Goal: Transaction & Acquisition: Download file/media

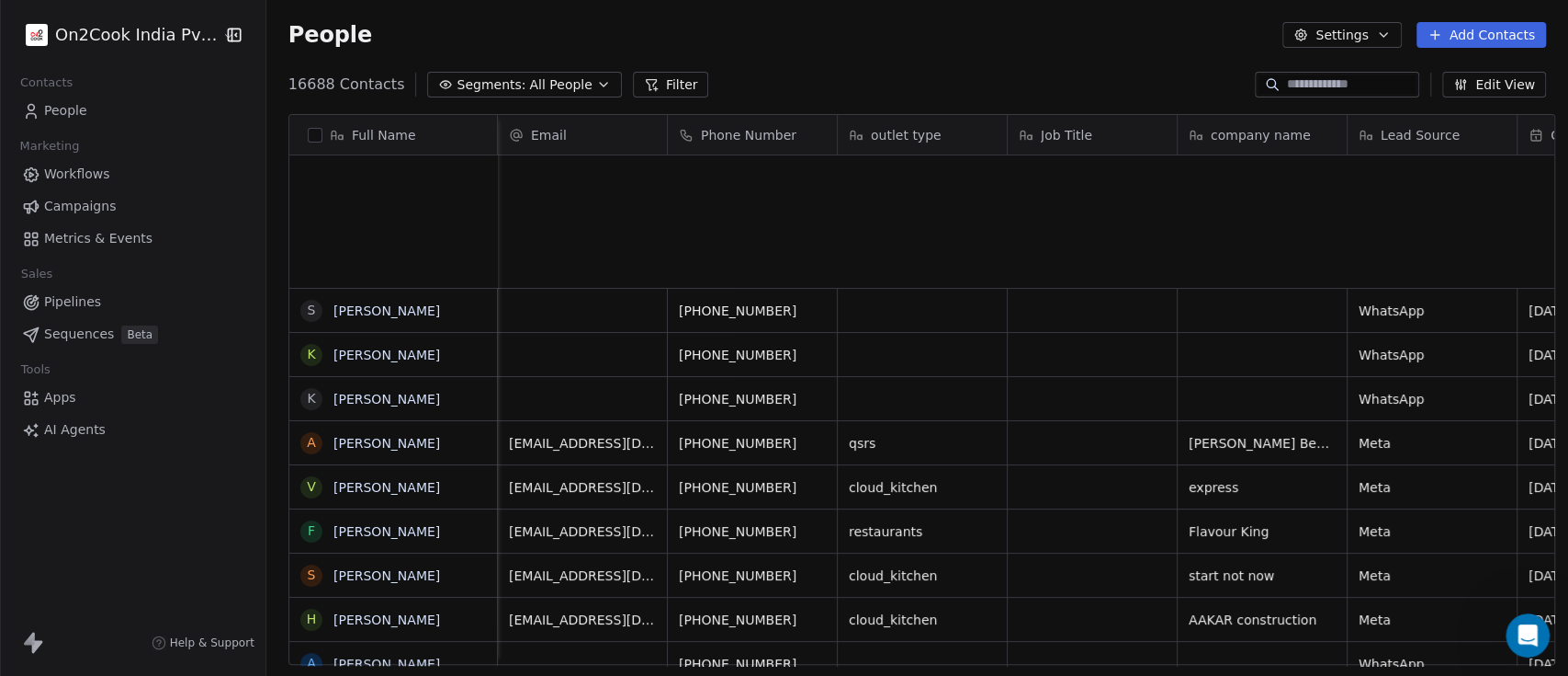
scroll to position [575, 1292]
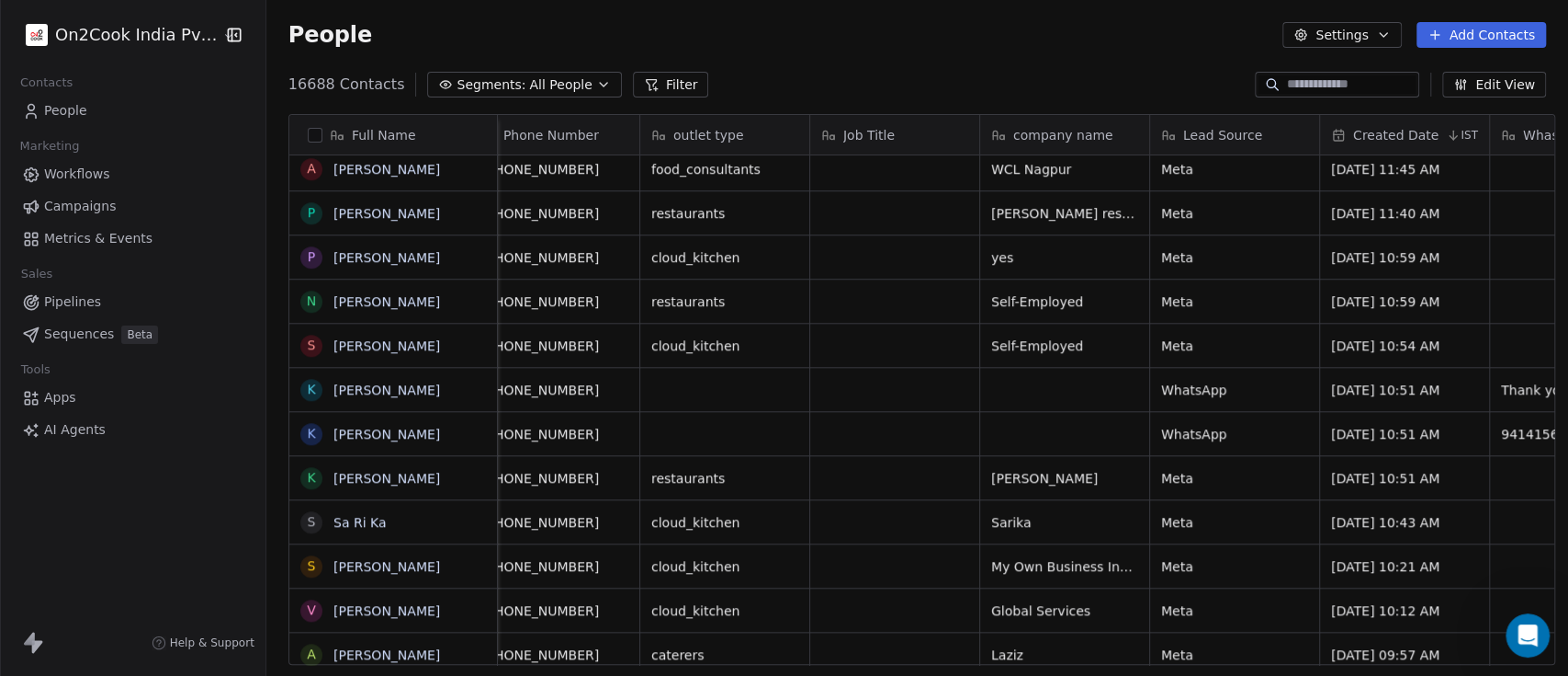
click at [20, 113] on link "People" at bounding box center [132, 111] width 236 height 31
click at [1383, 25] on button "Settings" at bounding box center [1342, 34] width 118 height 26
click at [1382, 63] on div "Contact Properties" at bounding box center [1381, 74] width 164 height 30
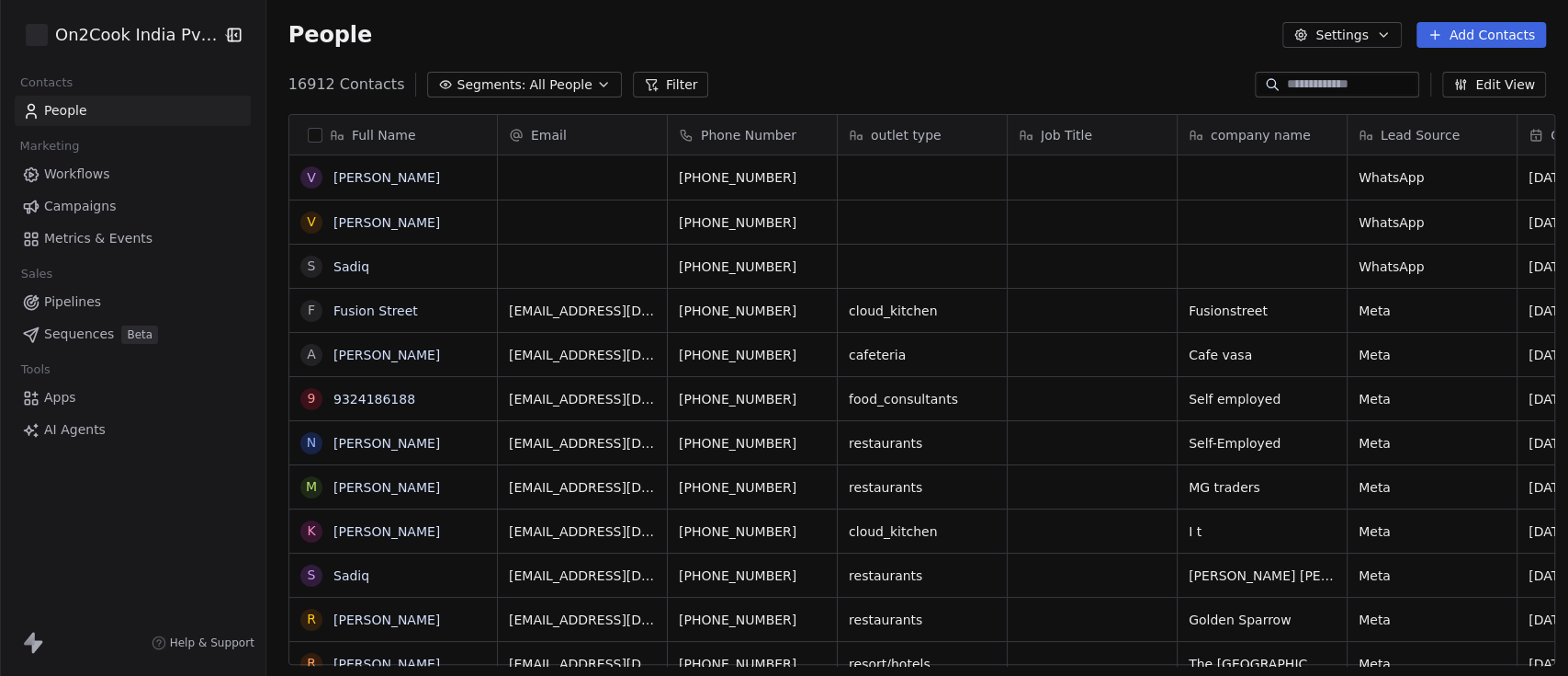
scroll to position [575, 1292]
click at [225, 643] on span "Help & Support" at bounding box center [212, 642] width 85 height 14
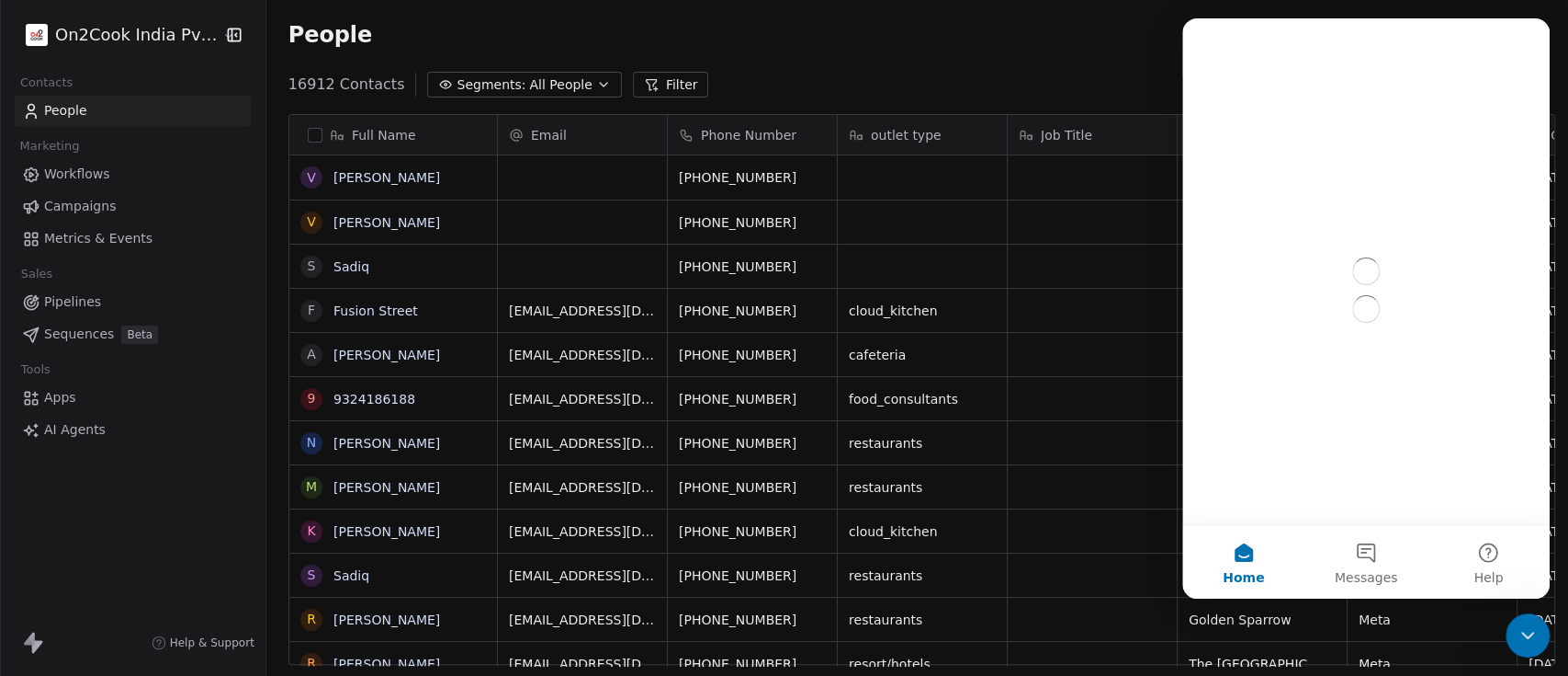
scroll to position [0, 0]
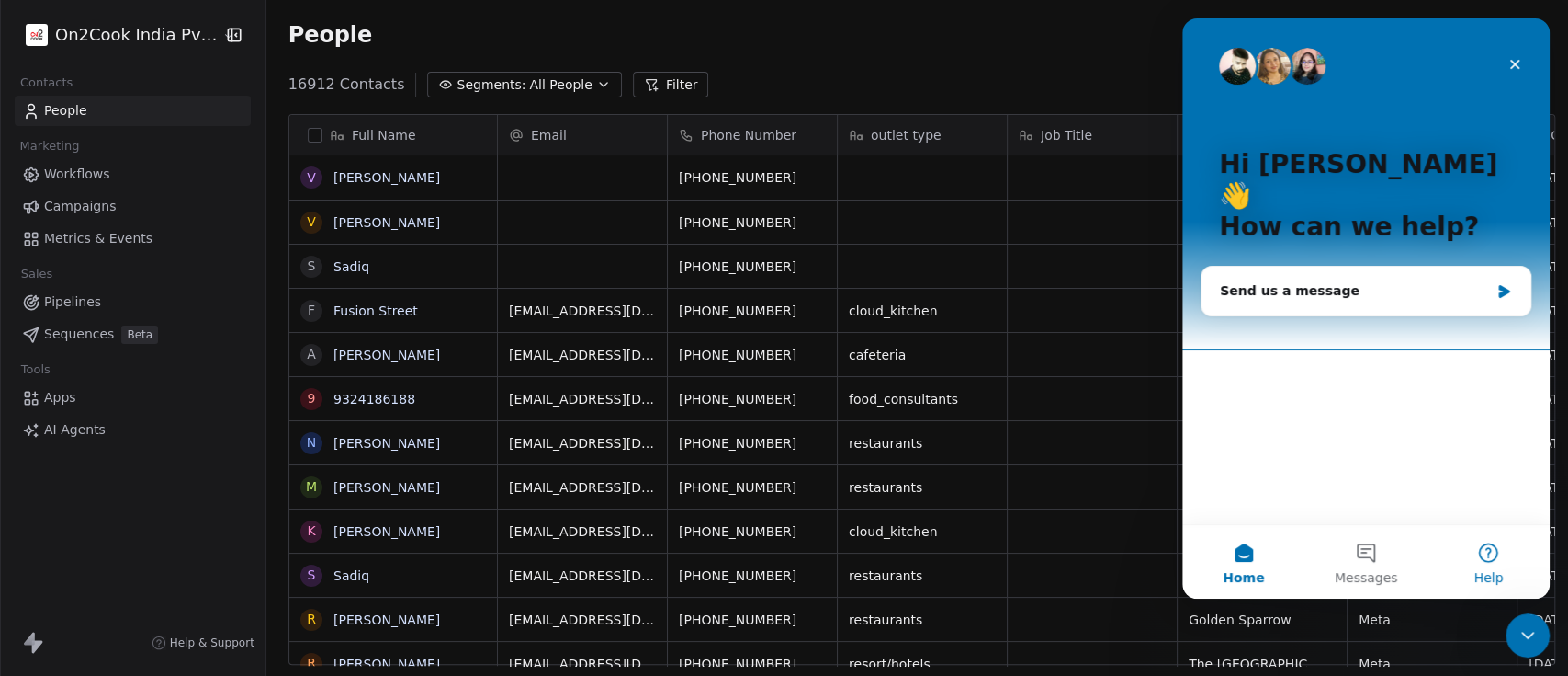
click at [1487, 571] on span "Help" at bounding box center [1488, 577] width 30 height 12
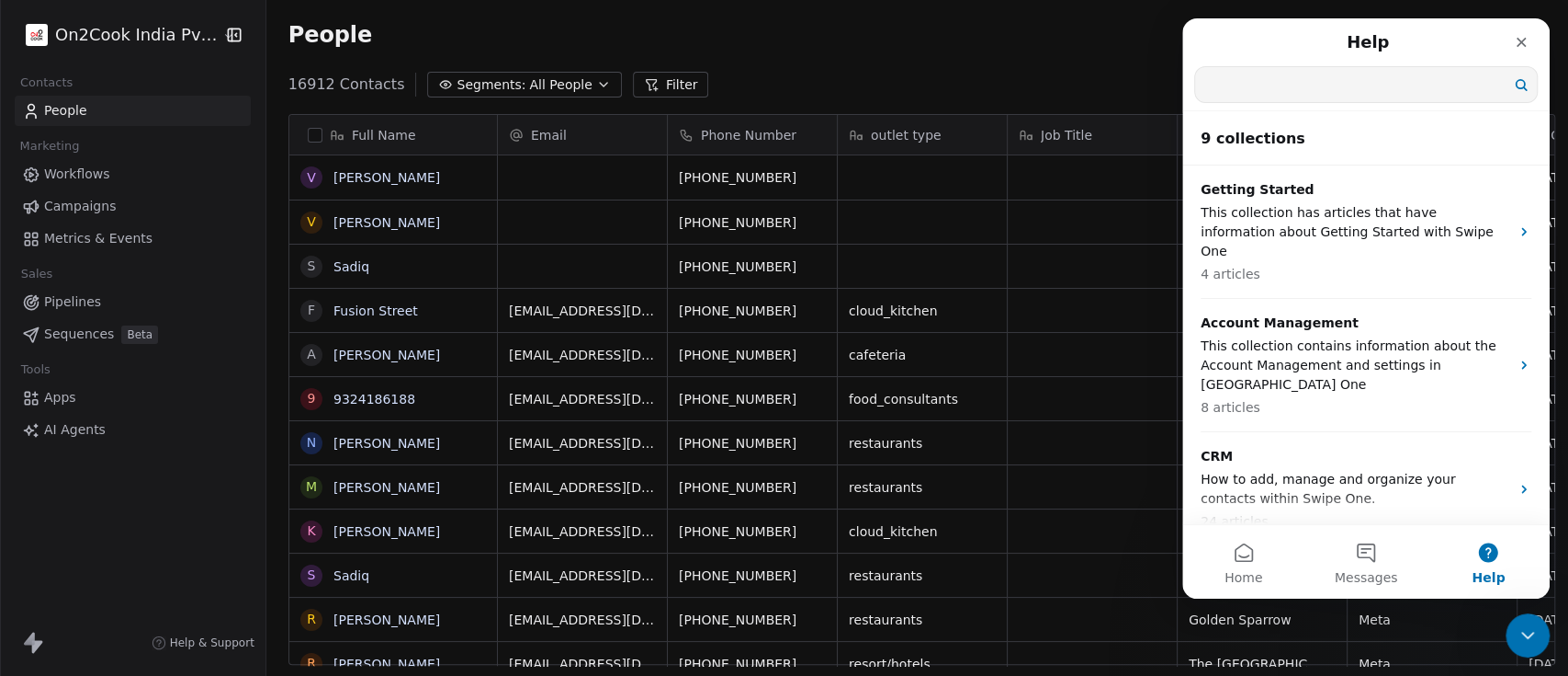
click at [1395, 88] on input "Search for help" at bounding box center [1366, 84] width 342 height 35
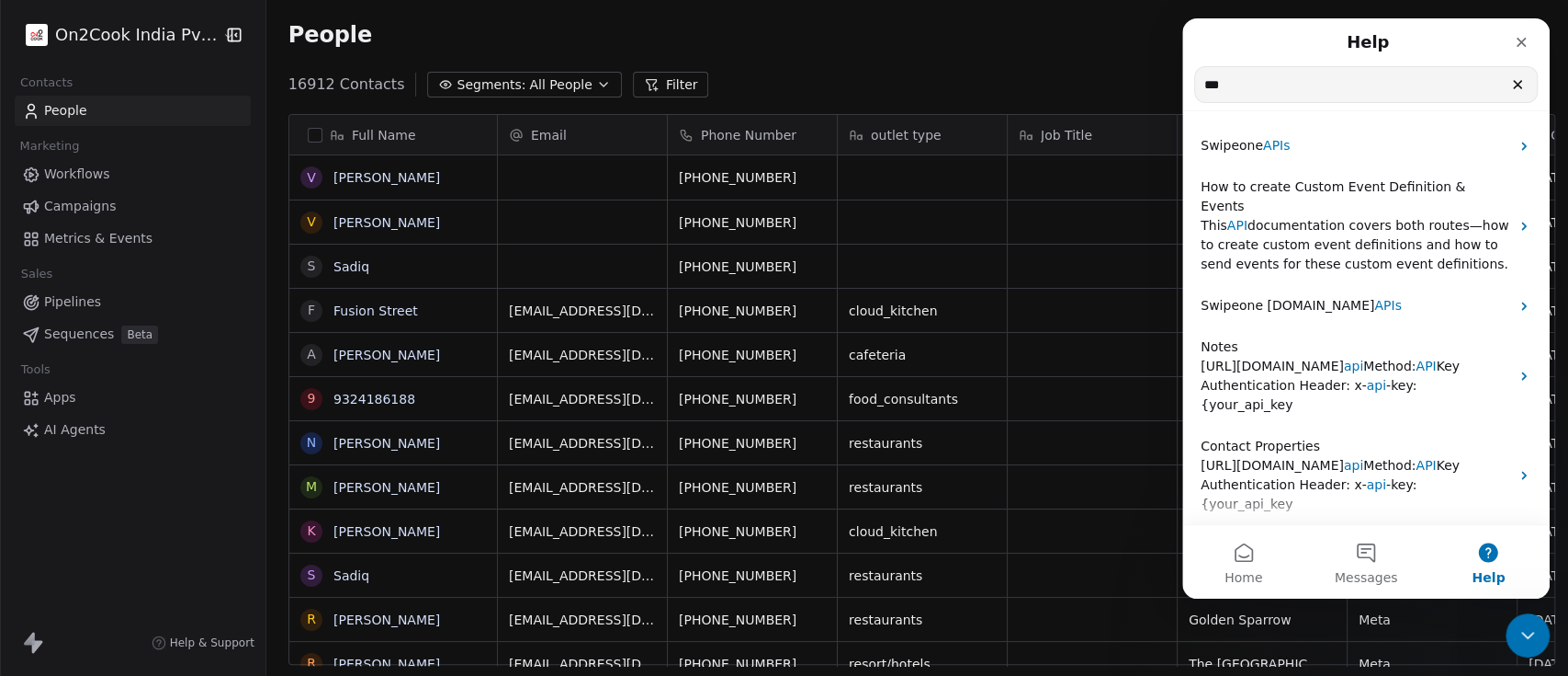
type input "***"
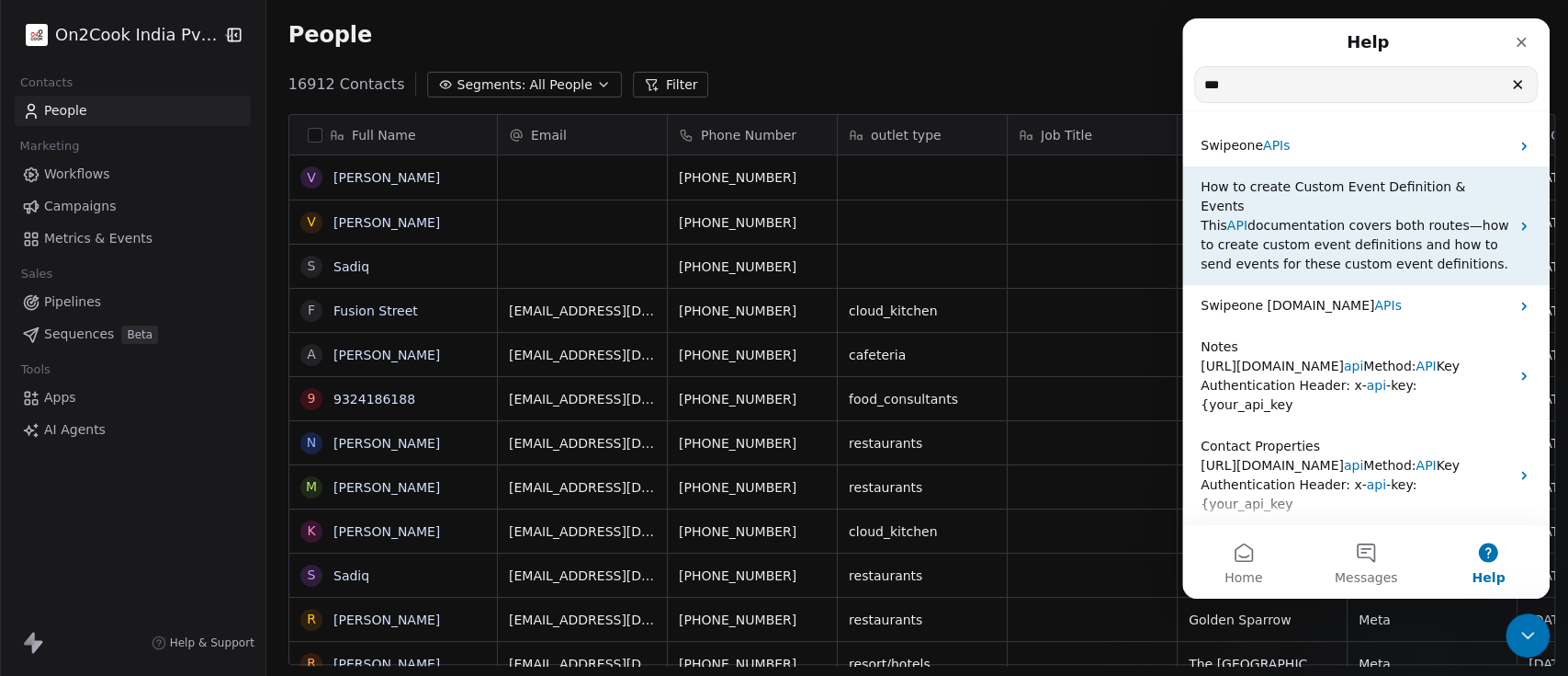
click at [1342, 166] on div "How to create Custom Event Definition & Events This API documentation covers bo…" at bounding box center [1367, 225] width 368 height 118
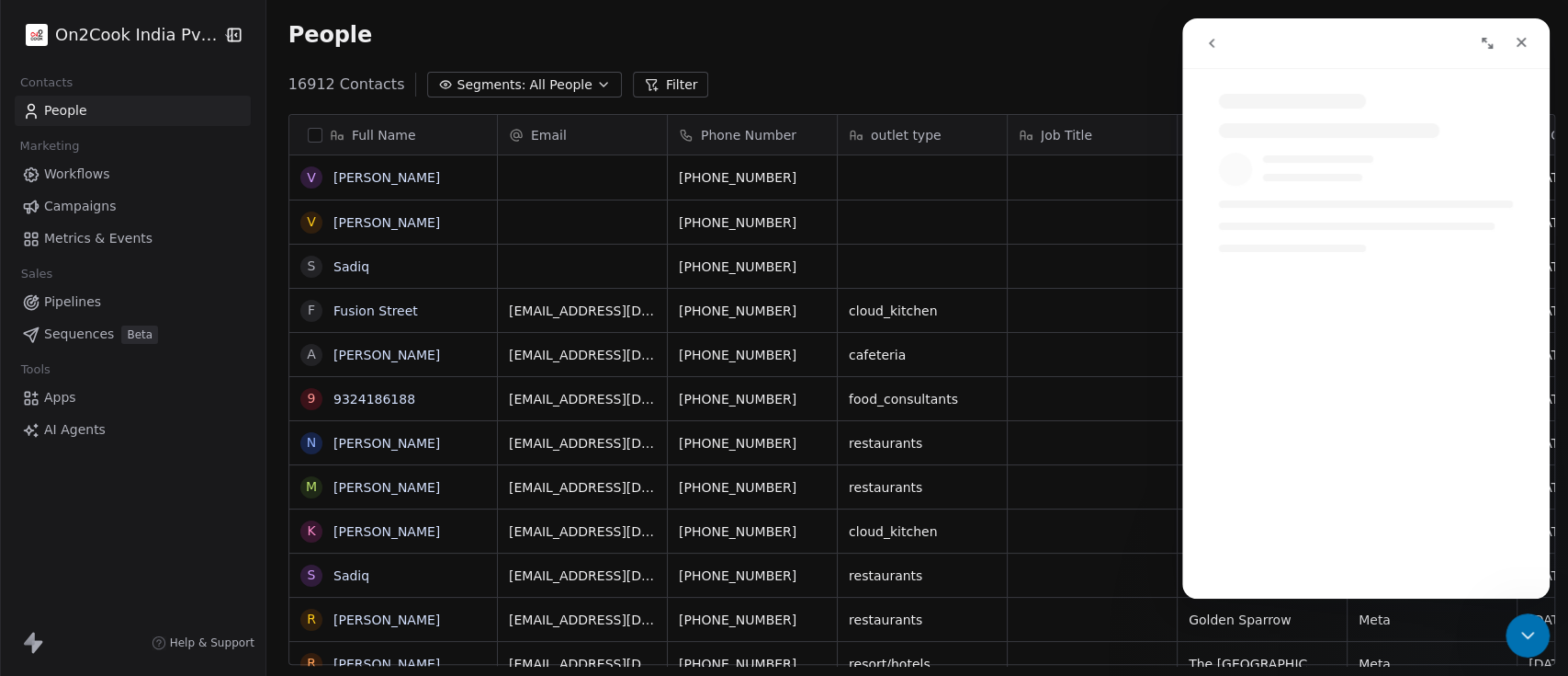
click at [1211, 43] on icon "go back" at bounding box center [1212, 43] width 6 height 10
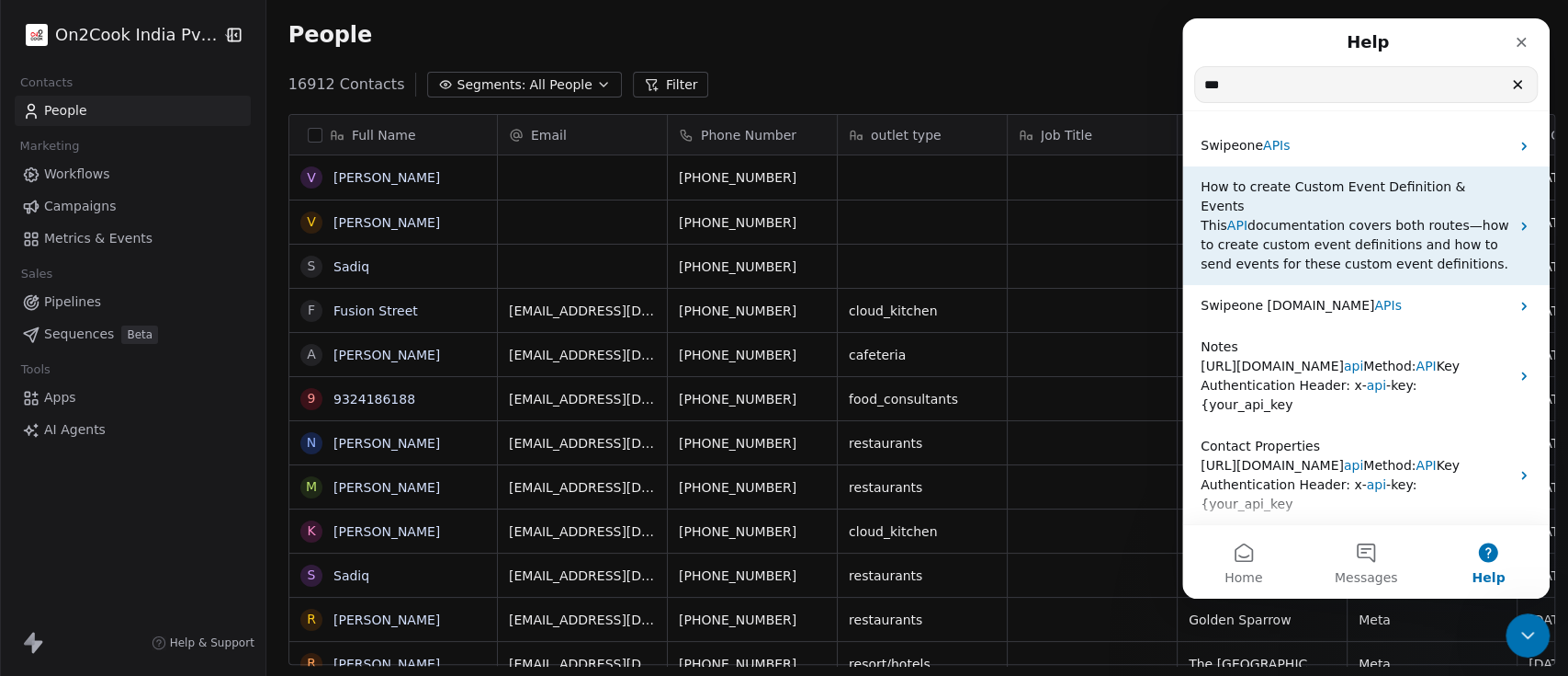
click at [1273, 167] on div "How to create Custom Event Definition & Events This API documentation covers bo…" at bounding box center [1367, 225] width 368 height 118
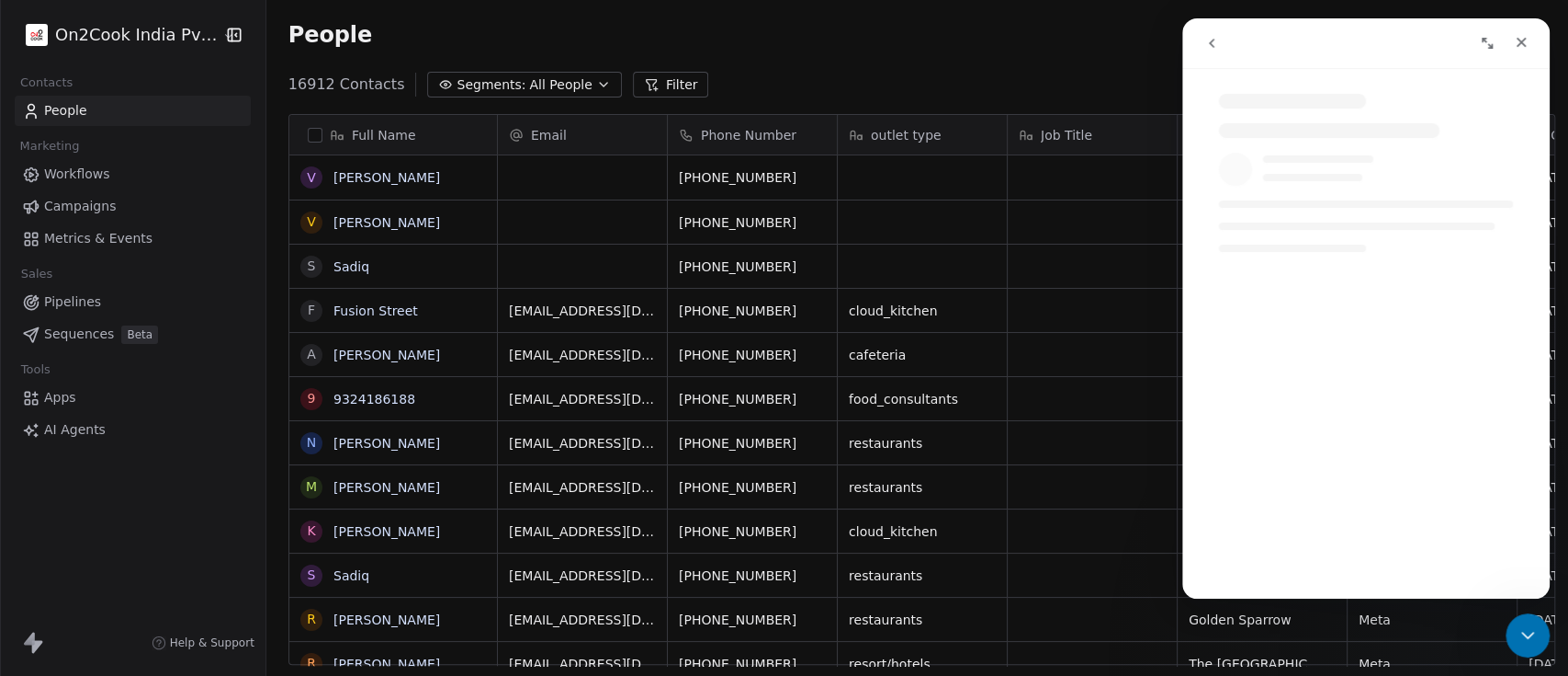
click at [1219, 47] on button "go back" at bounding box center [1212, 43] width 35 height 35
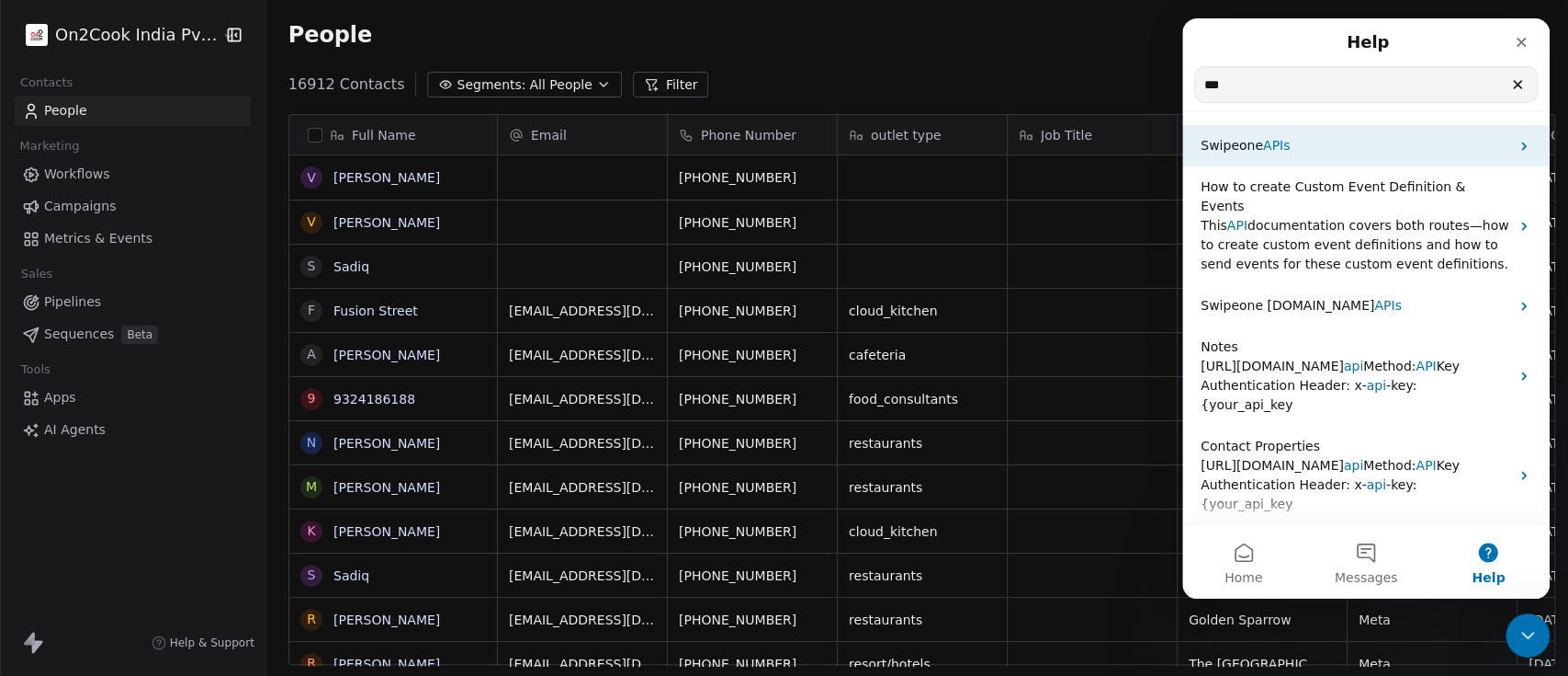
click at [1299, 141] on p "Swipeone APIs" at bounding box center [1355, 146] width 309 height 19
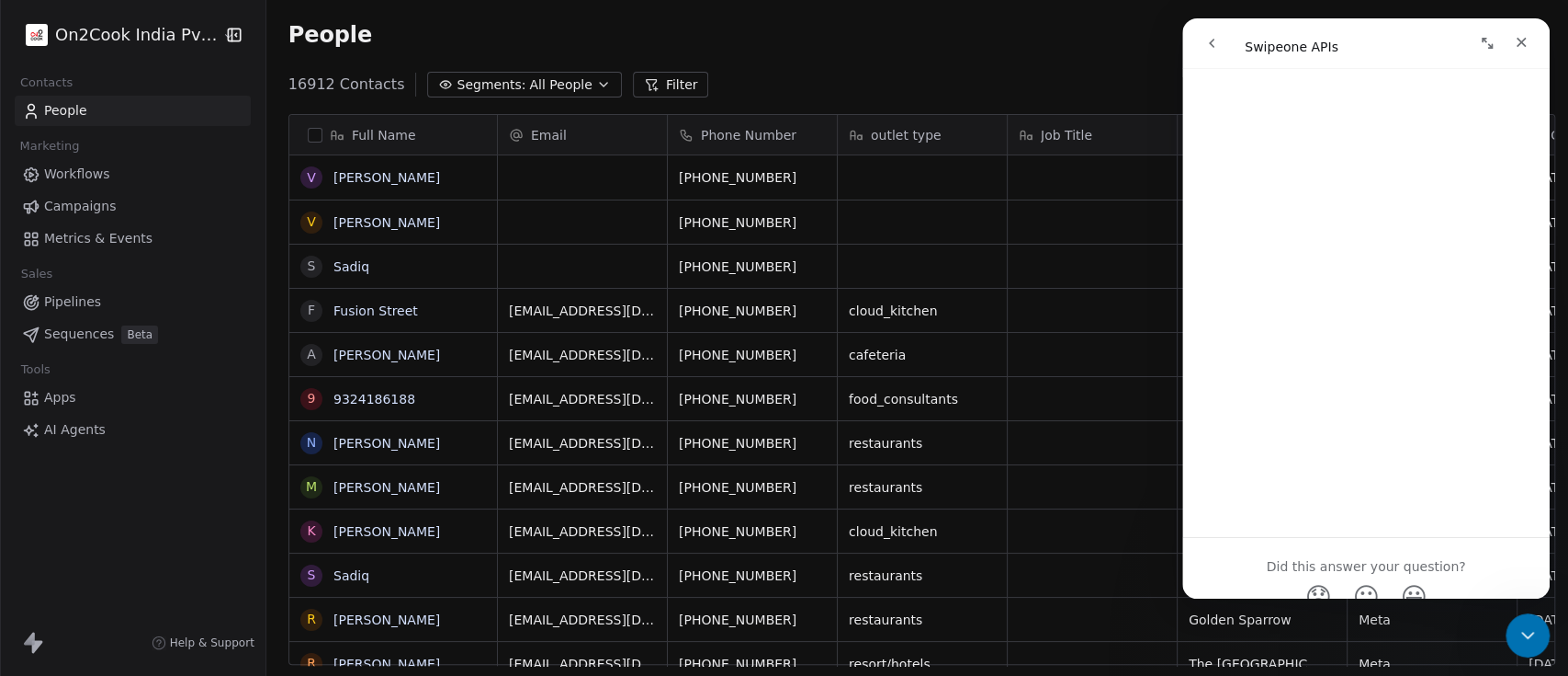
scroll to position [5507, 0]
click at [1520, 35] on icon "Close" at bounding box center [1521, 42] width 14 height 14
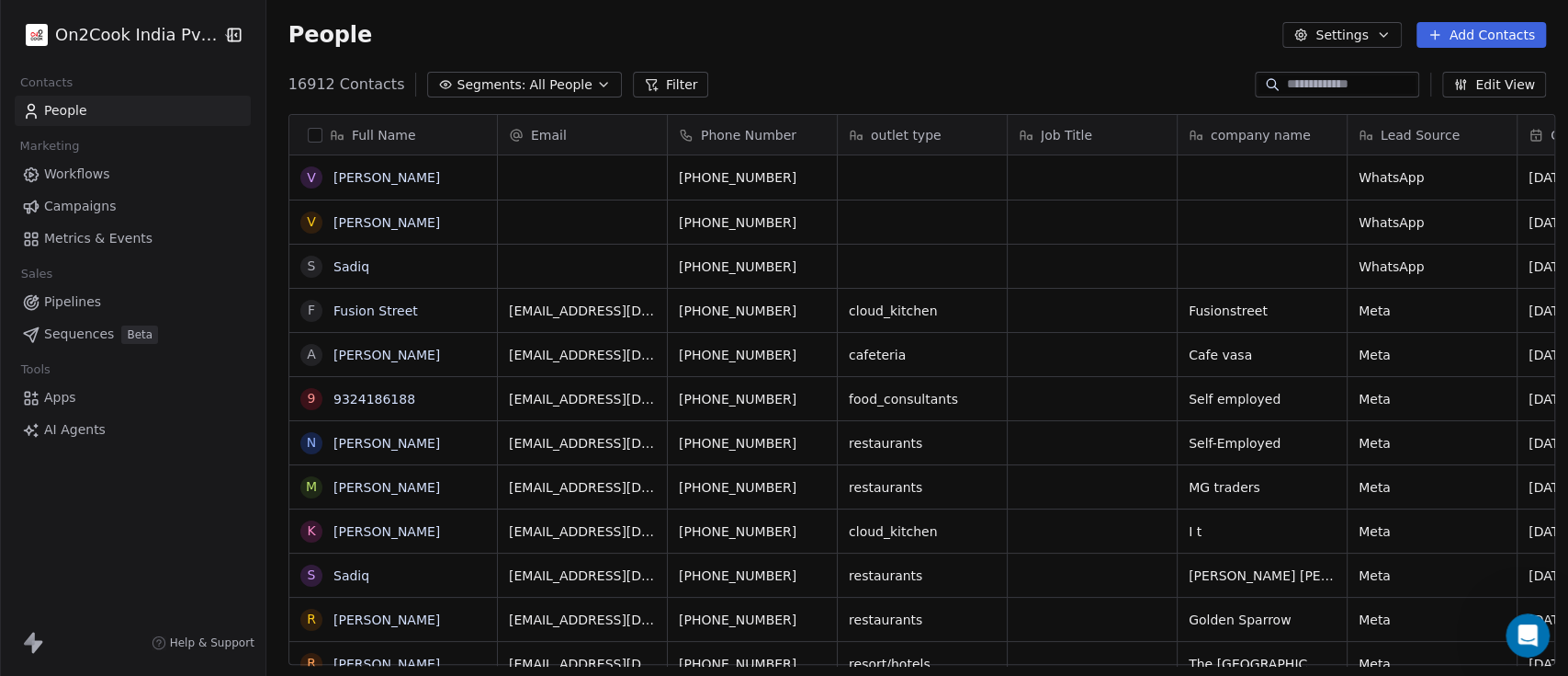
scroll to position [0, 0]
click at [98, 30] on html "On2Cook India Pvt. Ltd. Contacts People Marketing Workflows Campaigns Metrics &…" at bounding box center [784, 338] width 1568 height 676
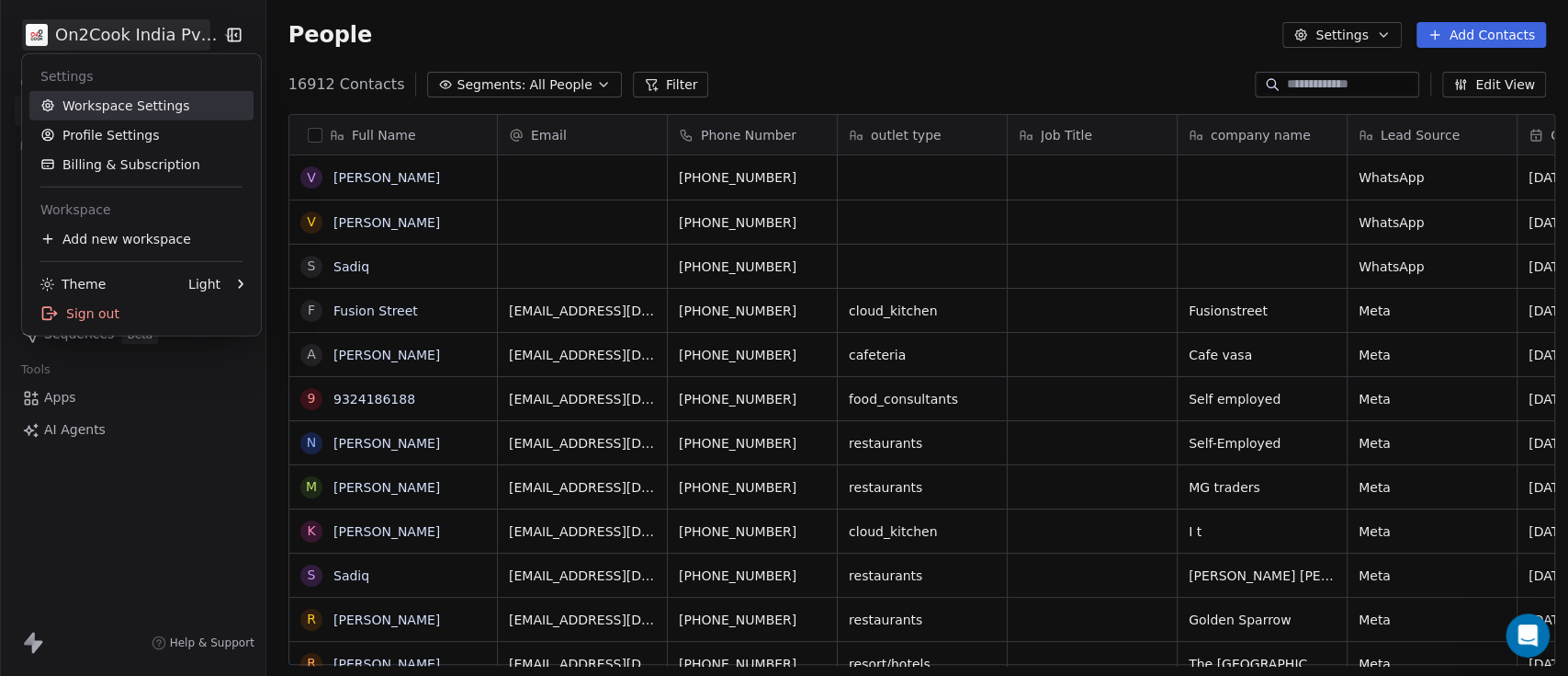
click at [77, 108] on link "Workspace Settings" at bounding box center [141, 105] width 224 height 30
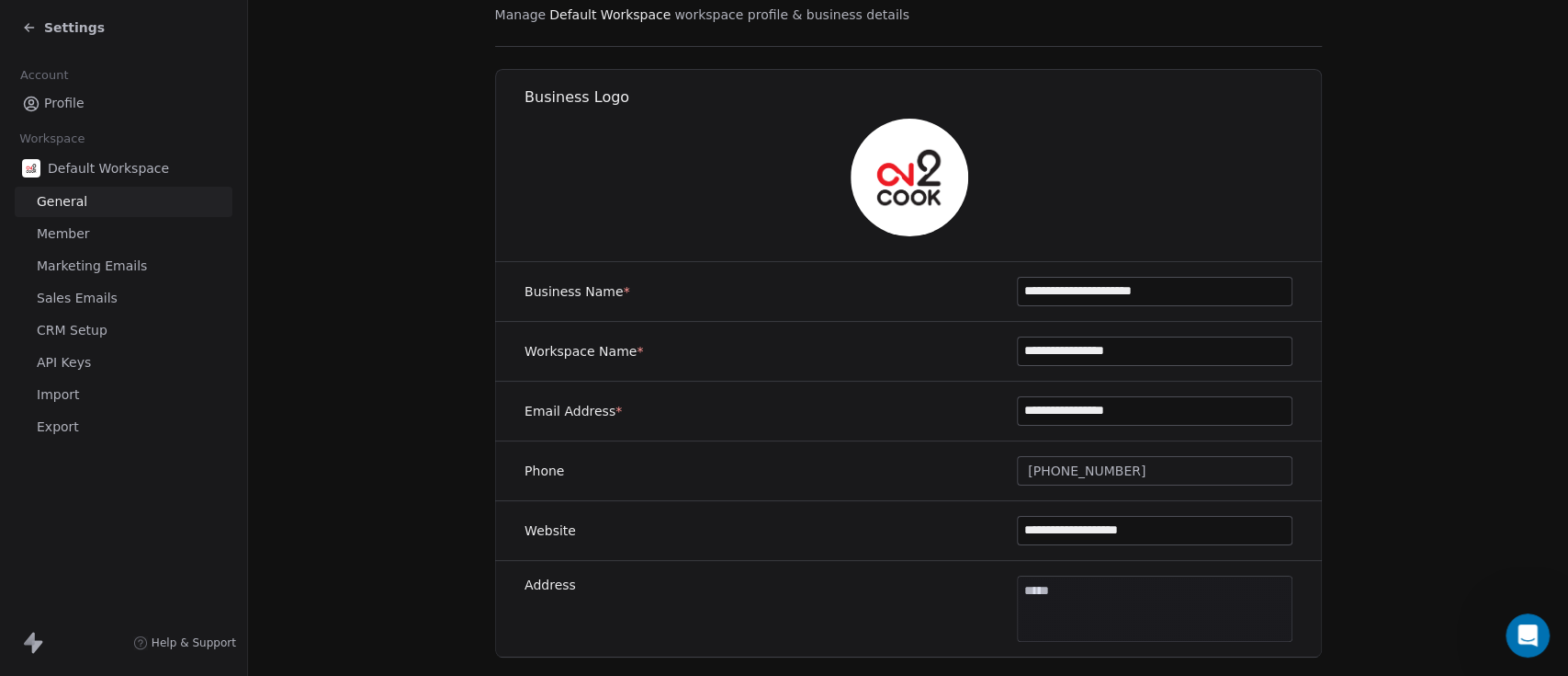
scroll to position [122, 0]
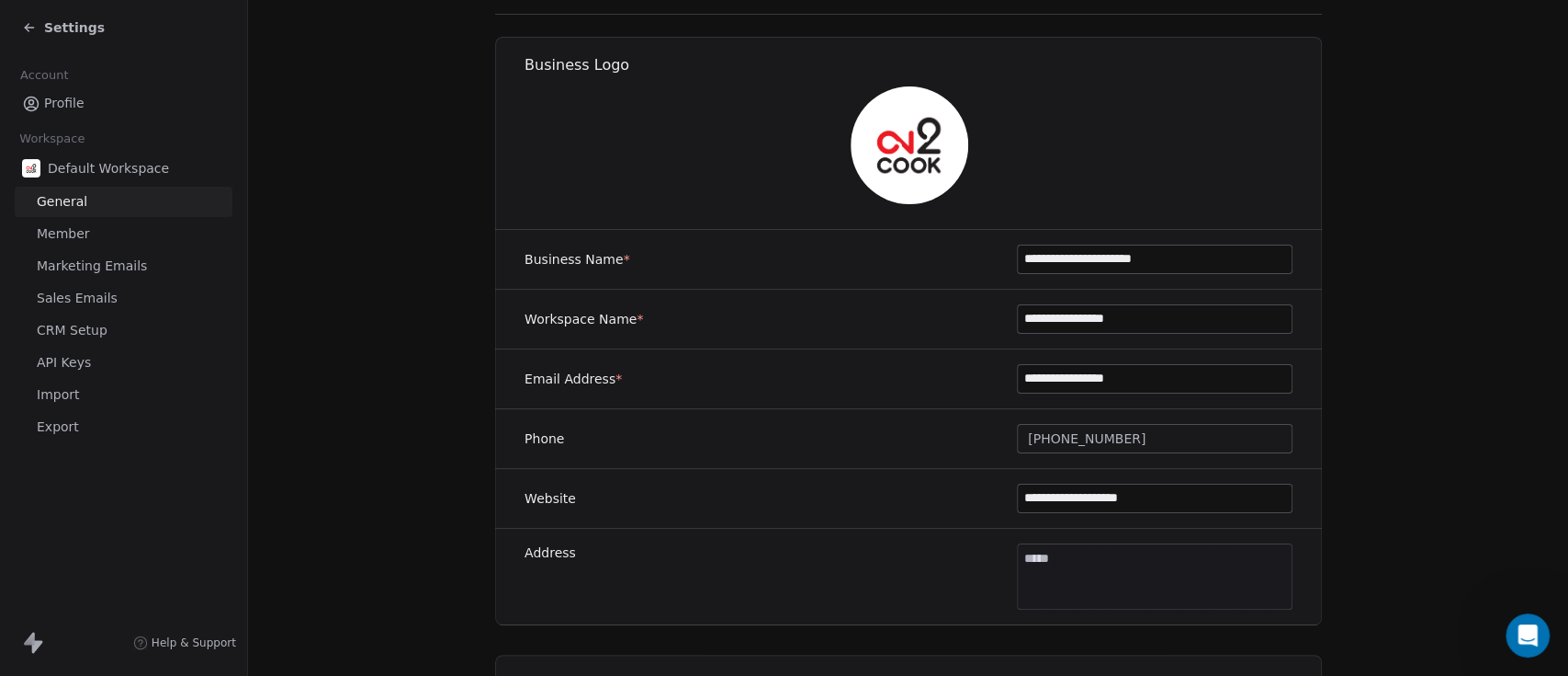
click at [106, 362] on link "API Keys" at bounding box center [123, 362] width 217 height 31
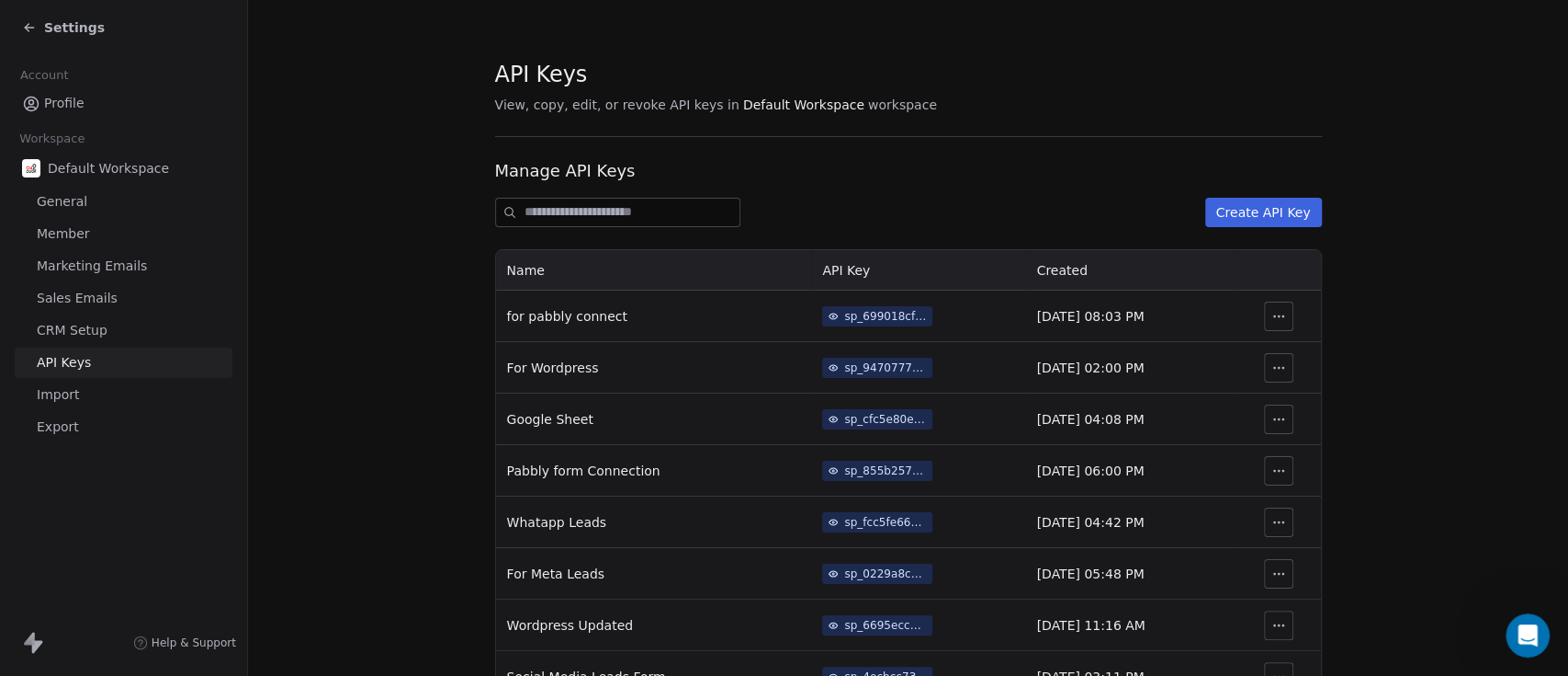
scroll to position [51, 0]
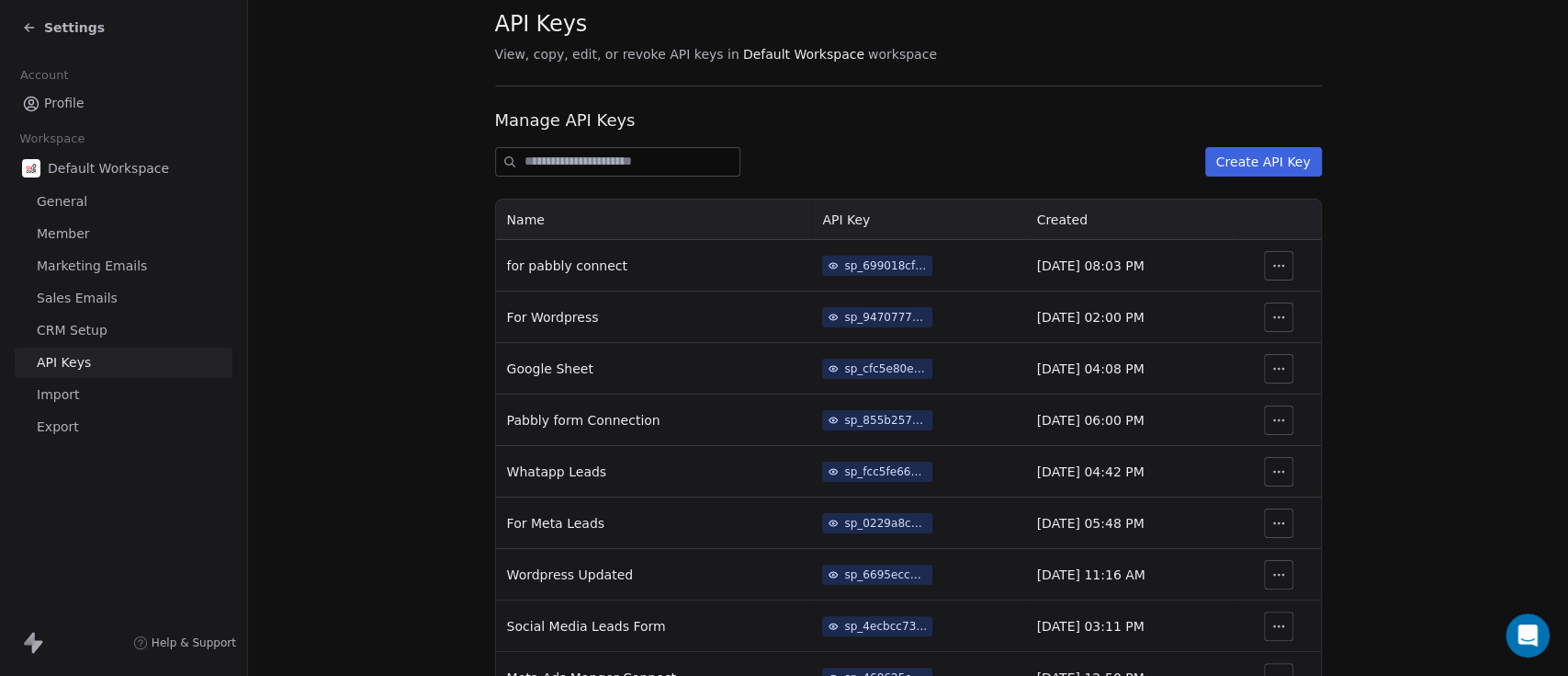
click at [1294, 161] on button "Create API Key" at bounding box center [1264, 161] width 116 height 30
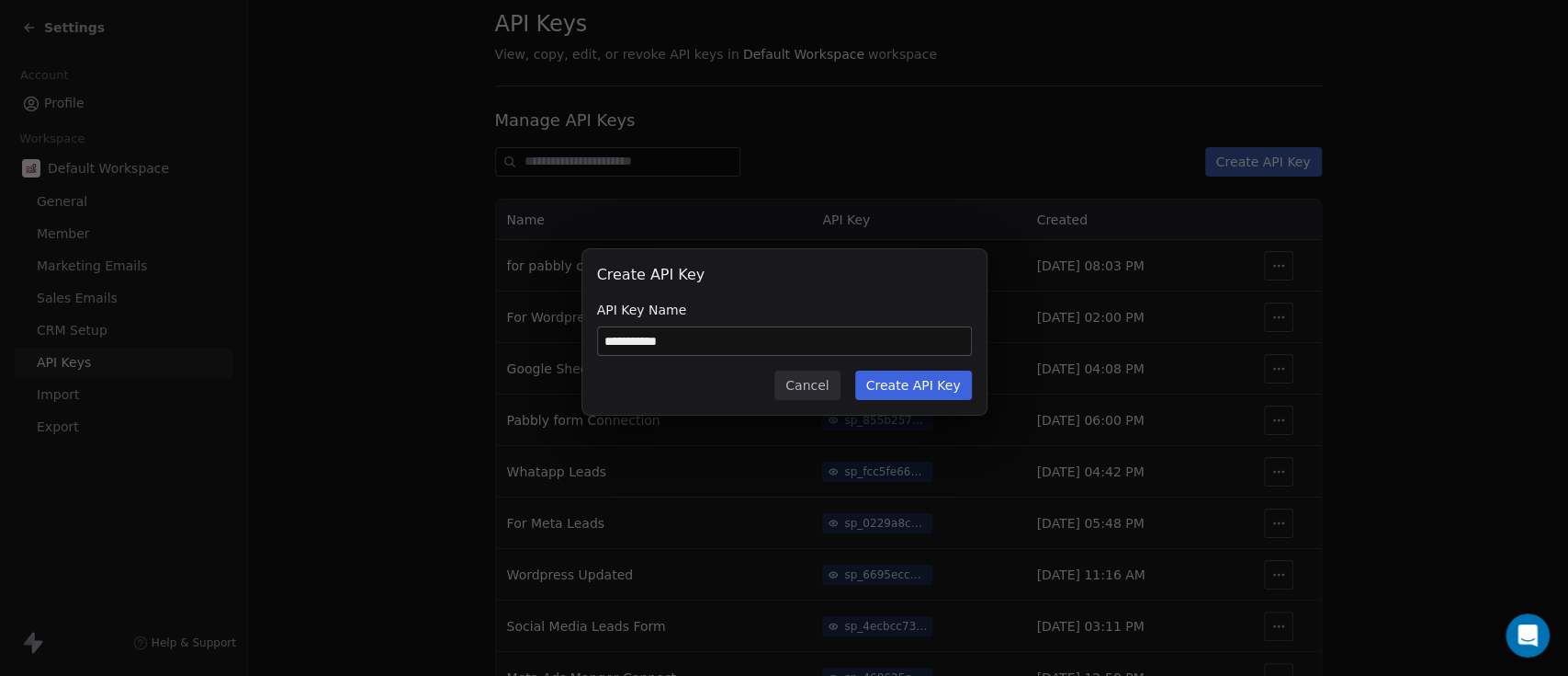
type input "**********"
click at [968, 386] on button "Create API Key" at bounding box center [913, 384] width 116 height 30
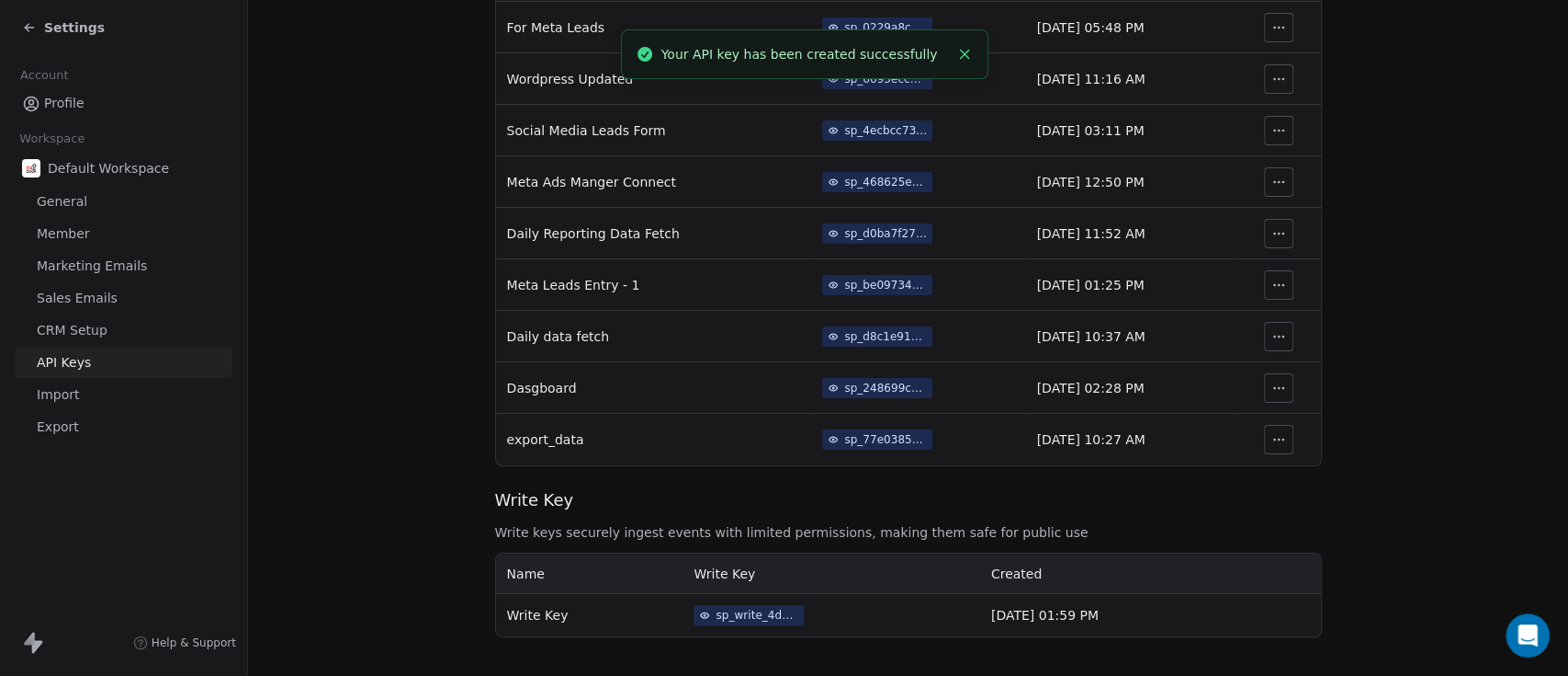
scroll to position [565, 0]
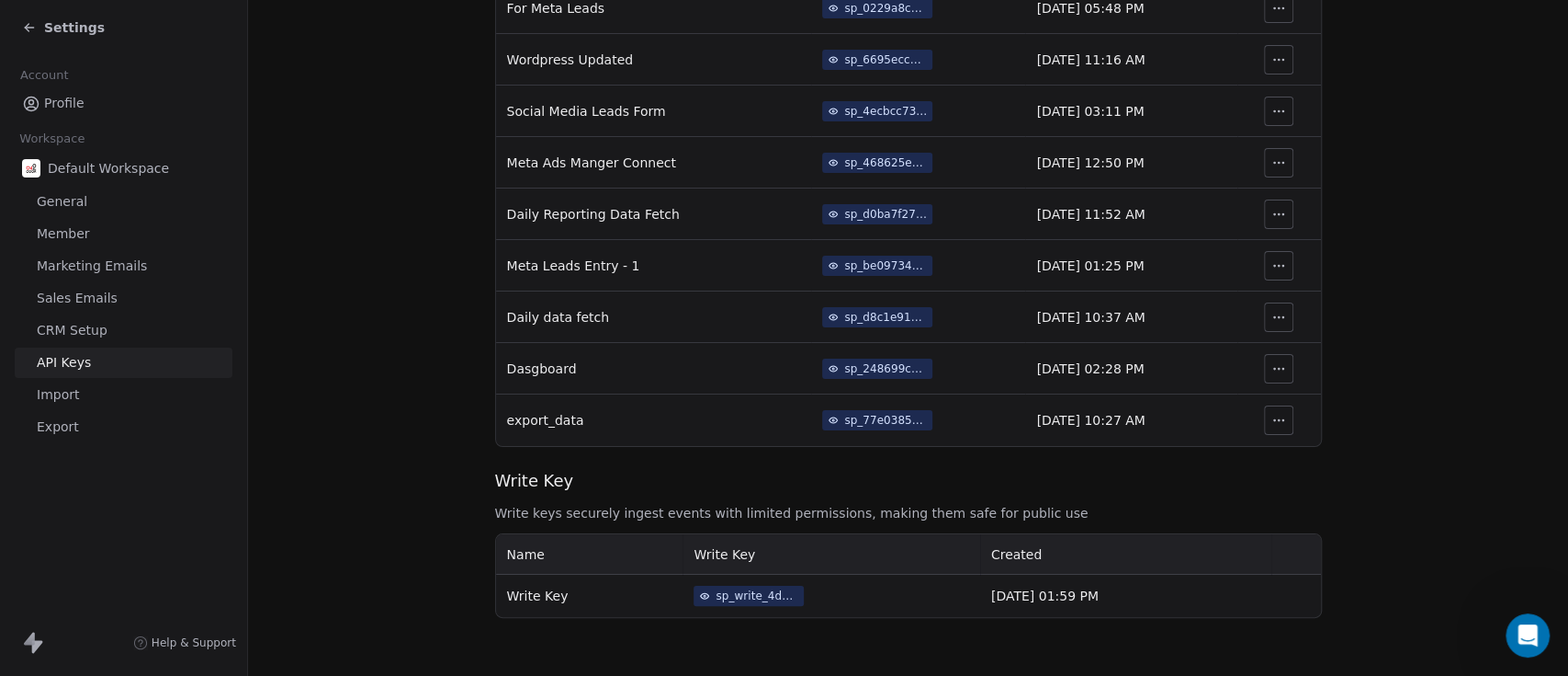
click at [845, 413] on div "sp_77e0385c633841d9811abcb0703d4750" at bounding box center [886, 420] width 83 height 16
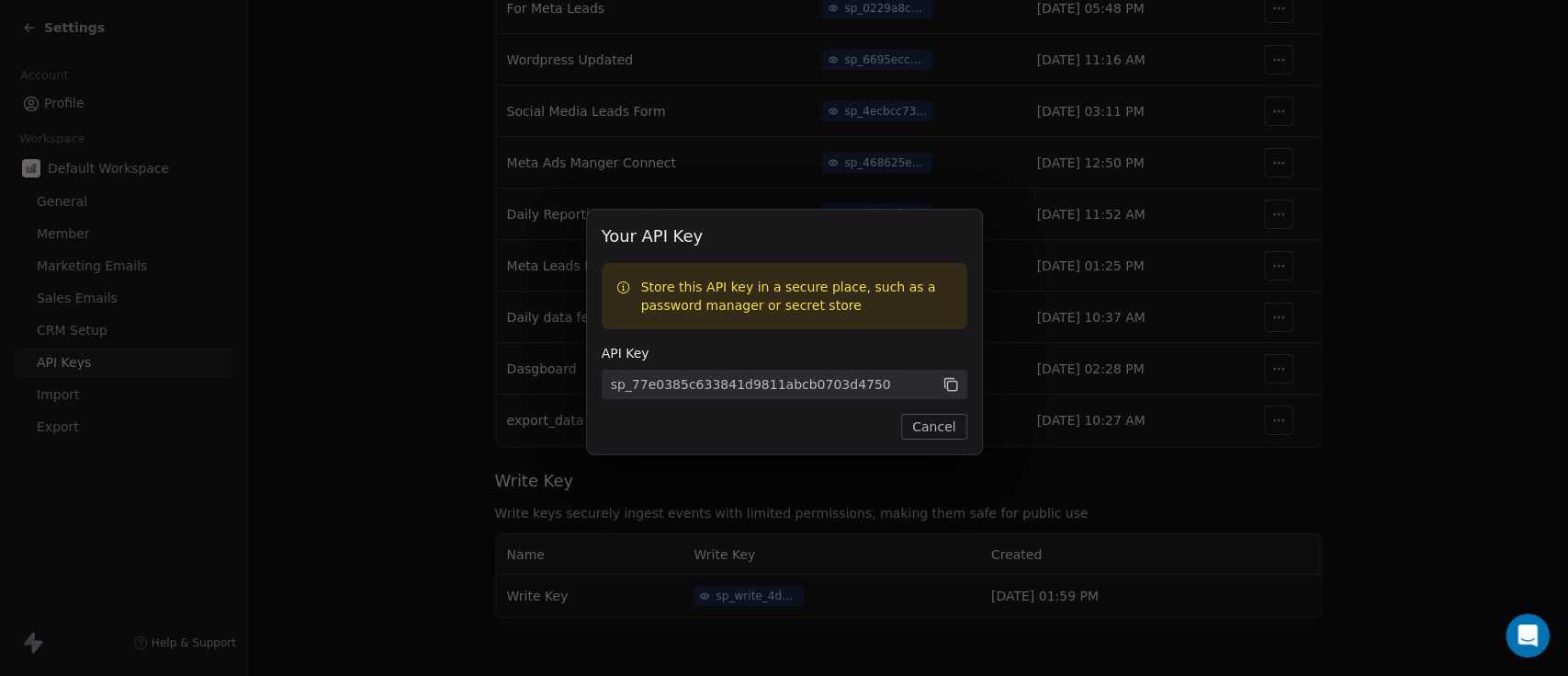
click at [952, 386] on icon at bounding box center [950, 384] width 16 height 16
click at [925, 418] on button "Cancel" at bounding box center [934, 426] width 65 height 26
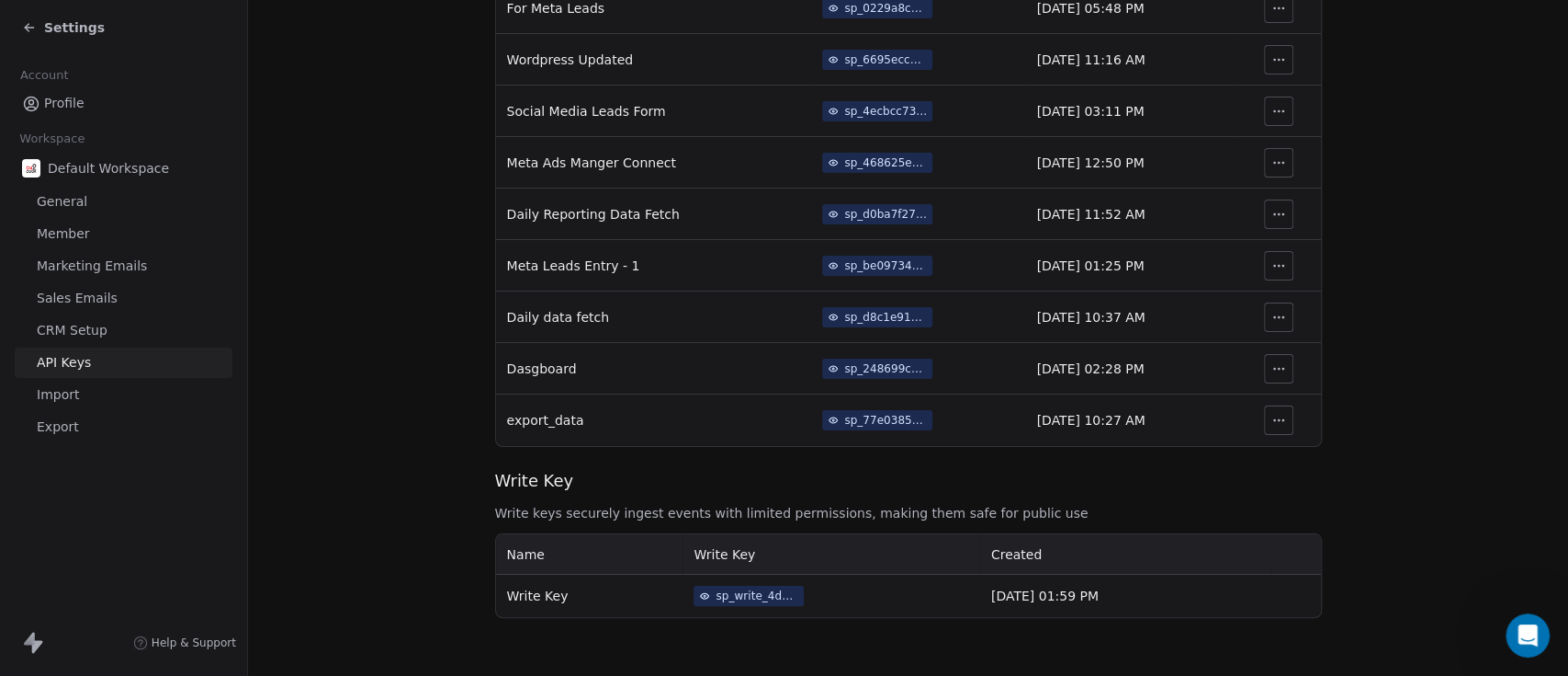
click at [1264, 413] on button "button" at bounding box center [1278, 420] width 30 height 30
click at [1394, 351] on section "API Keys View, copy, edit, or revoke API keys in Default Workspace workspace Ma…" at bounding box center [907, 55] width 1320 height 1241
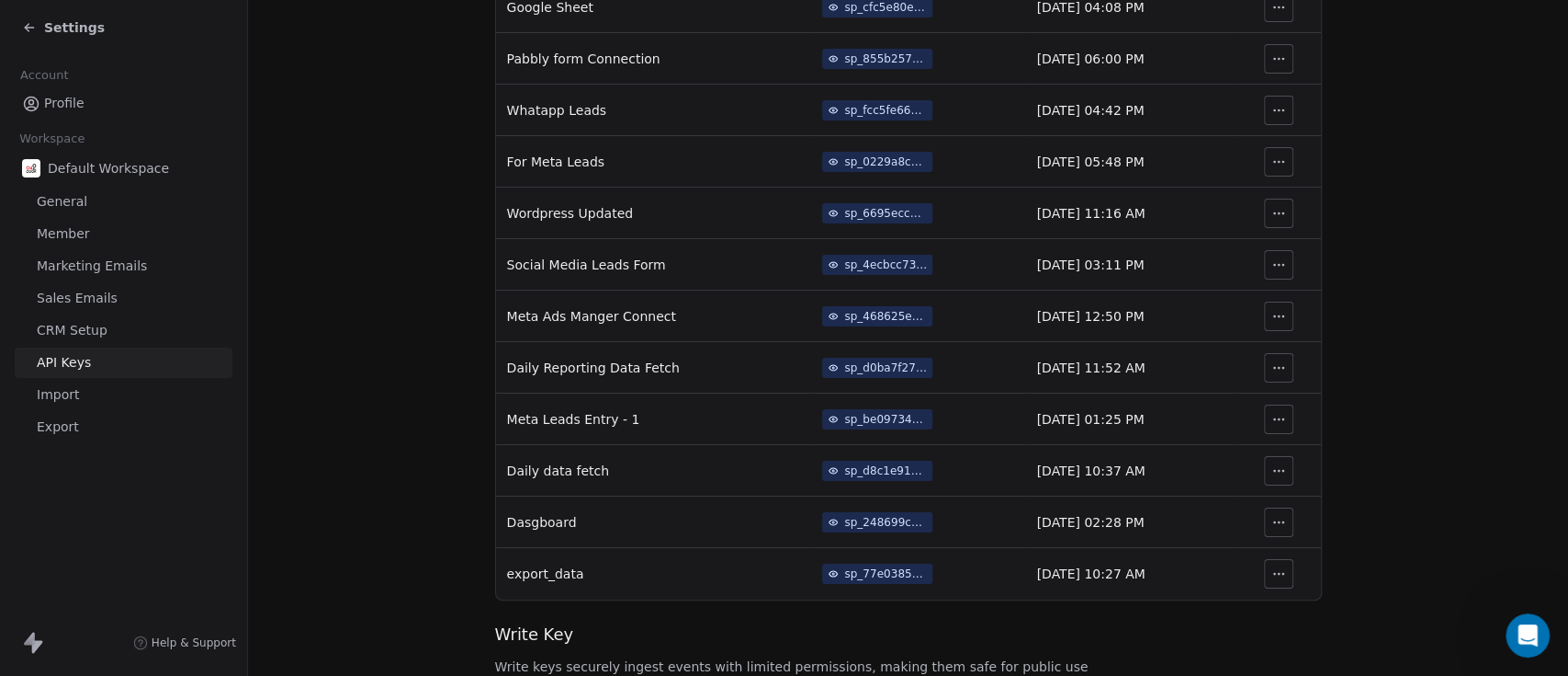
scroll to position [0, 0]
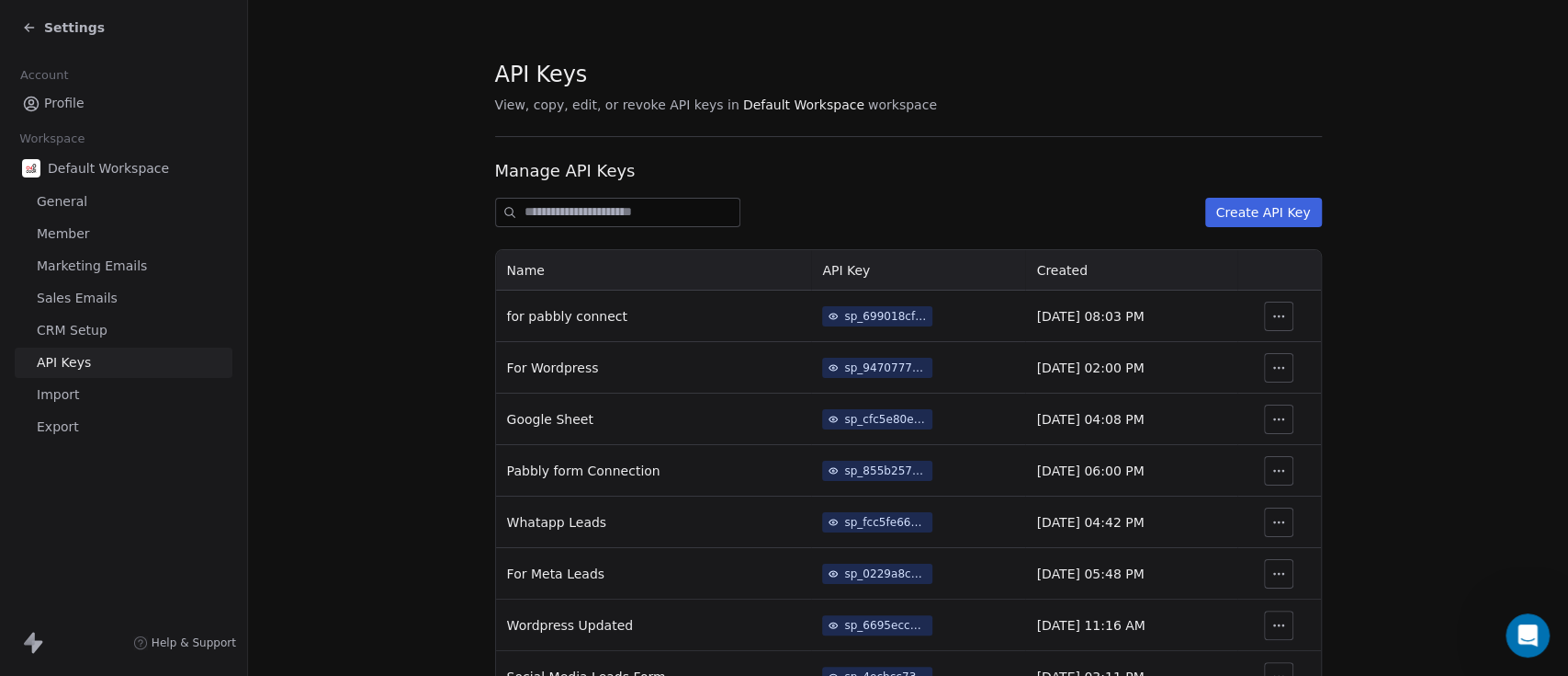
click at [117, 396] on link "Import" at bounding box center [123, 395] width 217 height 31
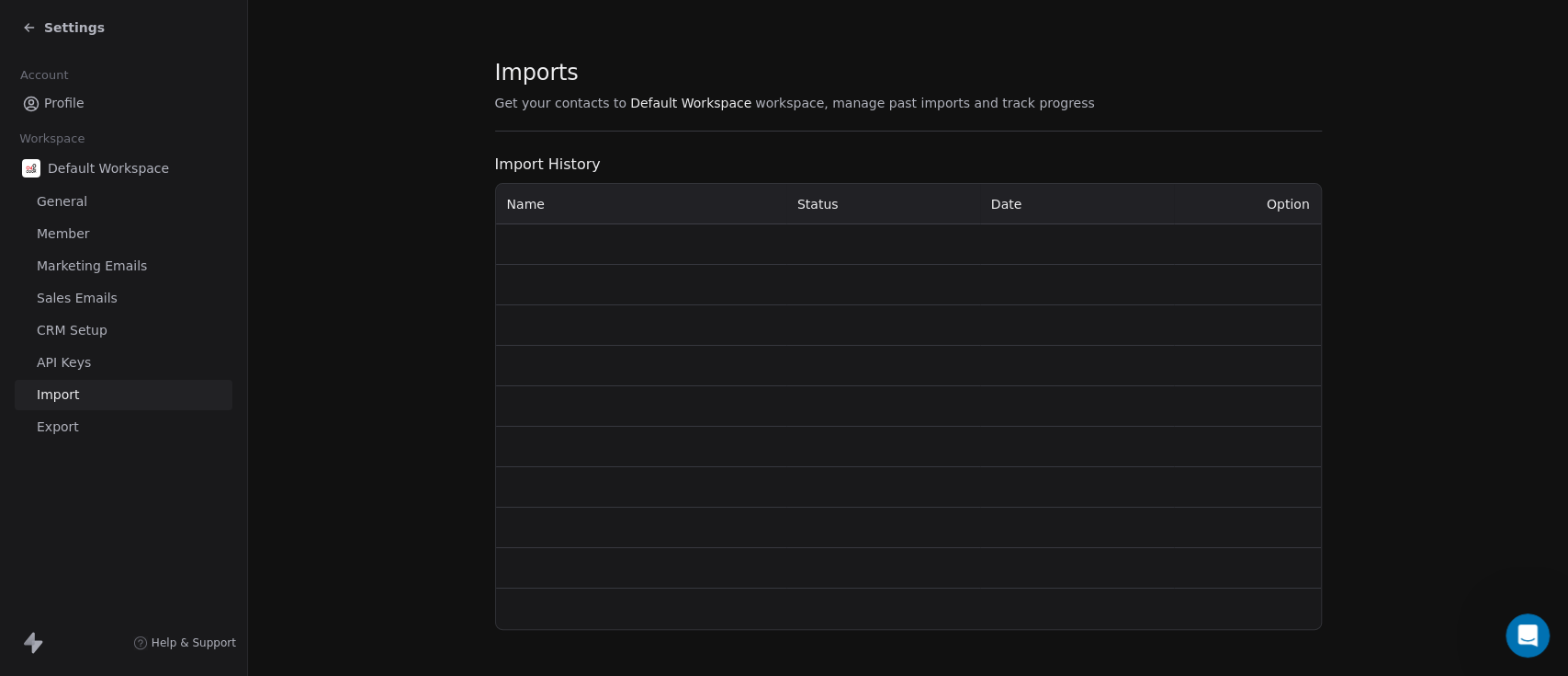
click at [117, 420] on link "Export" at bounding box center [123, 427] width 217 height 31
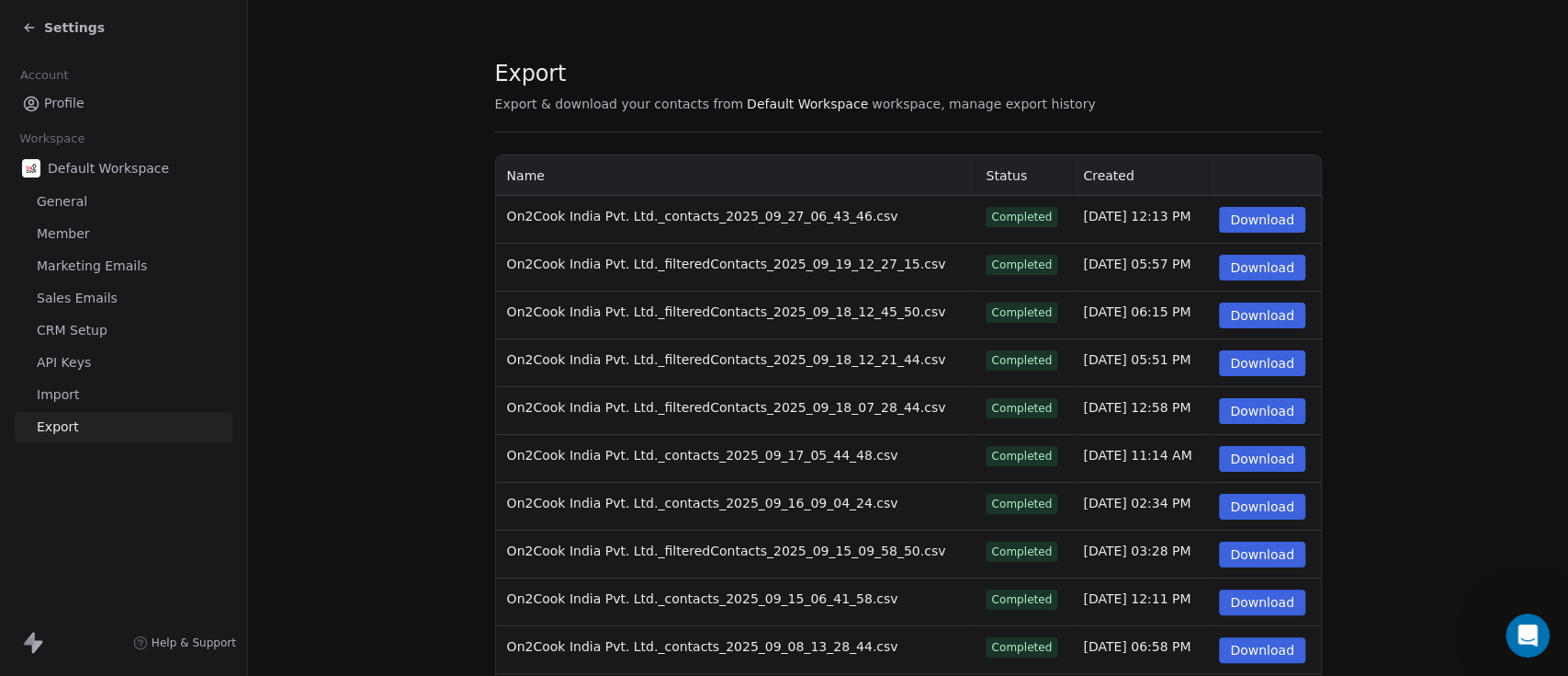
click at [115, 329] on link "CRM Setup" at bounding box center [123, 331] width 217 height 31
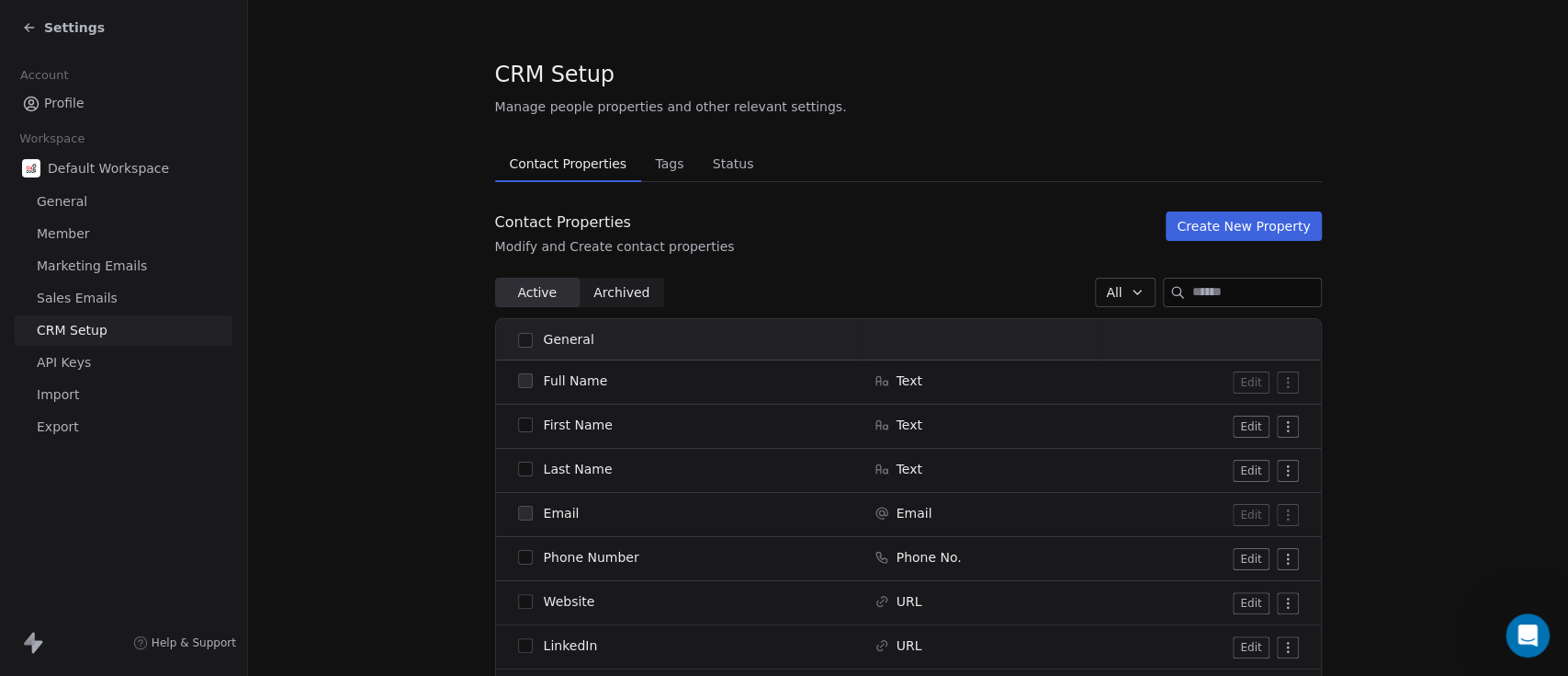
click at [117, 287] on link "Sales Emails" at bounding box center [123, 298] width 217 height 31
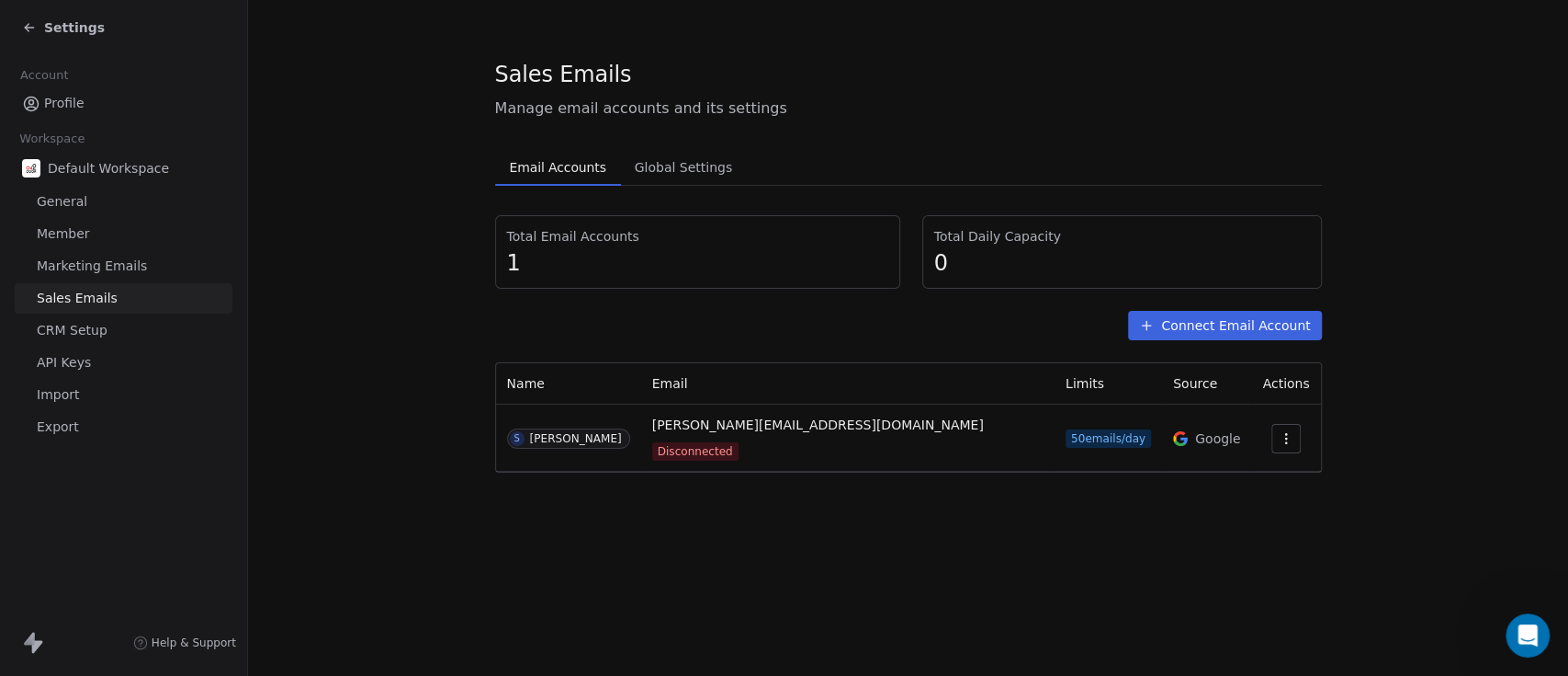
click at [125, 264] on span "Marketing Emails" at bounding box center [92, 266] width 111 height 19
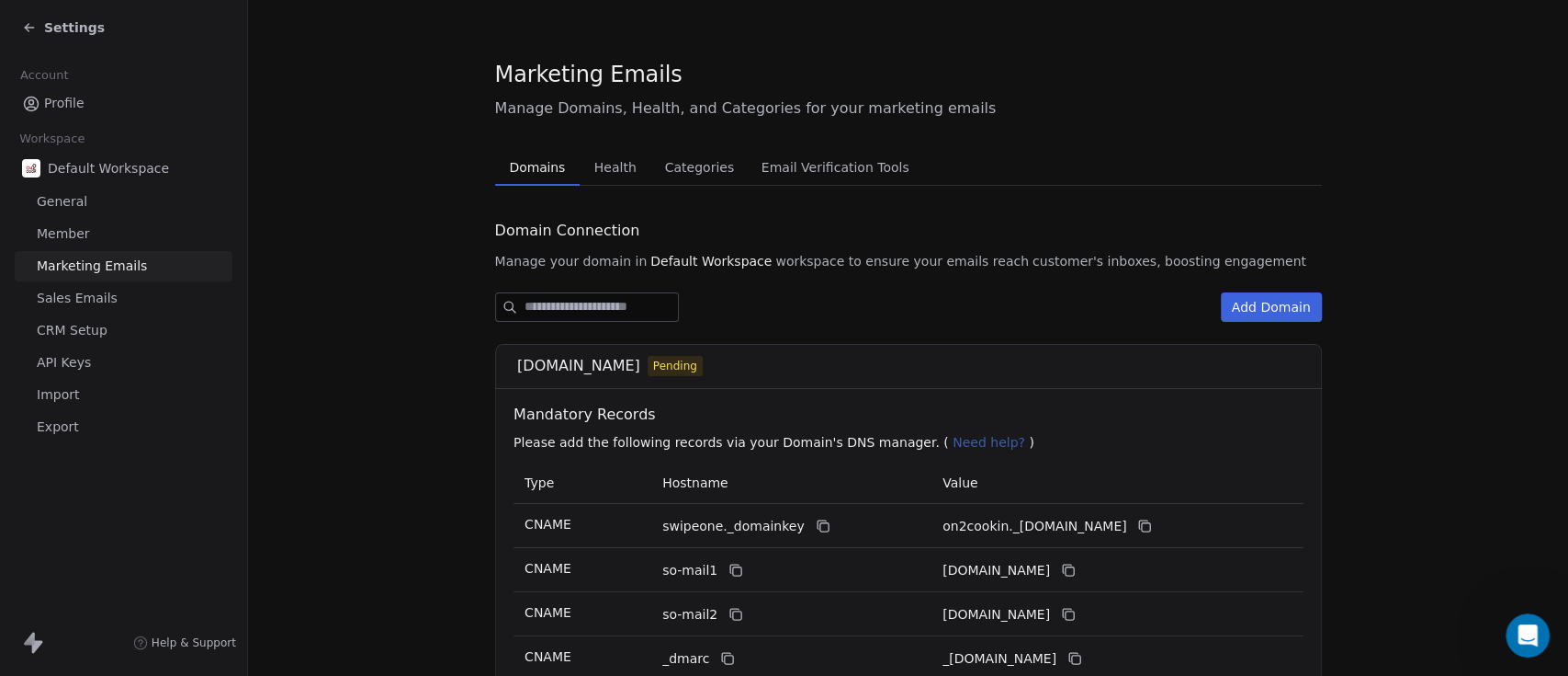
click at [125, 264] on span "Marketing Emails" at bounding box center [92, 266] width 111 height 19
click at [125, 254] on link "Marketing Emails" at bounding box center [123, 266] width 217 height 31
click at [132, 230] on link "Member" at bounding box center [123, 234] width 217 height 31
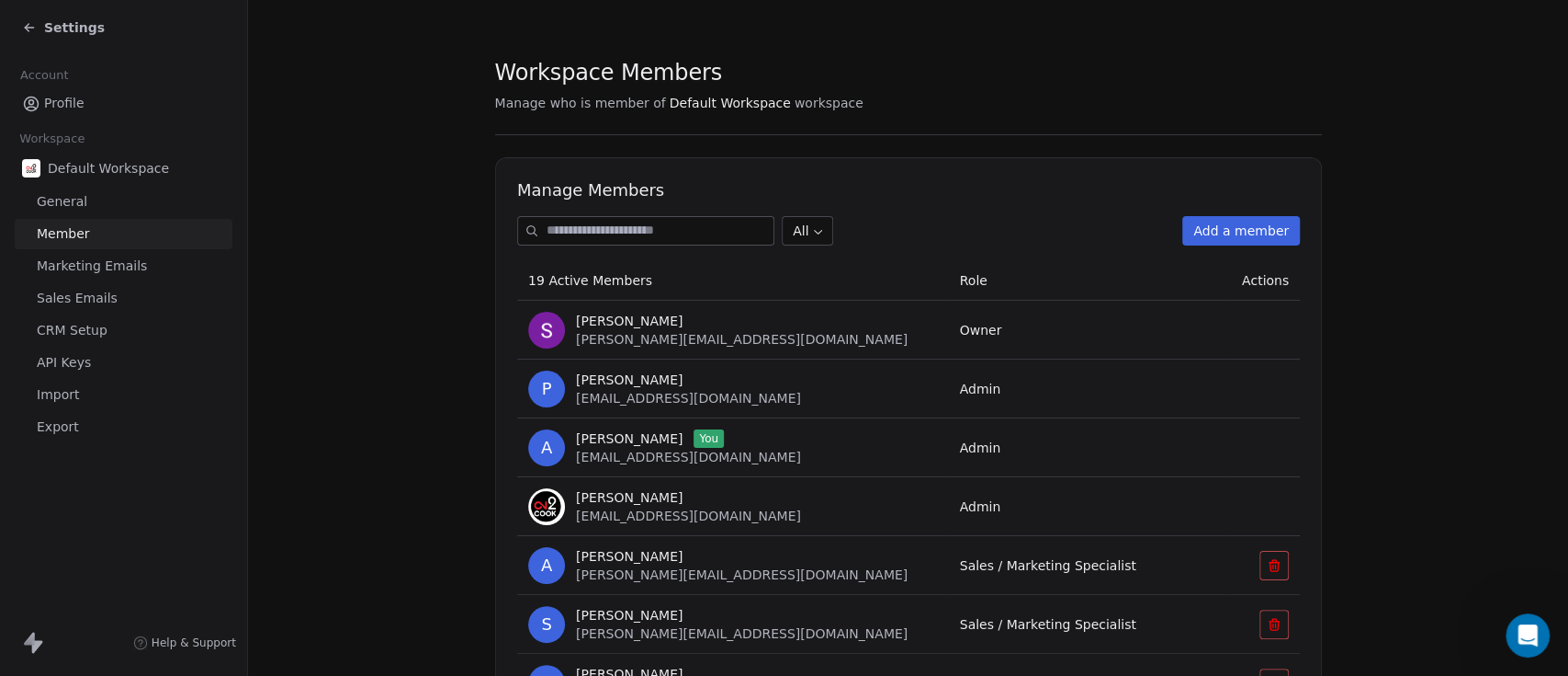
click at [116, 202] on link "General" at bounding box center [123, 202] width 217 height 31
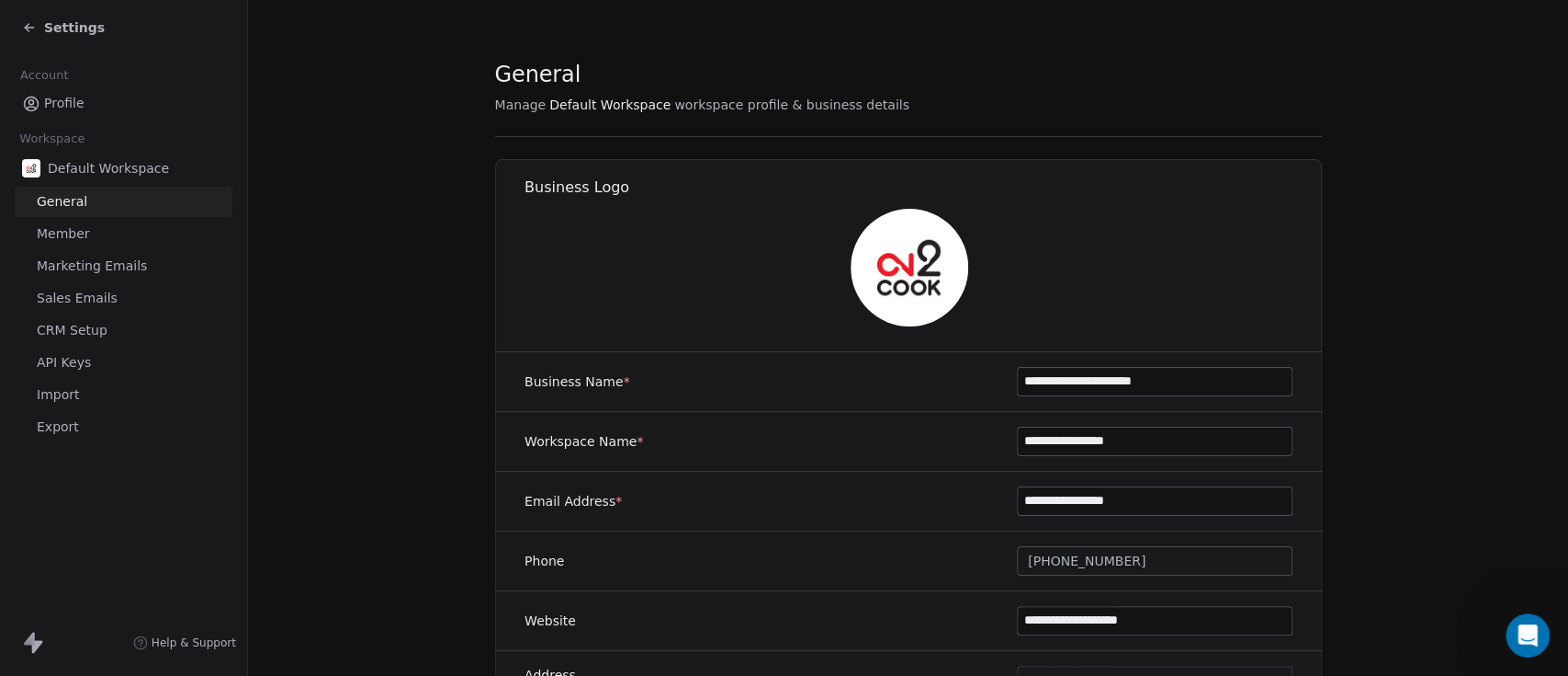
click at [117, 357] on link "API Keys" at bounding box center [123, 362] width 217 height 31
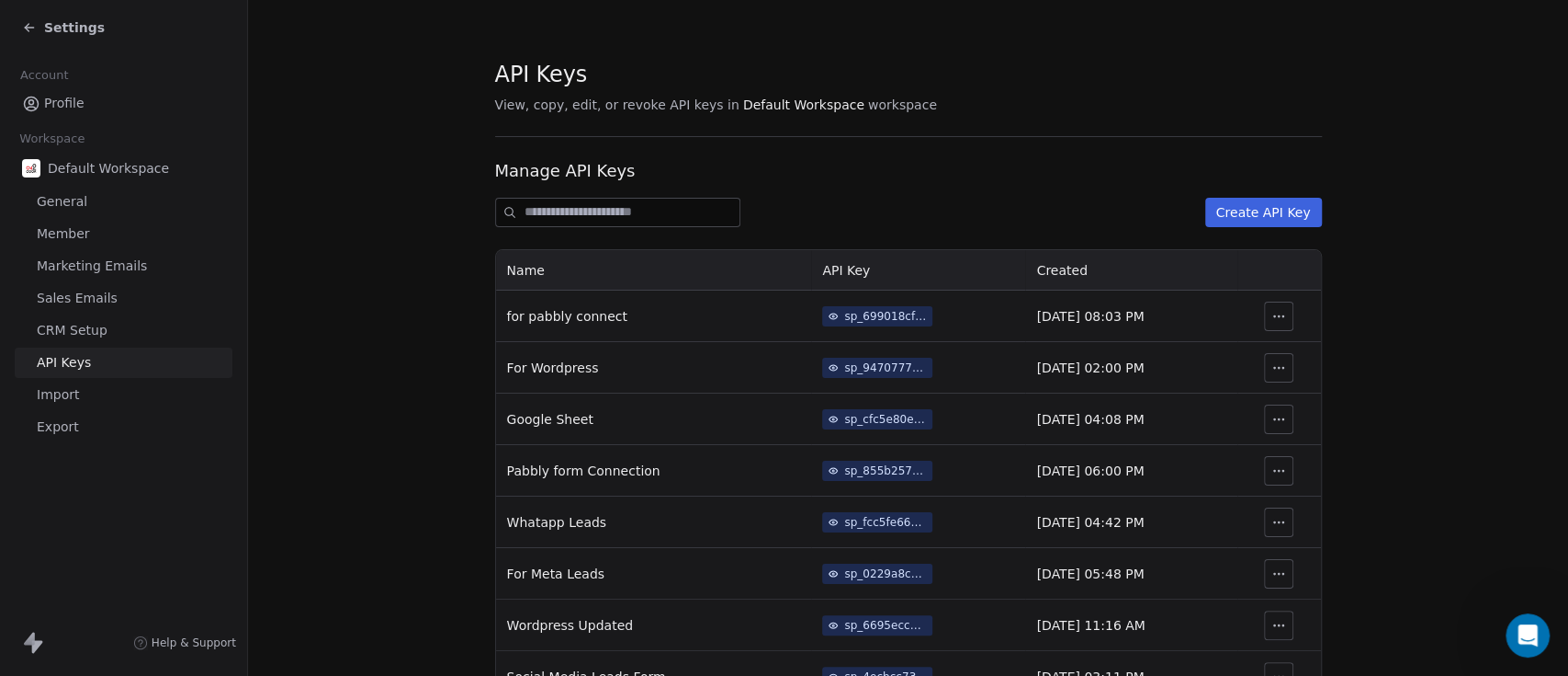
click at [692, 204] on input at bounding box center [632, 212] width 215 height 28
click at [316, 317] on section "API Keys View, copy, edit, or revoke API keys in Default Workspace workspace Ma…" at bounding box center [907, 621] width 1320 height 1241
click at [72, 439] on link "Export" at bounding box center [123, 427] width 217 height 31
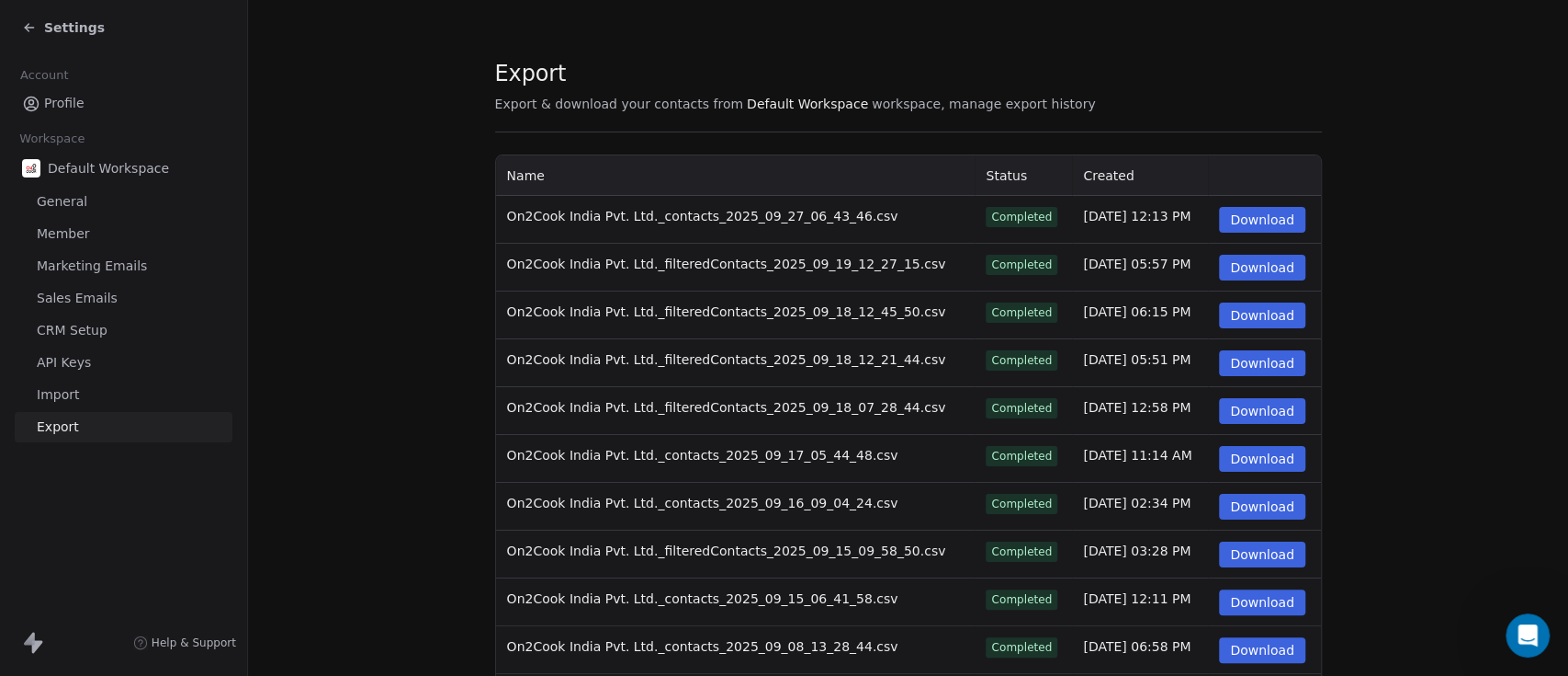
click at [101, 194] on link "General" at bounding box center [123, 202] width 217 height 31
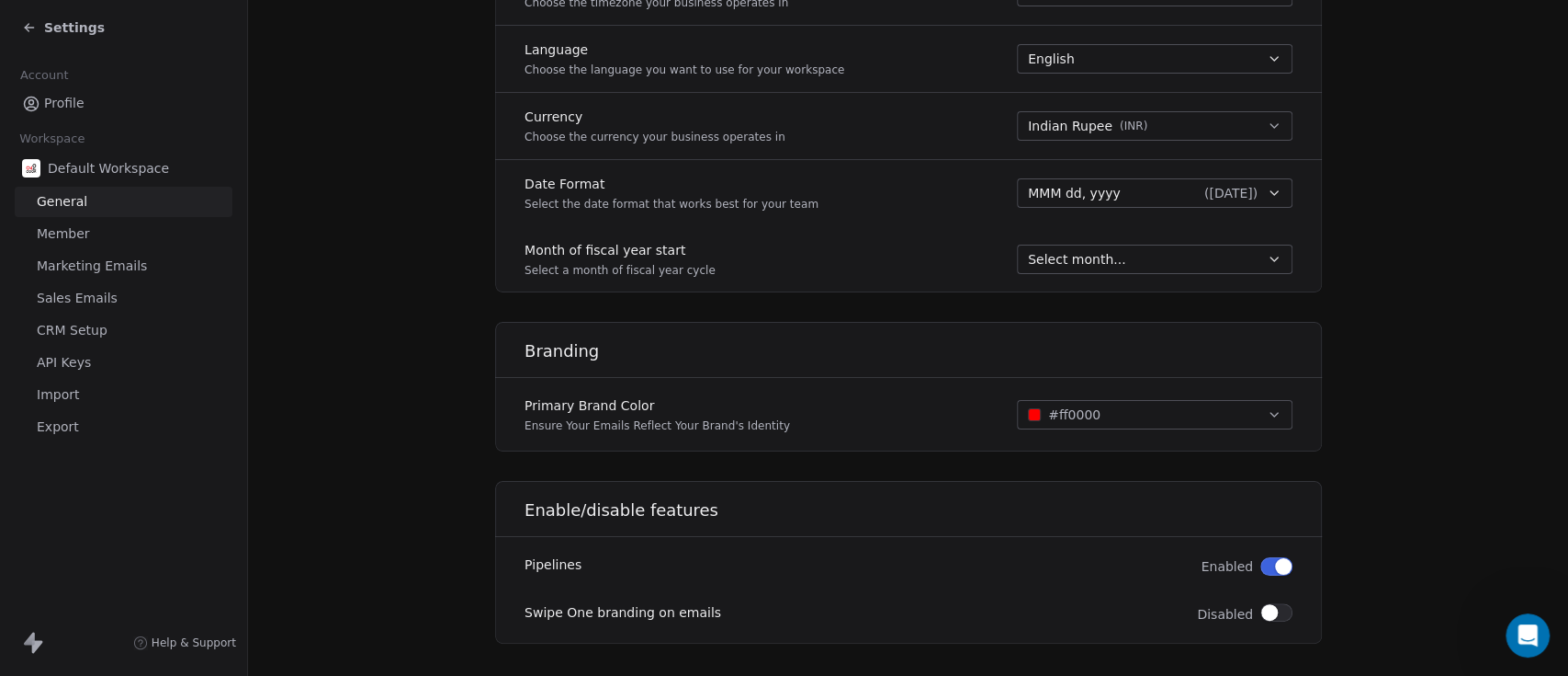
scroll to position [899, 0]
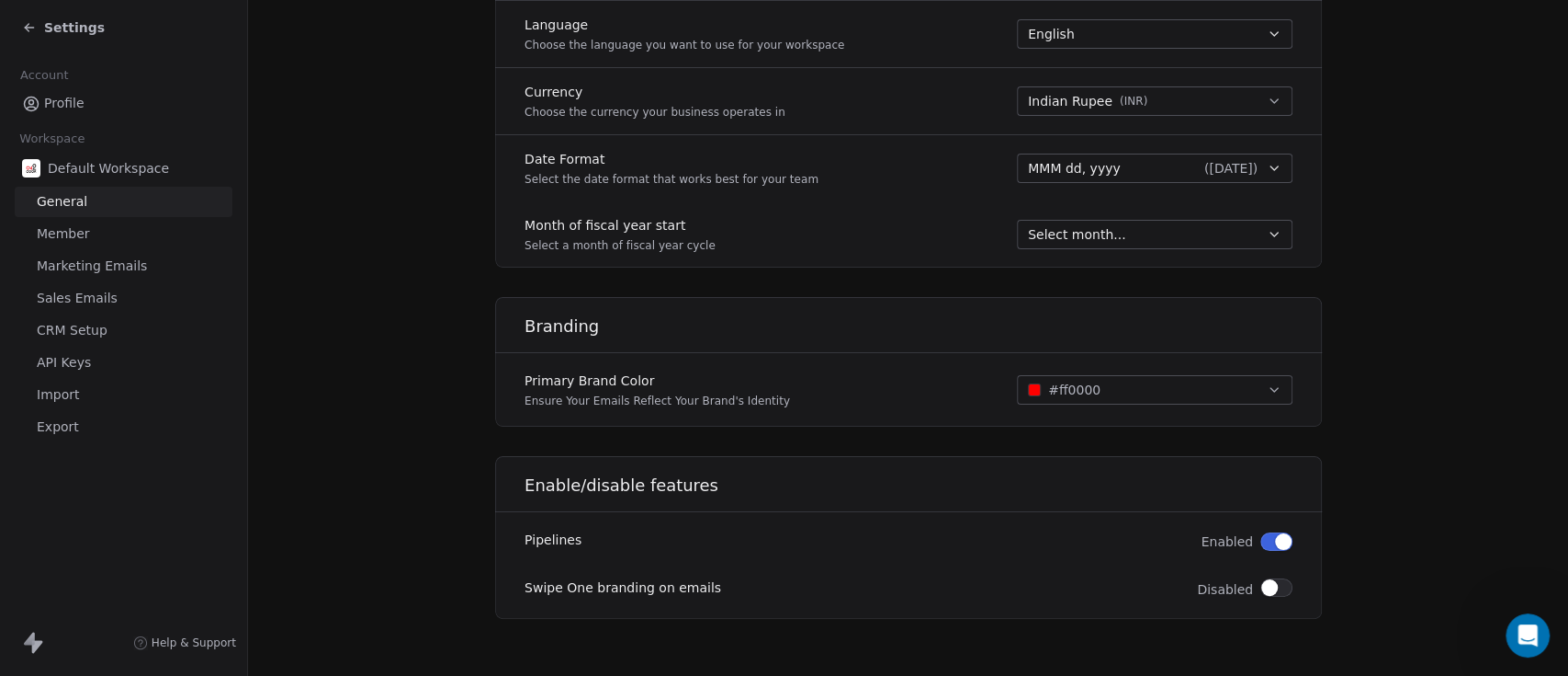
click at [125, 238] on link "Member" at bounding box center [123, 234] width 217 height 31
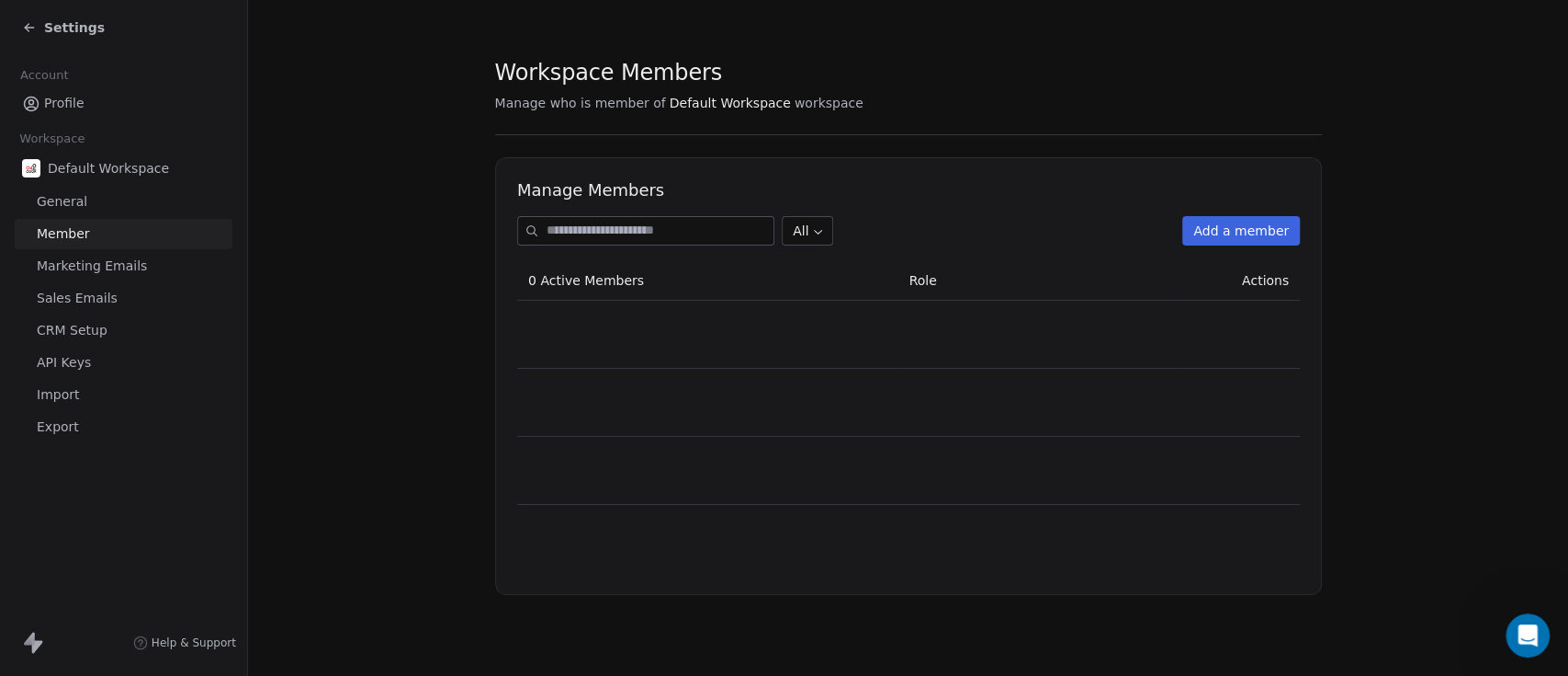
click at [126, 248] on link "Member" at bounding box center [123, 234] width 217 height 31
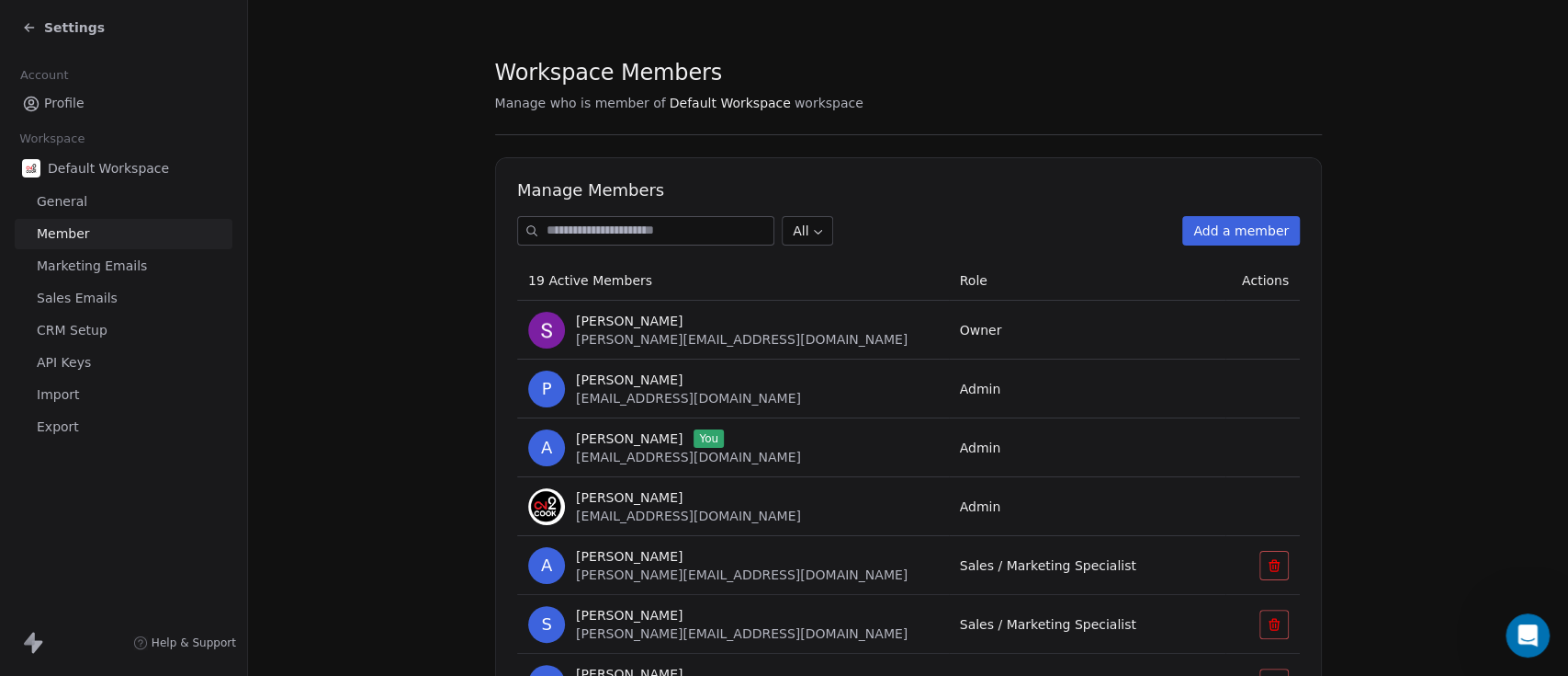
click at [81, 106] on span "Profile" at bounding box center [64, 103] width 40 height 19
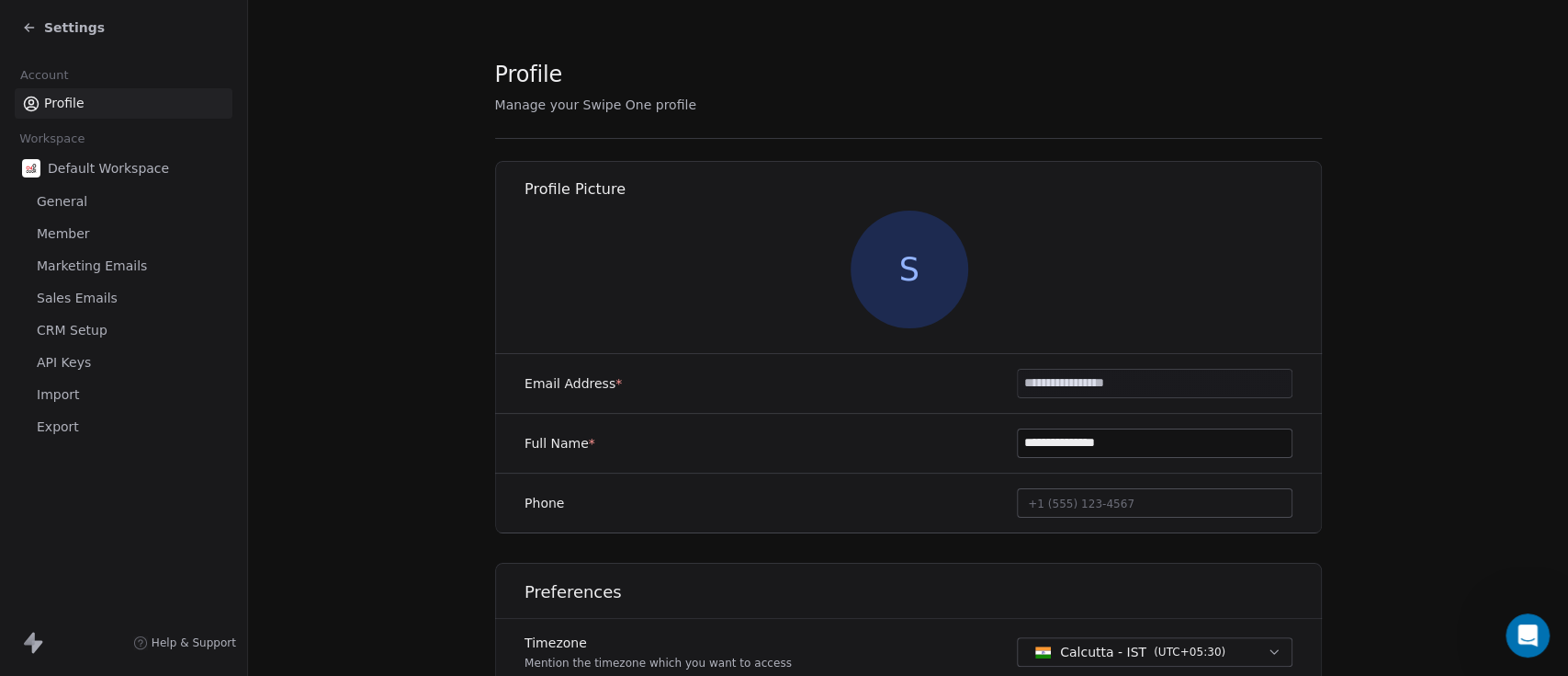
click at [159, 409] on link "Import" at bounding box center [123, 395] width 217 height 31
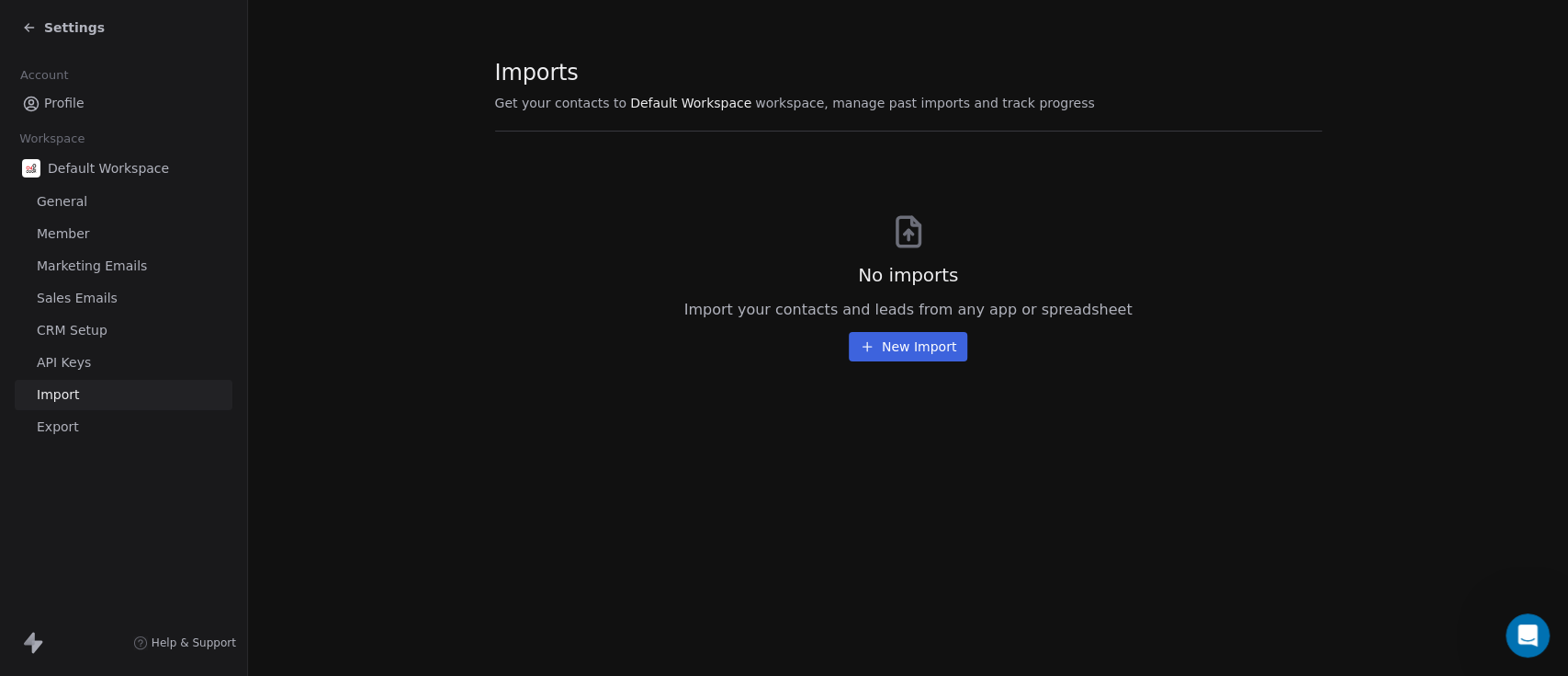
click at [120, 423] on link "Export" at bounding box center [123, 427] width 217 height 31
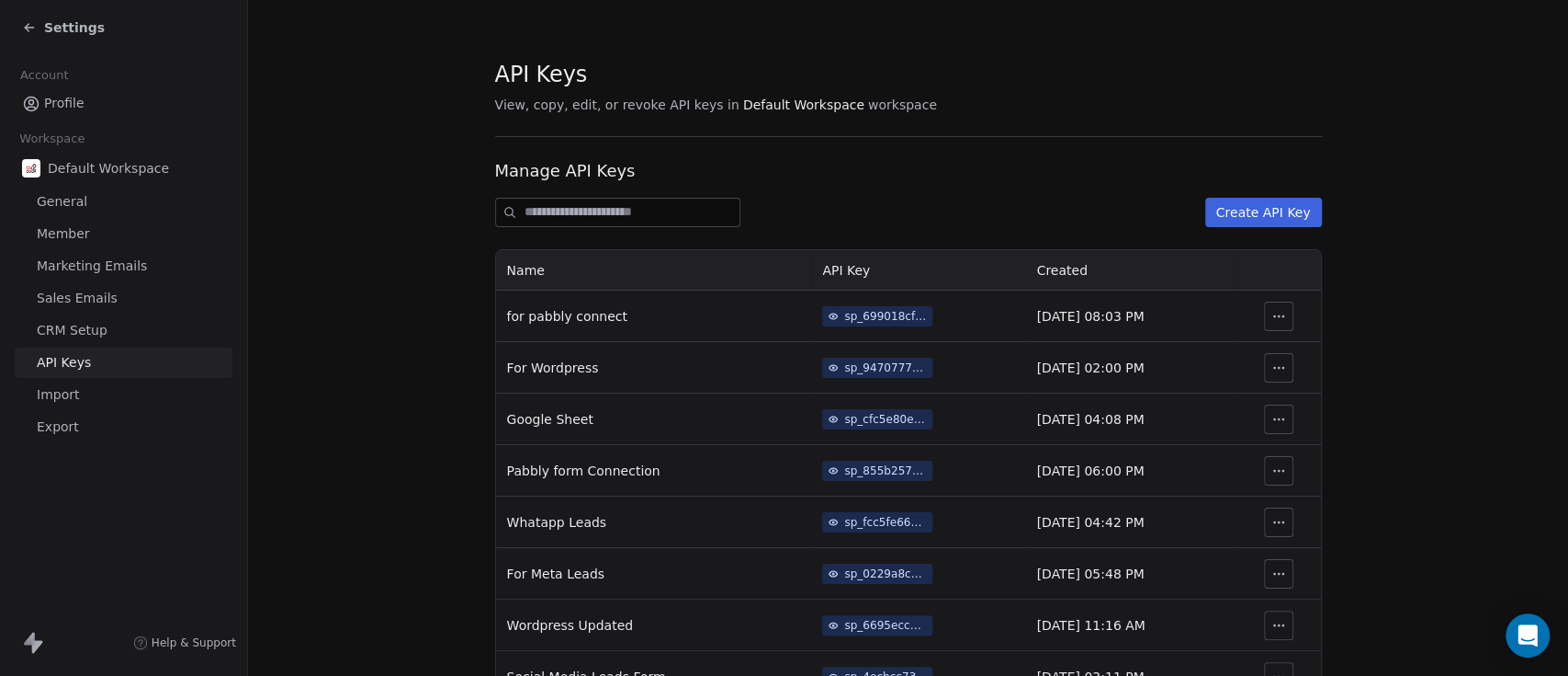
click at [79, 113] on span "Profile" at bounding box center [64, 103] width 40 height 19
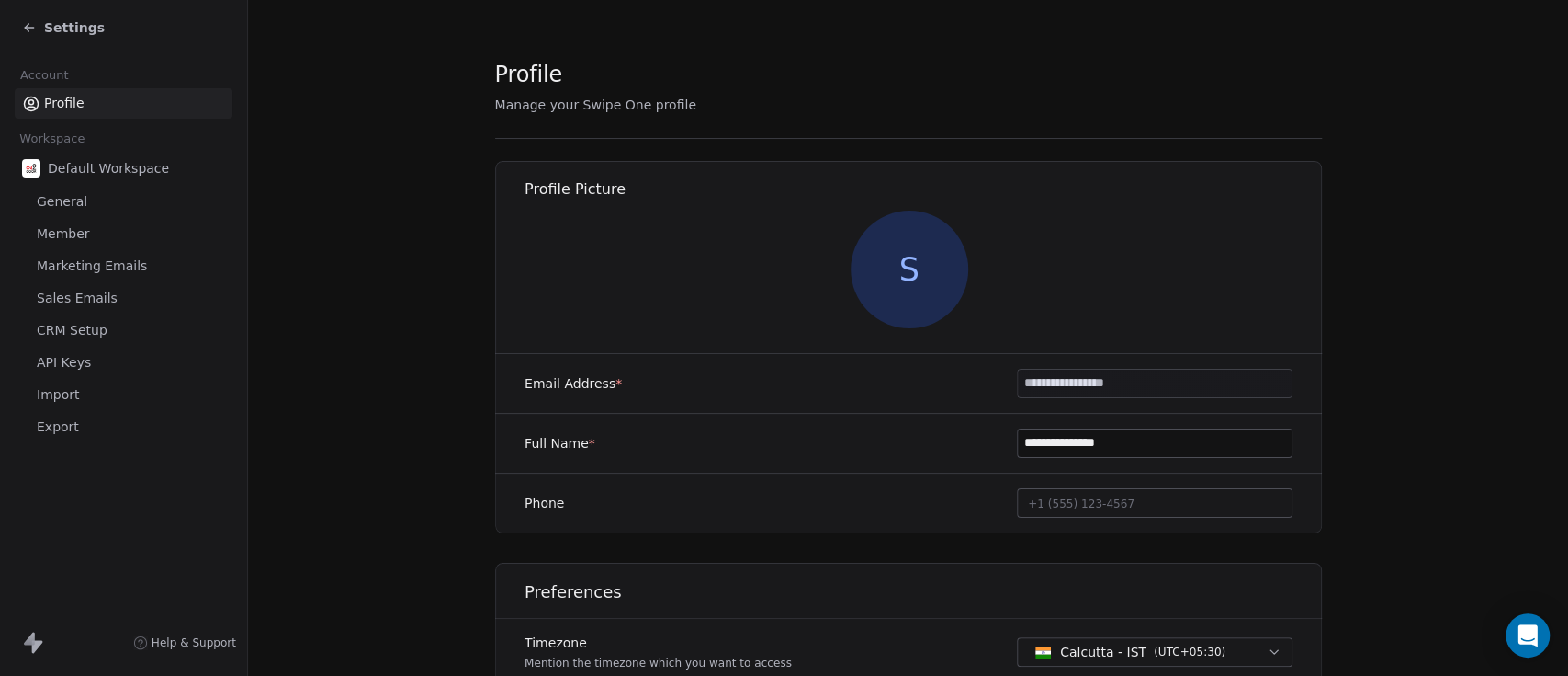
click at [16, 18] on div "Settings" at bounding box center [123, 28] width 247 height 55
click at [51, 25] on span "Settings" at bounding box center [74, 27] width 61 height 18
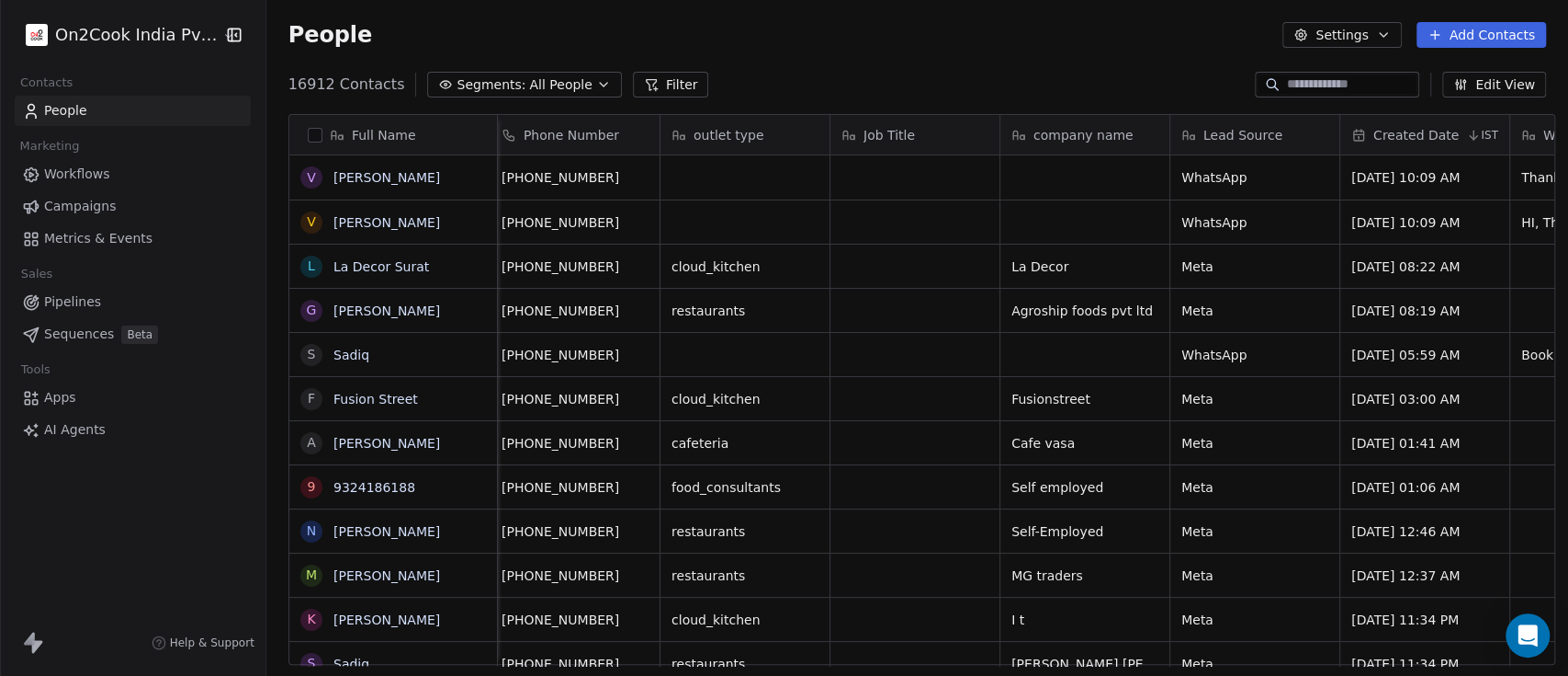
scroll to position [0, 186]
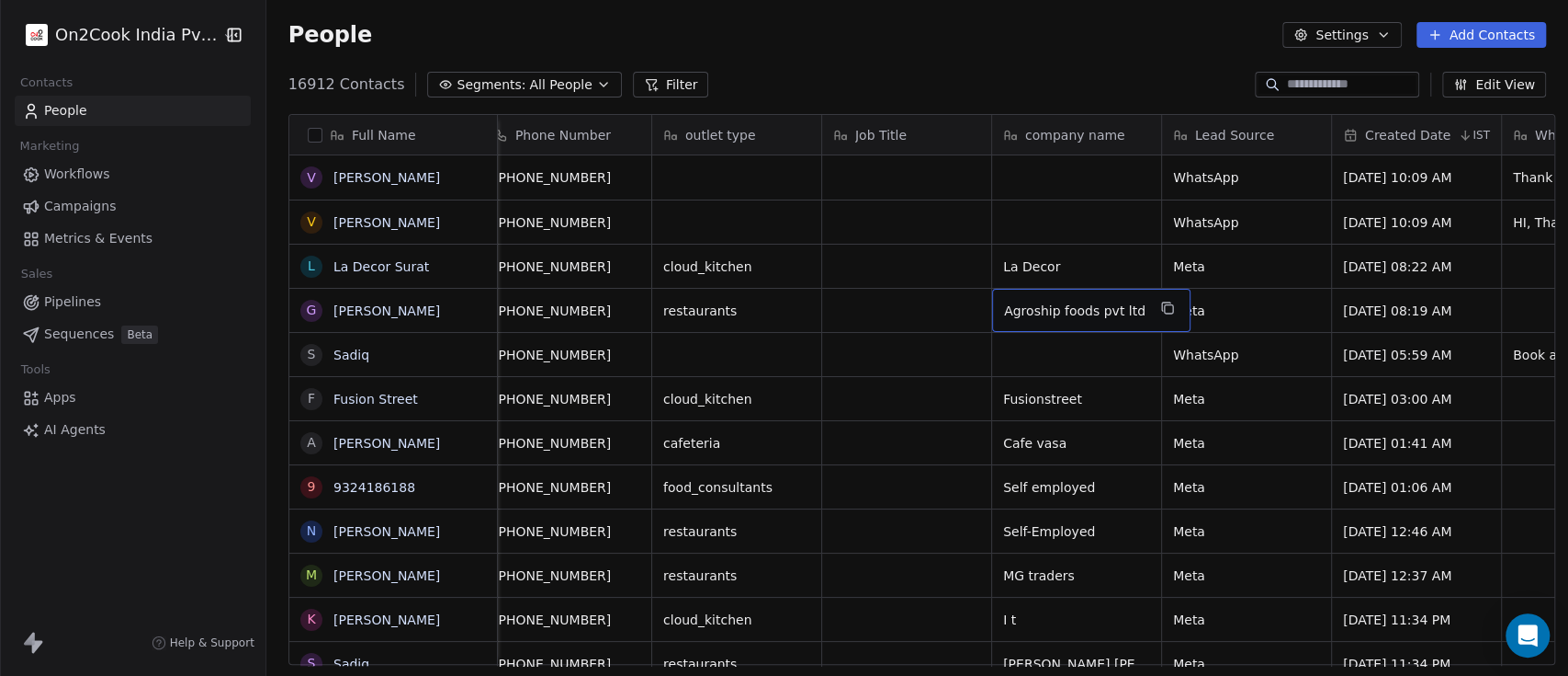
click at [1072, 312] on span "Agroship foods pvt ltd" at bounding box center [1075, 310] width 141 height 18
click at [1050, 252] on html "On2Cook India Pvt. Ltd. Contacts People Marketing Workflows Campaigns Metrics &…" at bounding box center [784, 338] width 1568 height 676
click at [1101, 262] on html "On2Cook India Pvt. Ltd. Contacts People Marketing Workflows Campaigns Metrics &…" at bounding box center [784, 338] width 1568 height 676
click at [1160, 300] on icon "grid" at bounding box center [1167, 307] width 14 height 14
click at [1157, 305] on button "grid" at bounding box center [1168, 307] width 22 height 22
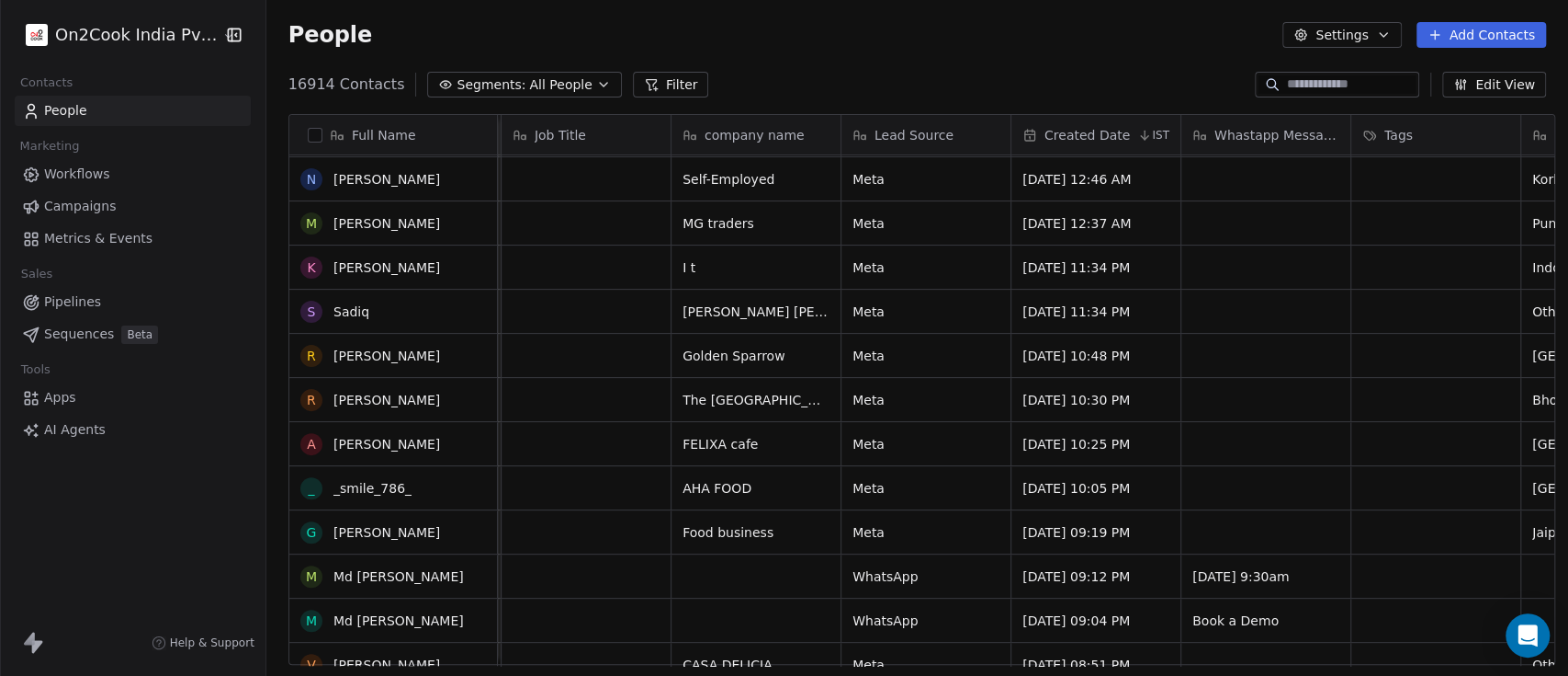
scroll to position [0, 0]
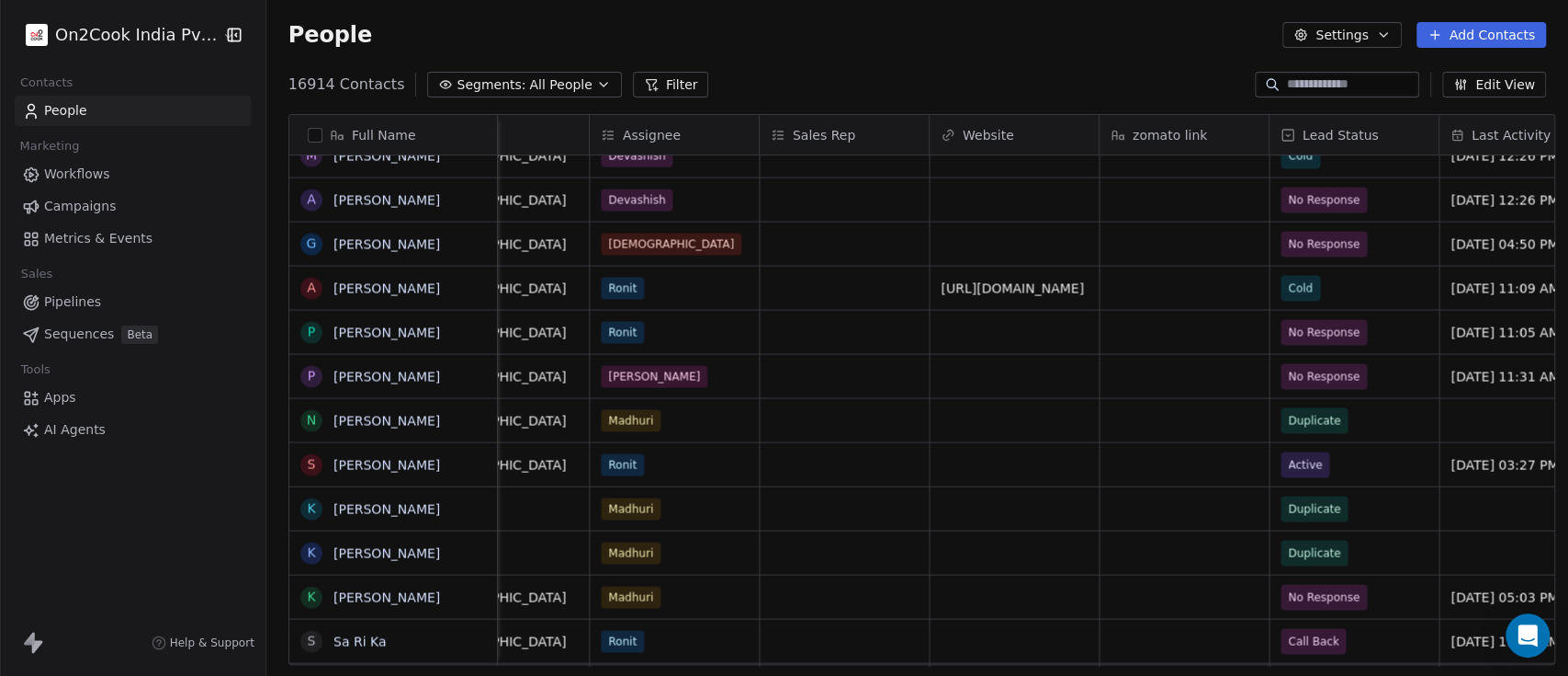
click at [1028, 85] on div "16914 Contacts Segments: All People Filter Edit View" at bounding box center [918, 84] width 1302 height 30
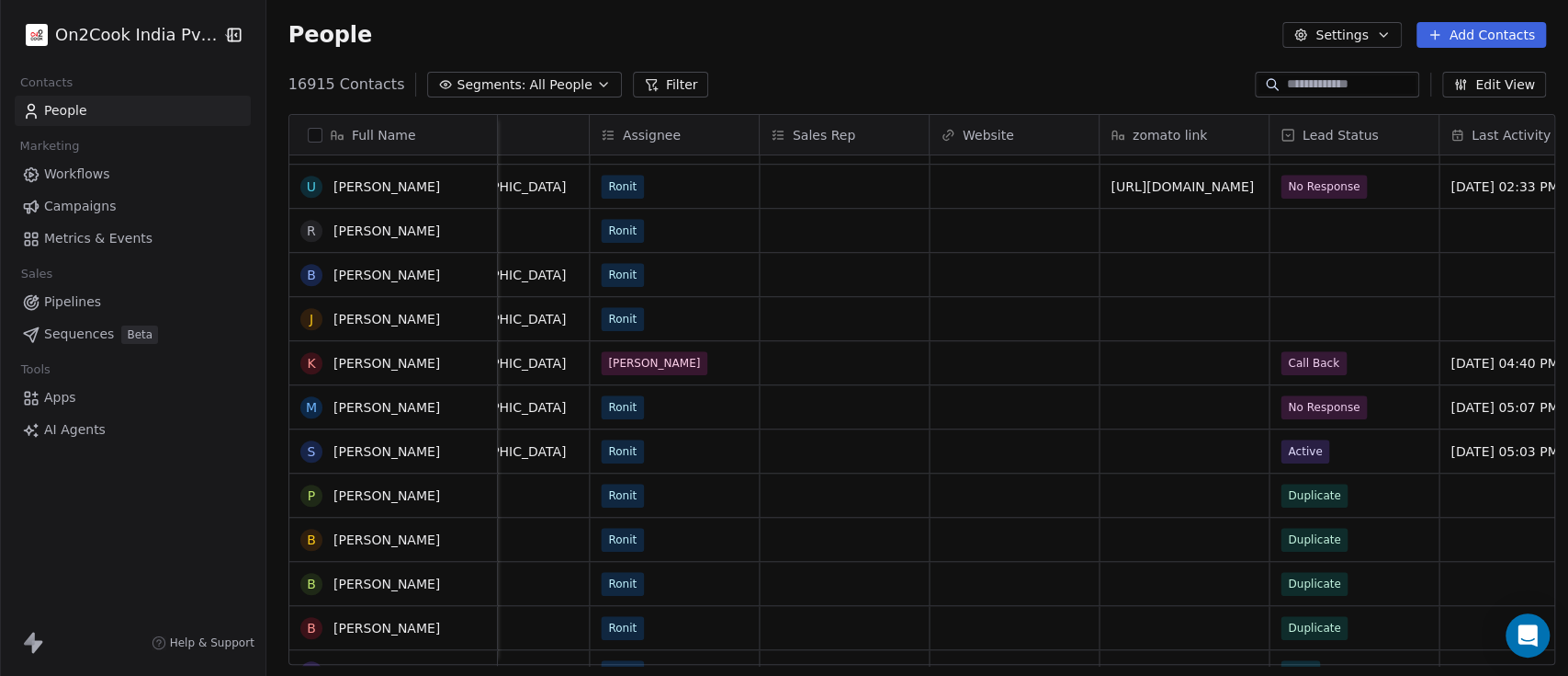
scroll to position [5550, 0]
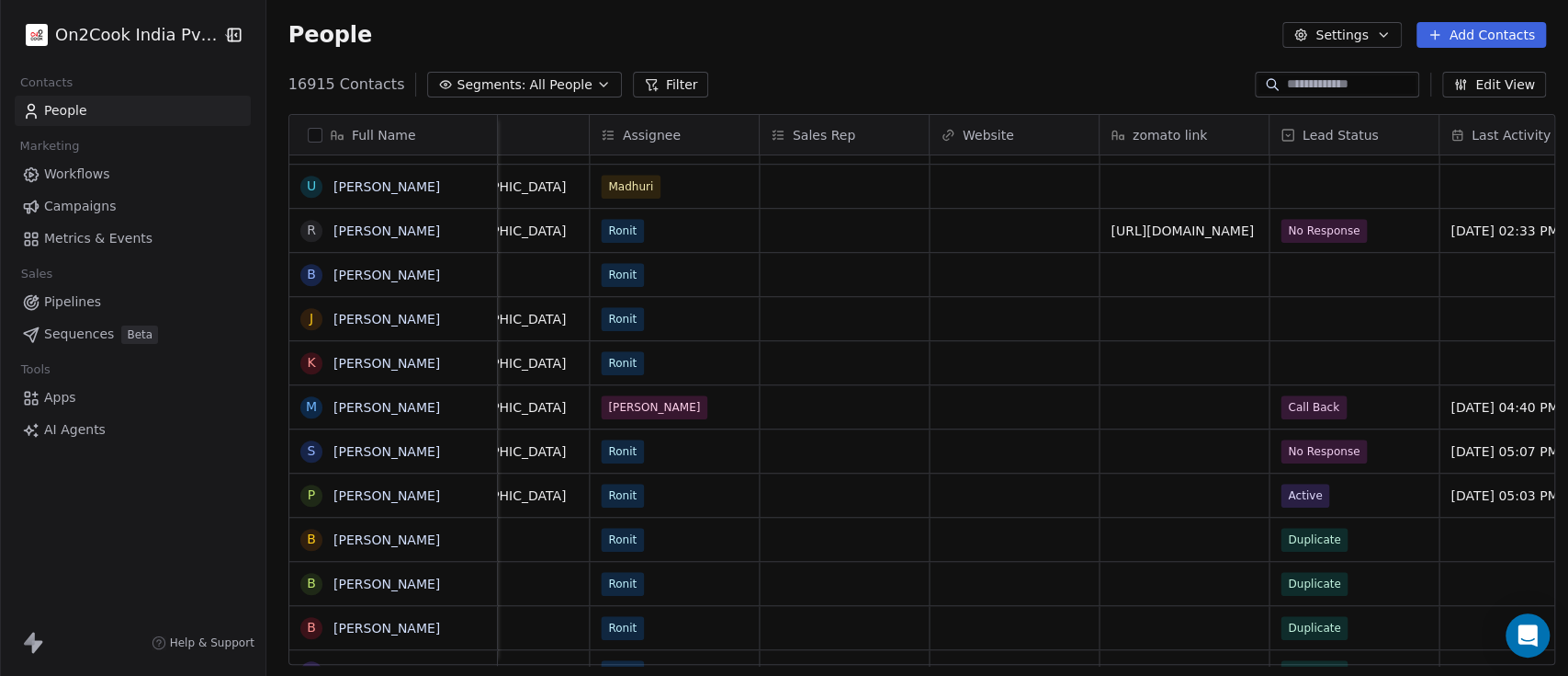
click at [652, 25] on div "People Settings Add Contacts" at bounding box center [918, 34] width 1258 height 26
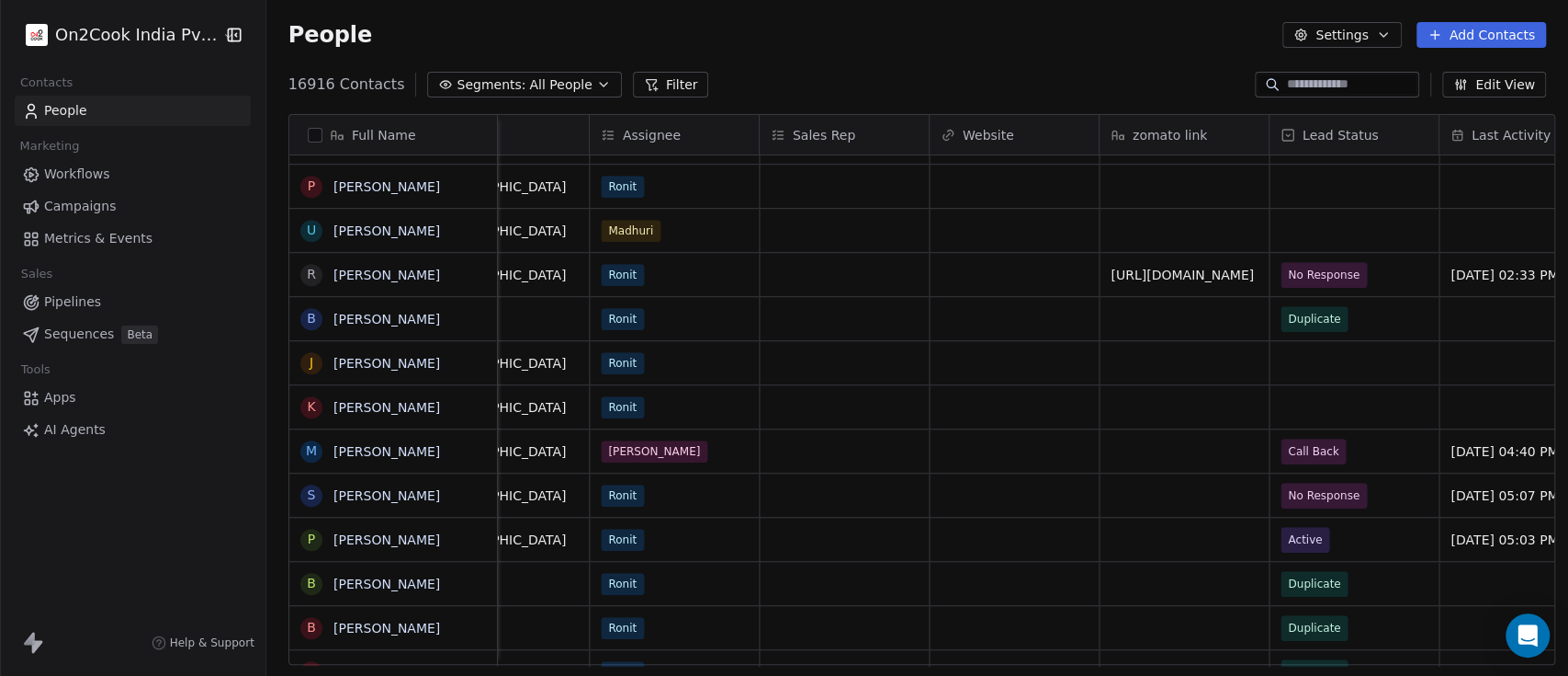
click at [156, 595] on div "On2Cook India Pvt. Ltd. Contacts People Marketing Workflows Campaigns Metrics &…" at bounding box center [132, 338] width 266 height 676
click at [334, 78] on span "16916 Contacts" at bounding box center [347, 84] width 116 height 22
click at [501, 72] on button "Segments: All People" at bounding box center [523, 84] width 193 height 26
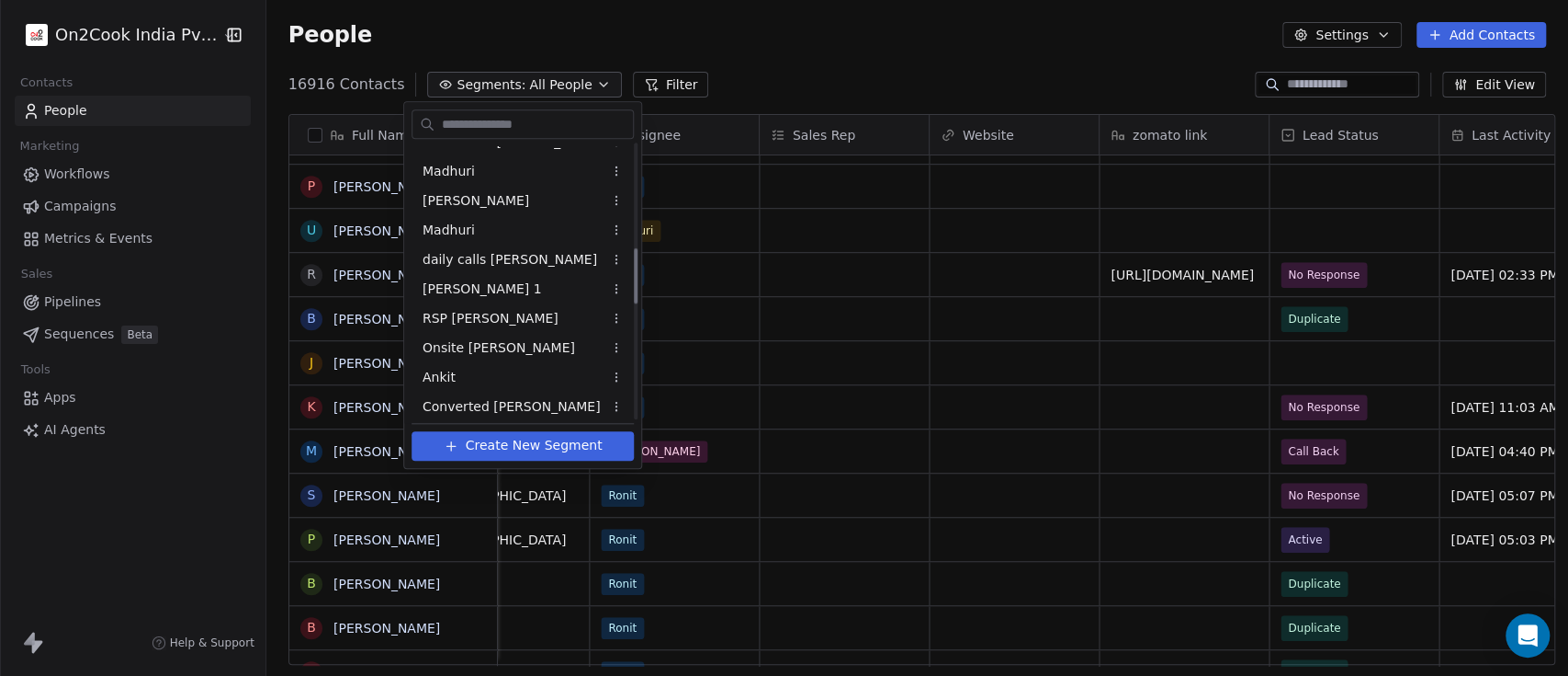
scroll to position [1084, 0]
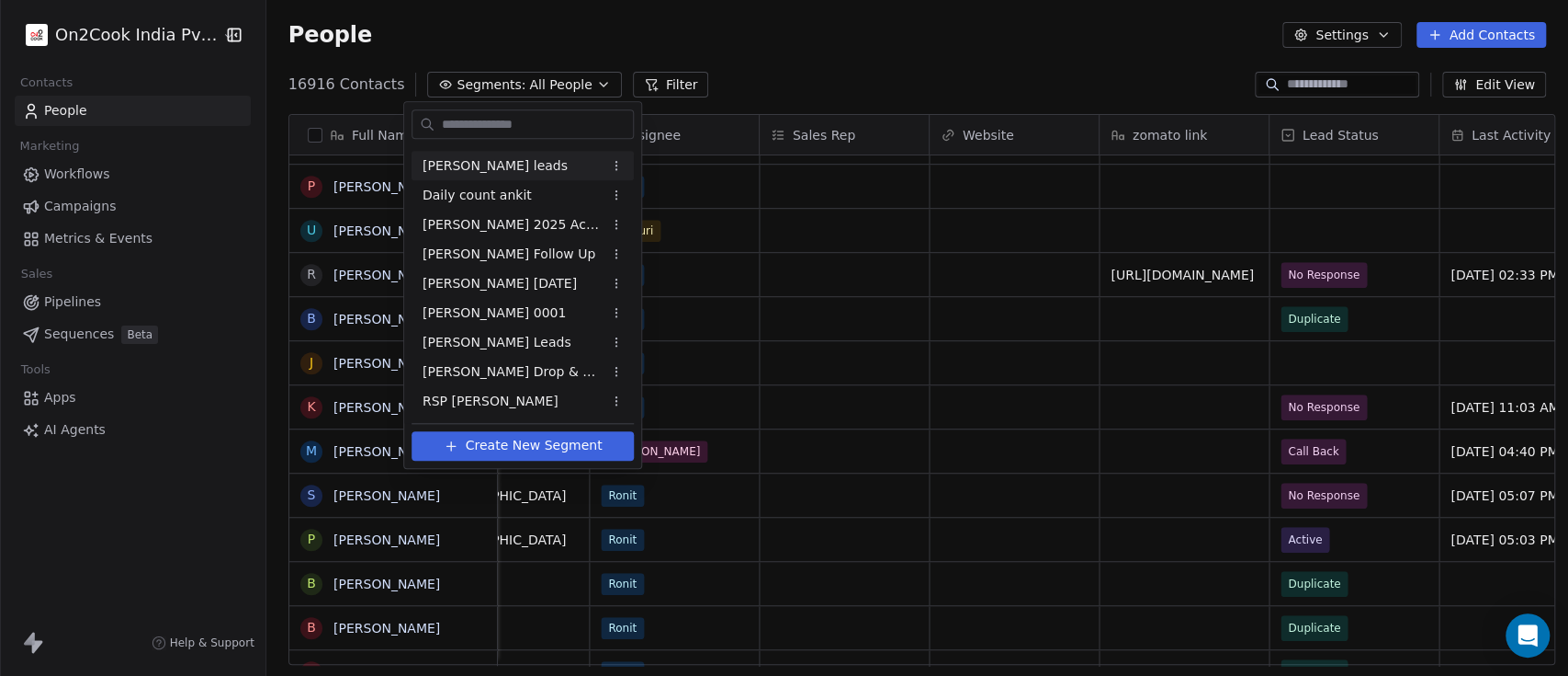
click at [747, 55] on html "On2Cook India Pvt. Ltd. Contacts People Marketing Workflows Campaigns Metrics &…" at bounding box center [784, 338] width 1568 height 676
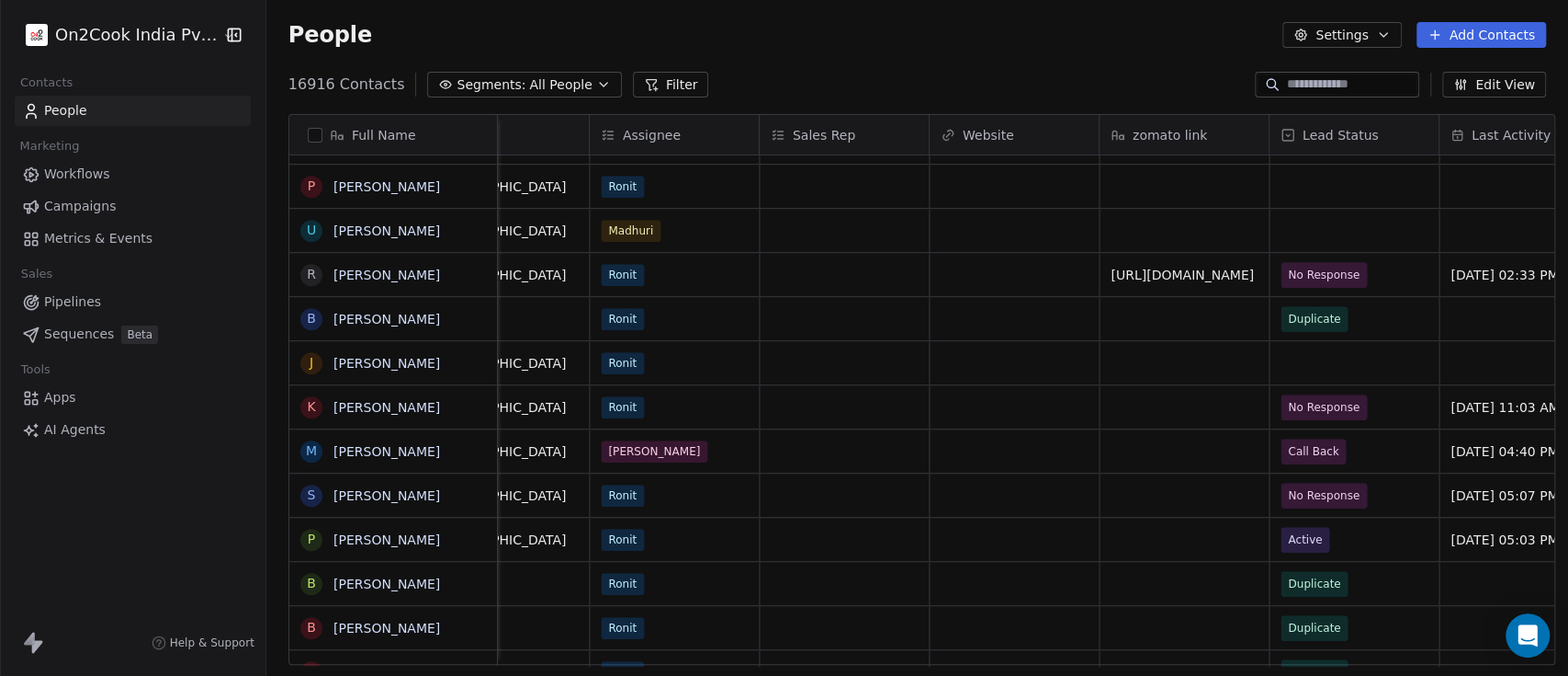
click at [91, 525] on div "On2Cook India Pvt. Ltd. Contacts People Marketing Workflows Campaigns Metrics &…" at bounding box center [132, 338] width 266 height 676
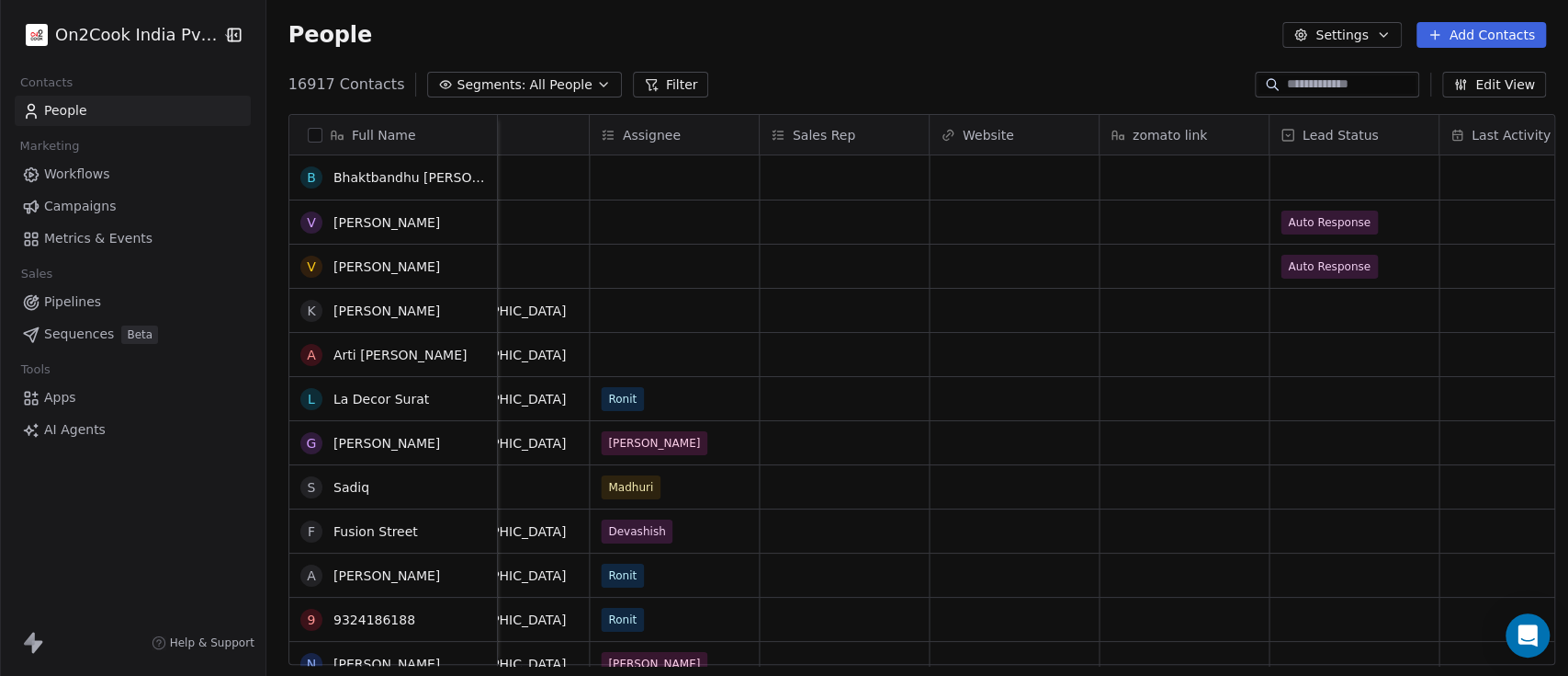
scroll to position [0, 0]
click at [659, 33] on div "People Settings Add Contacts" at bounding box center [918, 34] width 1258 height 26
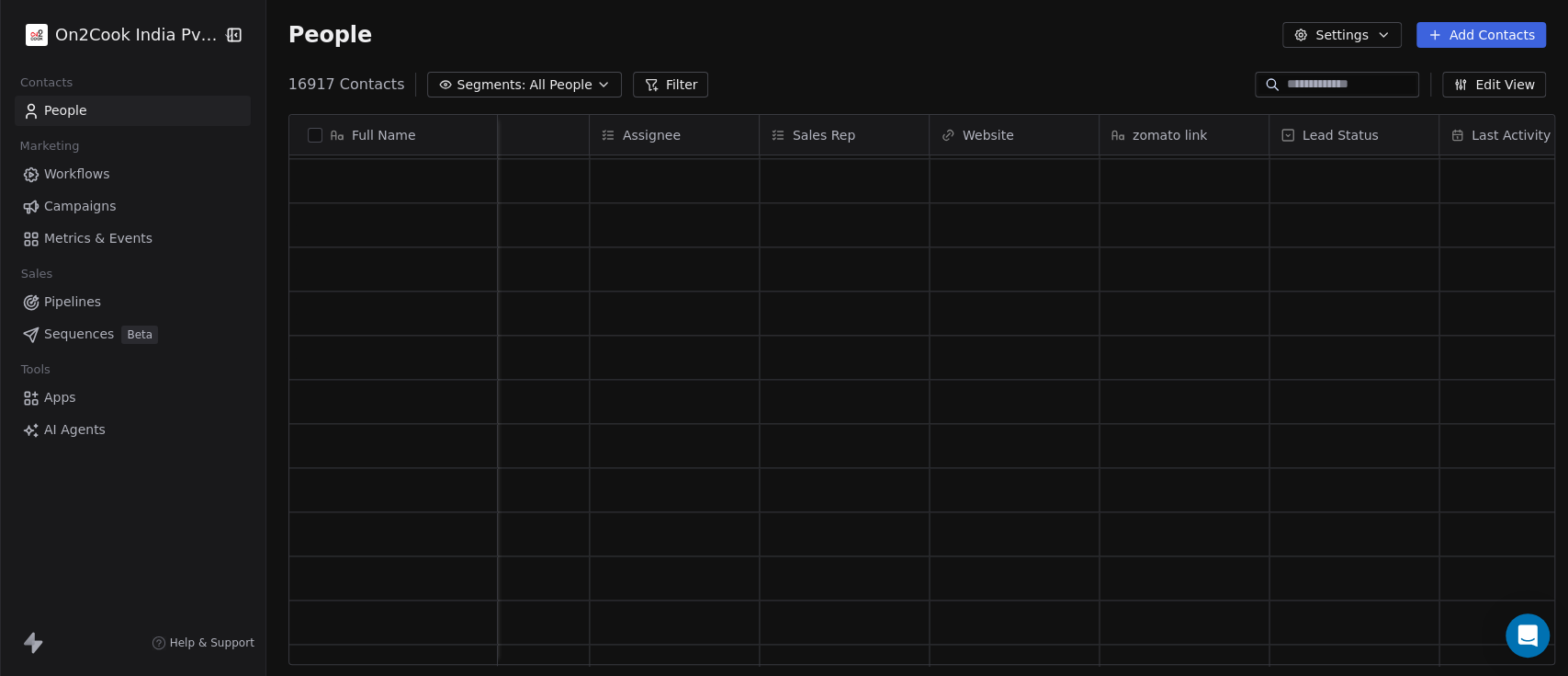
scroll to position [26663, 0]
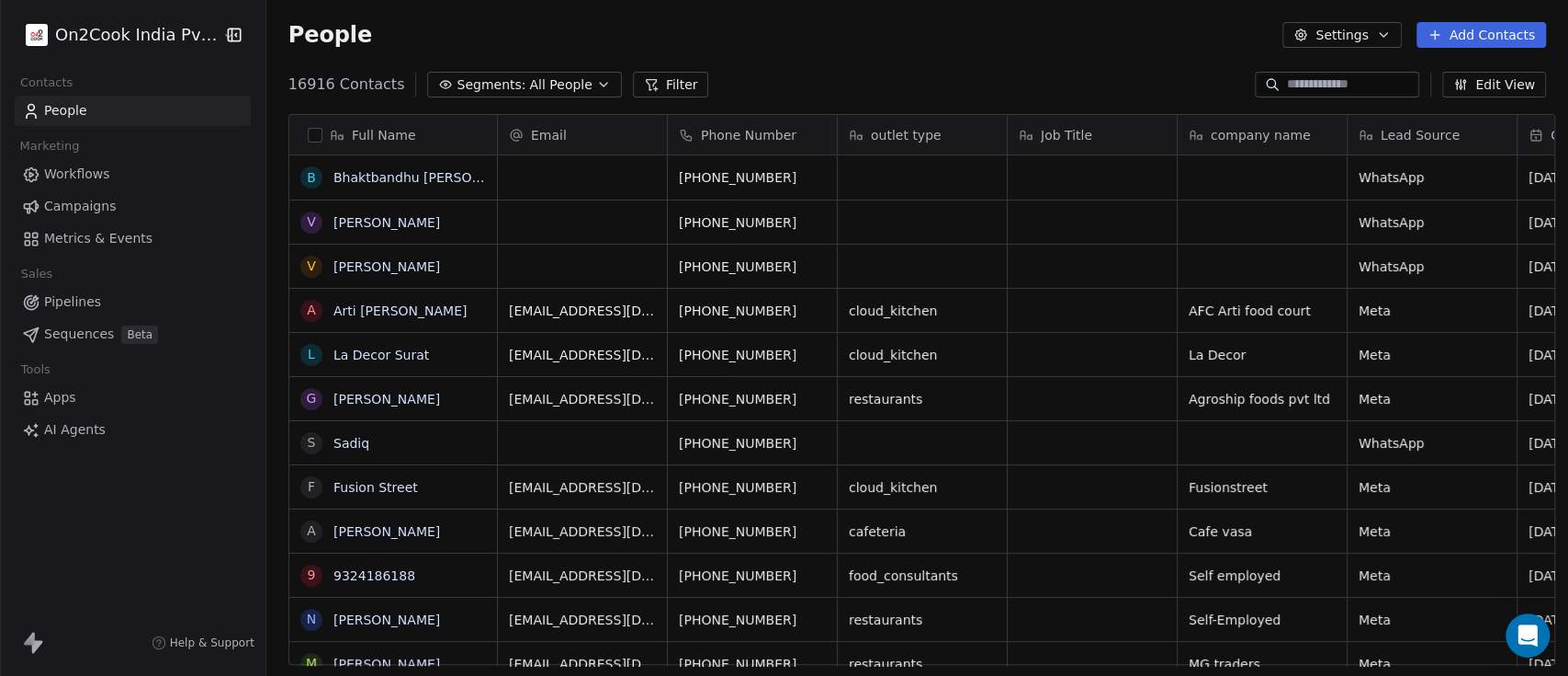
scroll to position [19, 20]
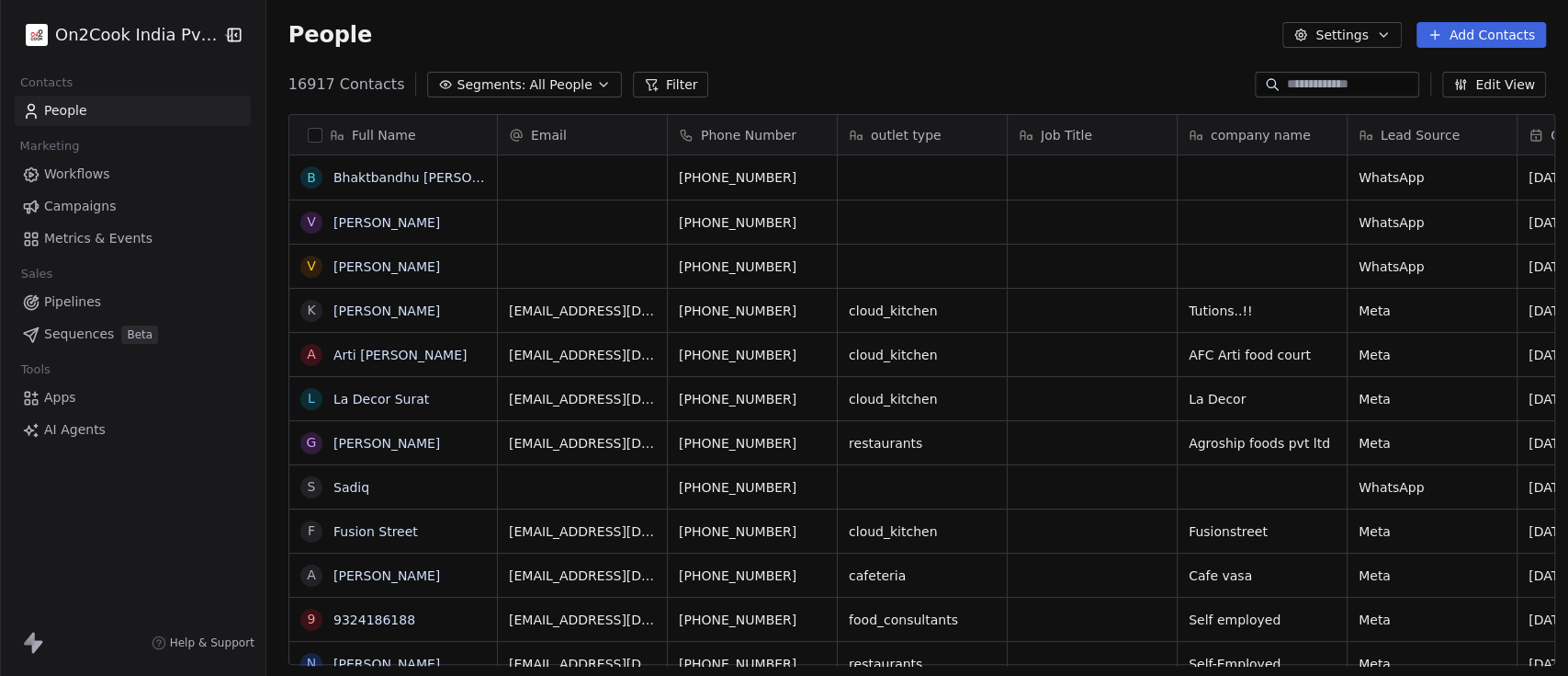
scroll to position [575, 1292]
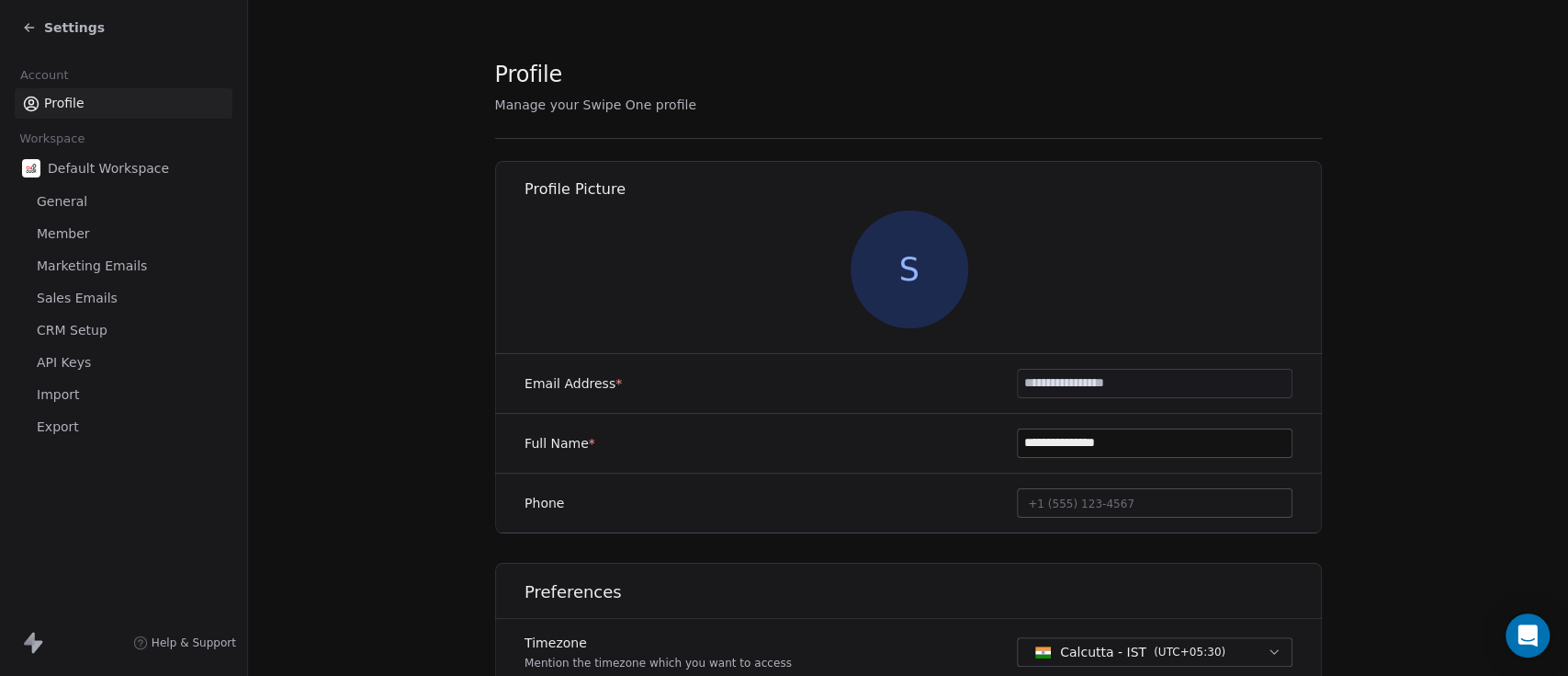
click at [88, 95] on link "Profile" at bounding box center [123, 104] width 217 height 31
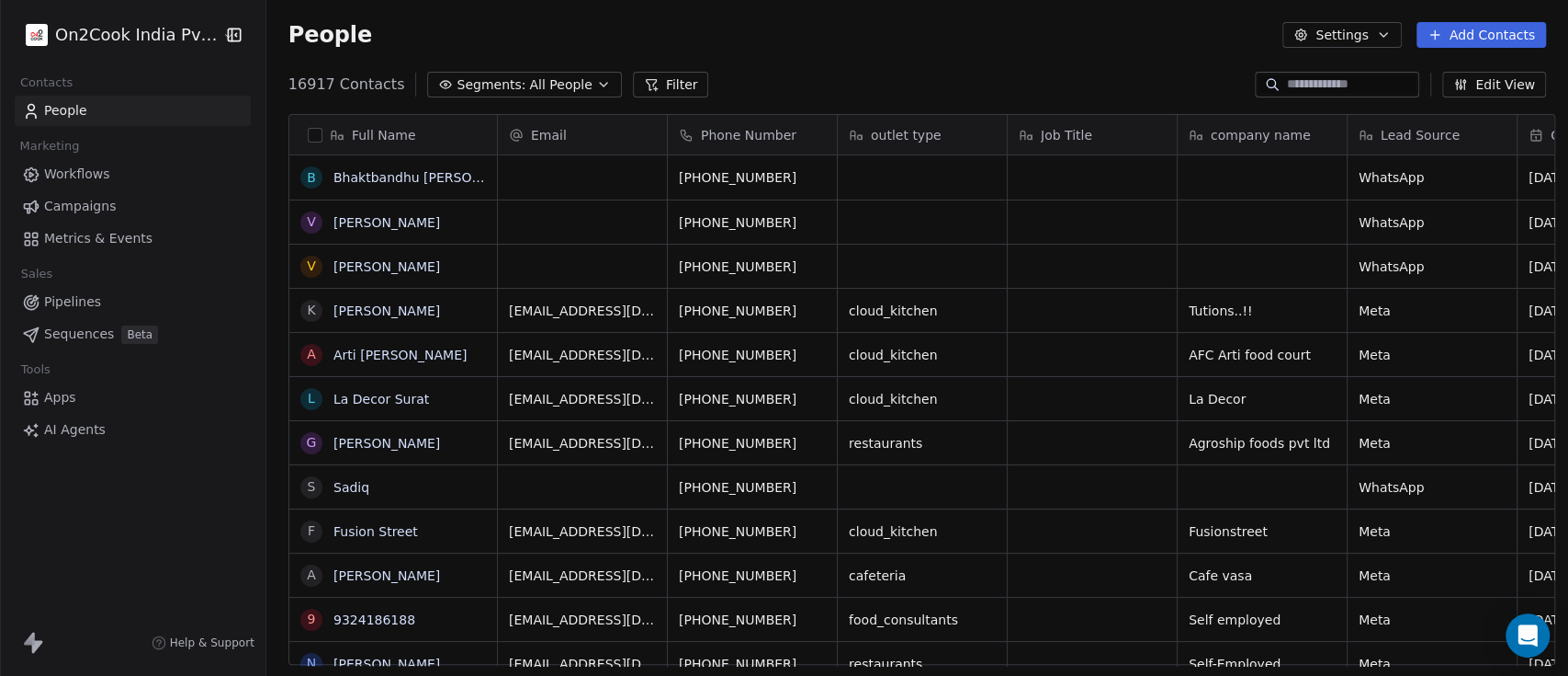
scroll to position [575, 1292]
click at [458, 133] on div "Full Name" at bounding box center [391, 134] width 182 height 18
click at [390, 128] on html "On2Cook India Pvt. Ltd. Contacts People Marketing Workflows Campaigns Metrics &…" at bounding box center [784, 338] width 1568 height 676
click at [403, 133] on span "Full Name" at bounding box center [383, 134] width 64 height 18
click at [395, 129] on html "On2Cook India Pvt. Ltd. Contacts People Marketing Workflows Campaigns Metrics &…" at bounding box center [784, 338] width 1568 height 676
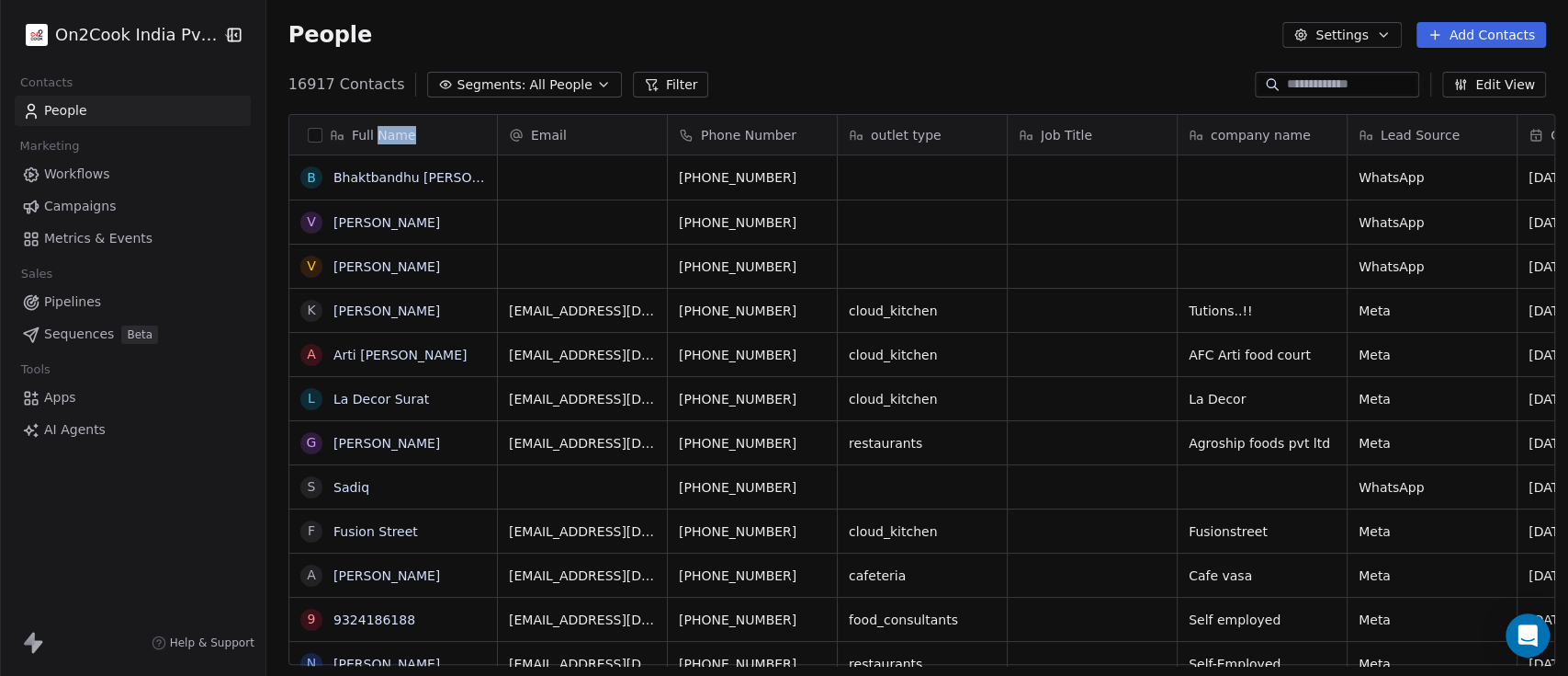
click at [395, 129] on span "Full Name" at bounding box center [383, 134] width 64 height 18
click at [395, 129] on html "On2Cook India Pvt. Ltd. Contacts People Marketing Workflows Campaigns Metrics &…" at bounding box center [784, 338] width 1568 height 676
copy div "Full Name"
click at [906, 134] on html "On2Cook India Pvt. Ltd. Contacts People Marketing Workflows Campaigns Metrics &…" at bounding box center [784, 338] width 1568 height 676
click at [906, 134] on span "outlet type" at bounding box center [906, 134] width 71 height 18
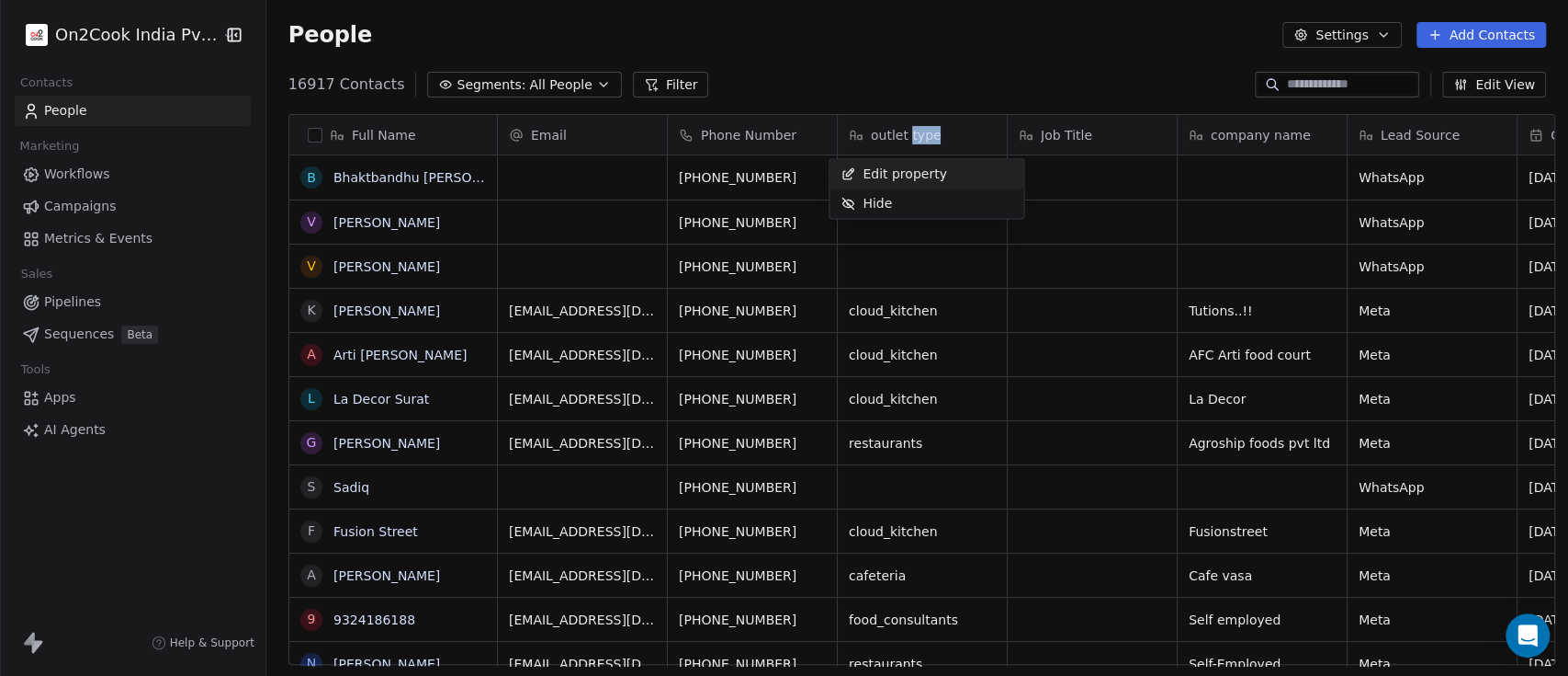
click at [906, 134] on html "On2Cook India Pvt. Ltd. Contacts People Marketing Workflows Campaigns Metrics &…" at bounding box center [784, 338] width 1568 height 676
click at [906, 134] on span "outlet type" at bounding box center [906, 134] width 71 height 18
click at [906, 134] on html "On2Cook India Pvt. Ltd. Contacts People Marketing Workflows Campaigns Metrics &…" at bounding box center [784, 338] width 1568 height 676
copy div "outlet type"
click at [1237, 133] on html "On2Cook India Pvt. Ltd. Contacts People Marketing Workflows Campaigns Metrics &…" at bounding box center [784, 338] width 1568 height 676
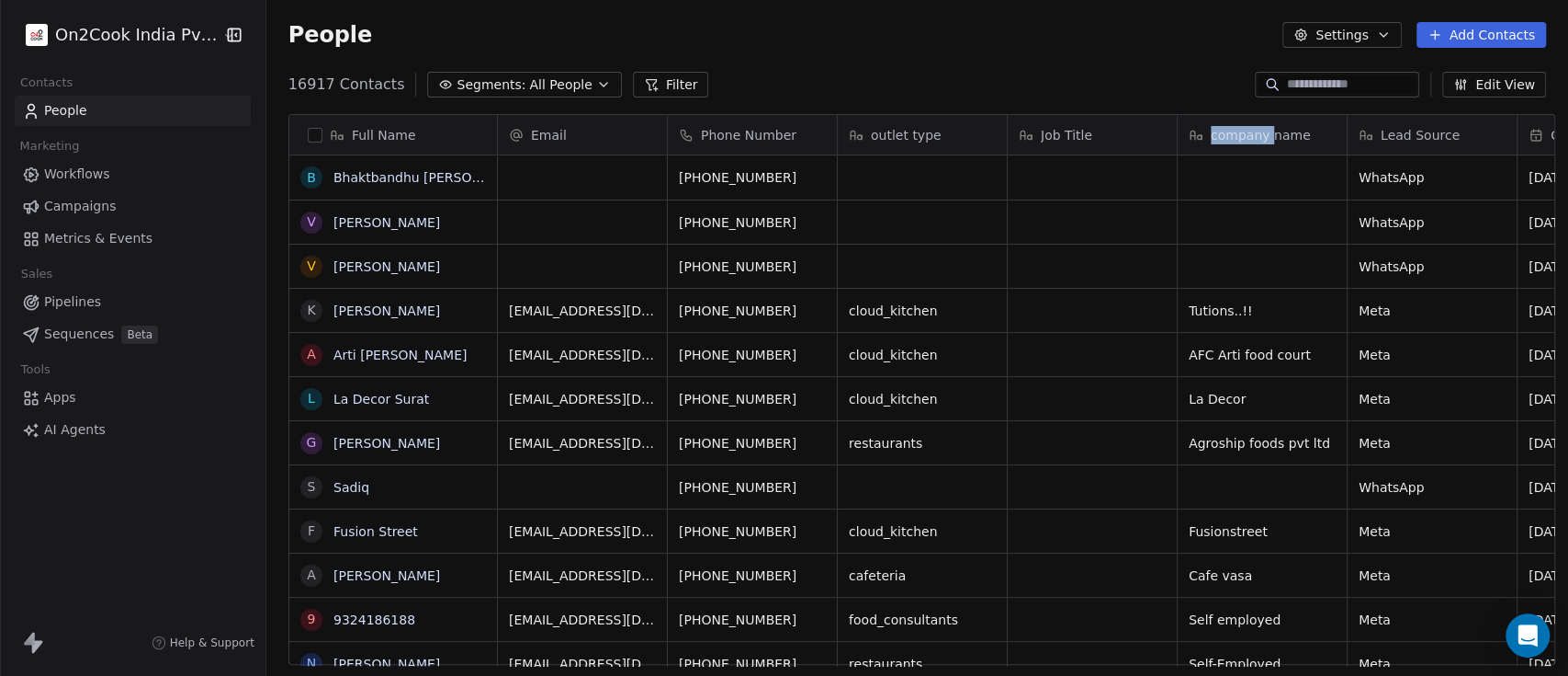
click at [1237, 133] on span "company name" at bounding box center [1261, 134] width 100 height 18
click at [1237, 133] on html "On2Cook India Pvt. Ltd. Contacts People Marketing Workflows Campaigns Metrics &…" at bounding box center [784, 338] width 1568 height 676
click at [1237, 133] on span "company name" at bounding box center [1261, 134] width 100 height 18
click at [1237, 133] on html "On2Cook India Pvt. Ltd. Contacts People Marketing Workflows Campaigns Metrics &…" at bounding box center [784, 338] width 1568 height 676
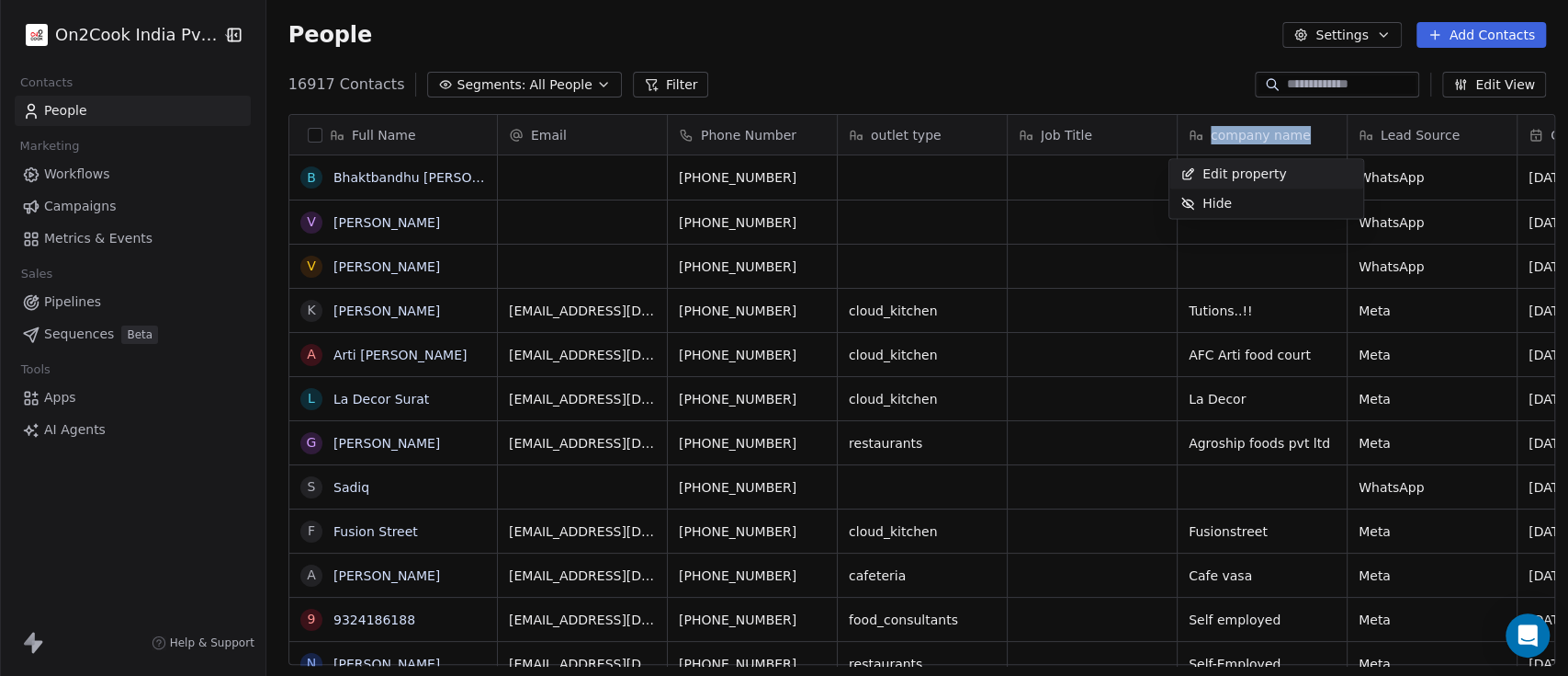
click at [1237, 133] on html "On2Cook India Pvt. Ltd. Contacts People Marketing Workflows Campaigns Metrics &…" at bounding box center [784, 338] width 1568 height 676
copy div "company name"
click at [1119, 54] on div "People Settings Add Contacts" at bounding box center [918, 34] width 1302 height 70
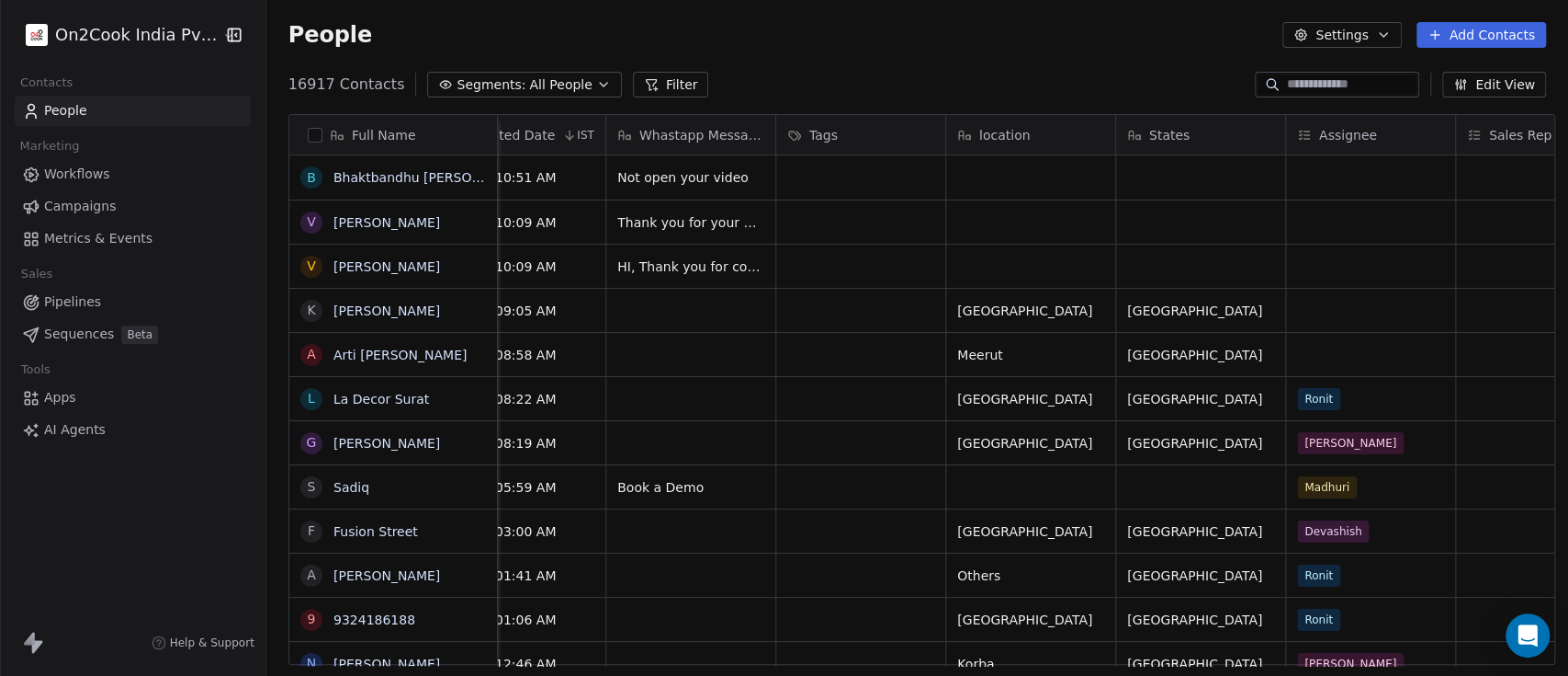
scroll to position [0, 1078]
click at [998, 134] on span "location" at bounding box center [1008, 134] width 51 height 18
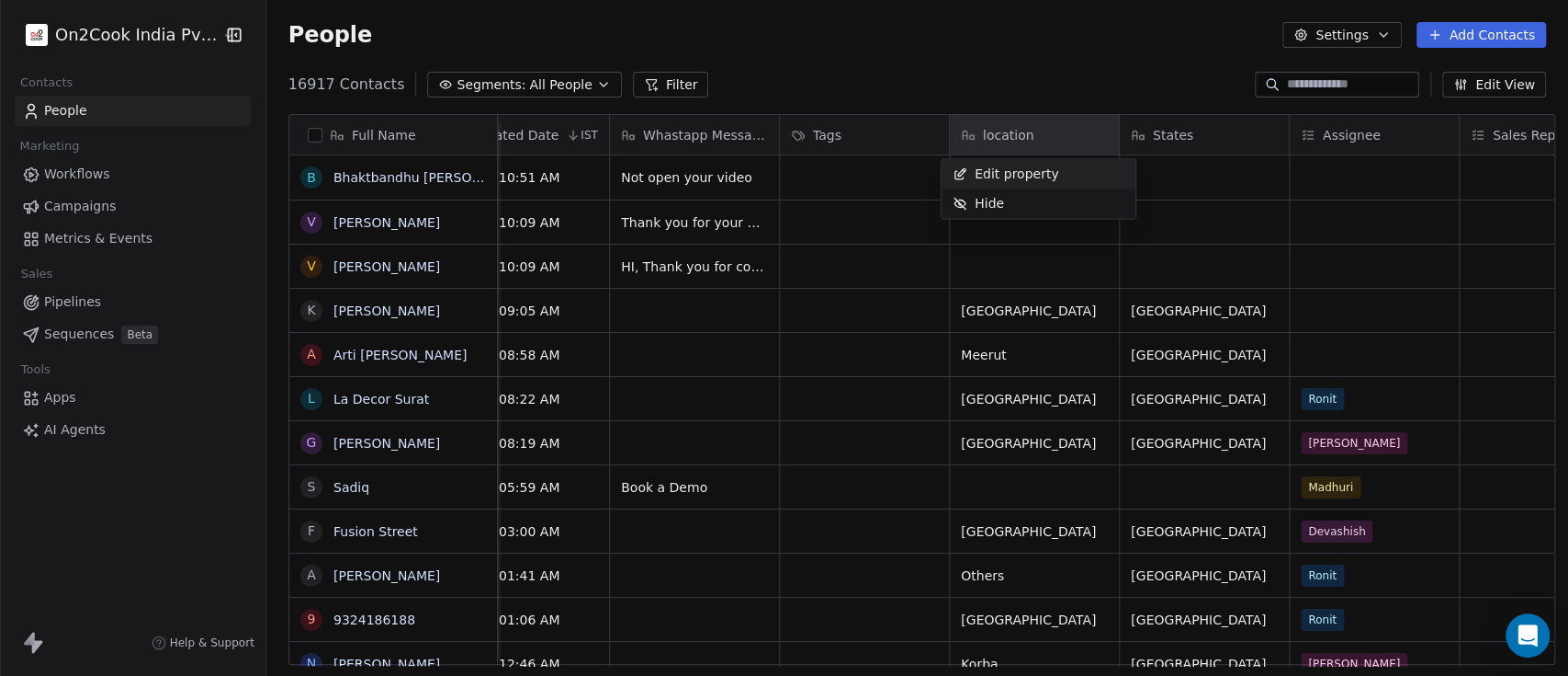
click at [998, 134] on html "On2Cook India Pvt. Ltd. Contacts People Marketing Workflows Campaigns Metrics &…" at bounding box center [784, 338] width 1568 height 676
copy div "location"
click at [1169, 127] on span "States" at bounding box center [1173, 134] width 40 height 18
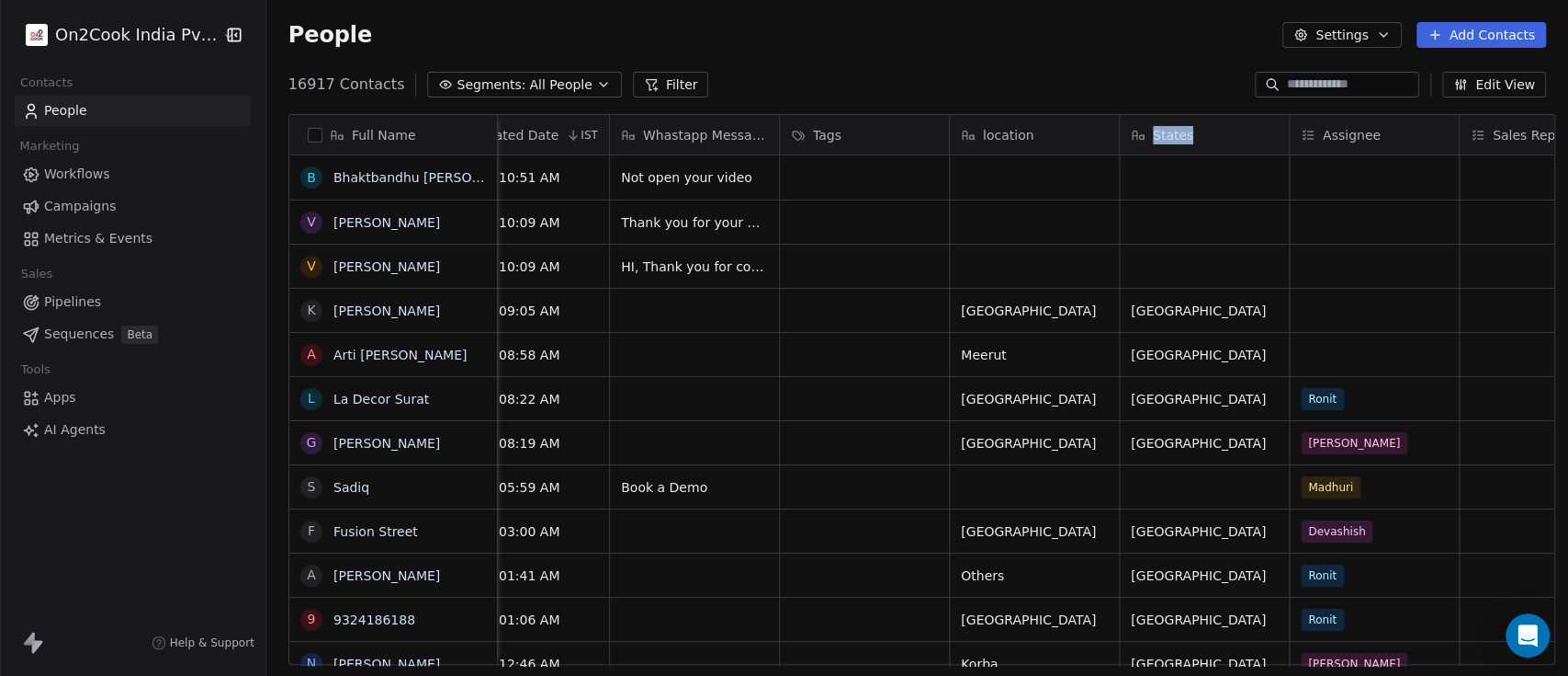
click at [1169, 127] on html "On2Cook India Pvt. Ltd. Contacts People Marketing Workflows Campaigns Metrics &…" at bounding box center [784, 338] width 1568 height 676
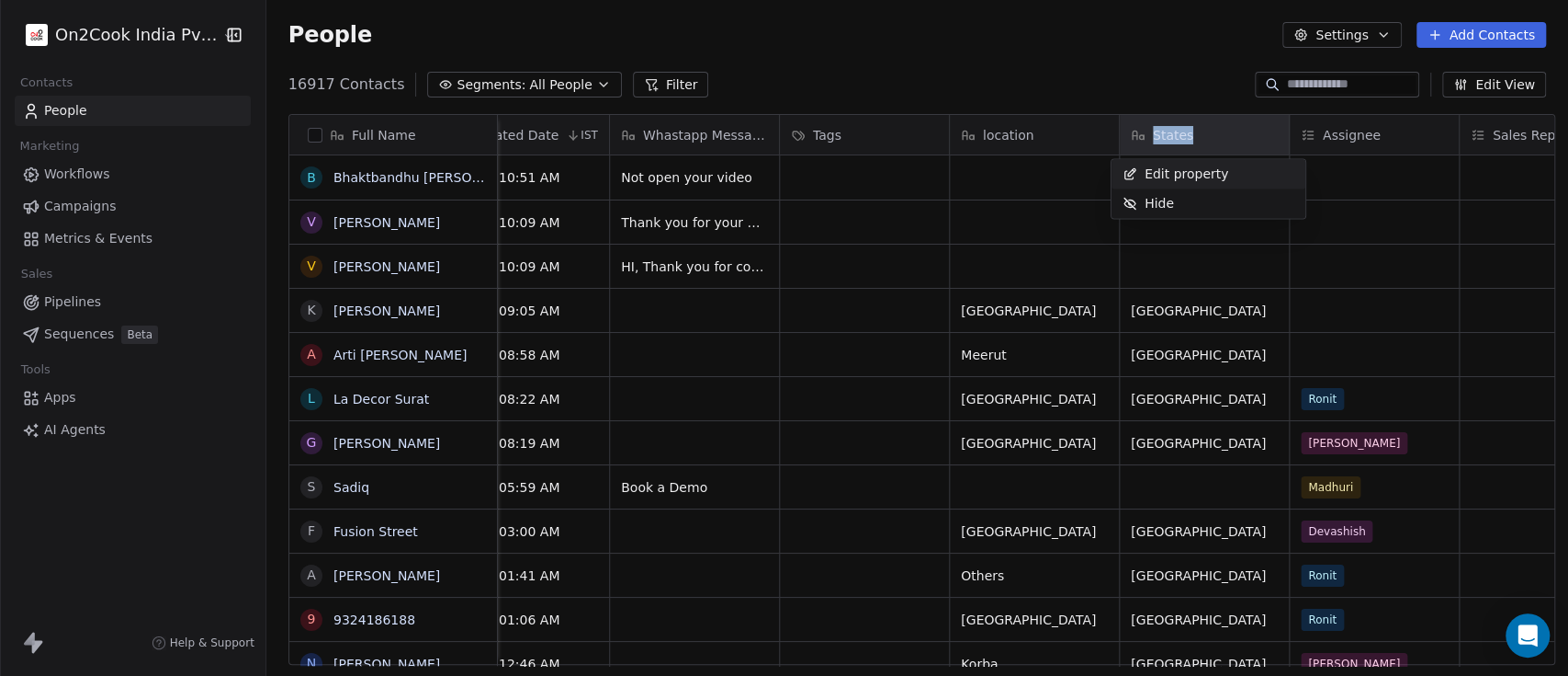
copy span "States"
click at [994, 63] on html "On2Cook India Pvt. Ltd. Contacts People Marketing Workflows Campaigns Metrics &…" at bounding box center [784, 338] width 1568 height 676
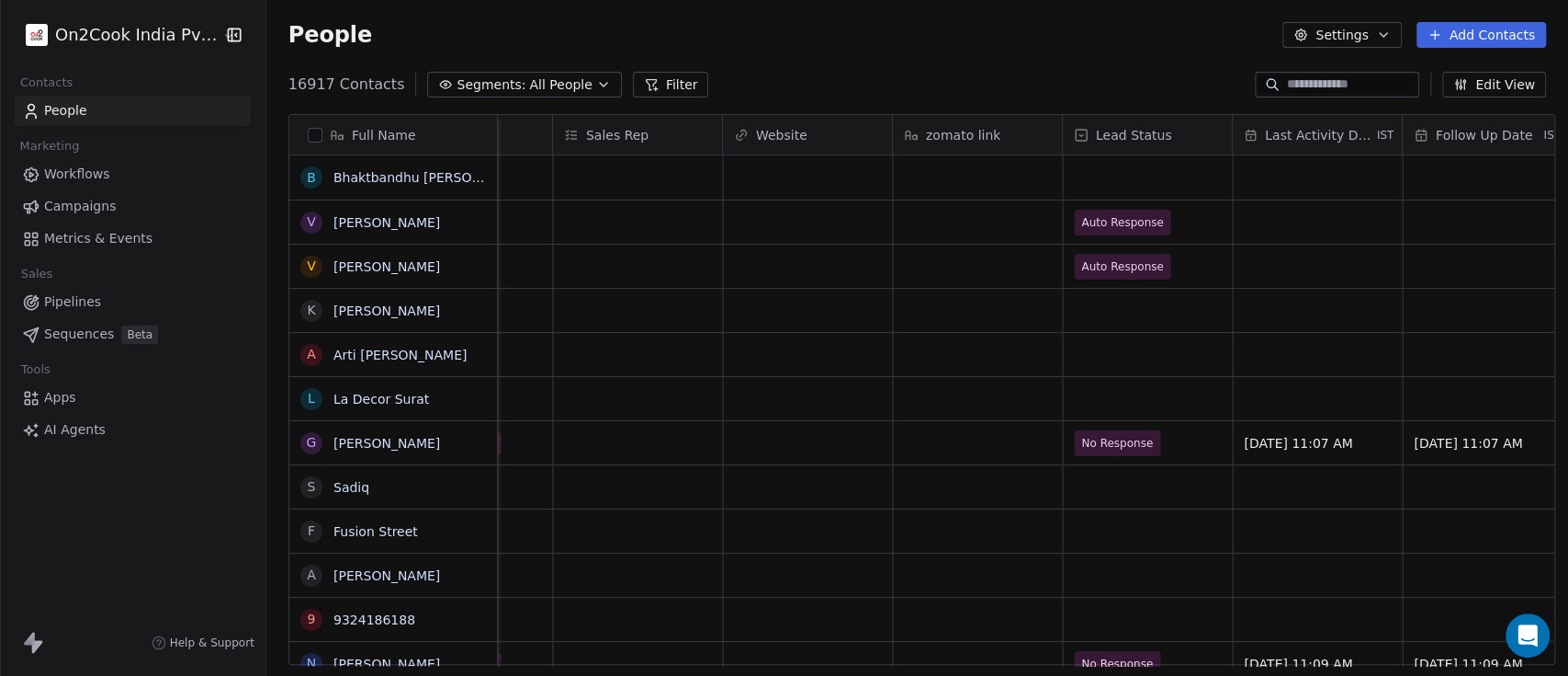
scroll to position [0, 1979]
click at [1132, 127] on span "Lead Status" at bounding box center [1140, 134] width 76 height 18
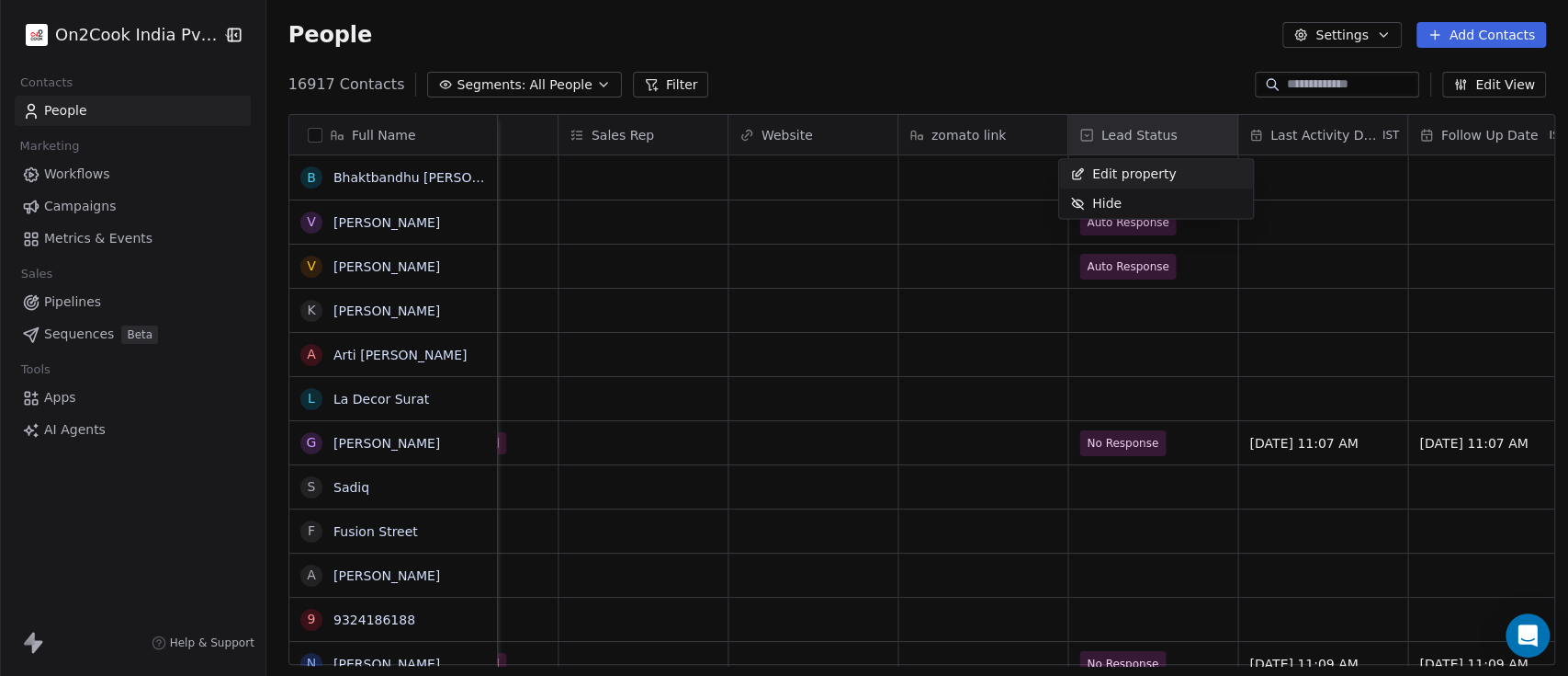
click at [1132, 127] on html "On2Cook India Pvt. Ltd. Contacts People Marketing Workflows Campaigns Metrics &…" at bounding box center [784, 338] width 1568 height 676
click at [1120, 134] on html "On2Cook India Pvt. Ltd. Contacts People Marketing Workflows Campaigns Metrics &…" at bounding box center [784, 338] width 1568 height 676
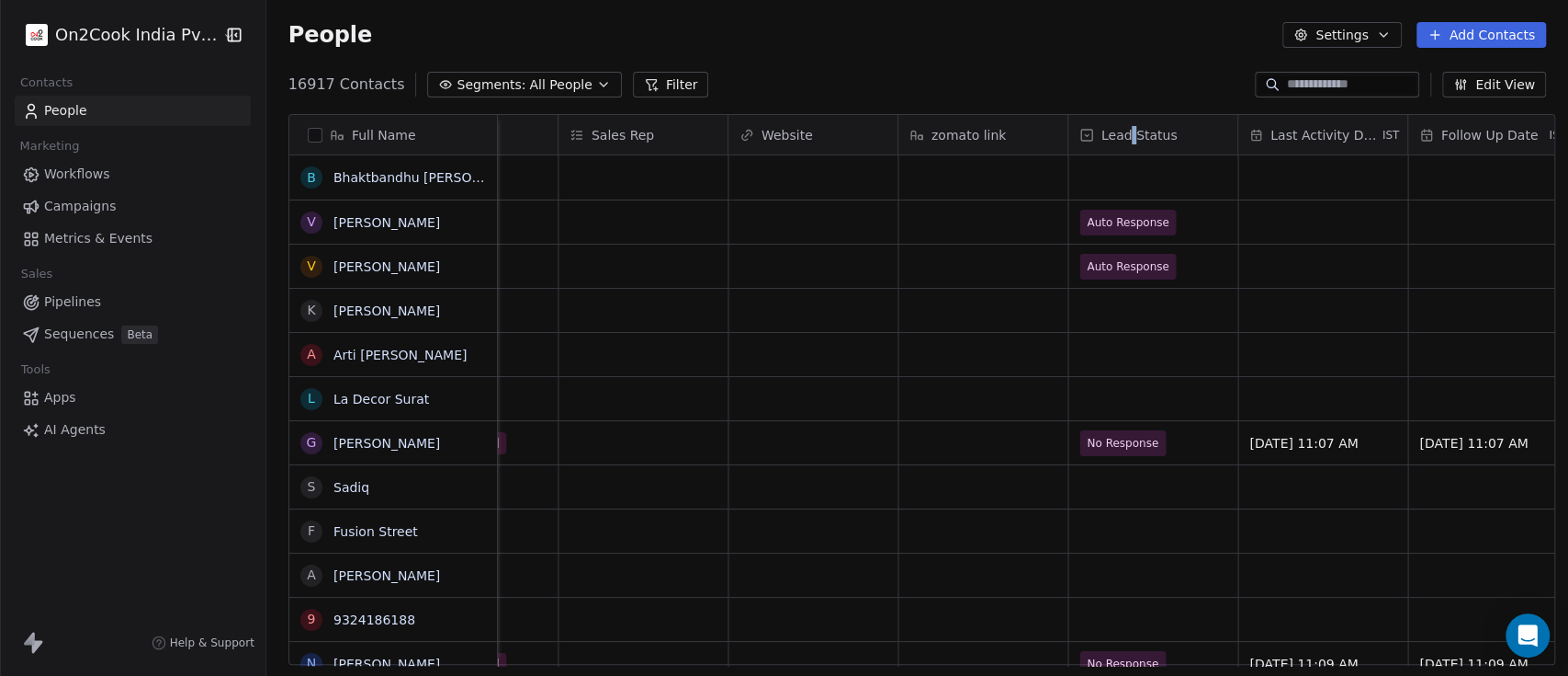
click at [1120, 134] on span "Lead Status" at bounding box center [1140, 134] width 76 height 18
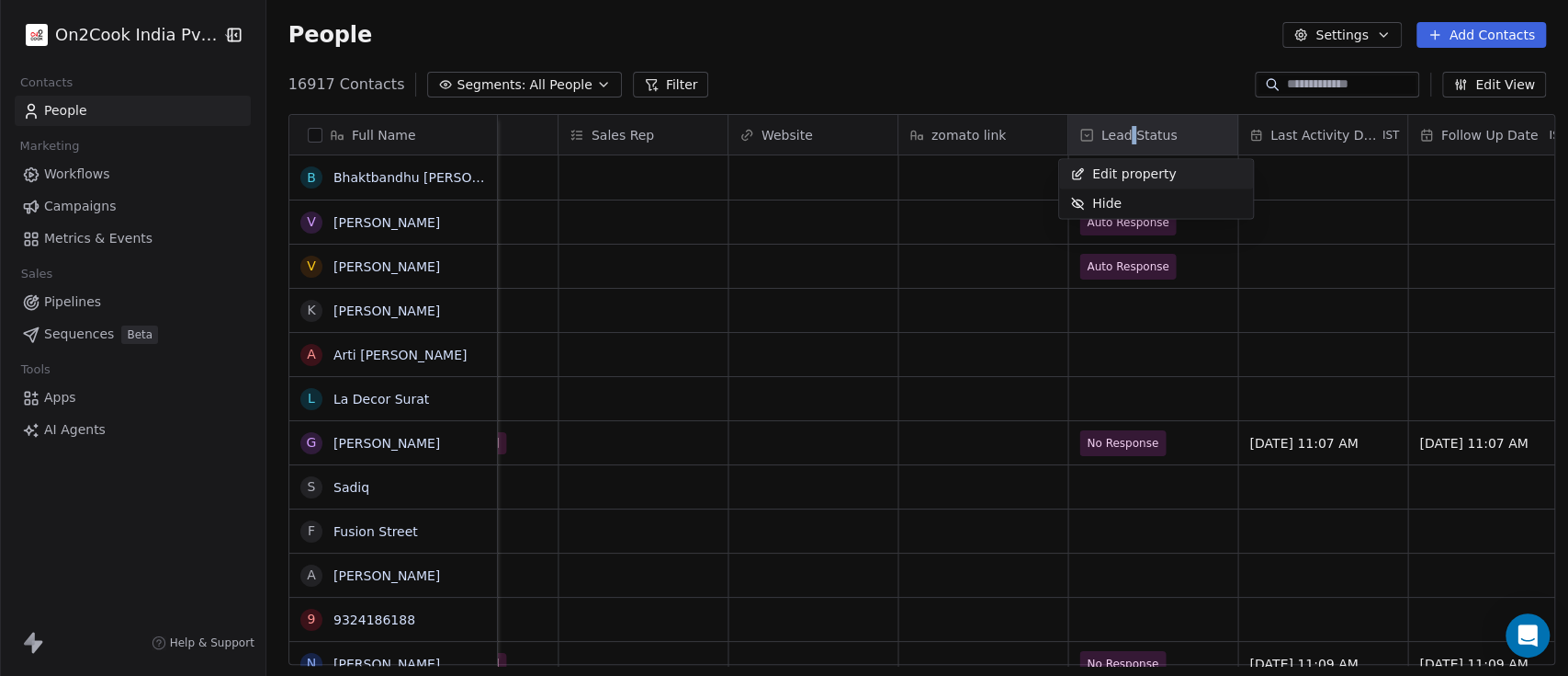
click at [1120, 134] on html "On2Cook India Pvt. Ltd. Contacts People Marketing Workflows Campaigns Metrics &…" at bounding box center [784, 338] width 1568 height 676
copy div "Lead Status"
click at [896, 47] on html "On2Cook India Pvt. Ltd. Contacts People Marketing Workflows Campaigns Metrics &…" at bounding box center [784, 338] width 1568 height 676
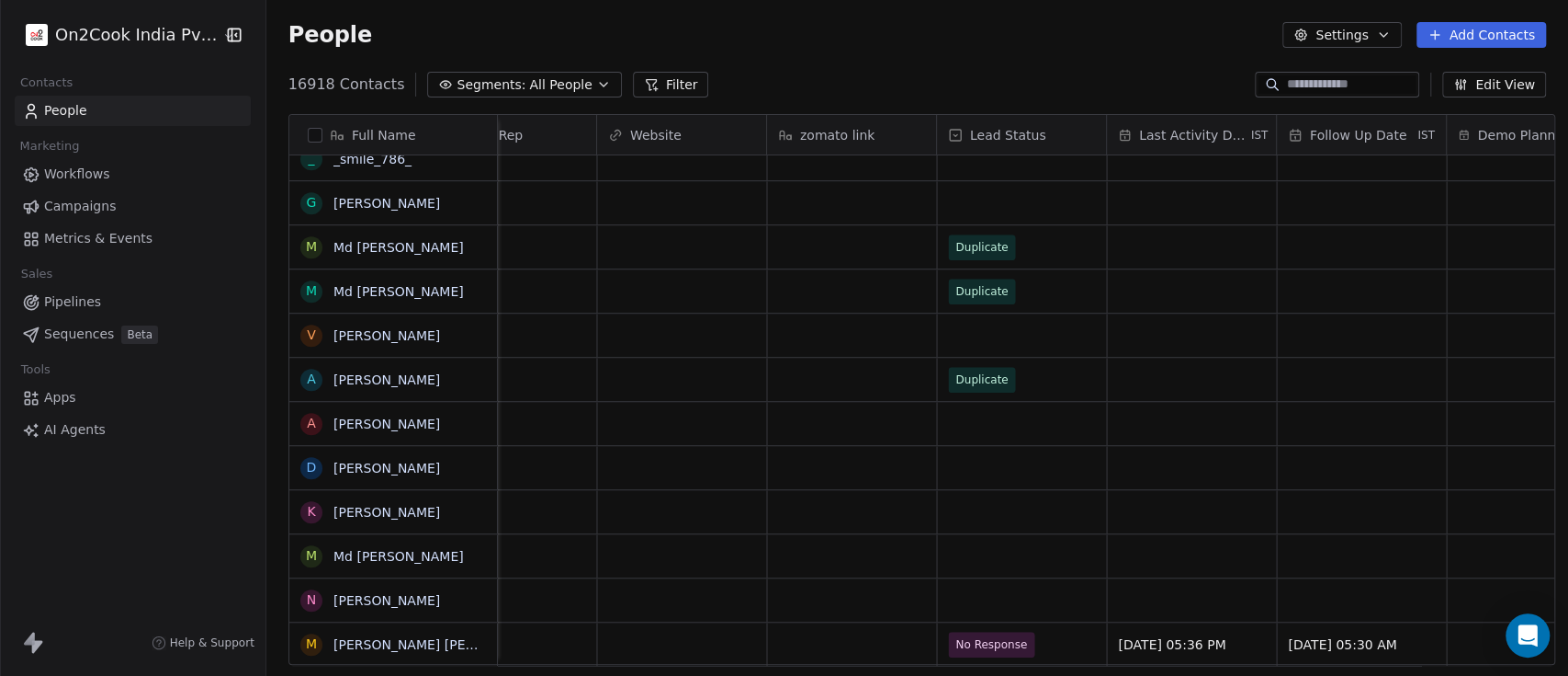
scroll to position [1470, 0]
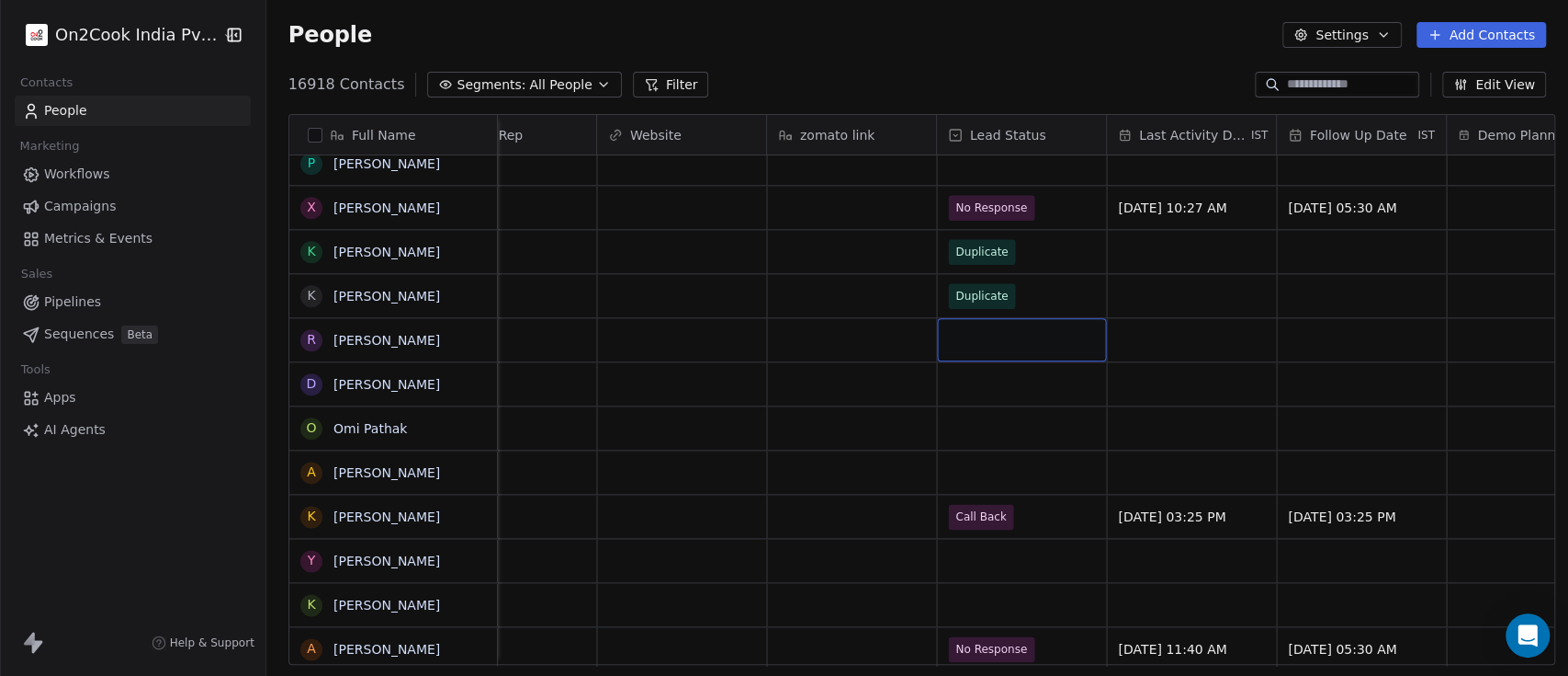
click at [995, 358] on div "grid" at bounding box center [1021, 339] width 169 height 43
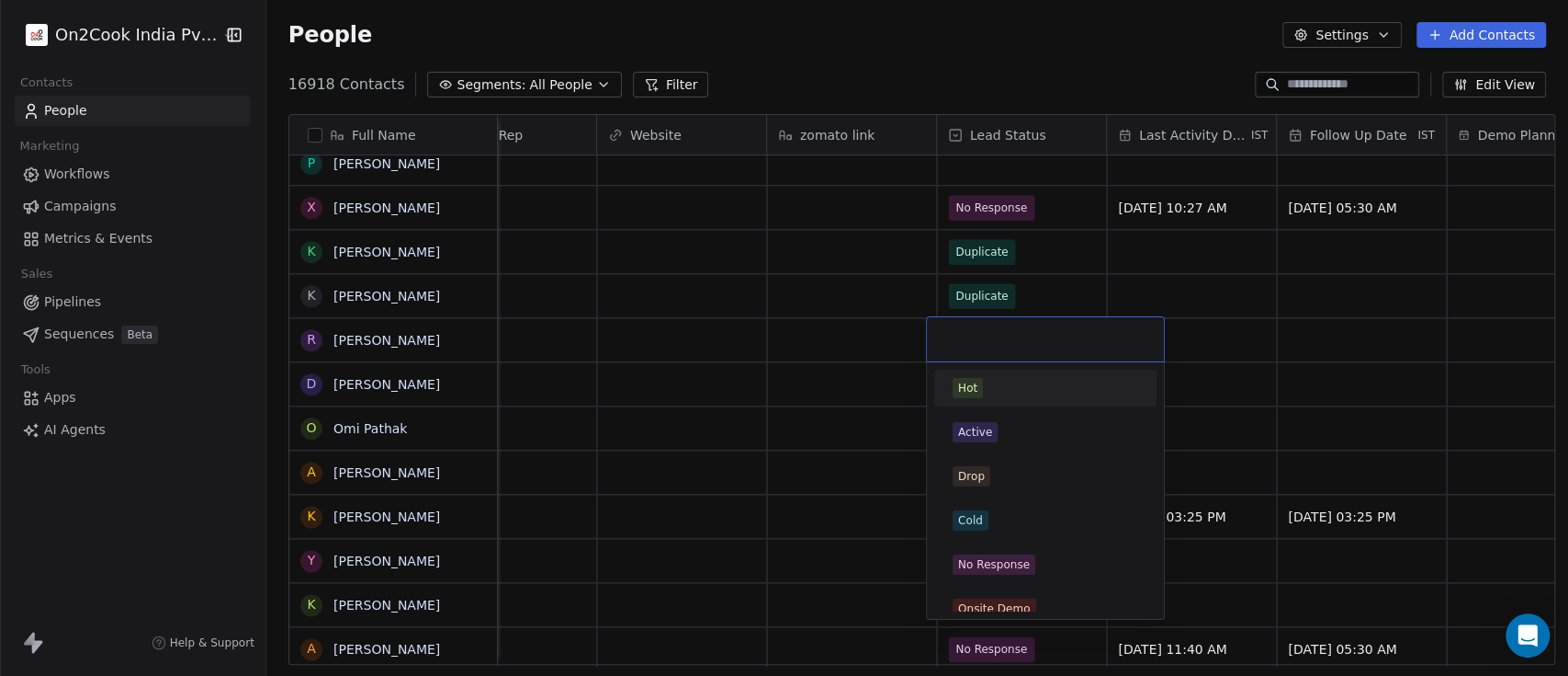
click at [1224, 304] on html "On2Cook India Pvt. Ltd. Contacts People Marketing Workflows Campaigns Metrics &…" at bounding box center [784, 338] width 1568 height 676
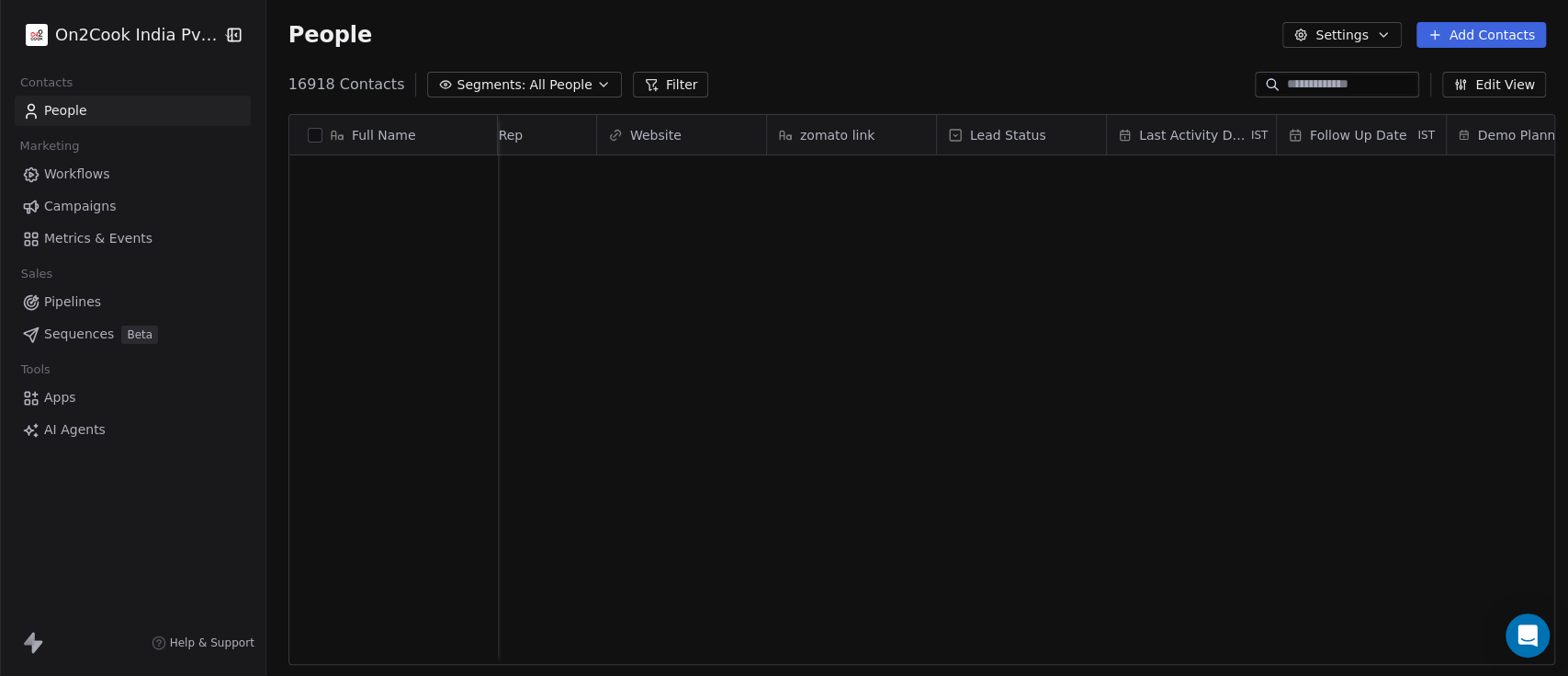
scroll to position [0, 0]
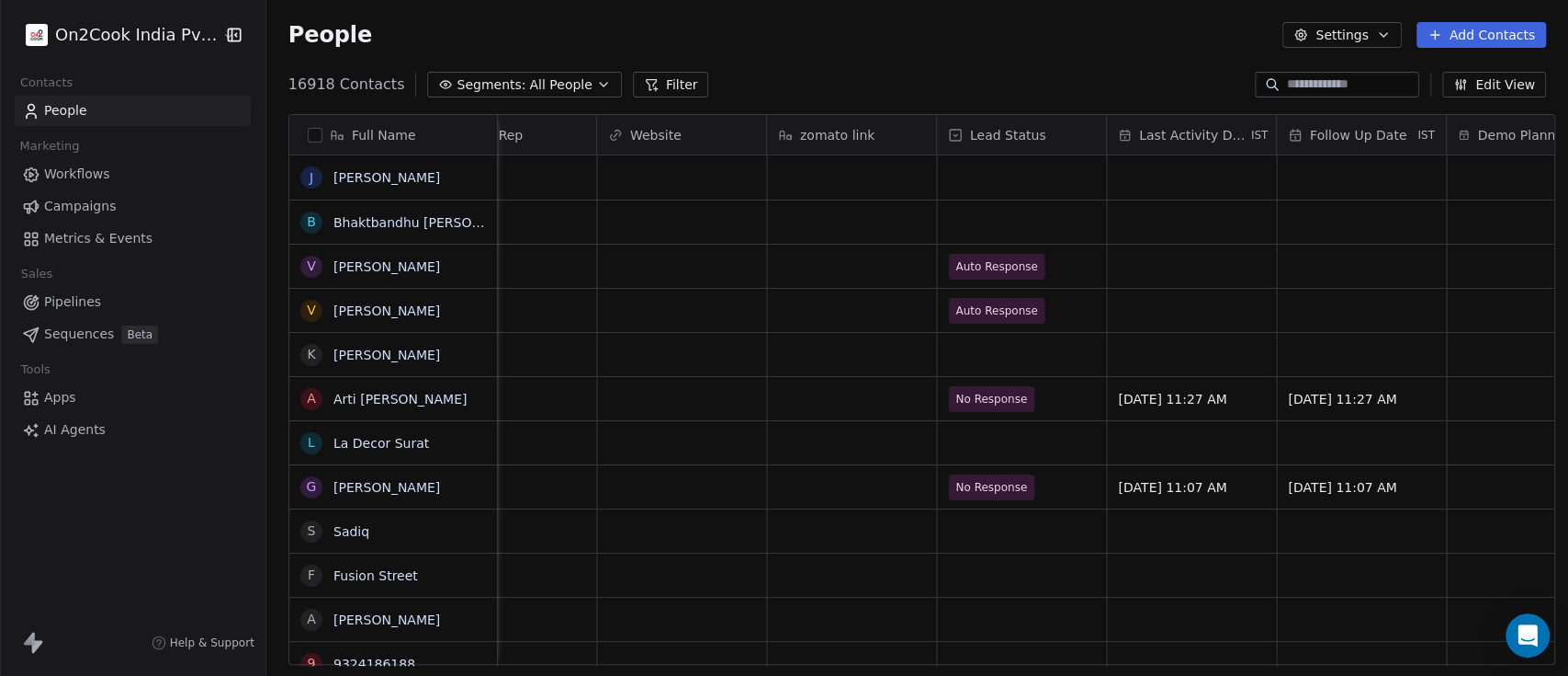
click at [61, 169] on span "Workflows" at bounding box center [76, 174] width 66 height 19
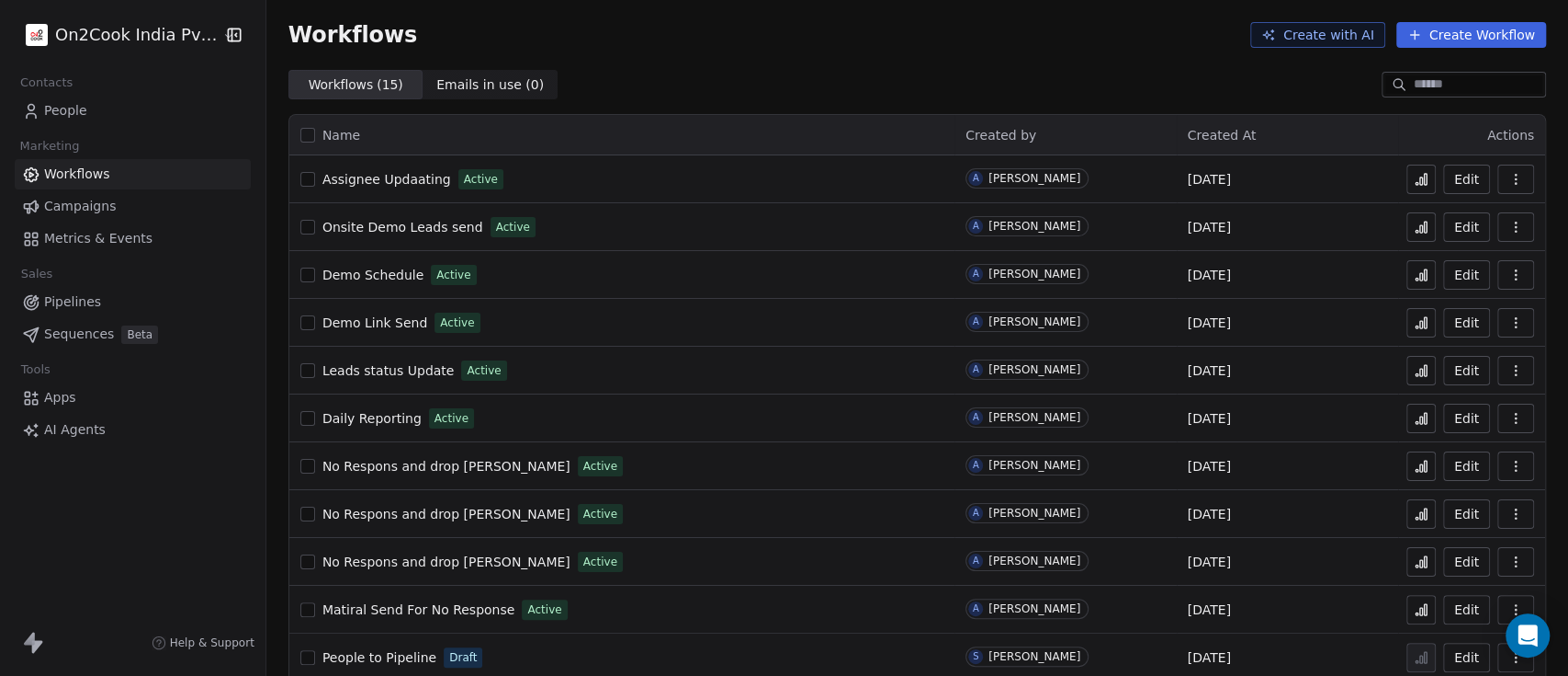
click at [151, 169] on link "Workflows" at bounding box center [132, 174] width 236 height 31
click at [1487, 23] on button "Create Workflow" at bounding box center [1471, 34] width 150 height 26
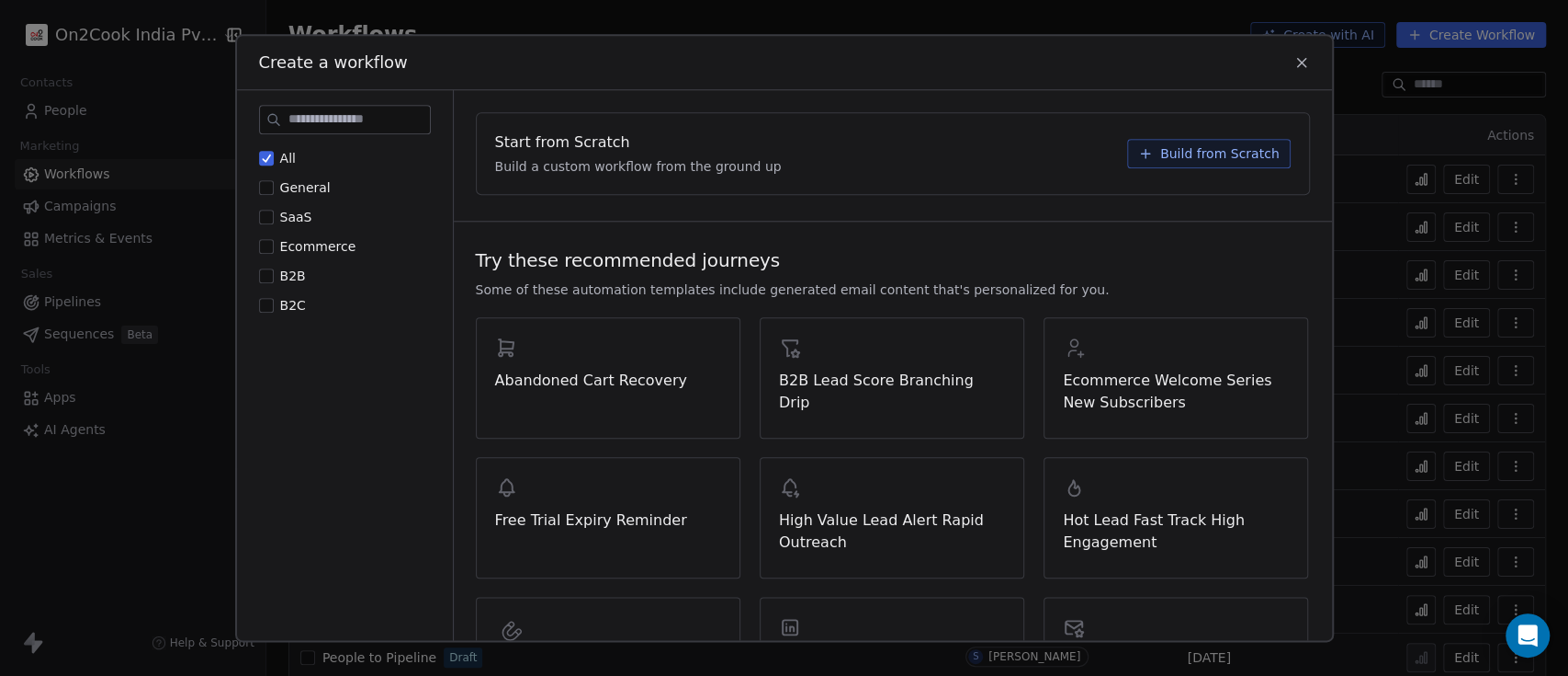
click at [1181, 155] on span "Build from Scratch" at bounding box center [1219, 153] width 119 height 18
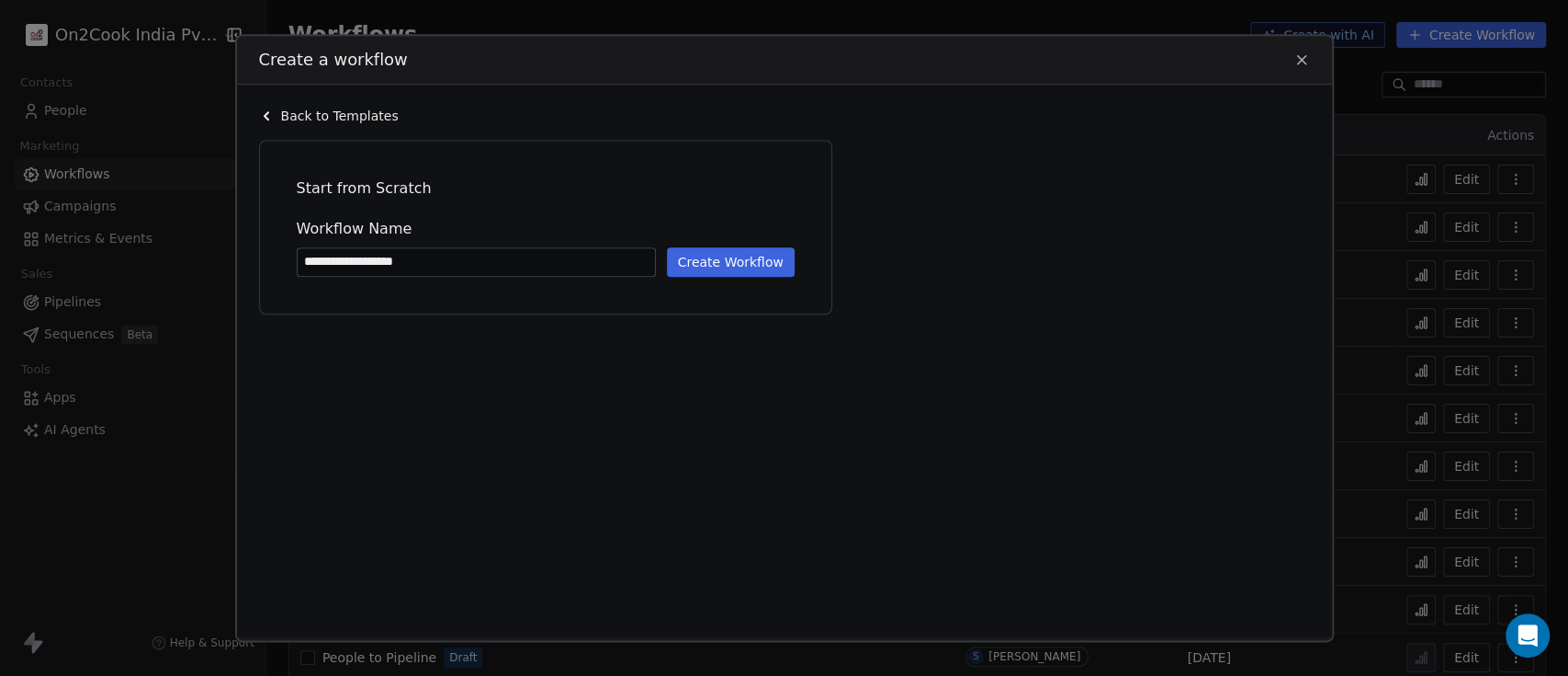
type input "**********"
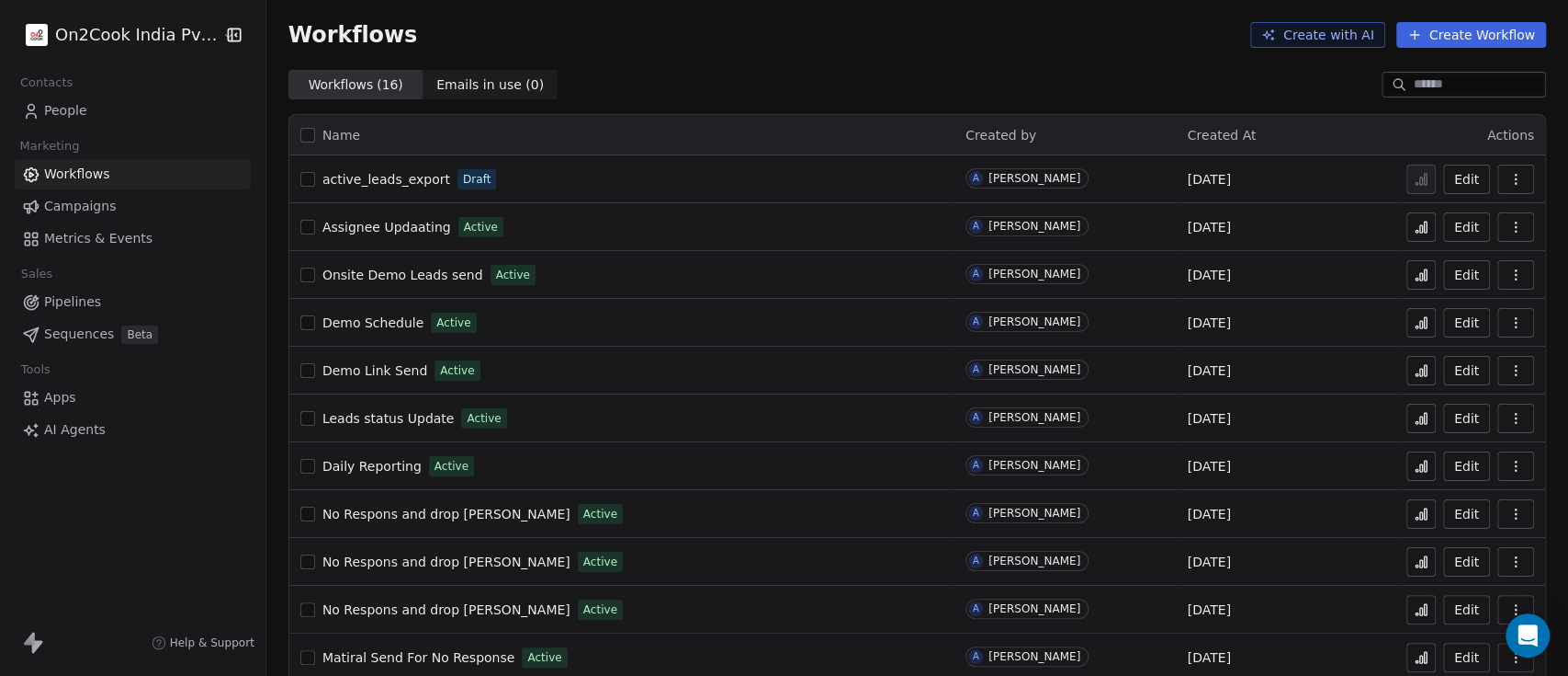
click at [86, 109] on link "People" at bounding box center [132, 111] width 236 height 31
click at [70, 46] on html "On2Cook India Pvt. Ltd. Contacts People Marketing Workflows Campaigns Metrics &…" at bounding box center [784, 338] width 1568 height 676
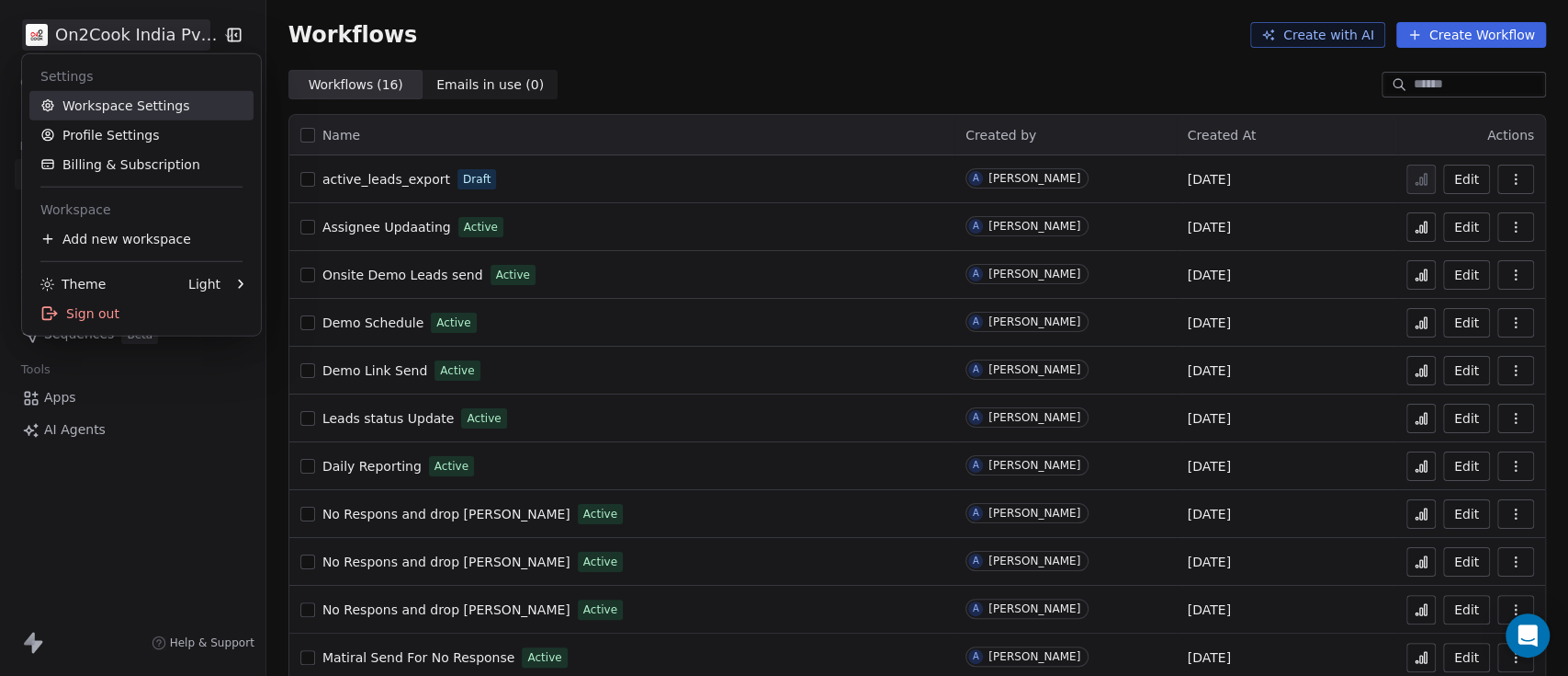
click at [111, 96] on link "Workspace Settings" at bounding box center [141, 105] width 224 height 30
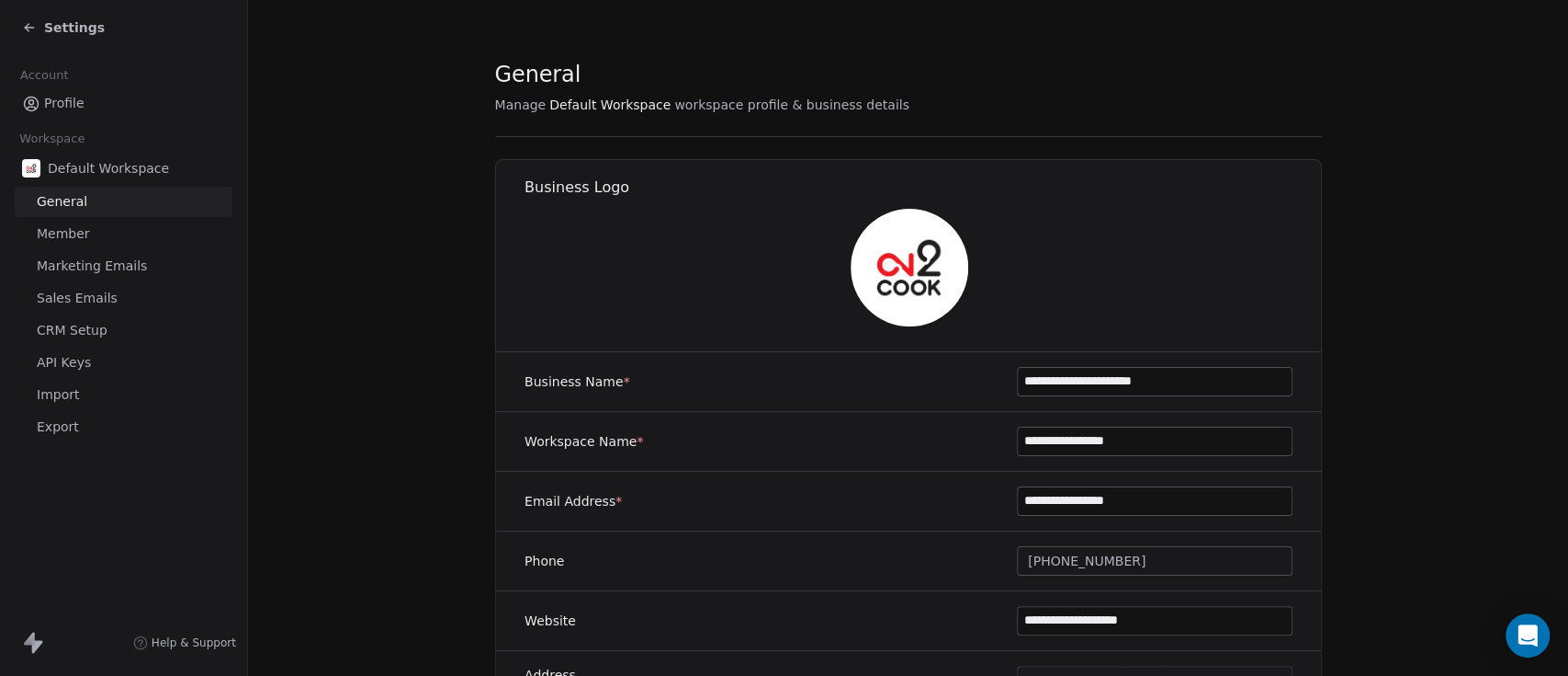
click at [107, 416] on link "Export" at bounding box center [123, 427] width 217 height 31
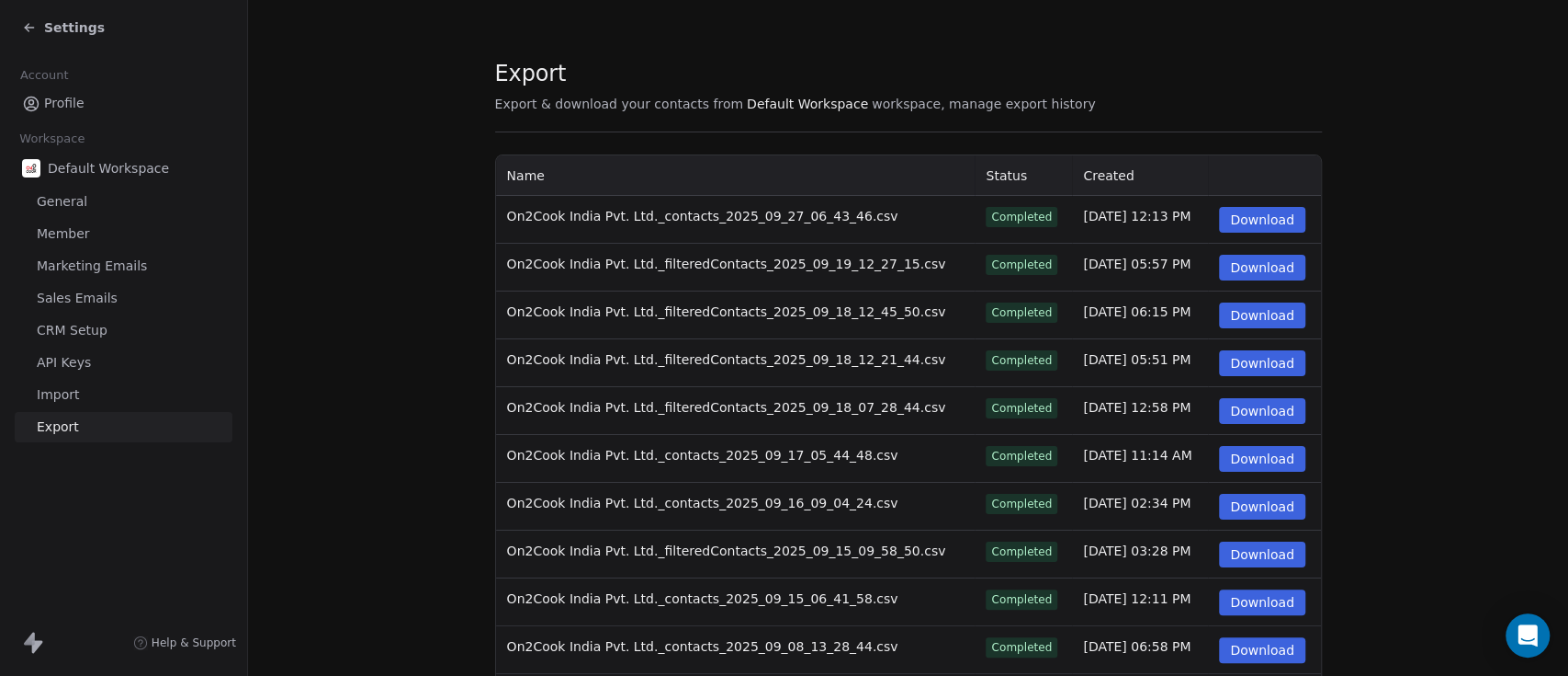
click at [44, 38] on div "Settings" at bounding box center [127, 27] width 211 height 26
click at [24, 31] on icon at bounding box center [29, 27] width 14 height 14
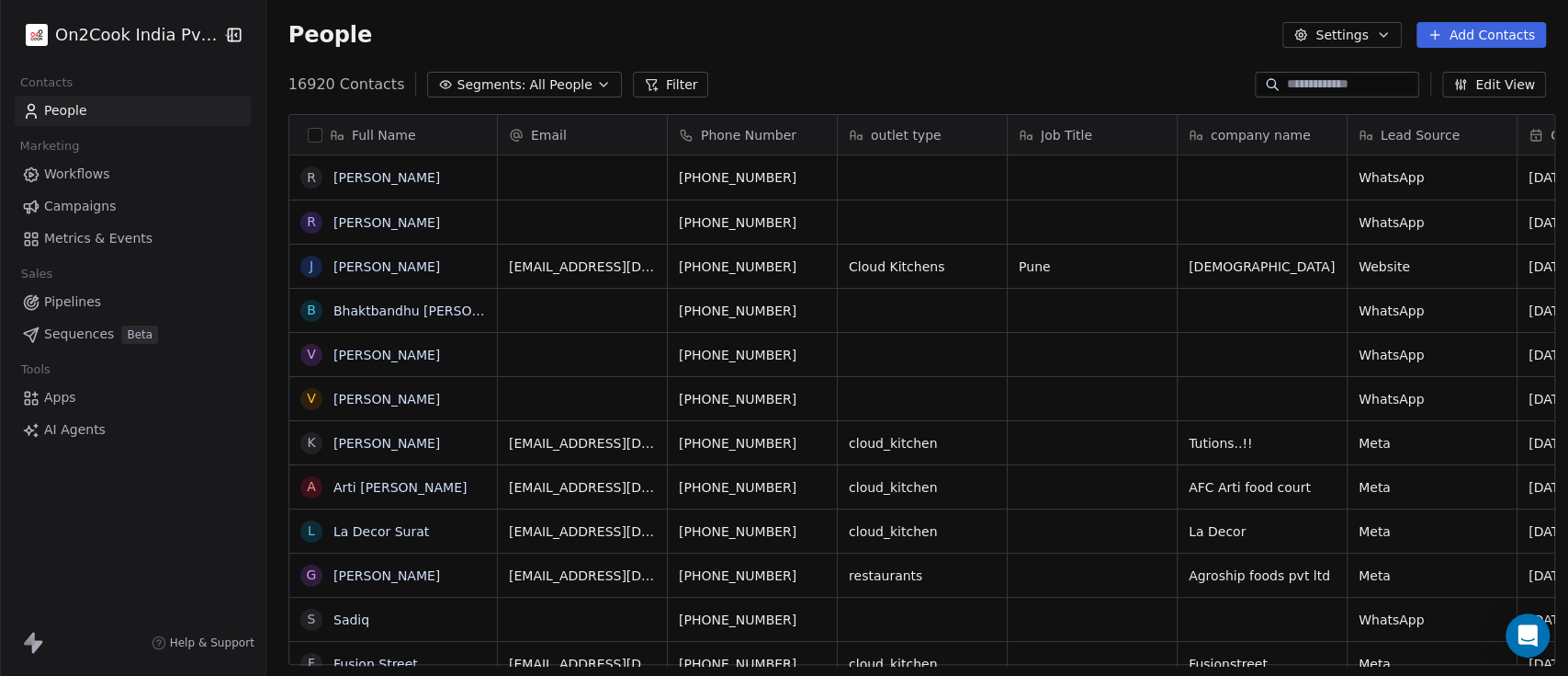
scroll to position [575, 1292]
click at [1364, 44] on button "Settings" at bounding box center [1342, 34] width 118 height 26
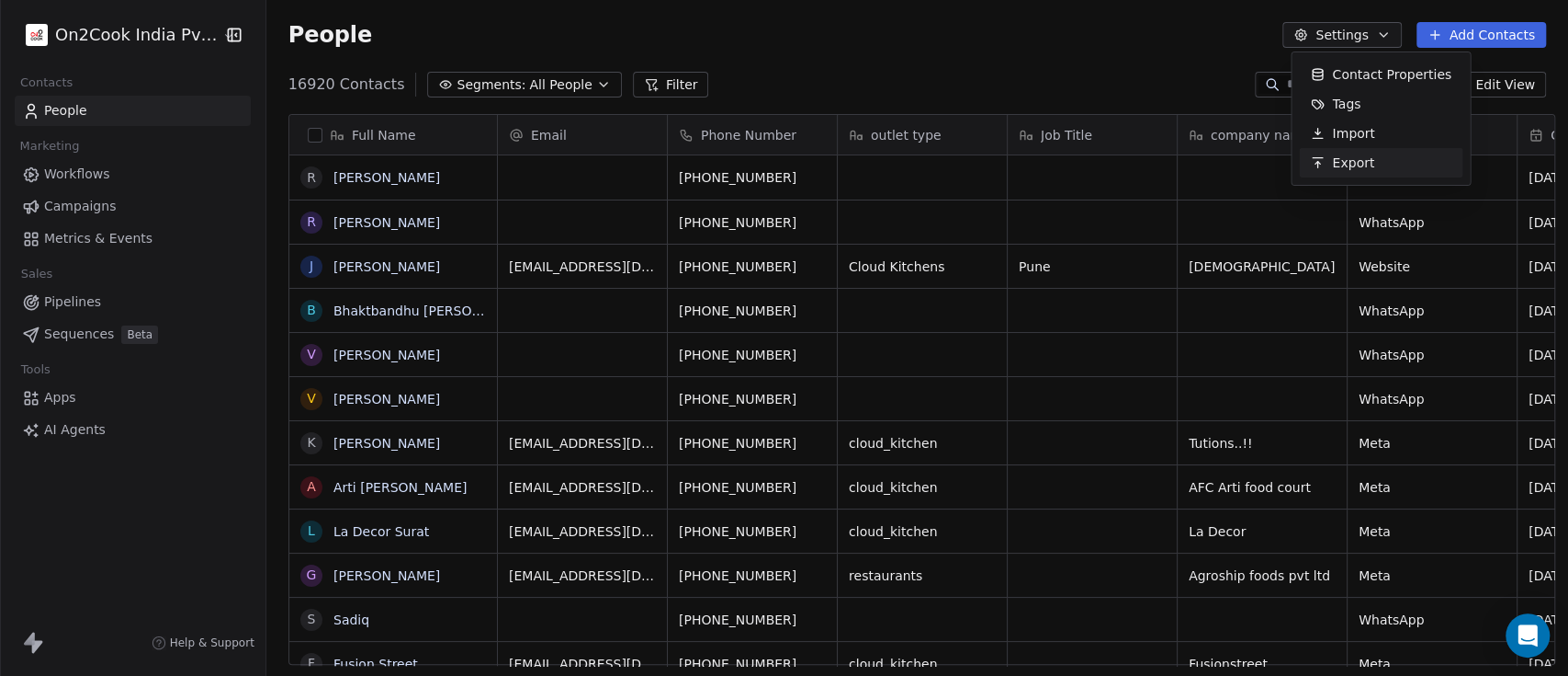
click at [1339, 155] on span "Export" at bounding box center [1354, 163] width 42 height 19
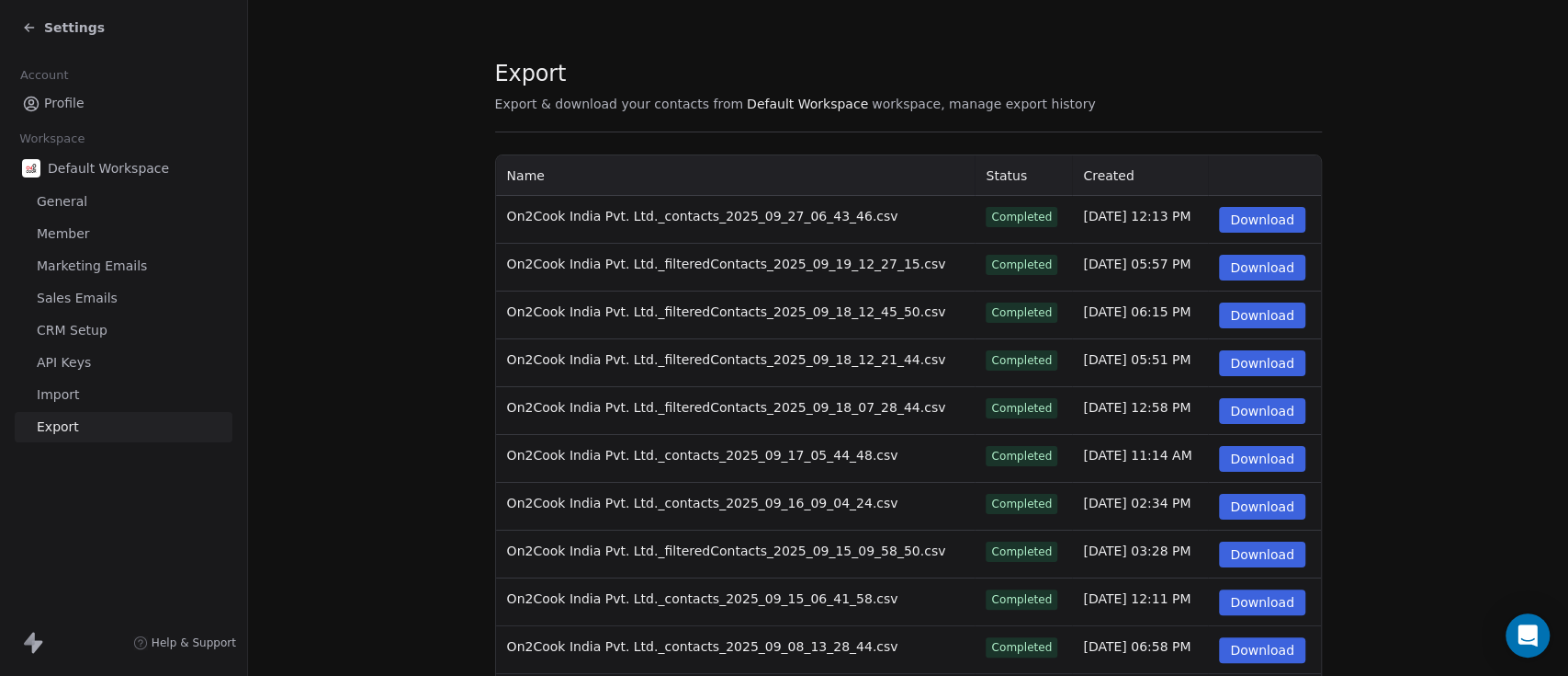
click at [41, 20] on div "Settings" at bounding box center [63, 27] width 83 height 18
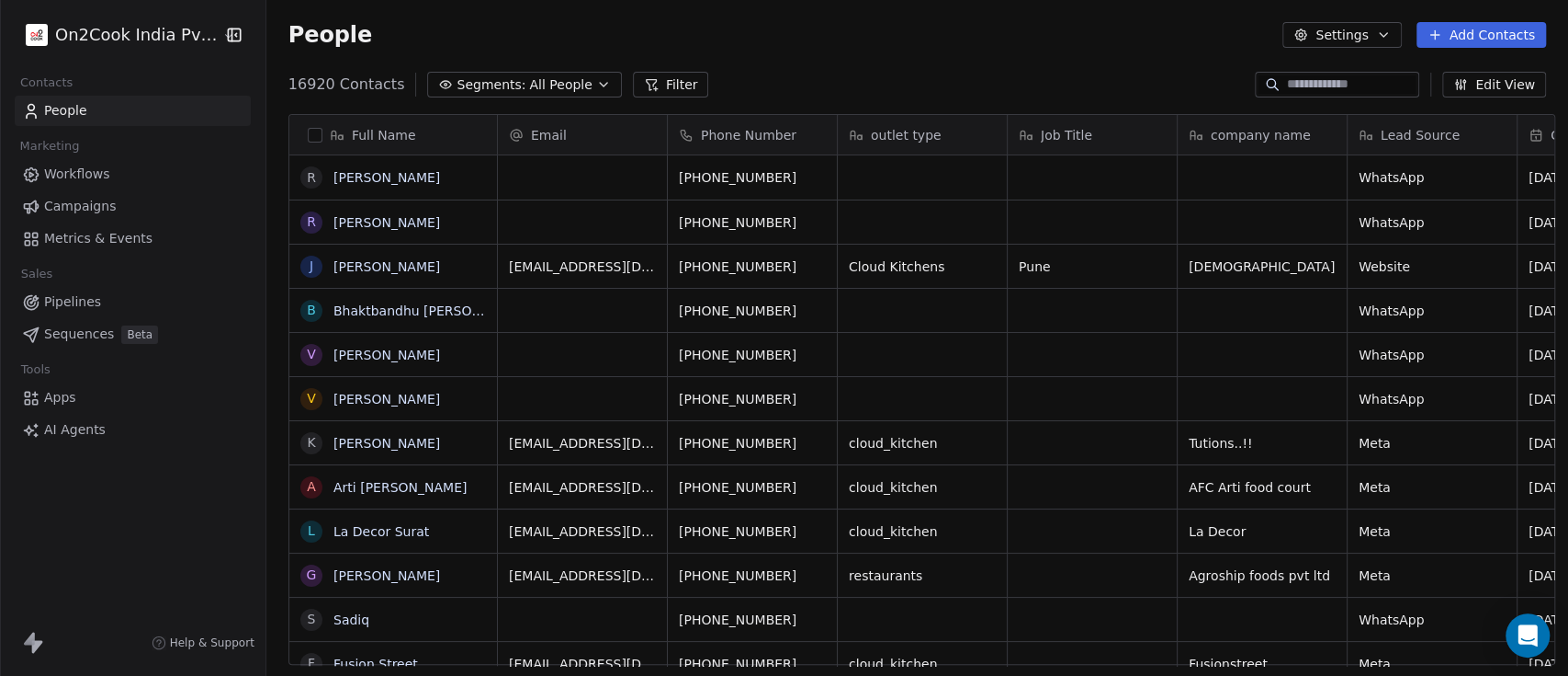
scroll to position [575, 1292]
click at [1340, 28] on button "Settings" at bounding box center [1342, 34] width 118 height 26
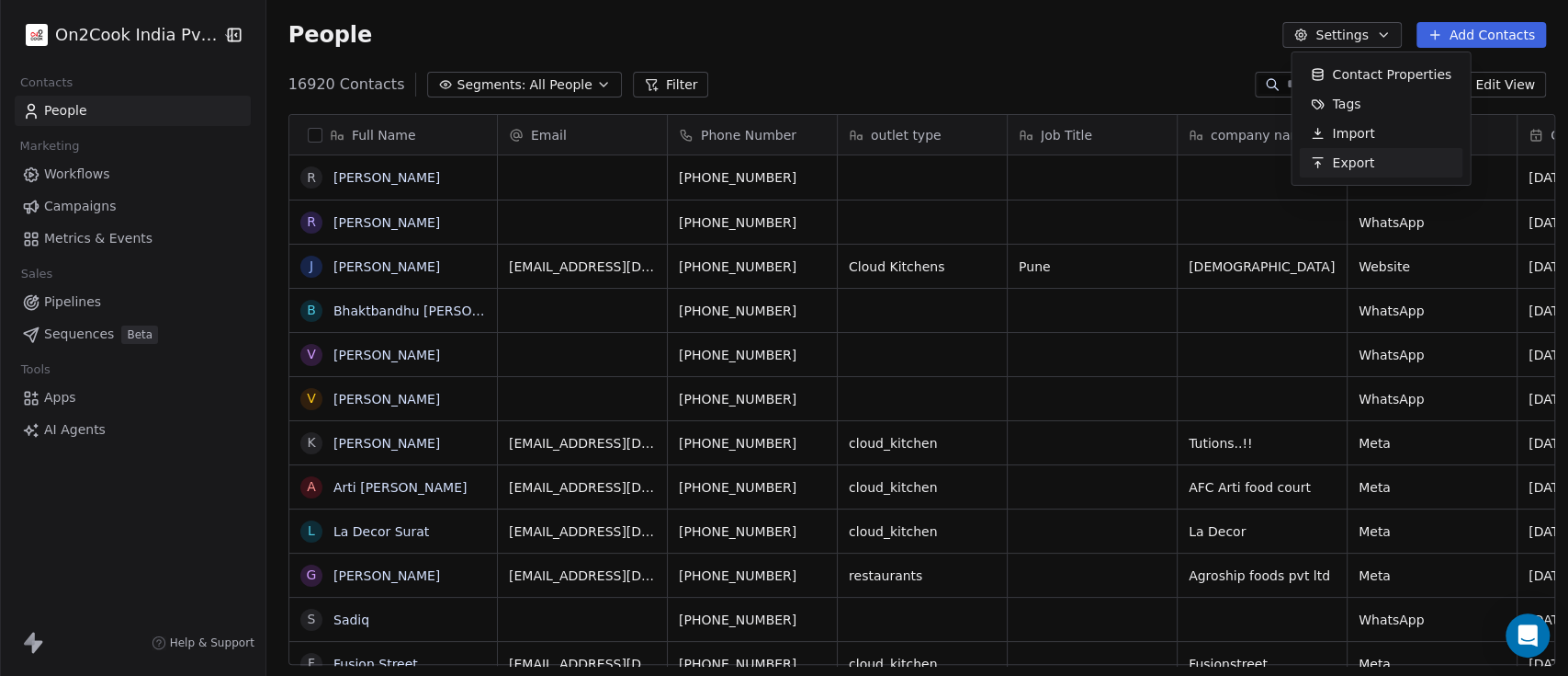
click at [1337, 157] on span "Export" at bounding box center [1354, 163] width 42 height 19
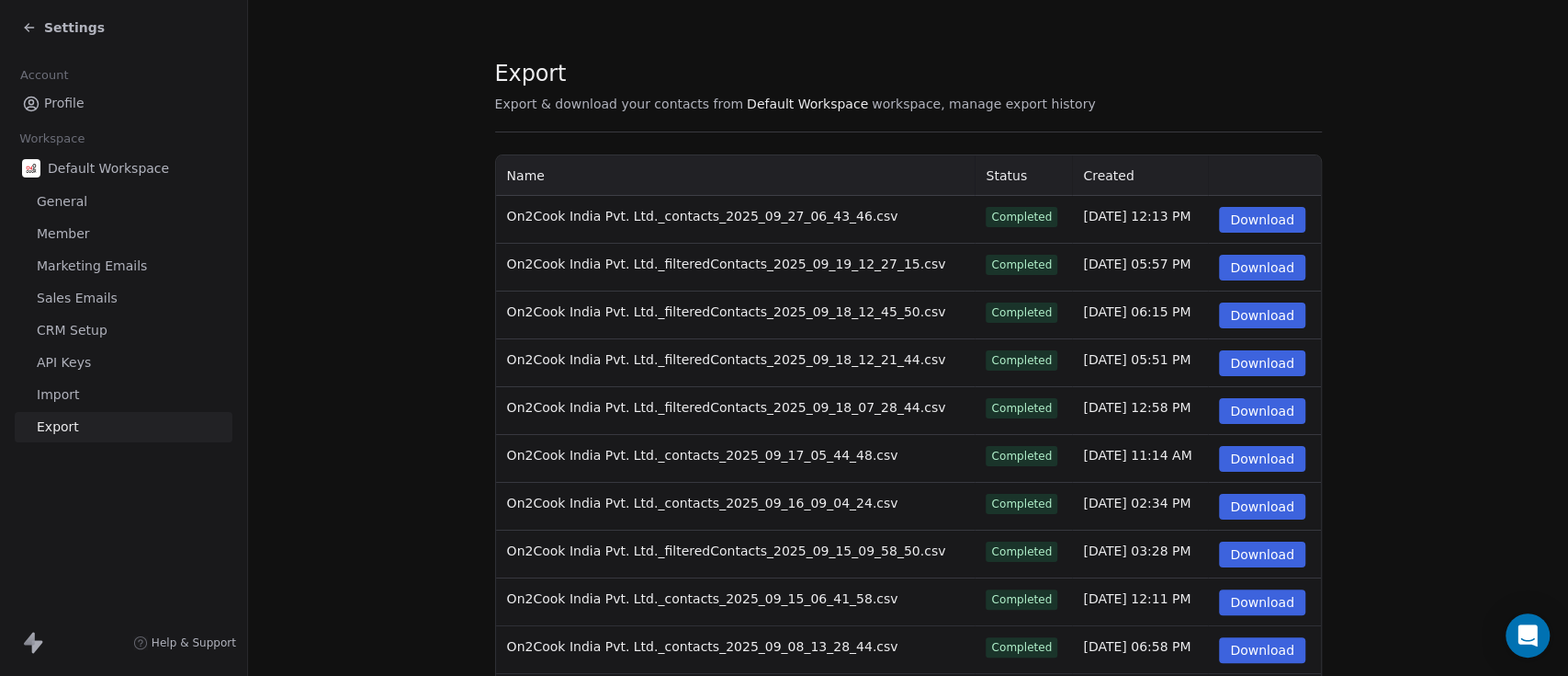
click at [1262, 210] on button "Download" at bounding box center [1262, 219] width 87 height 26
click at [75, 31] on span "Settings" at bounding box center [74, 27] width 61 height 18
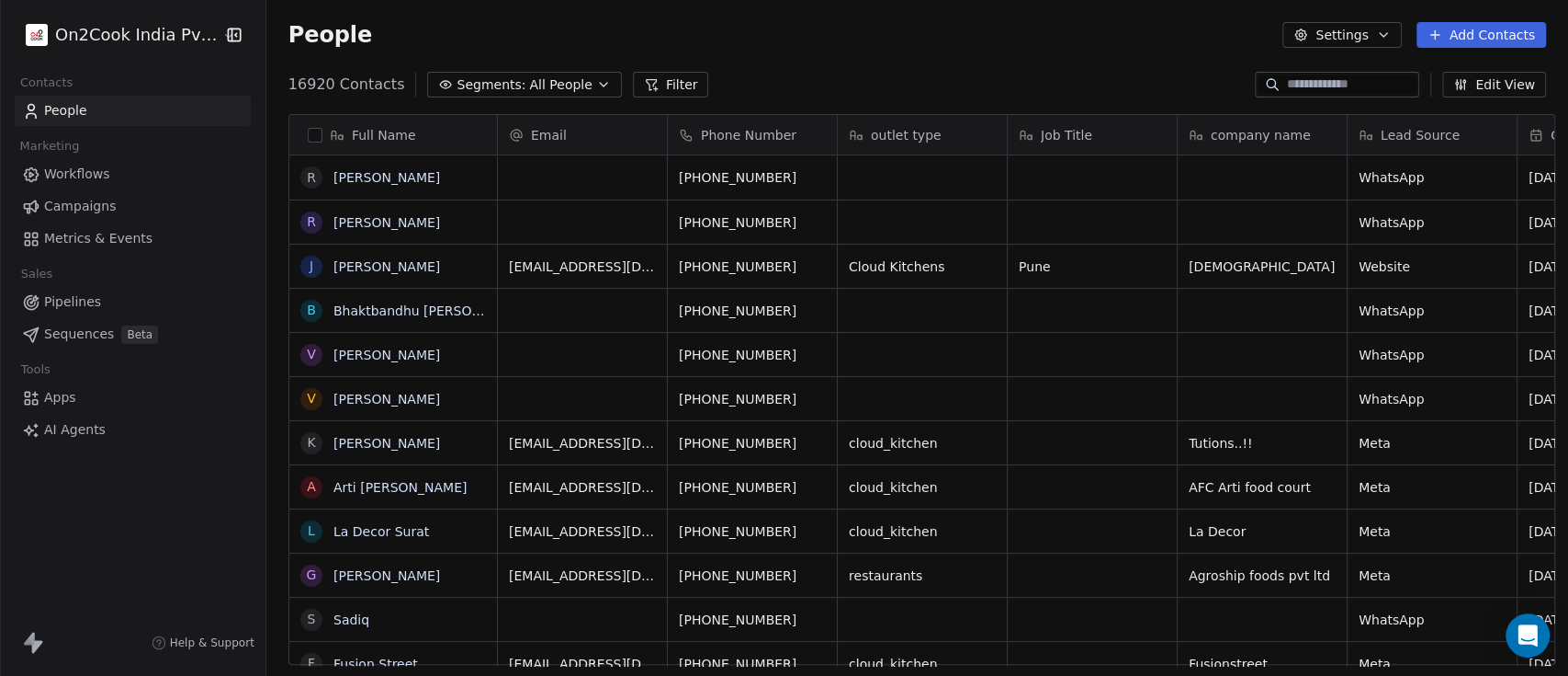
scroll to position [575, 1292]
click at [555, 88] on span "All People" at bounding box center [560, 85] width 63 height 19
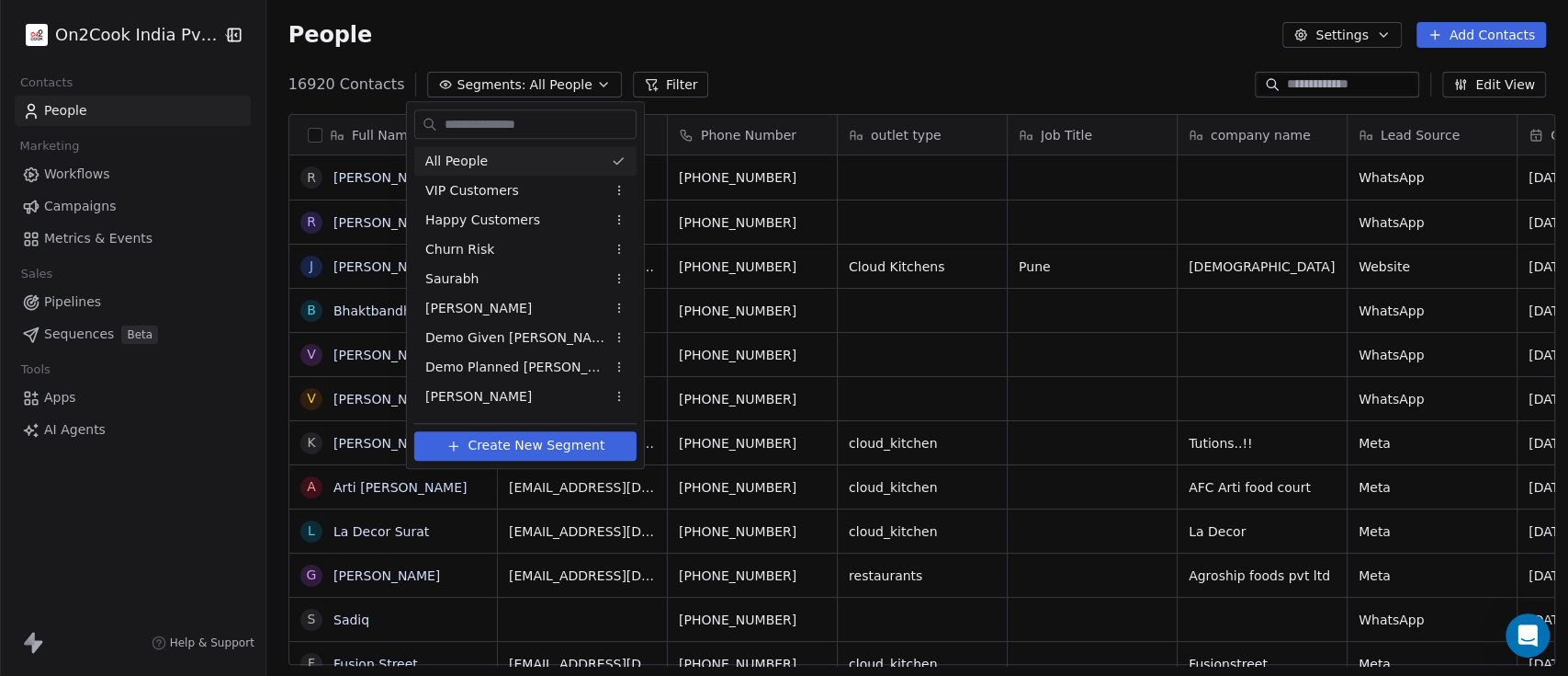
click at [805, 62] on html "On2Cook India Pvt. Ltd. Contacts People Marketing Workflows Campaigns Metrics &…" at bounding box center [784, 338] width 1568 height 676
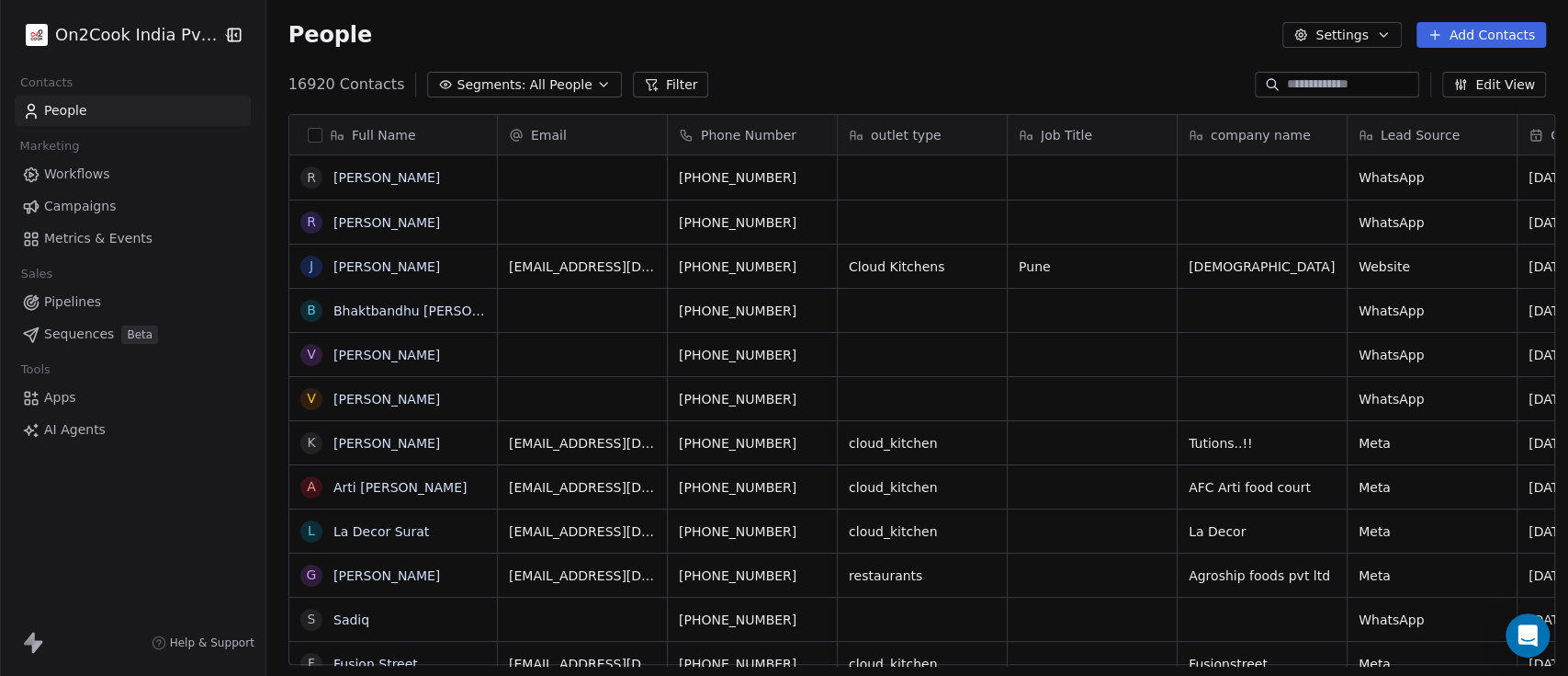
click at [1466, 79] on icon "button" at bounding box center [1460, 84] width 14 height 14
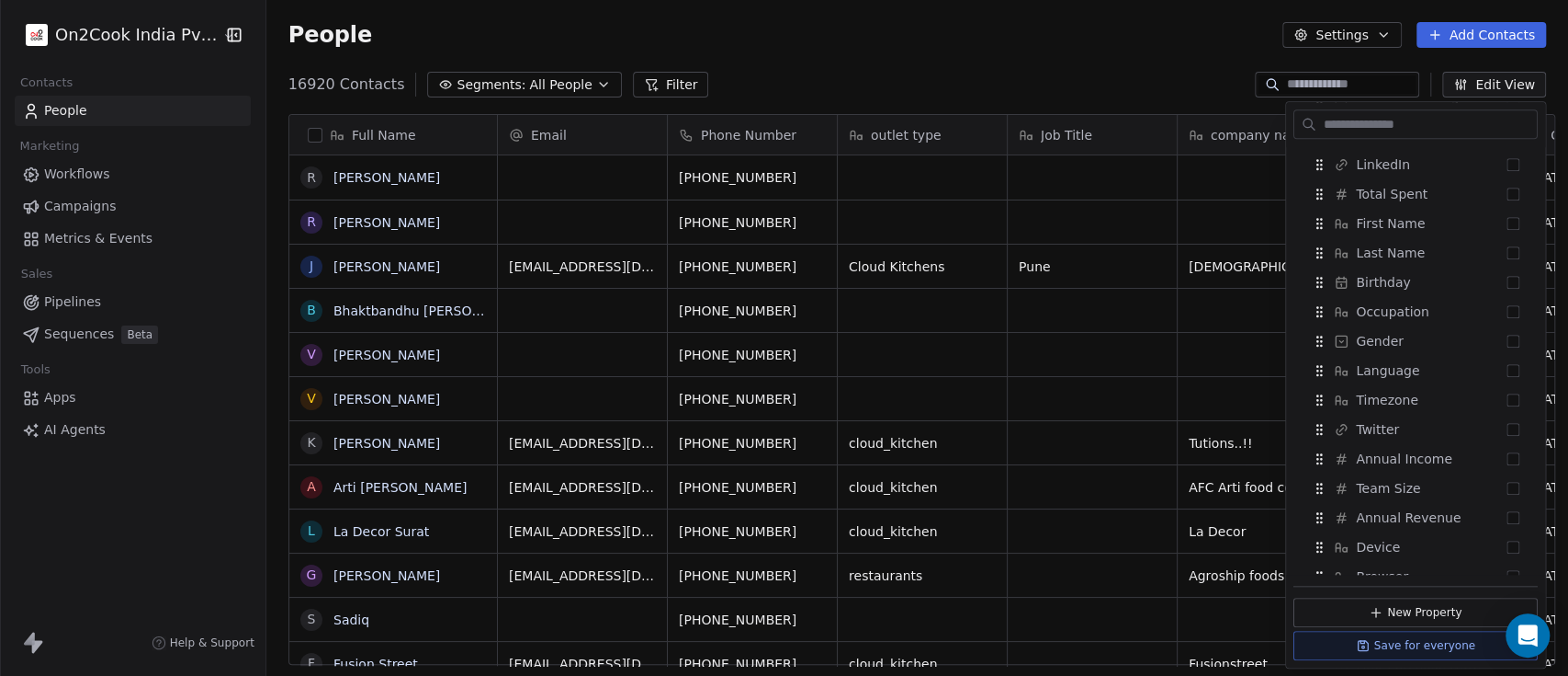
scroll to position [1102, 0]
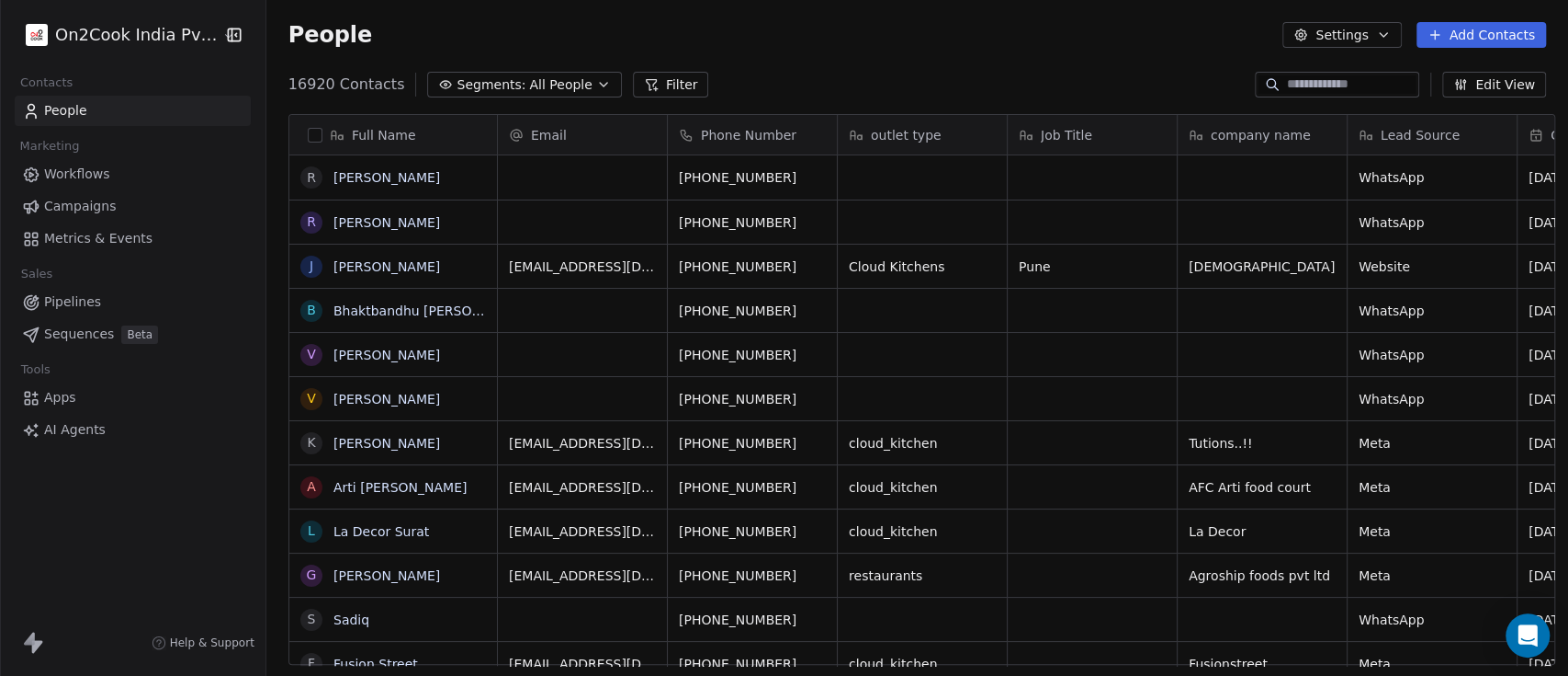
click at [1072, 51] on div "People Settings Add Contacts" at bounding box center [918, 34] width 1302 height 70
click at [1338, 44] on button "Settings" at bounding box center [1342, 34] width 118 height 26
click at [1058, 66] on html "On2Cook India Pvt. Ltd. Contacts People Marketing Workflows Campaigns Metrics &…" at bounding box center [784, 338] width 1568 height 676
click at [104, 104] on link "People" at bounding box center [132, 111] width 236 height 31
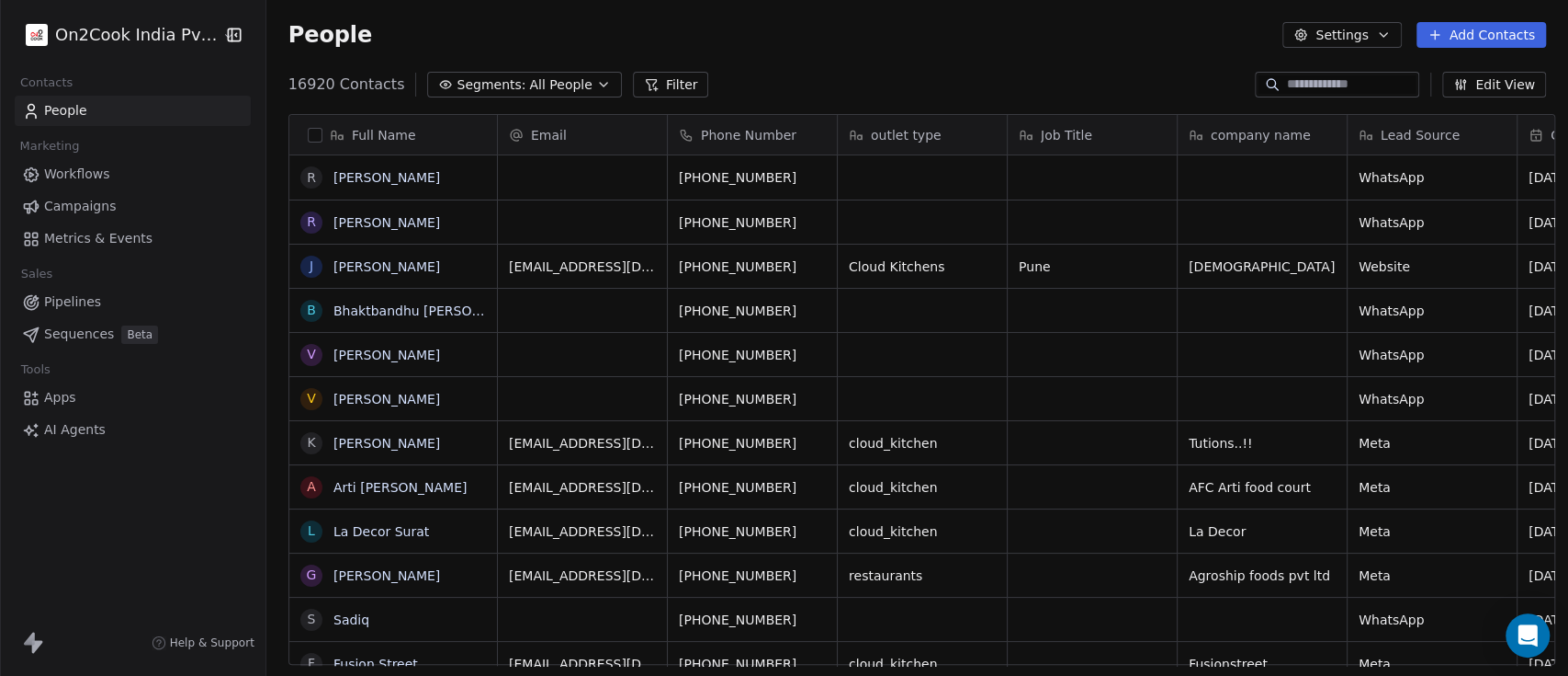
click at [529, 85] on span "All People" at bounding box center [560, 85] width 63 height 19
click at [646, 90] on html "On2Cook India Pvt. Ltd. Contacts People Marketing Workflows Campaigns Metrics &…" at bounding box center [784, 338] width 1568 height 676
click at [646, 90] on button "Filter" at bounding box center [671, 84] width 76 height 26
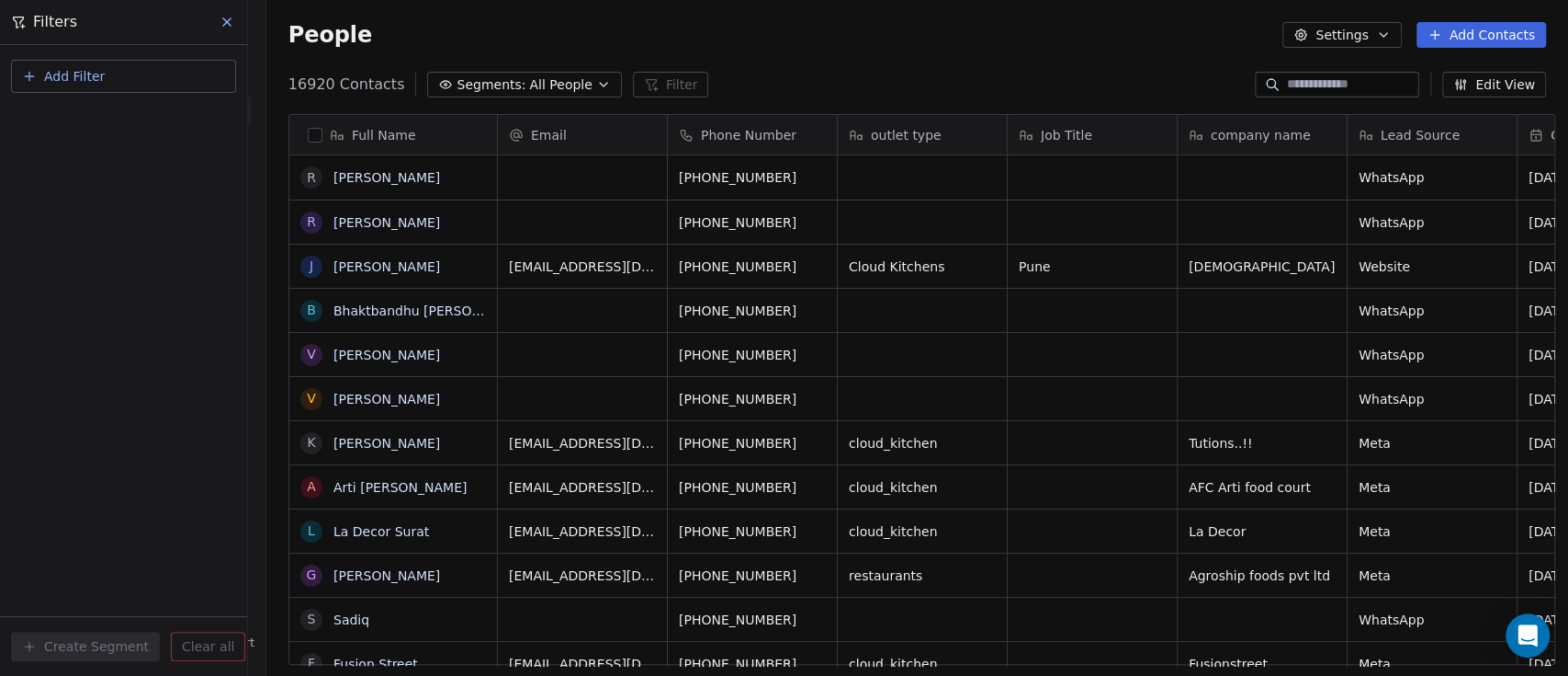
click at [138, 68] on button "Add Filter" at bounding box center [124, 76] width 225 height 33
click at [131, 111] on span "Contact properties" at bounding box center [90, 119] width 119 height 19
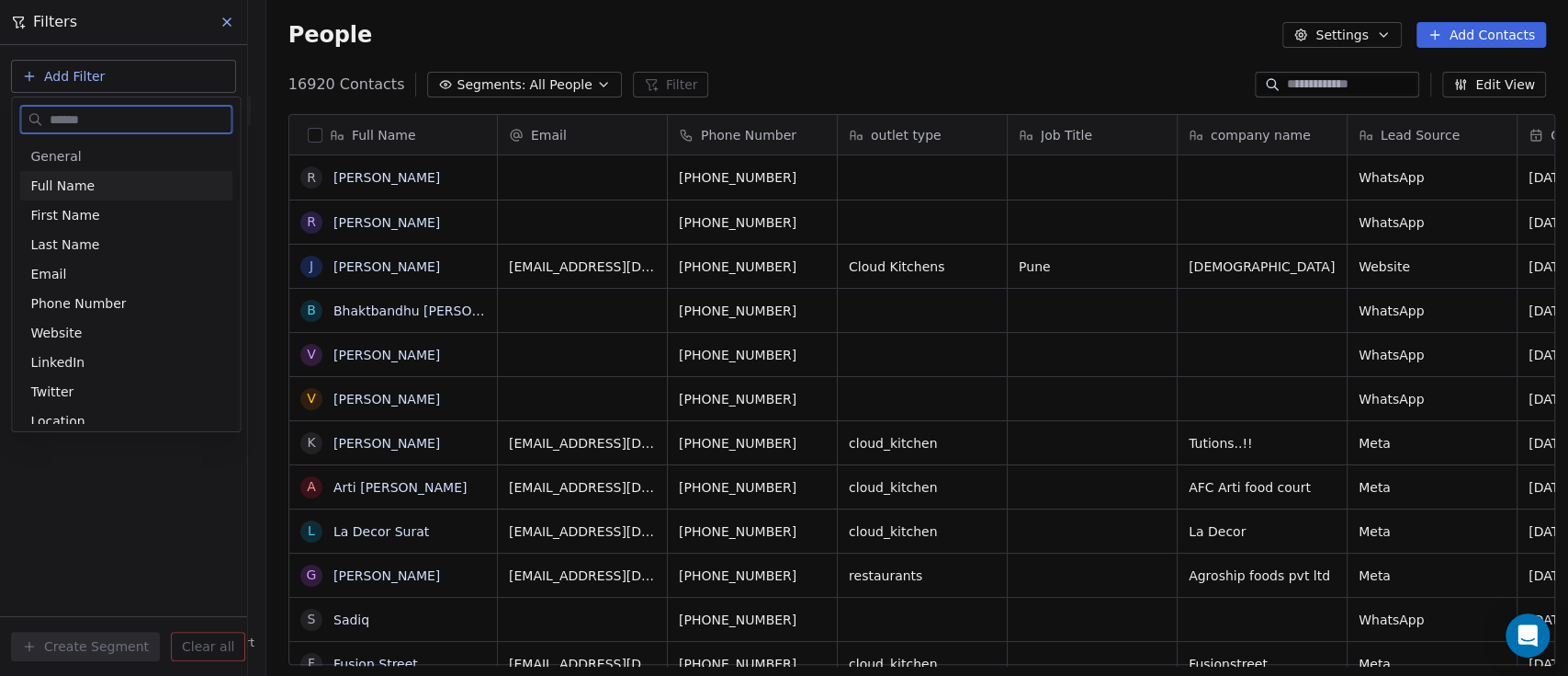
click at [105, 174] on div "Full Name" at bounding box center [126, 185] width 214 height 30
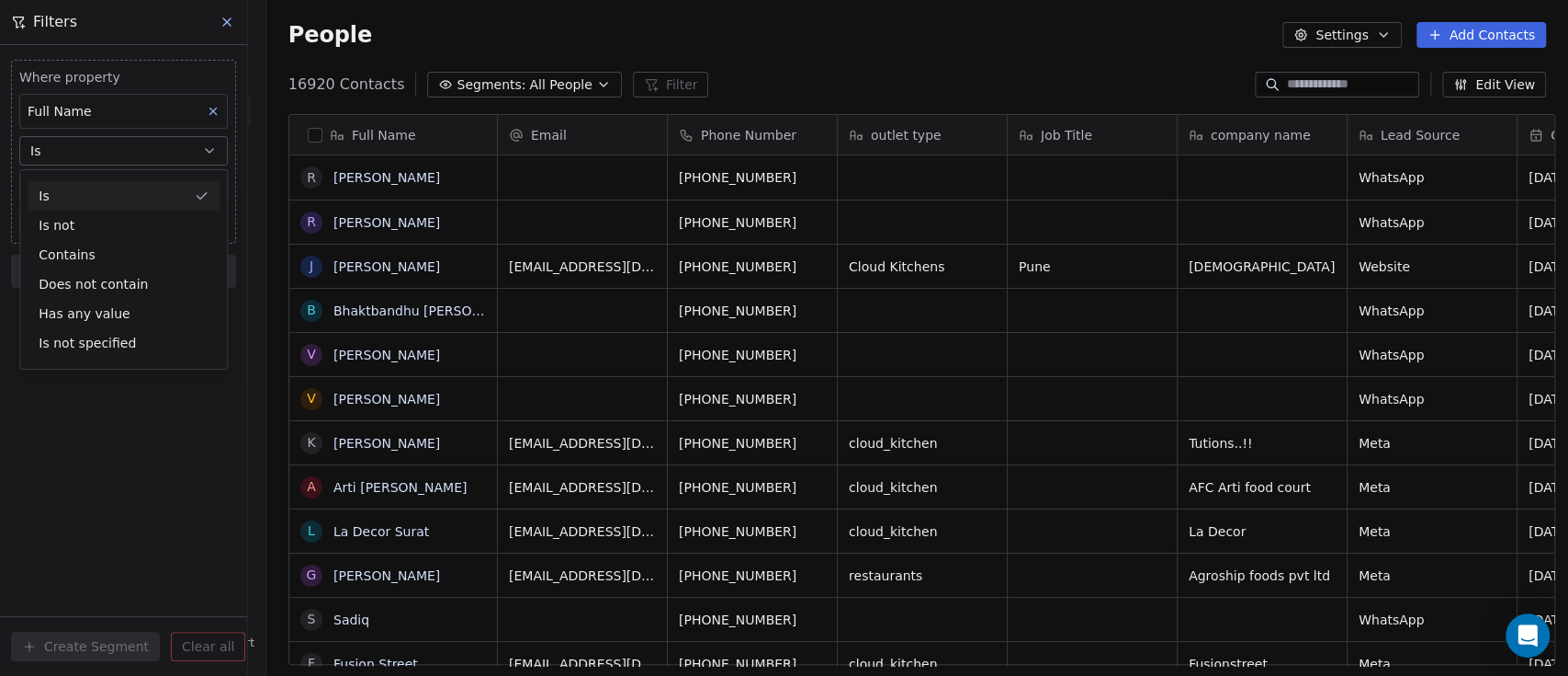
click at [105, 174] on div "Is Is not Contains Does not contain Has any value Is not specified" at bounding box center [123, 269] width 209 height 200
click at [107, 308] on div "Has any value" at bounding box center [123, 313] width 192 height 30
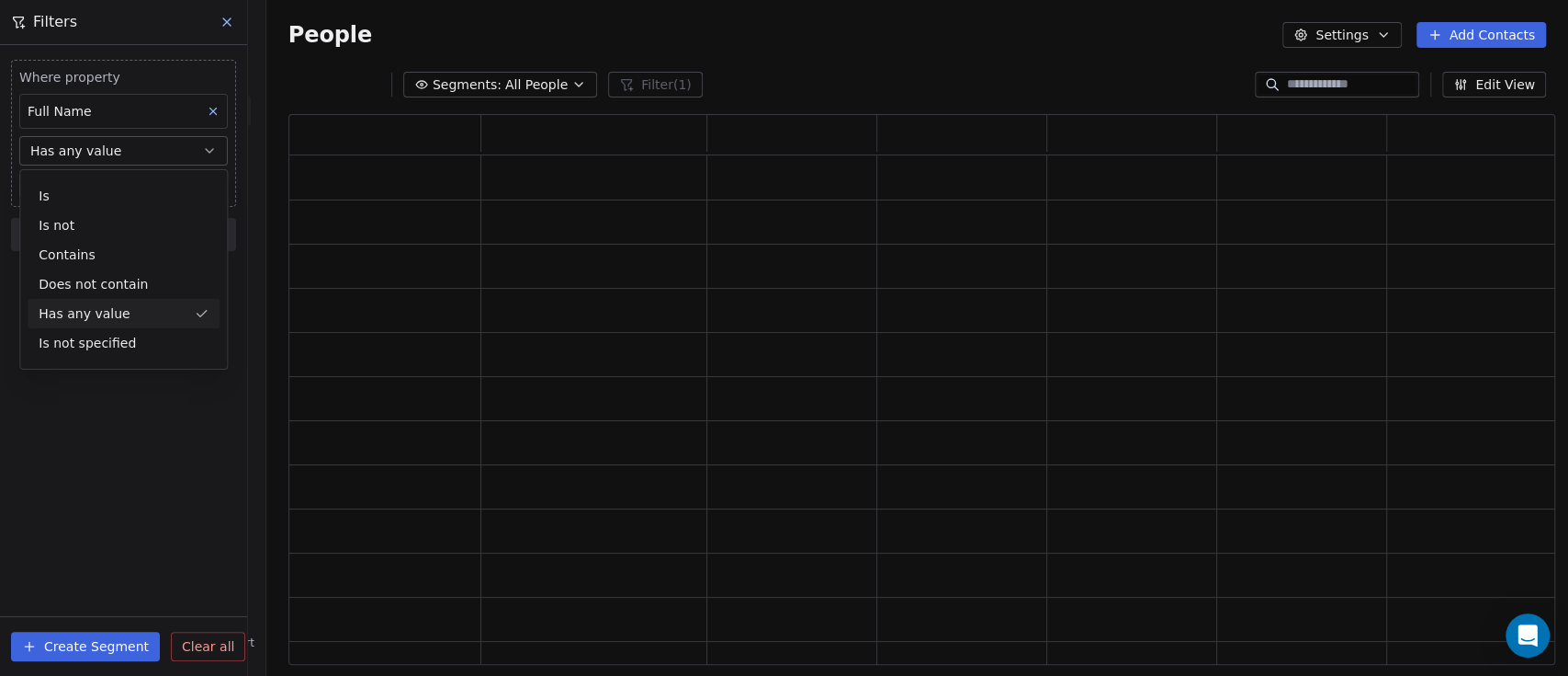
scroll to position [531, 1248]
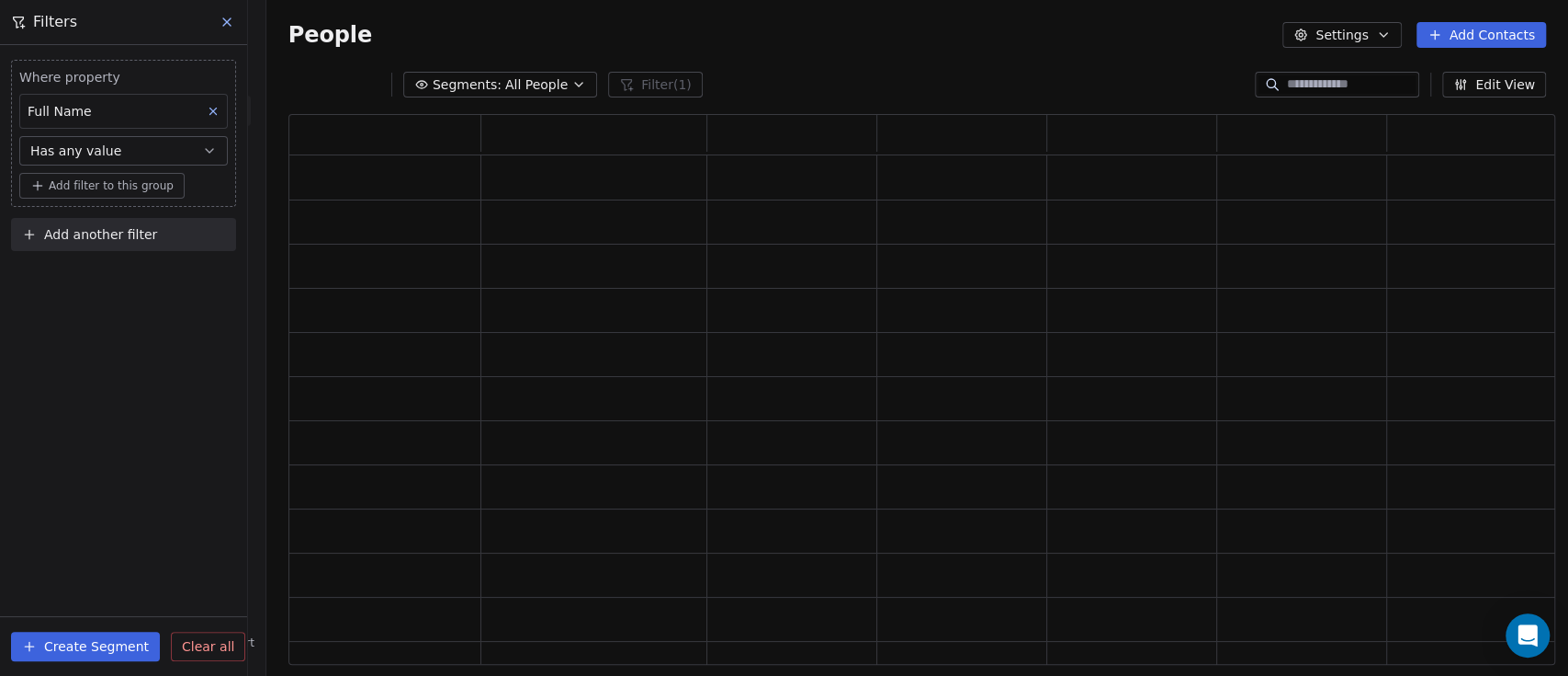
click at [162, 237] on button "Add another filter" at bounding box center [124, 234] width 225 height 33
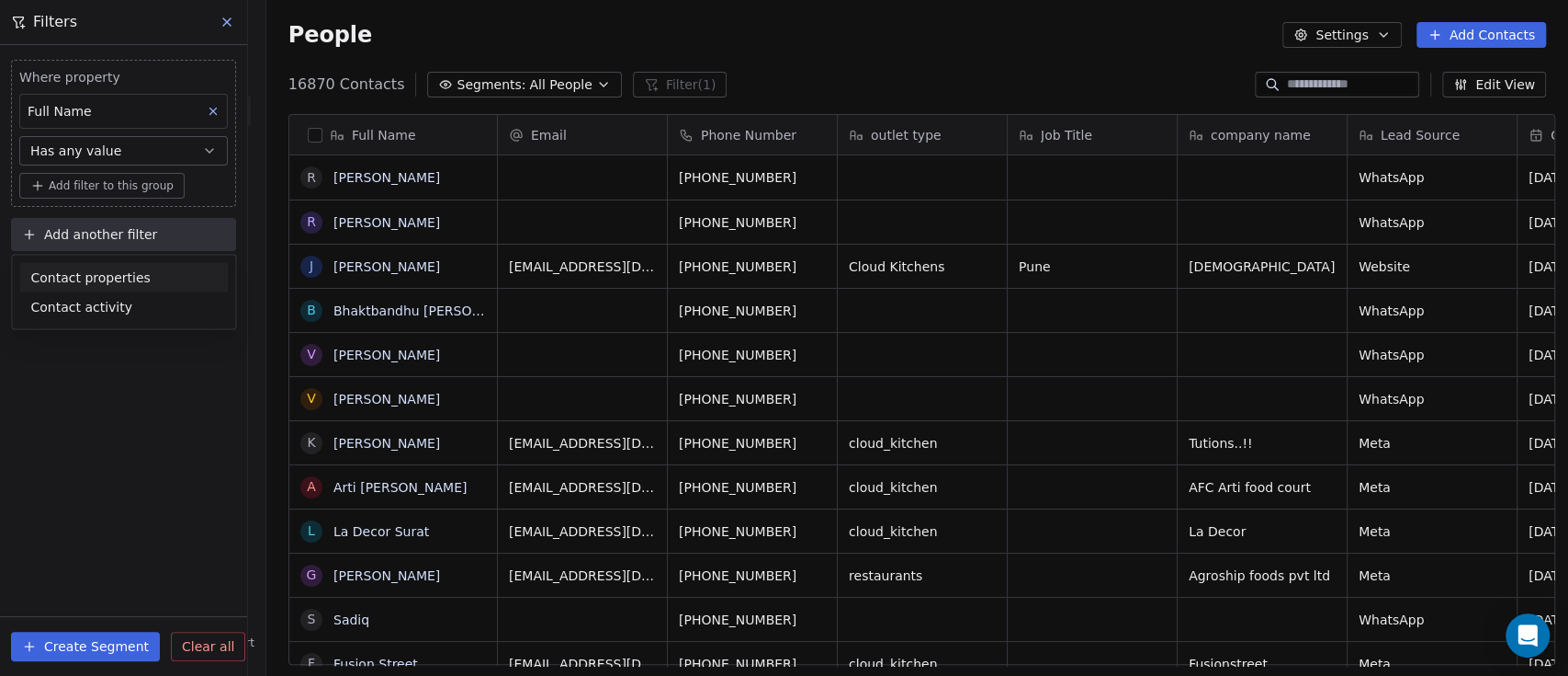
scroll to position [575, 1292]
click at [150, 276] on div "Contact properties" at bounding box center [124, 277] width 187 height 19
type input "**********"
click at [86, 345] on span "Lead Status" at bounding box center [69, 342] width 76 height 18
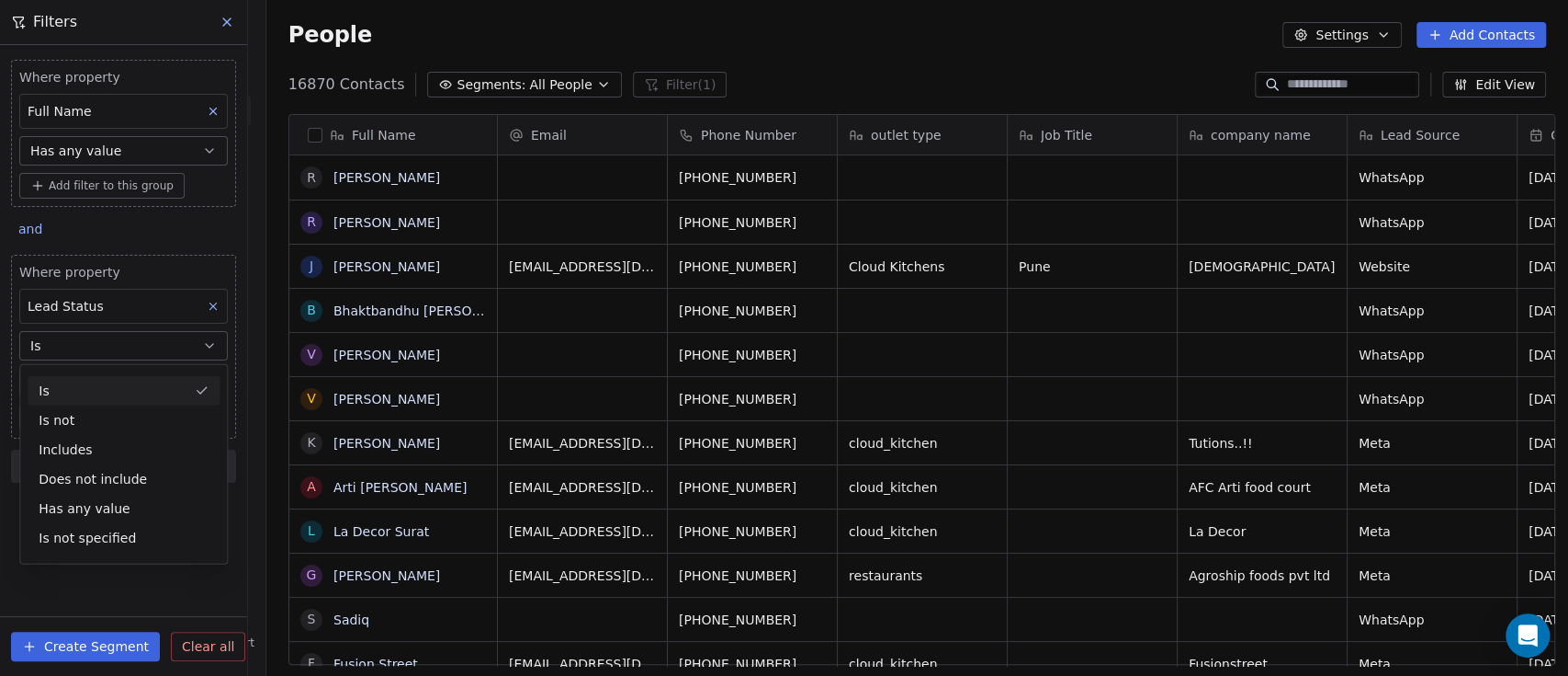
click at [126, 383] on div "Is" at bounding box center [123, 390] width 192 height 30
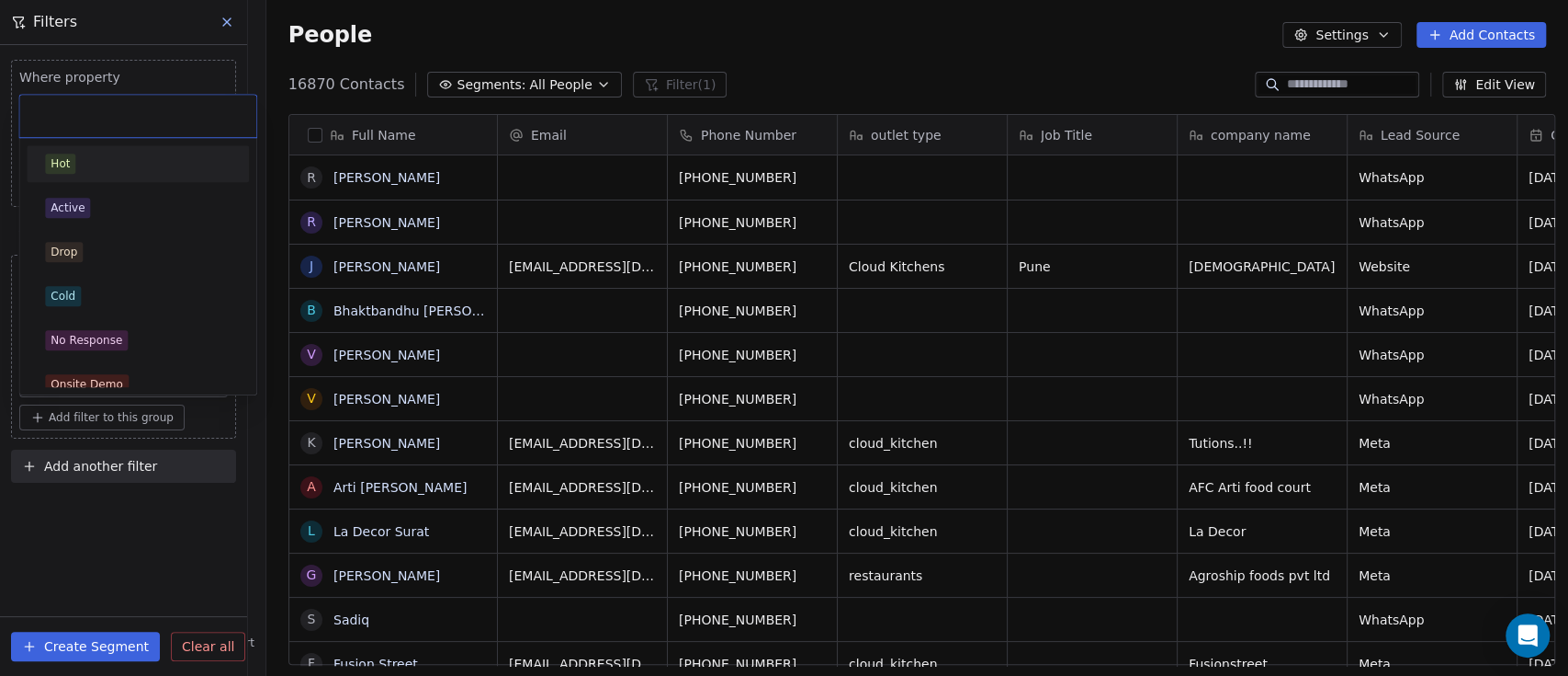
click at [128, 375] on body "On2Cook India Pvt. Ltd. Contacts People Marketing Workflows Campaigns Metrics &…" at bounding box center [784, 338] width 1568 height 676
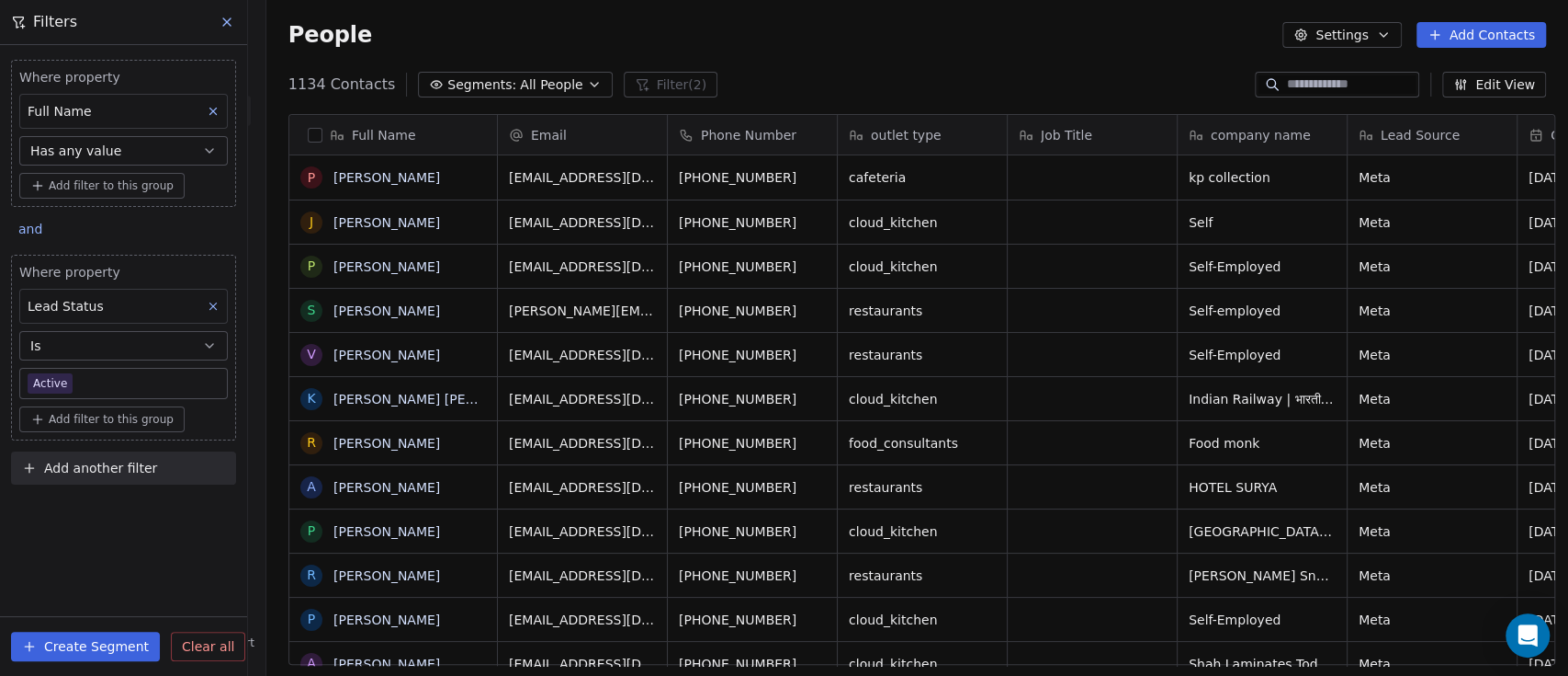
click at [85, 473] on span "Add another filter" at bounding box center [100, 468] width 113 height 19
click at [169, 600] on html "On2Cook India Pvt. Ltd. Contacts People Marketing Workflows Campaigns Metrics &…" at bounding box center [784, 338] width 1568 height 676
click at [214, 108] on icon at bounding box center [213, 111] width 12 height 12
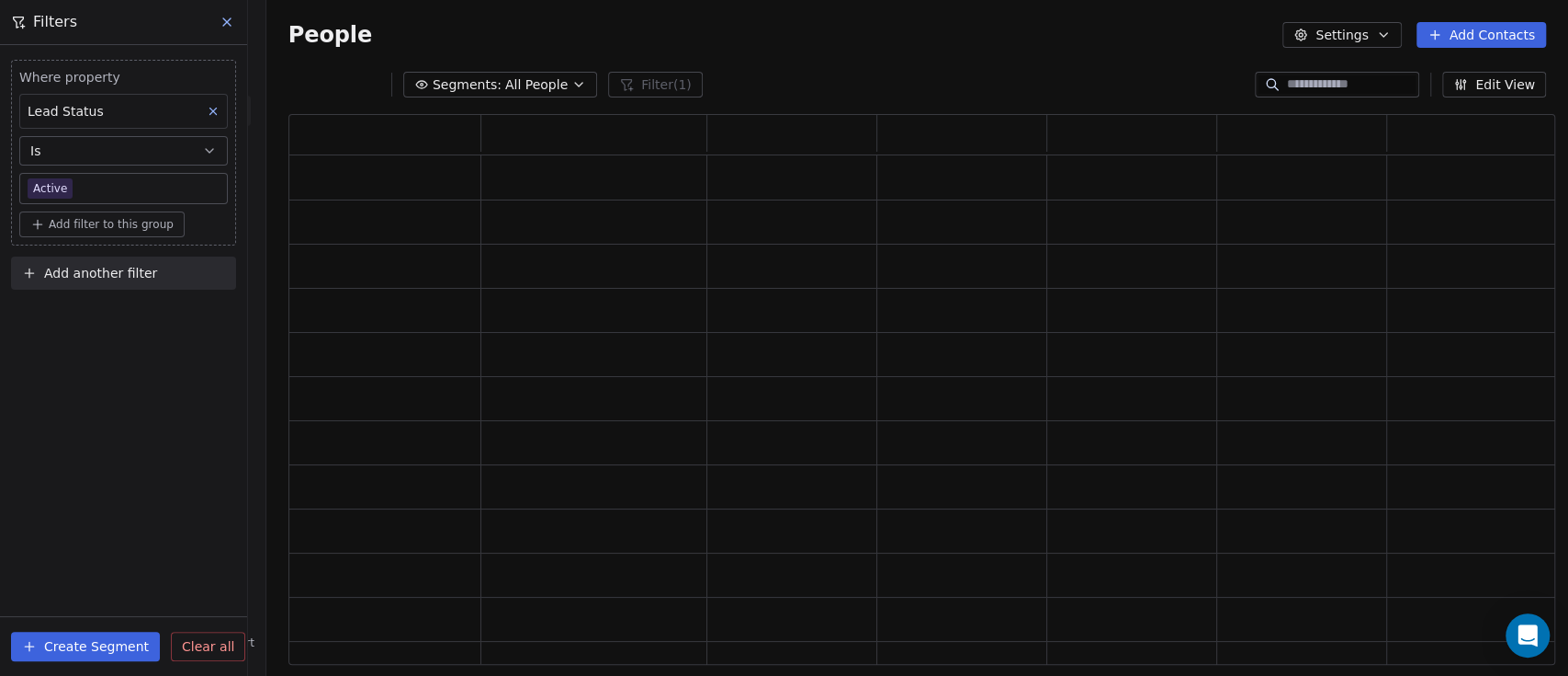
scroll to position [531, 1248]
click at [137, 395] on div "Where property Lead Status Is Active Add filter to this group Add another filte…" at bounding box center [123, 359] width 247 height 630
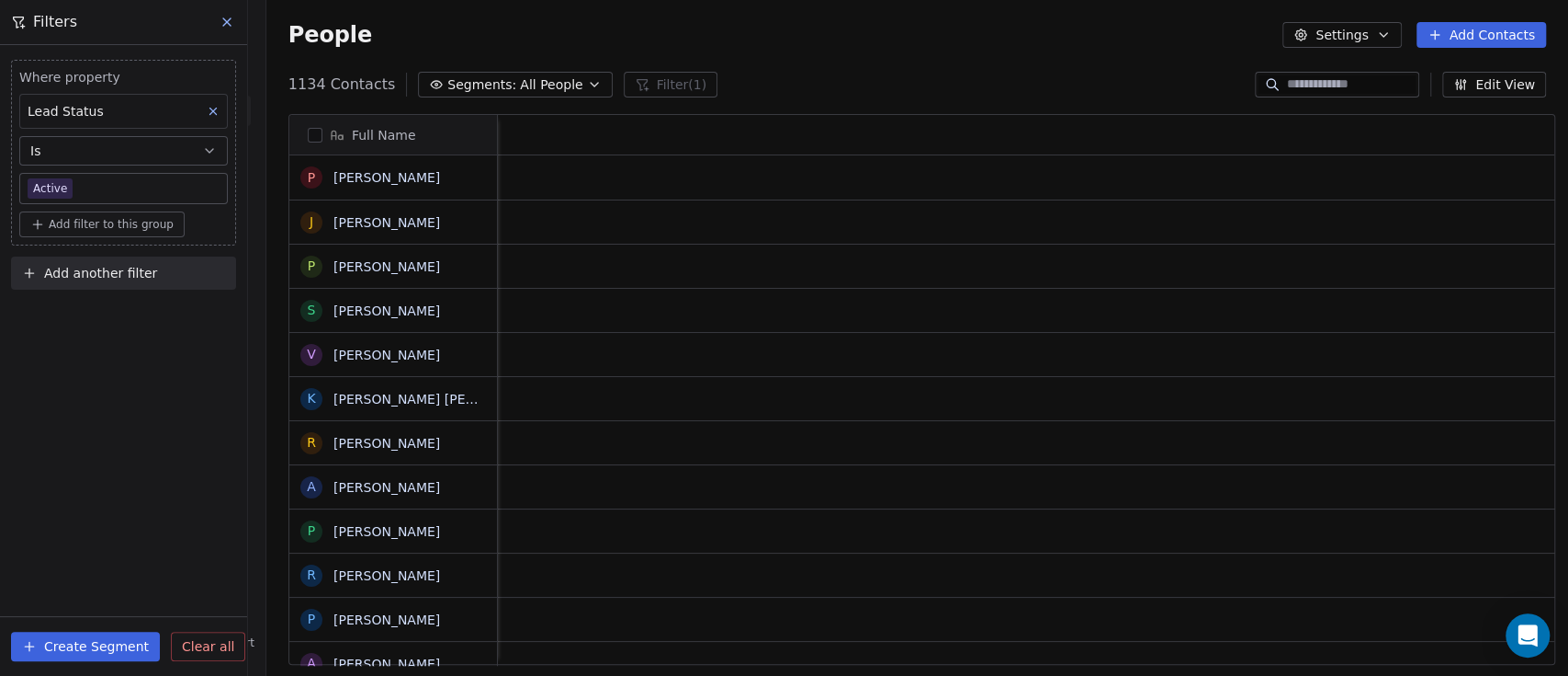
scroll to position [0, 0]
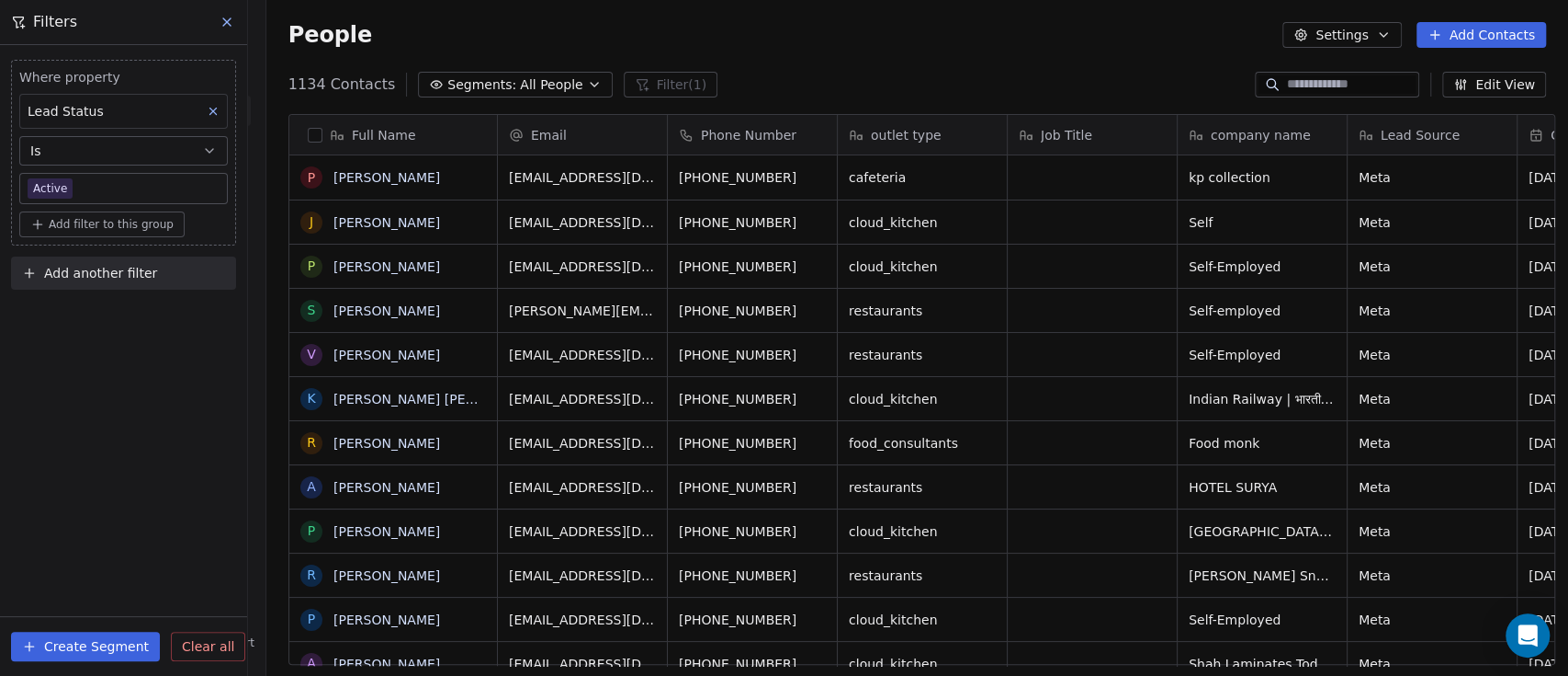
click at [1373, 40] on button "Settings" at bounding box center [1342, 34] width 118 height 26
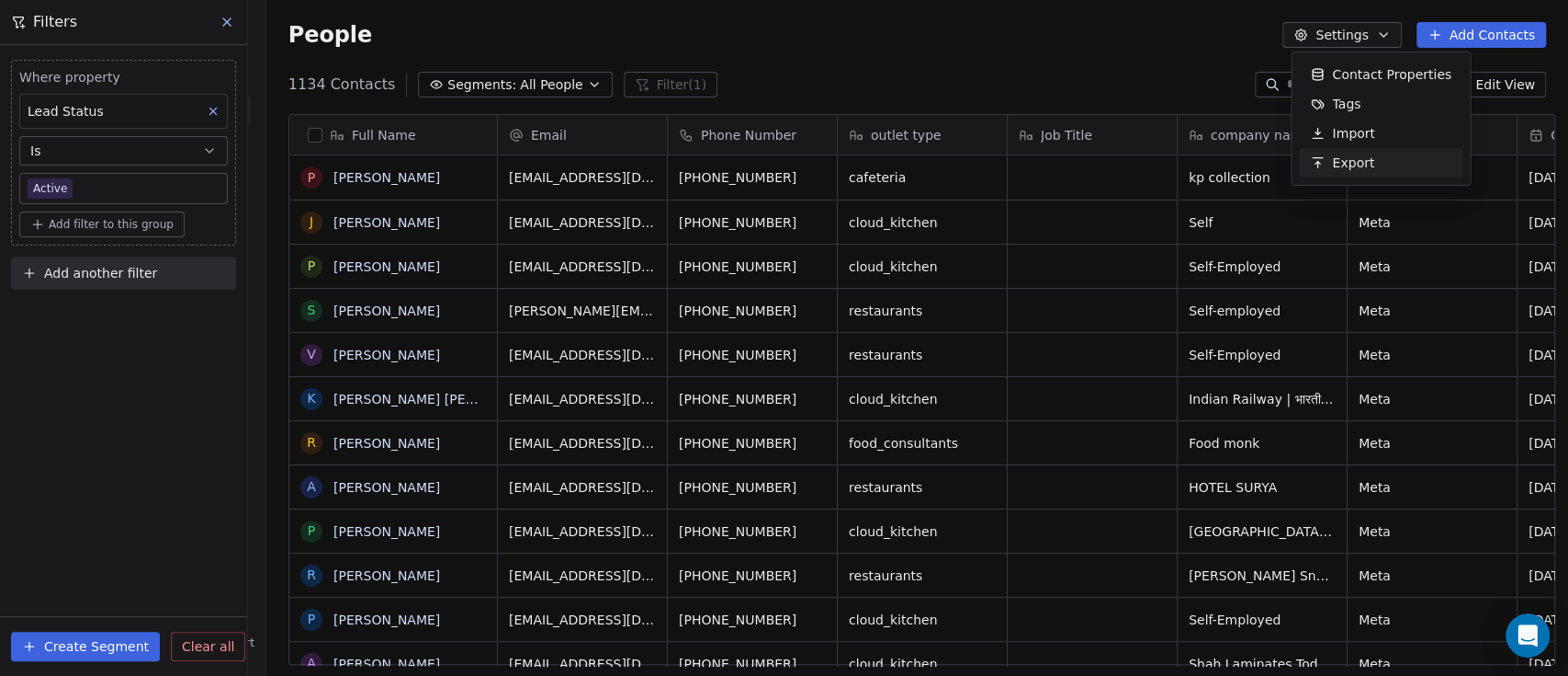
click at [1354, 159] on span "Export" at bounding box center [1354, 163] width 42 height 19
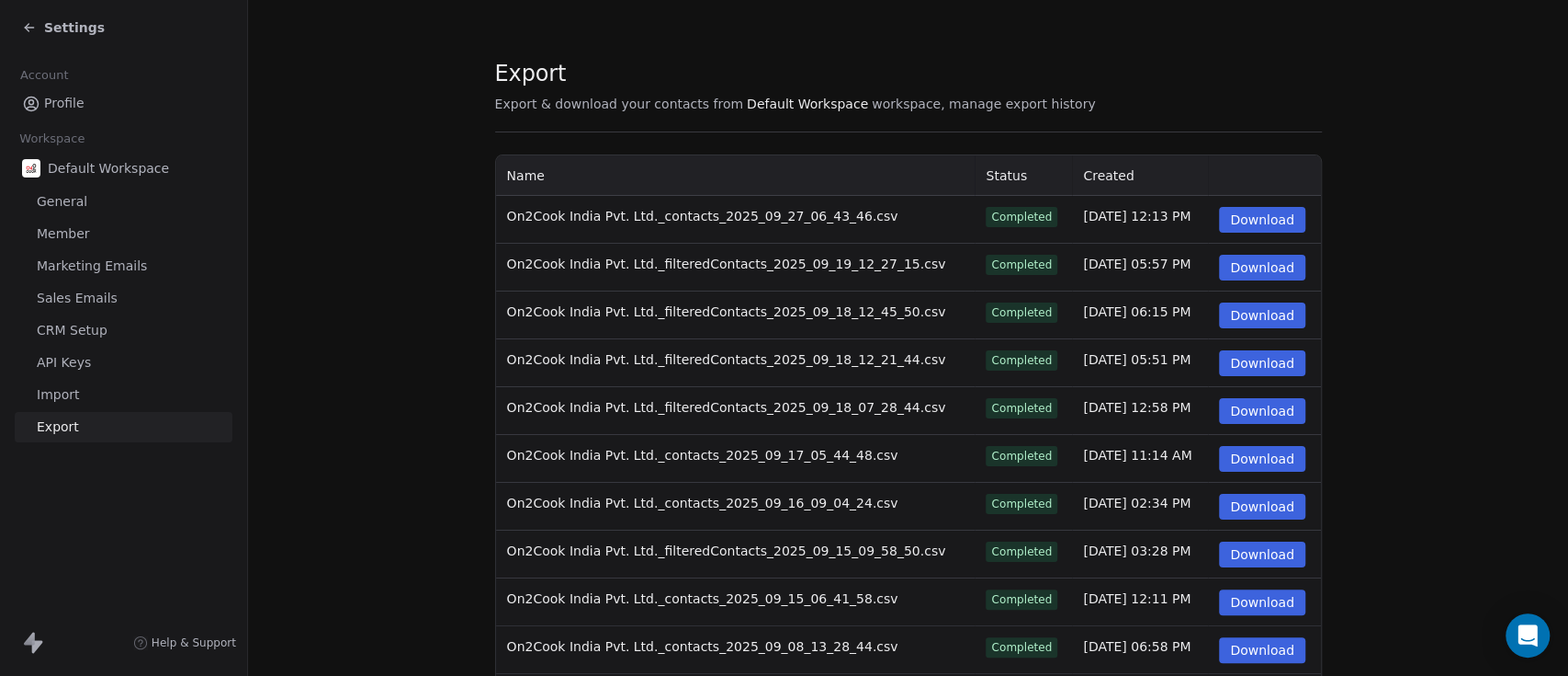
click at [59, 26] on span "Settings" at bounding box center [74, 27] width 61 height 18
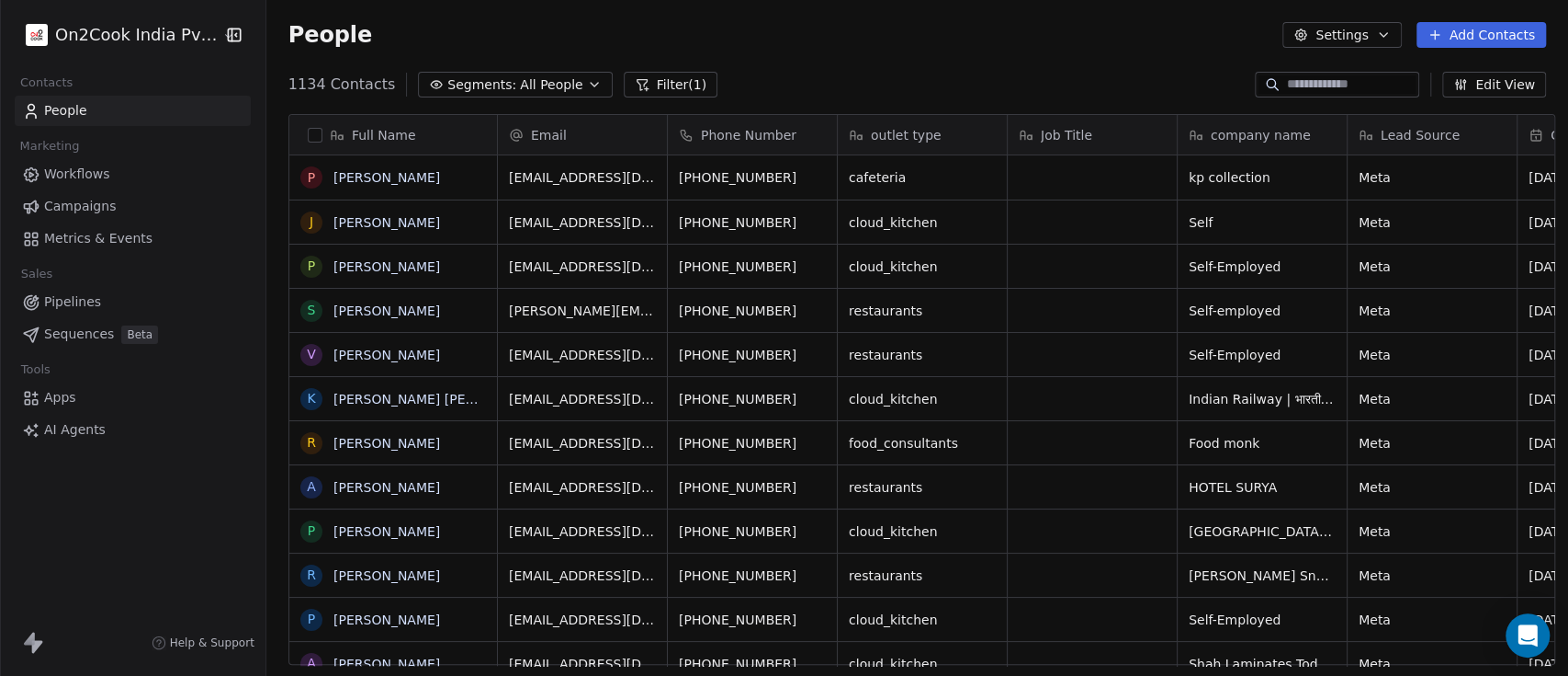
scroll to position [575, 1292]
click at [1485, 84] on button "Edit View" at bounding box center [1494, 84] width 104 height 26
click at [774, 61] on div "People Settings Add Contacts" at bounding box center [918, 34] width 1302 height 70
click at [587, 80] on icon "button" at bounding box center [594, 84] width 14 height 14
click at [783, 61] on html "On2Cook India Pvt. Ltd. Contacts People Marketing Workflows Campaigns Metrics &…" at bounding box center [784, 338] width 1568 height 676
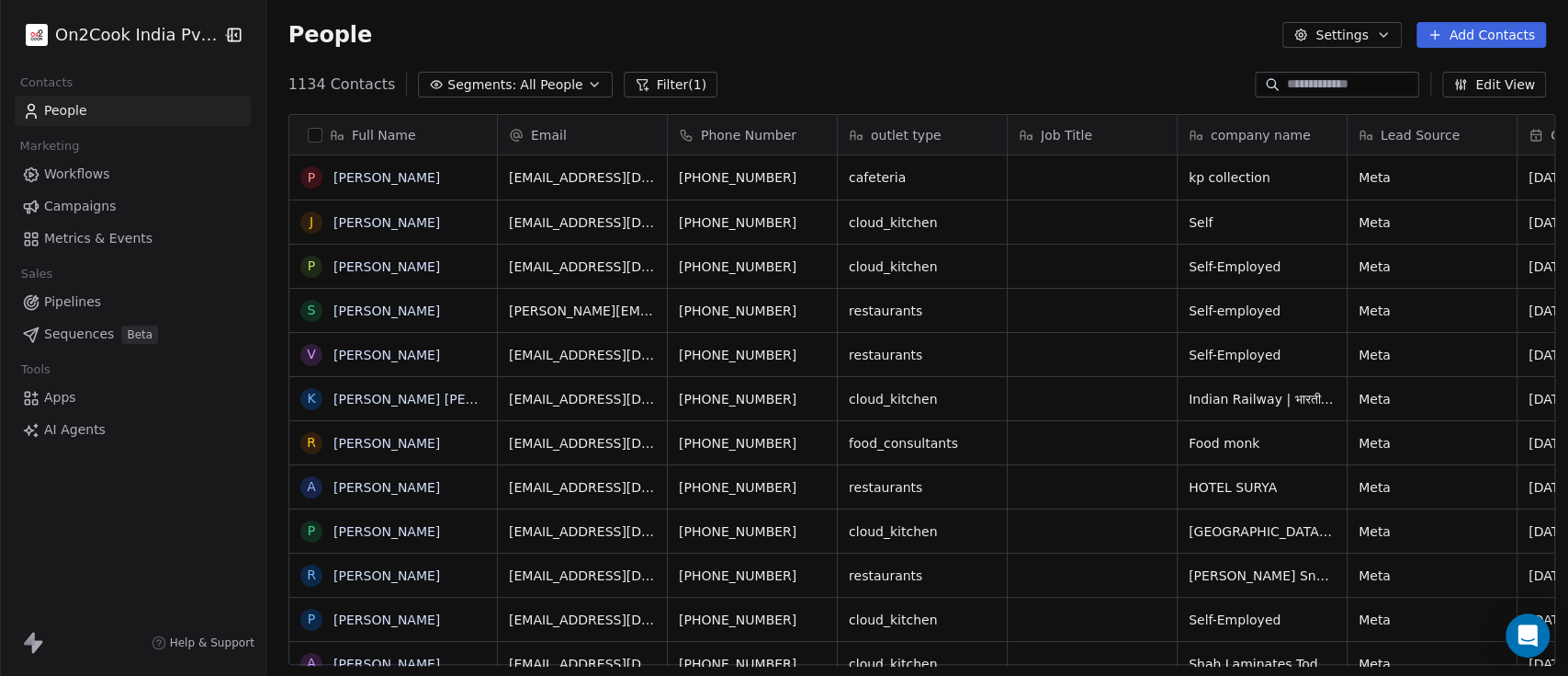
click at [1310, 49] on div "People Settings Add Contacts" at bounding box center [918, 34] width 1302 height 70
click at [1330, 40] on button "Settings" at bounding box center [1342, 34] width 118 height 26
click at [1171, 31] on html "On2Cook India Pvt. Ltd. Contacts People Marketing Workflows Campaigns Metrics &…" at bounding box center [784, 338] width 1568 height 676
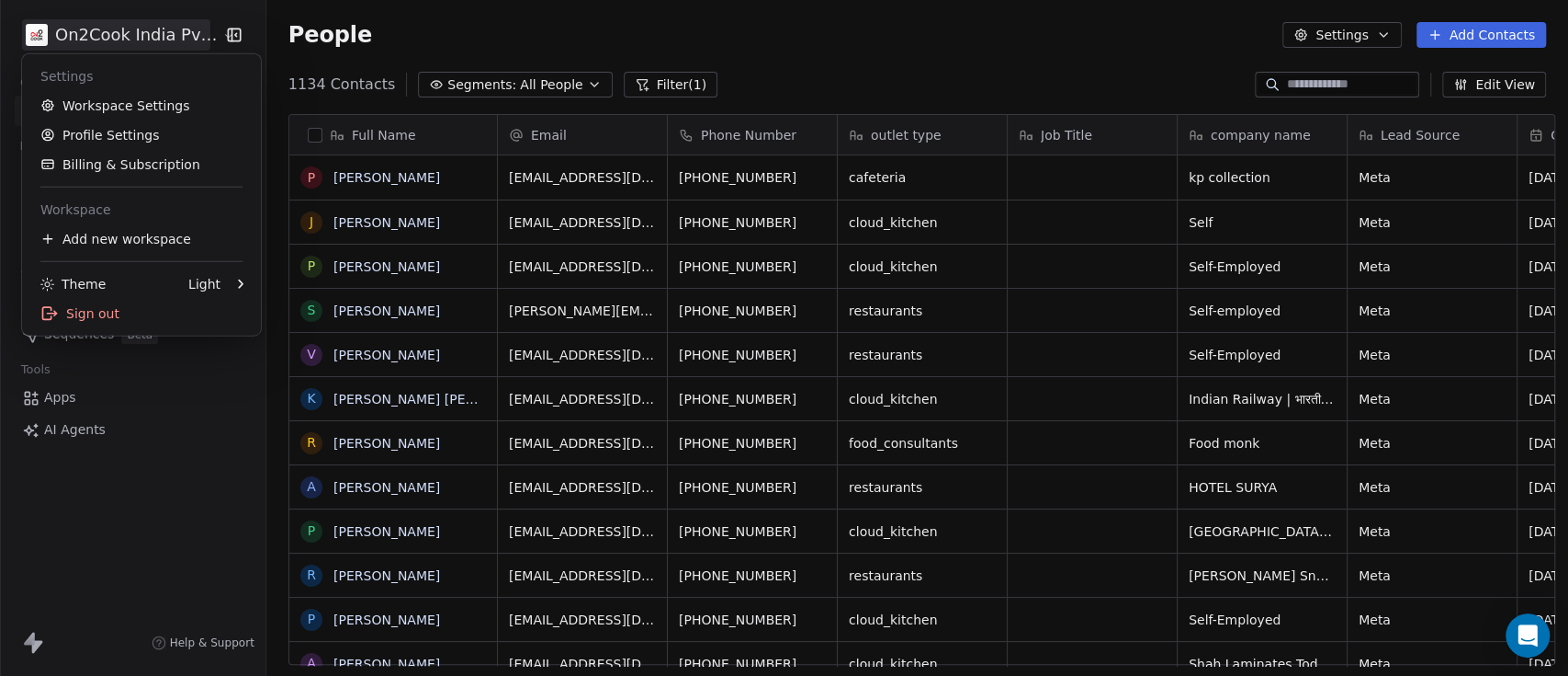
click at [112, 43] on html "On2Cook India Pvt. Ltd. Contacts People Marketing Workflows Campaigns Metrics &…" at bounding box center [784, 338] width 1568 height 676
click at [130, 114] on link "Workspace Settings" at bounding box center [141, 105] width 224 height 30
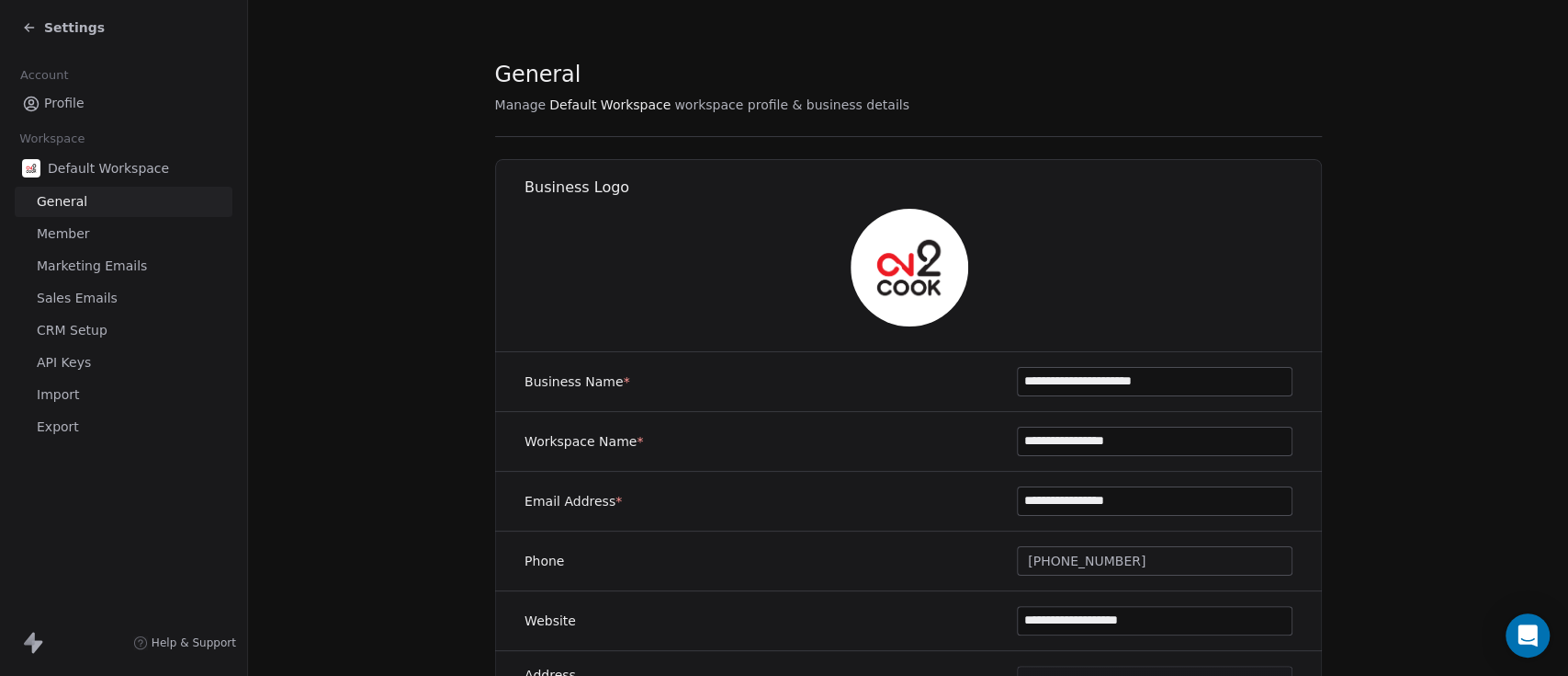
click at [101, 420] on link "Export" at bounding box center [123, 427] width 217 height 31
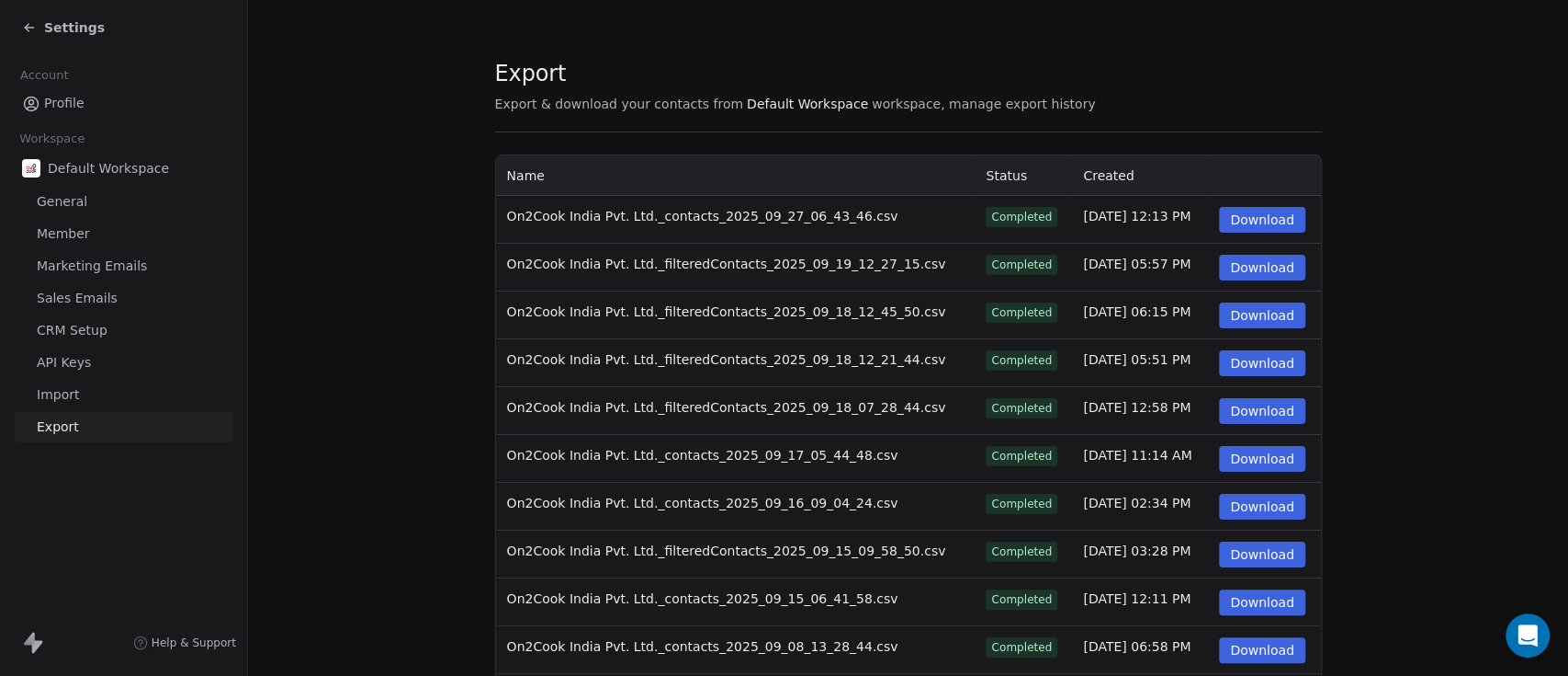
click at [23, 34] on icon at bounding box center [29, 27] width 14 height 14
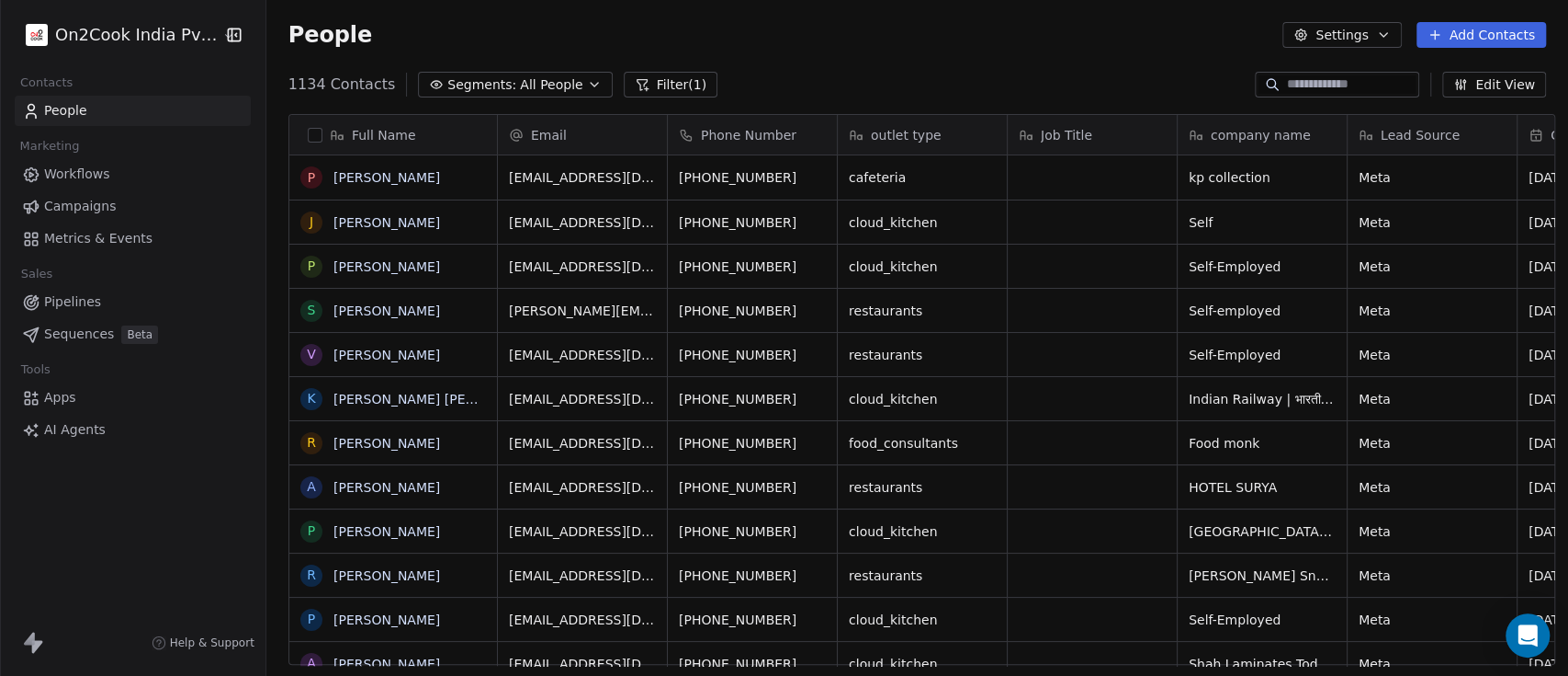
scroll to position [575, 1292]
click at [114, 218] on link "Campaigns" at bounding box center [132, 207] width 236 height 31
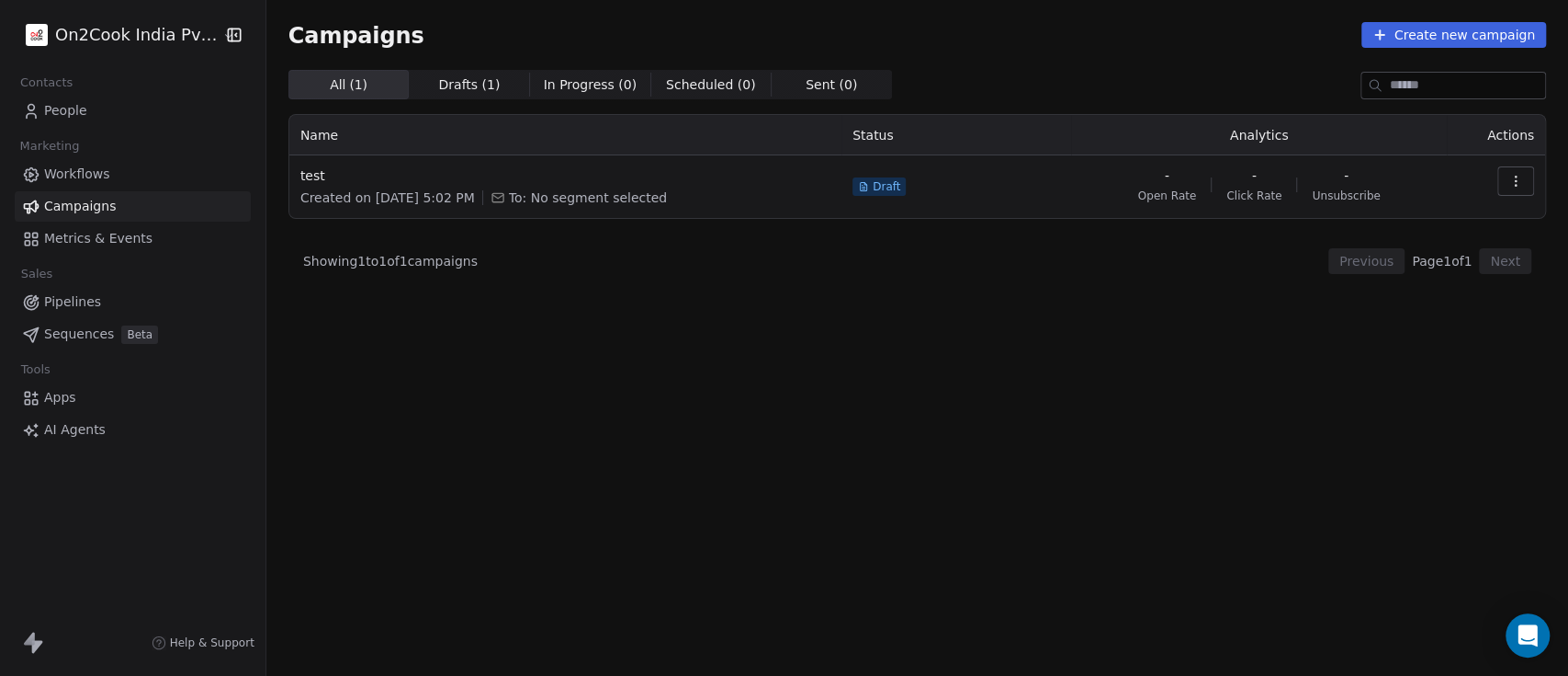
click at [100, 287] on link "Pipelines" at bounding box center [132, 302] width 236 height 31
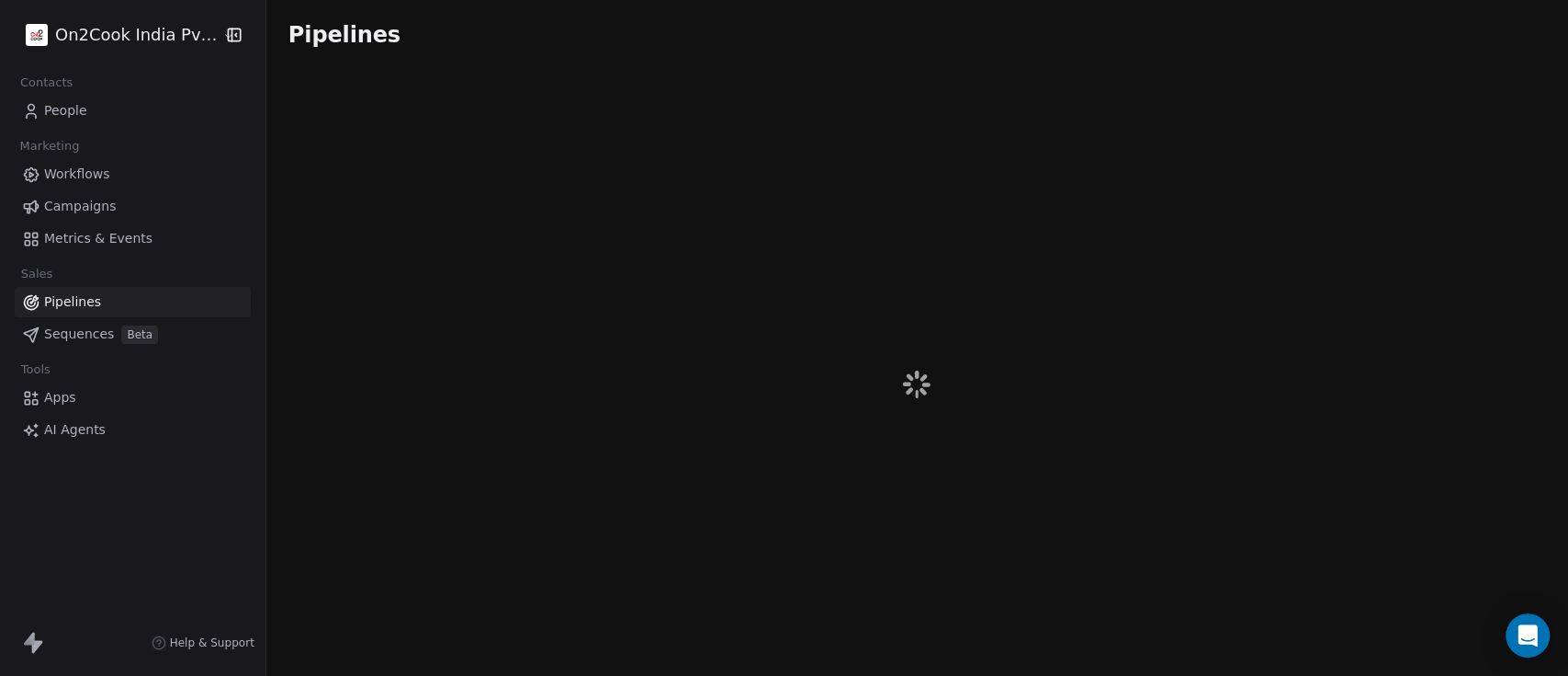
click at [92, 313] on link "Pipelines" at bounding box center [132, 302] width 236 height 31
click at [73, 394] on span "Apps" at bounding box center [60, 398] width 32 height 19
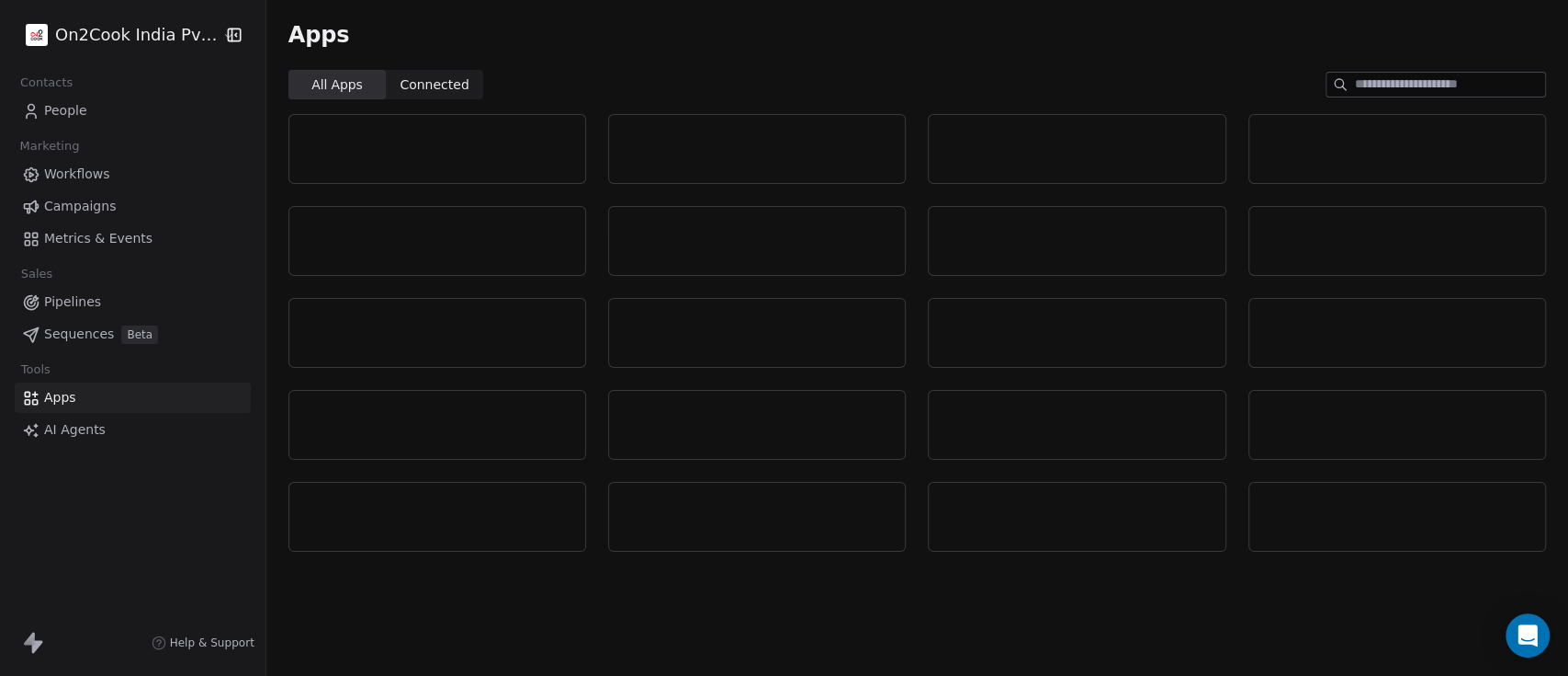
click at [66, 437] on span "AI Agents" at bounding box center [74, 430] width 62 height 19
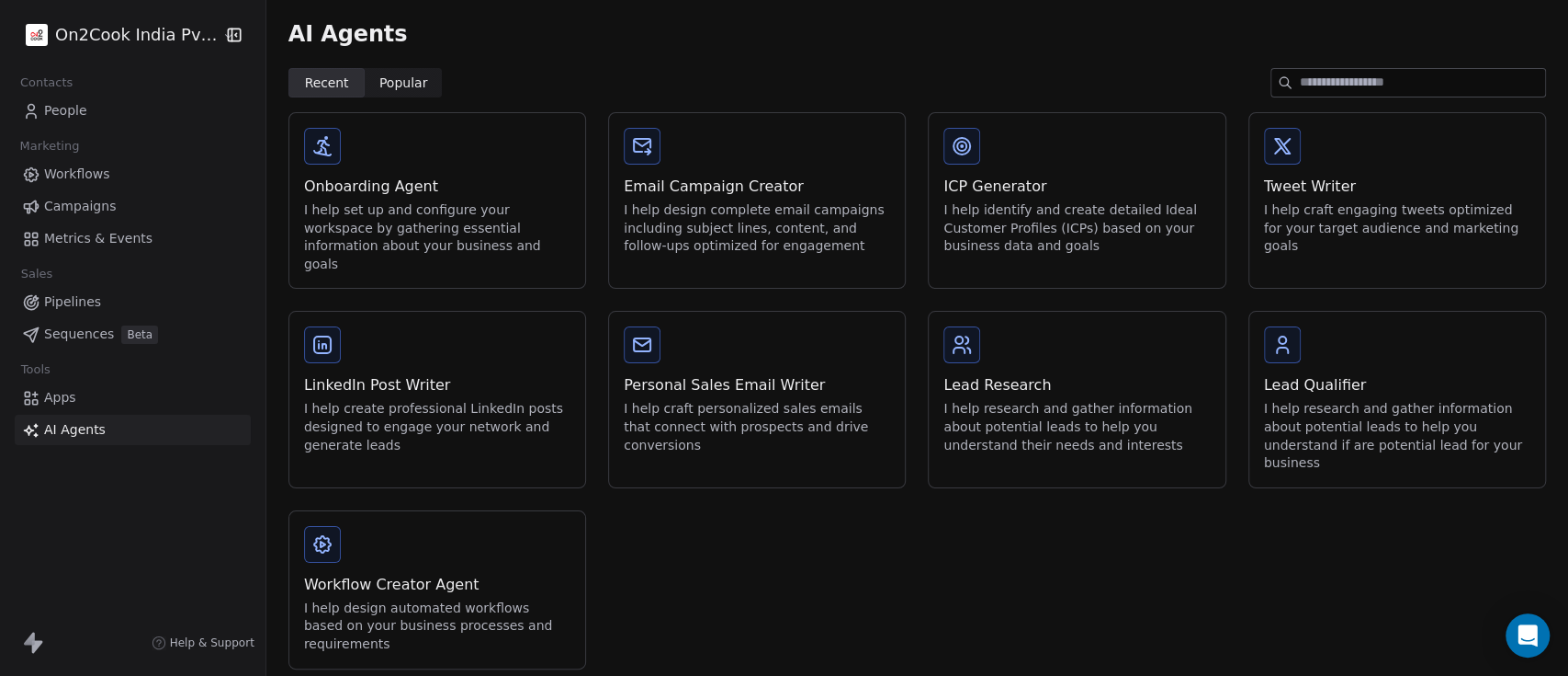
click at [84, 115] on span "People" at bounding box center [65, 111] width 43 height 19
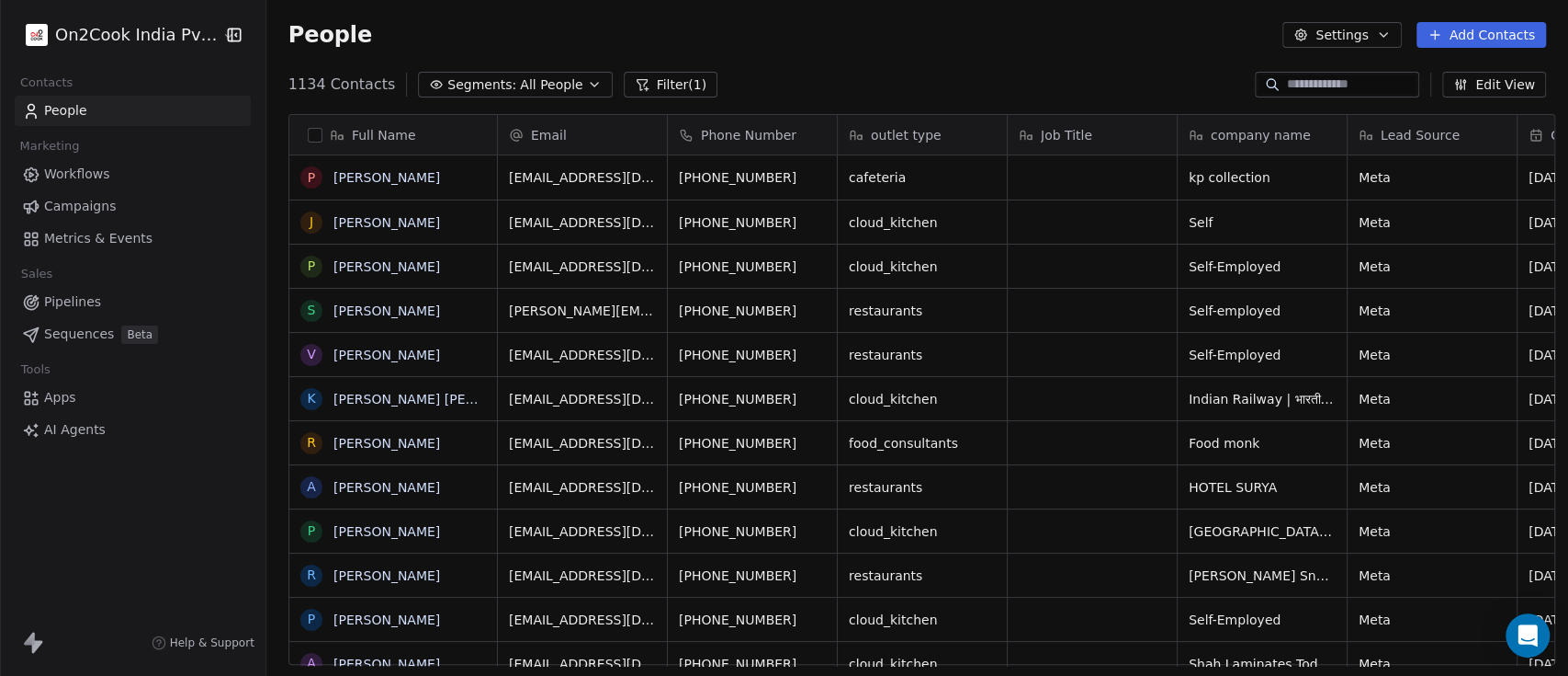
scroll to position [575, 1292]
click at [664, 85] on button "Filter (1)" at bounding box center [671, 84] width 94 height 26
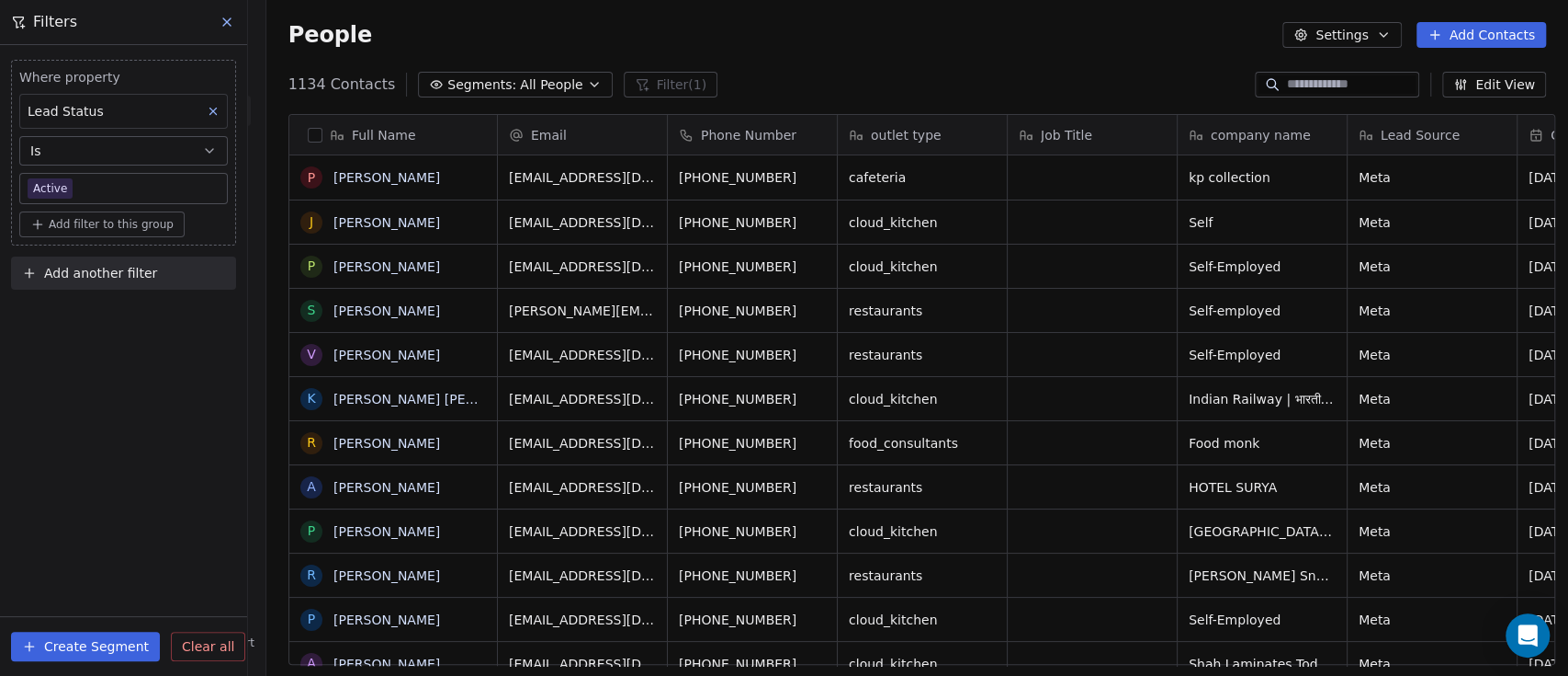
click at [220, 107] on button at bounding box center [213, 111] width 24 height 24
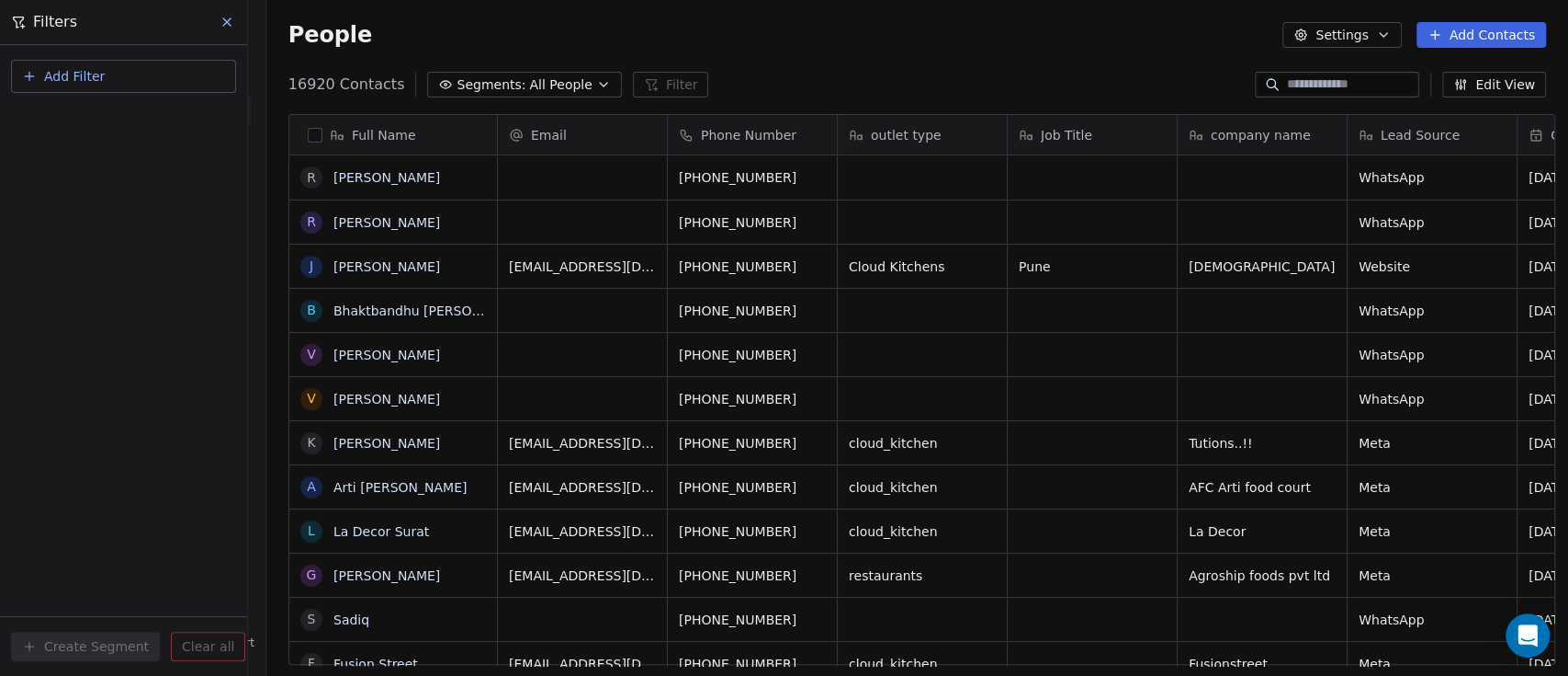
click at [223, 26] on icon at bounding box center [226, 21] width 14 height 14
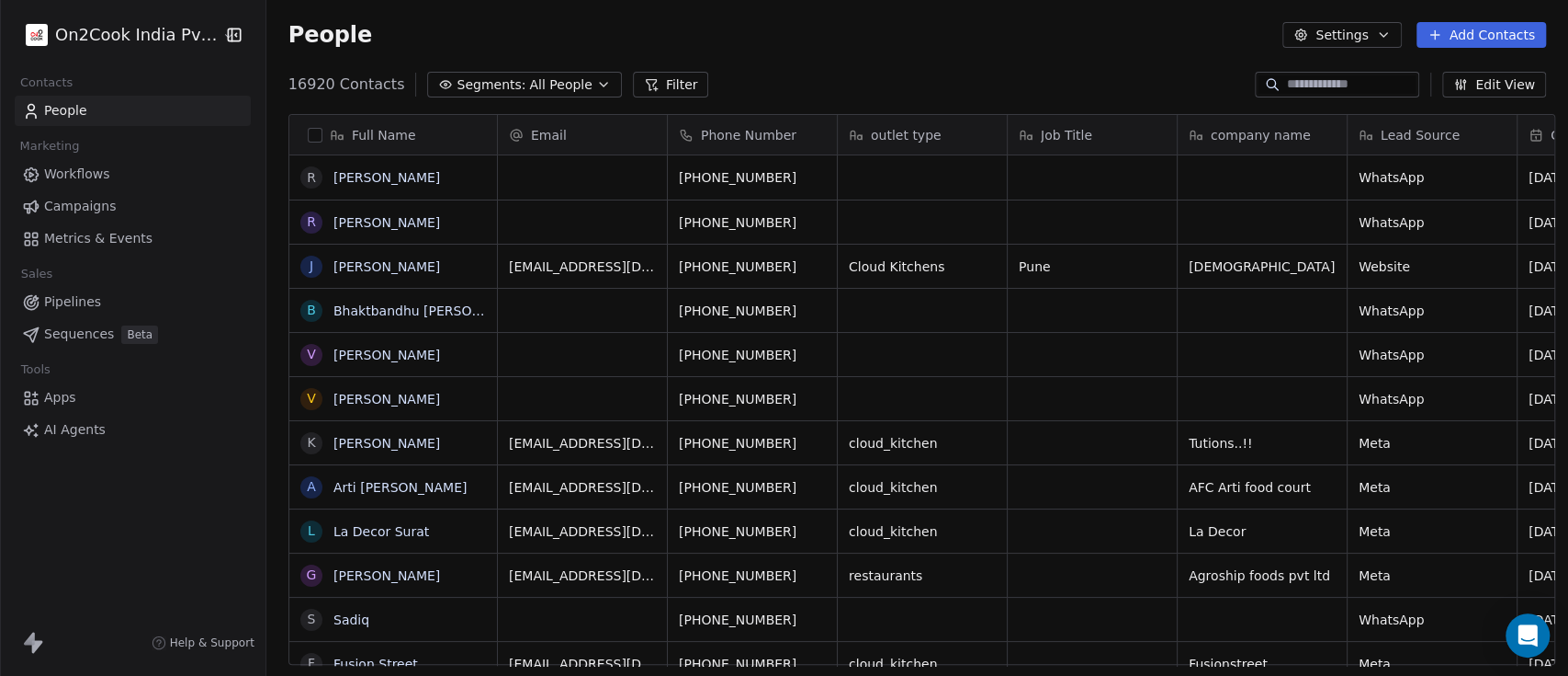
click at [1490, 70] on div "16920 Contacts Segments: All People Filter Edit View" at bounding box center [918, 84] width 1302 height 30
click at [1492, 83] on button "Edit View" at bounding box center [1494, 84] width 104 height 26
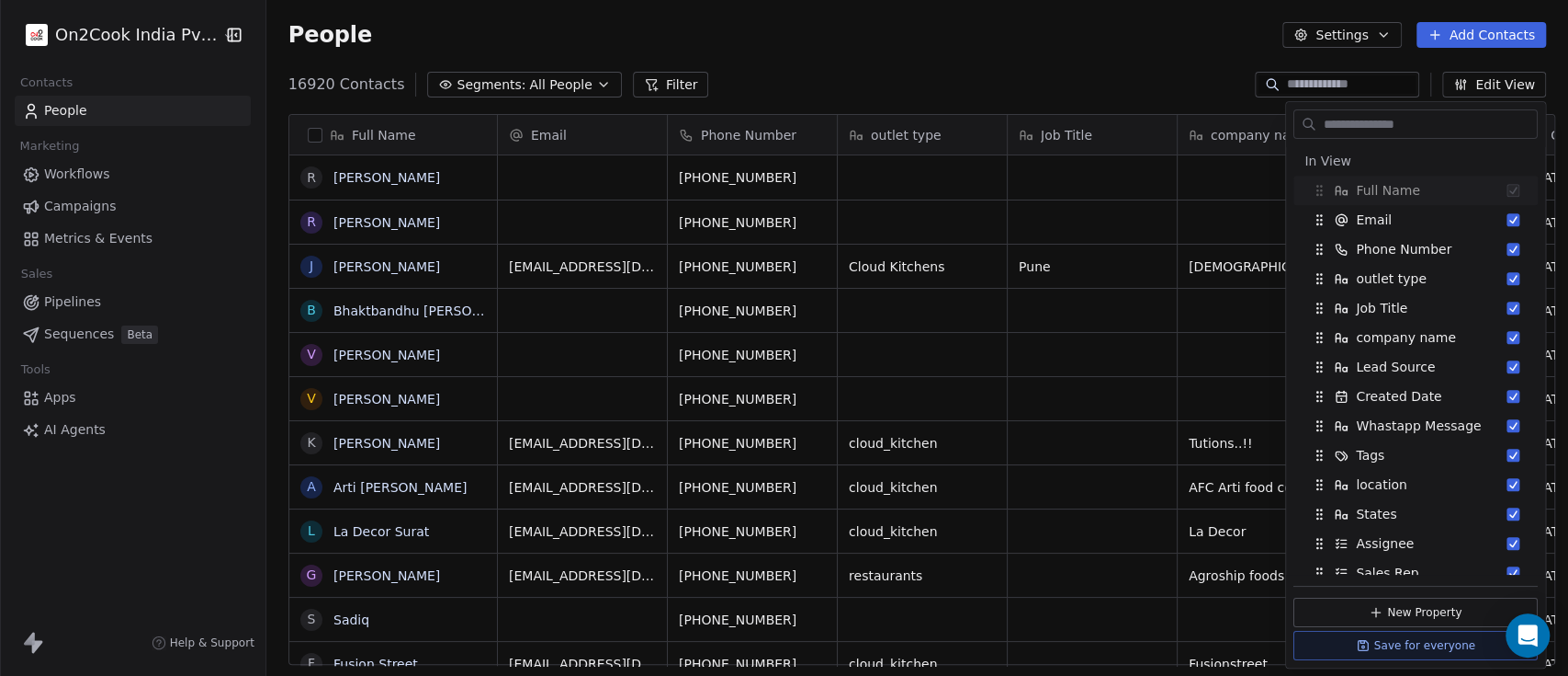
click at [1338, 33] on button "Settings" at bounding box center [1342, 34] width 118 height 26
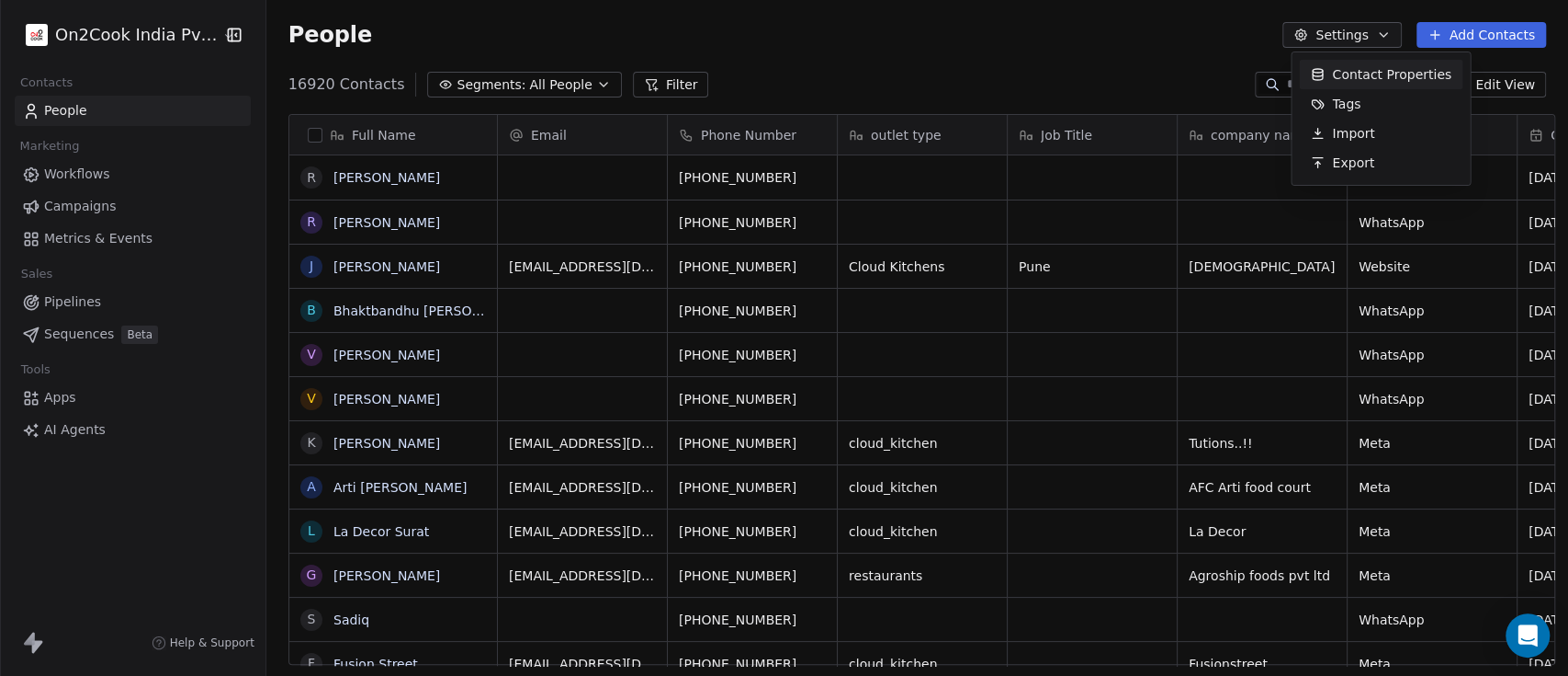
click at [1172, 59] on html "On2Cook India Pvt. Ltd. Contacts People Marketing Workflows Campaigns Metrics &…" at bounding box center [784, 338] width 1568 height 676
click at [170, 645] on span "Help & Support" at bounding box center [212, 642] width 85 height 14
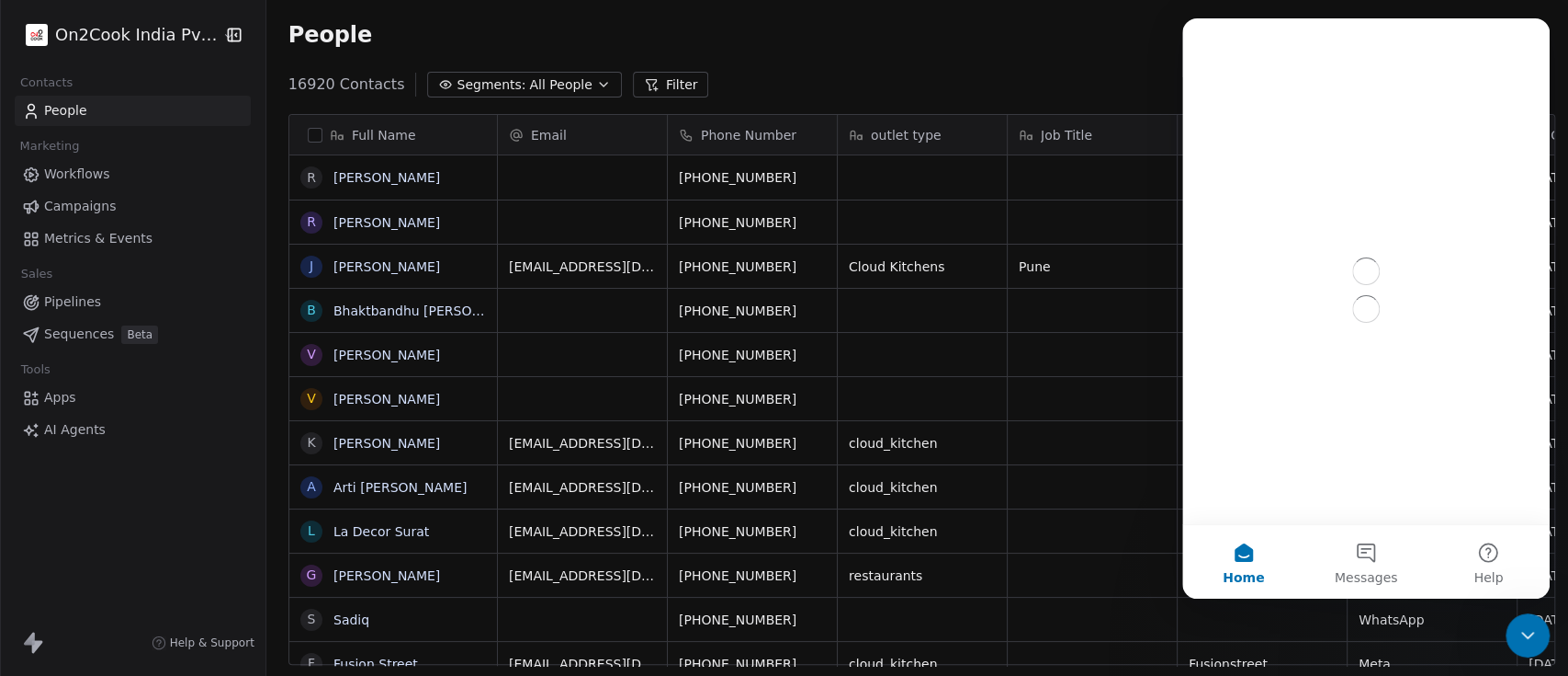
scroll to position [0, 0]
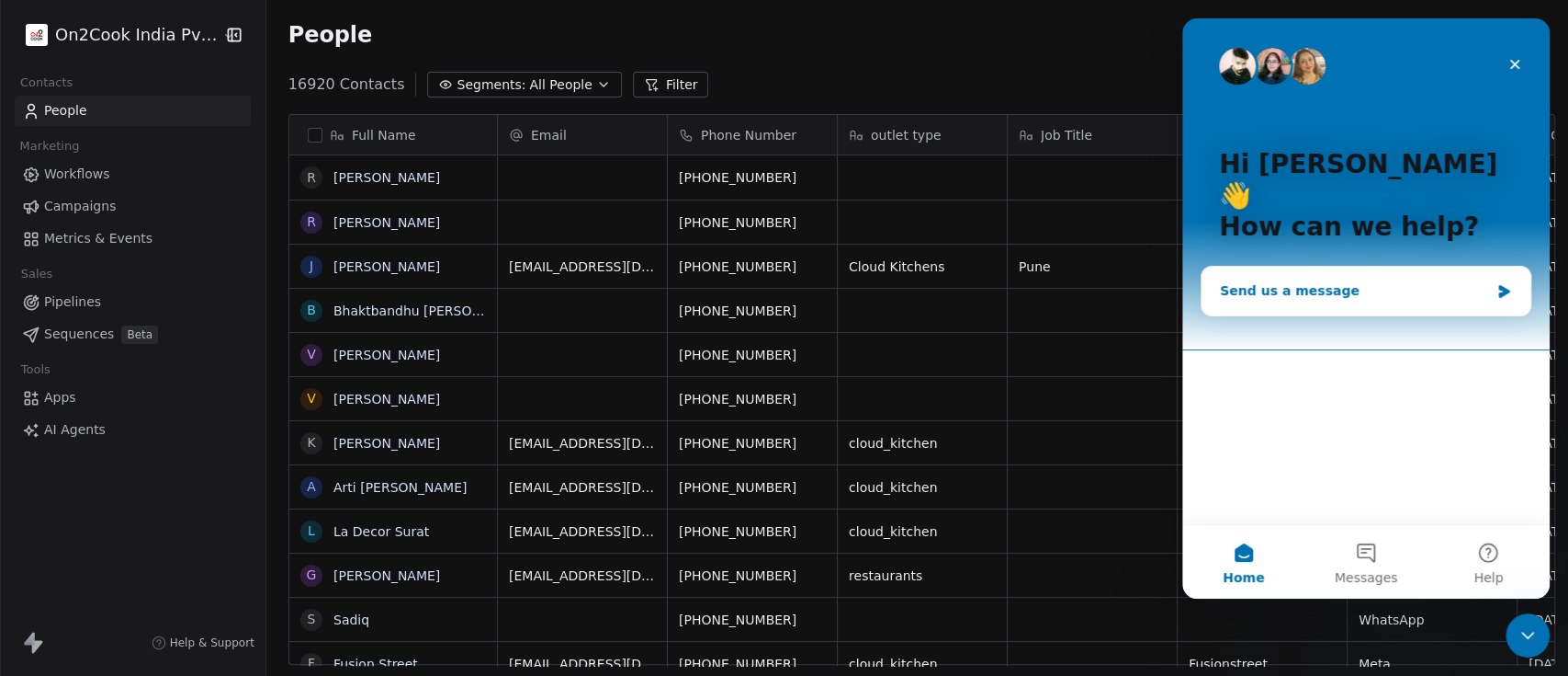
click at [1338, 281] on div "Send us a message" at bounding box center [1354, 291] width 269 height 19
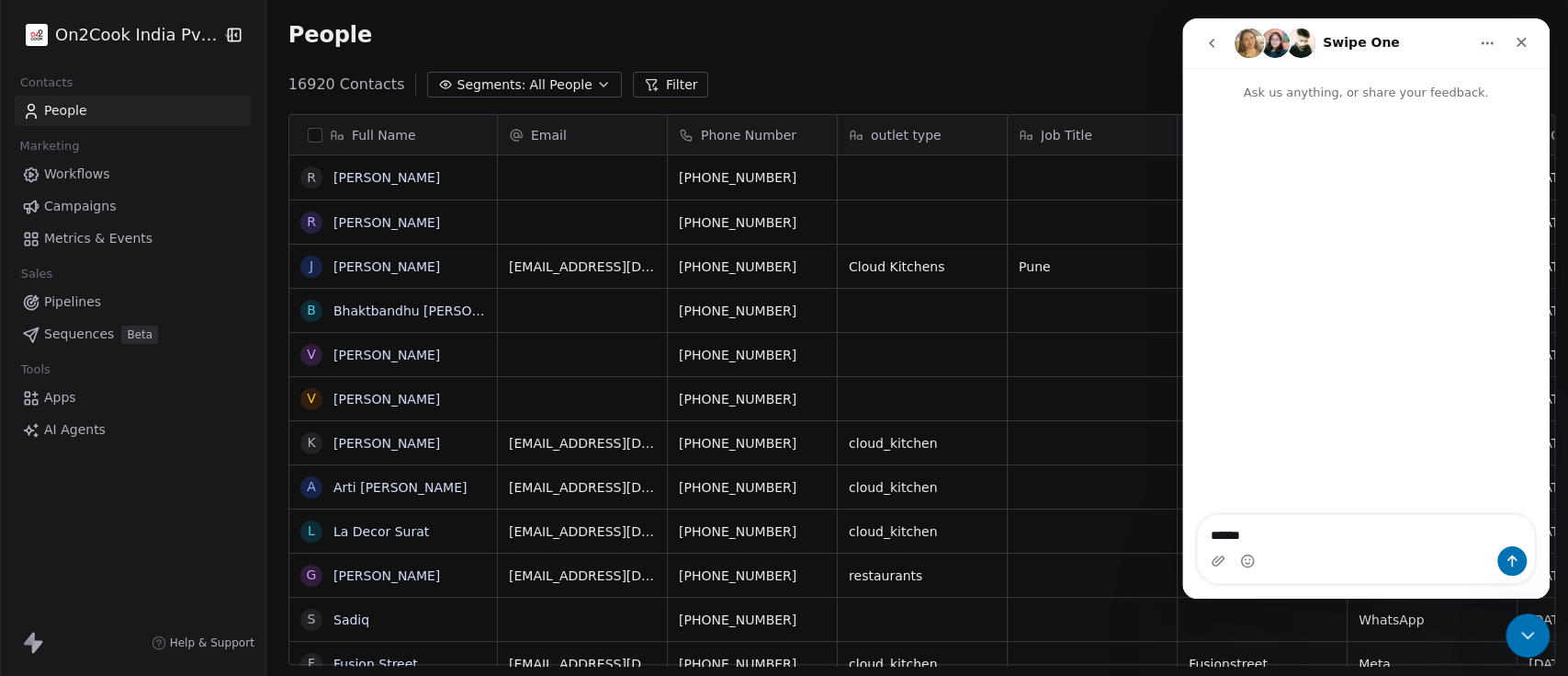
type textarea "******"
click at [1207, 33] on button "go back" at bounding box center [1212, 43] width 35 height 35
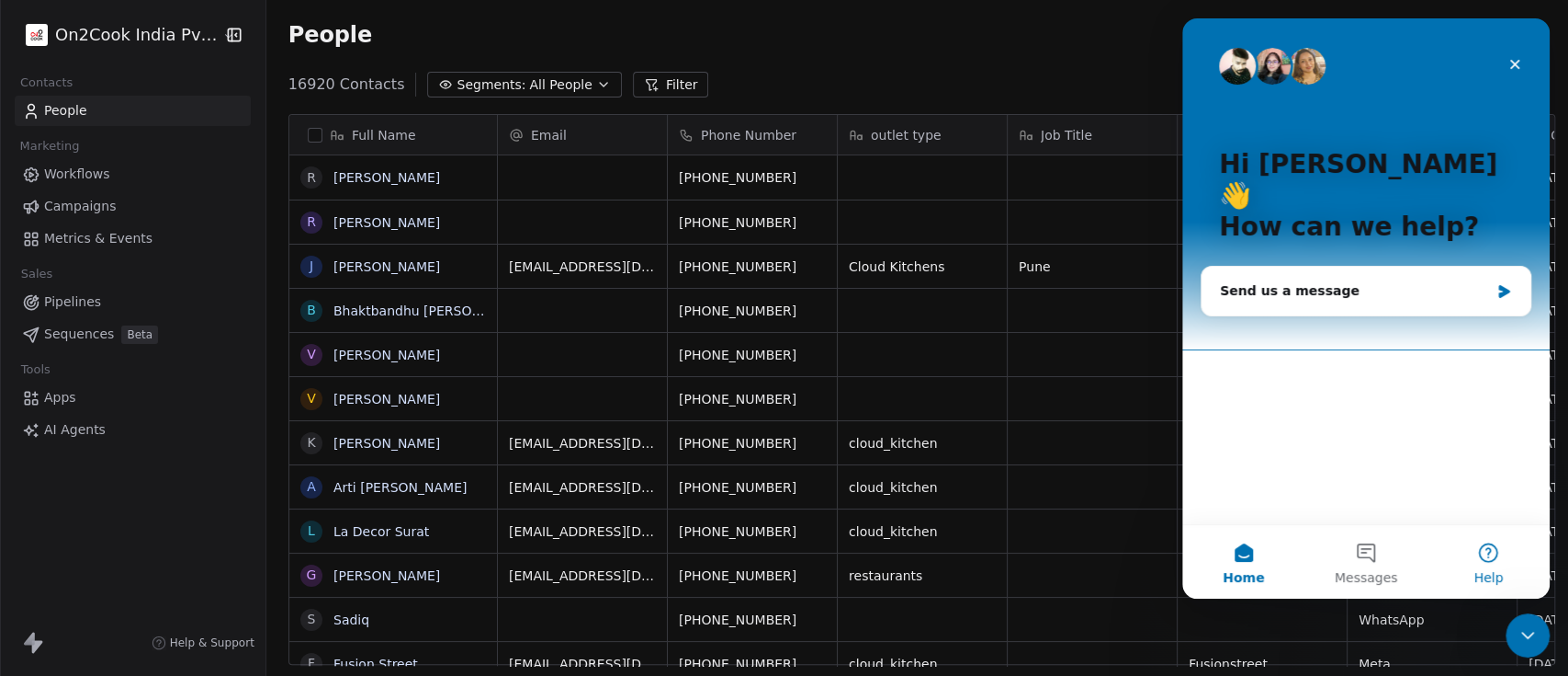
click at [1492, 552] on button "Help" at bounding box center [1489, 561] width 122 height 73
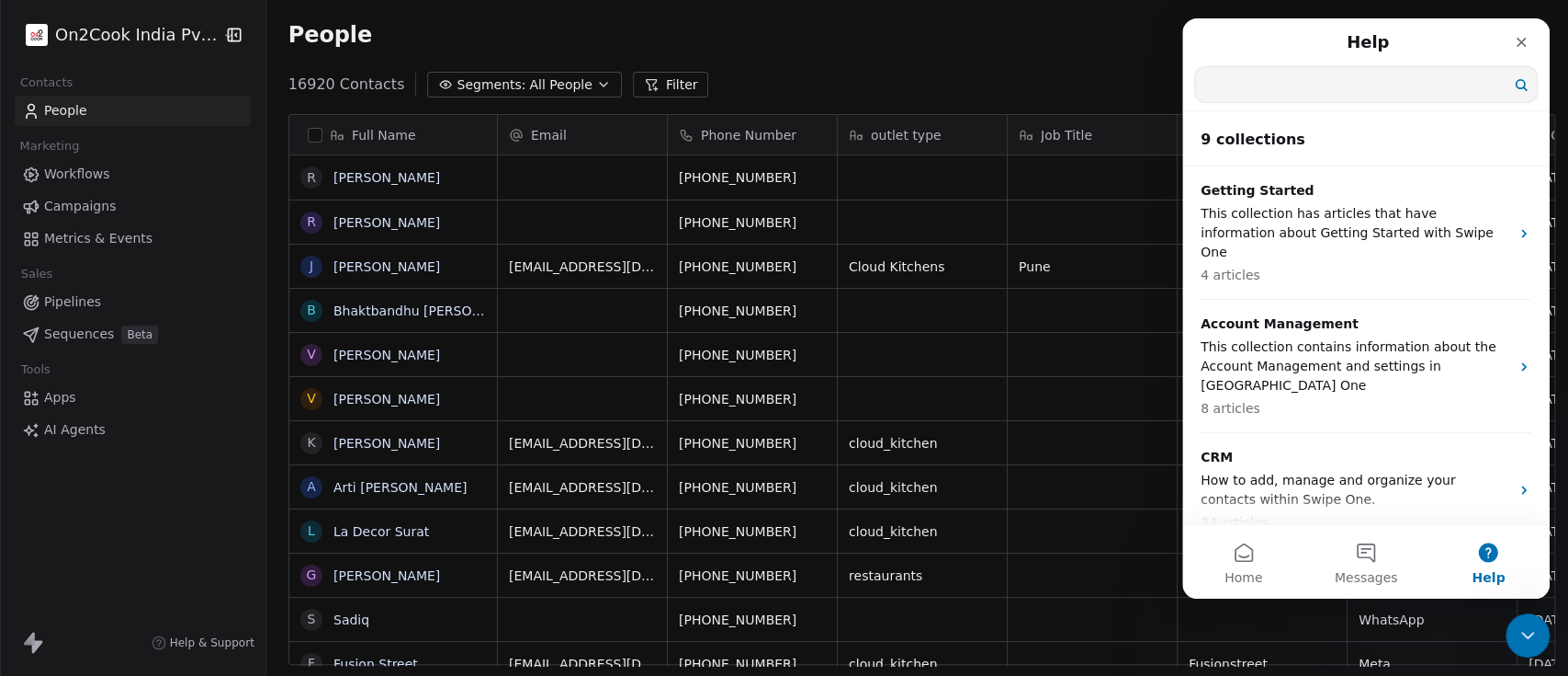
click at [1323, 94] on input "Search for help" at bounding box center [1366, 84] width 342 height 35
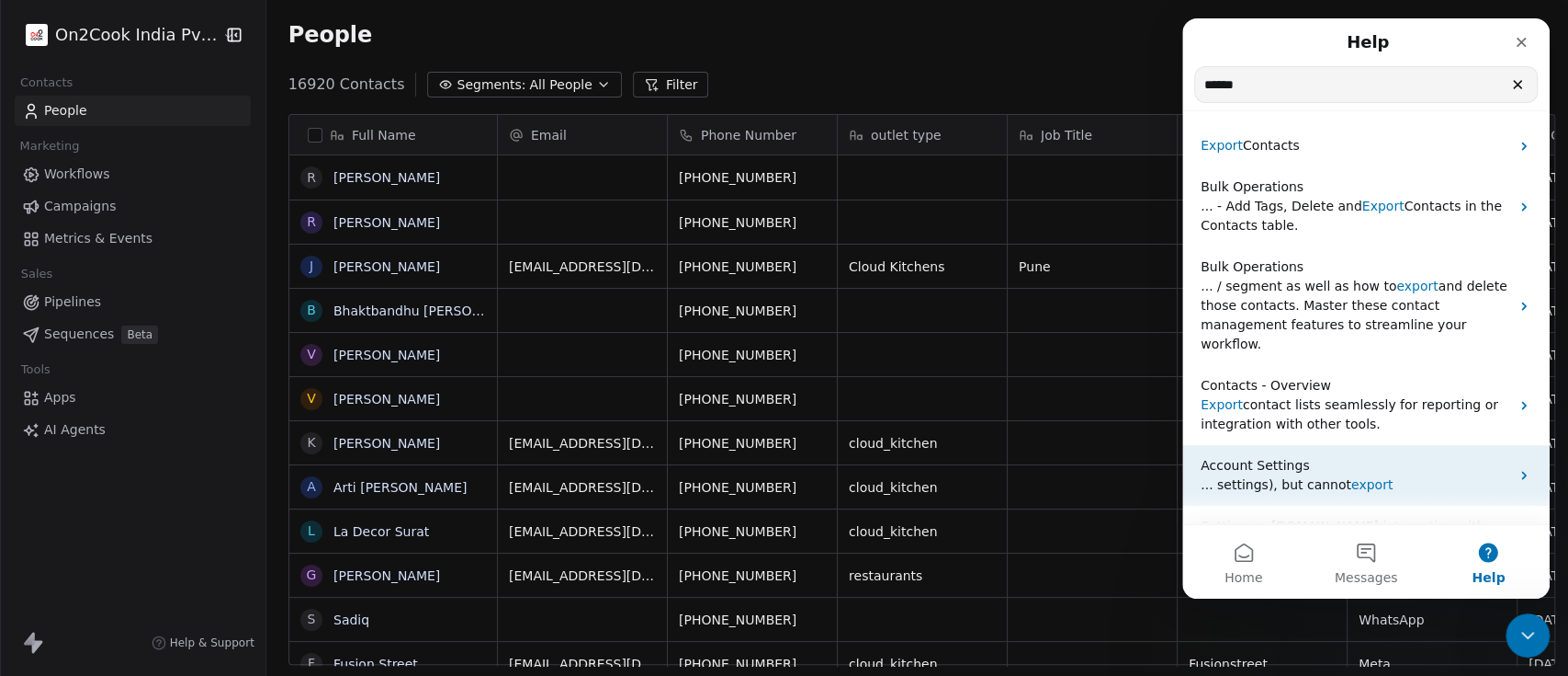
type input "******"
click at [1364, 456] on p "Account Settings" at bounding box center [1355, 465] width 309 height 19
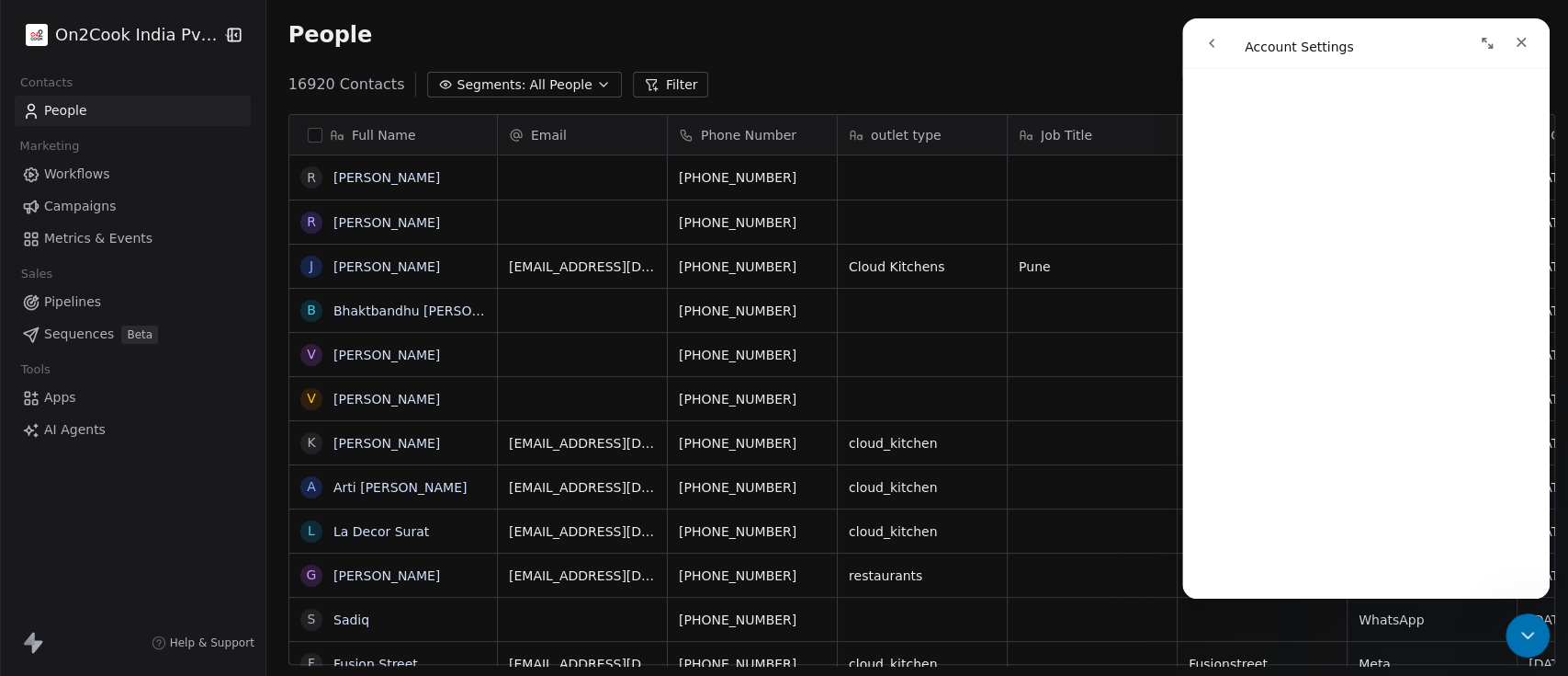
scroll to position [193, 0]
click at [1209, 41] on icon "go back" at bounding box center [1212, 43] width 14 height 14
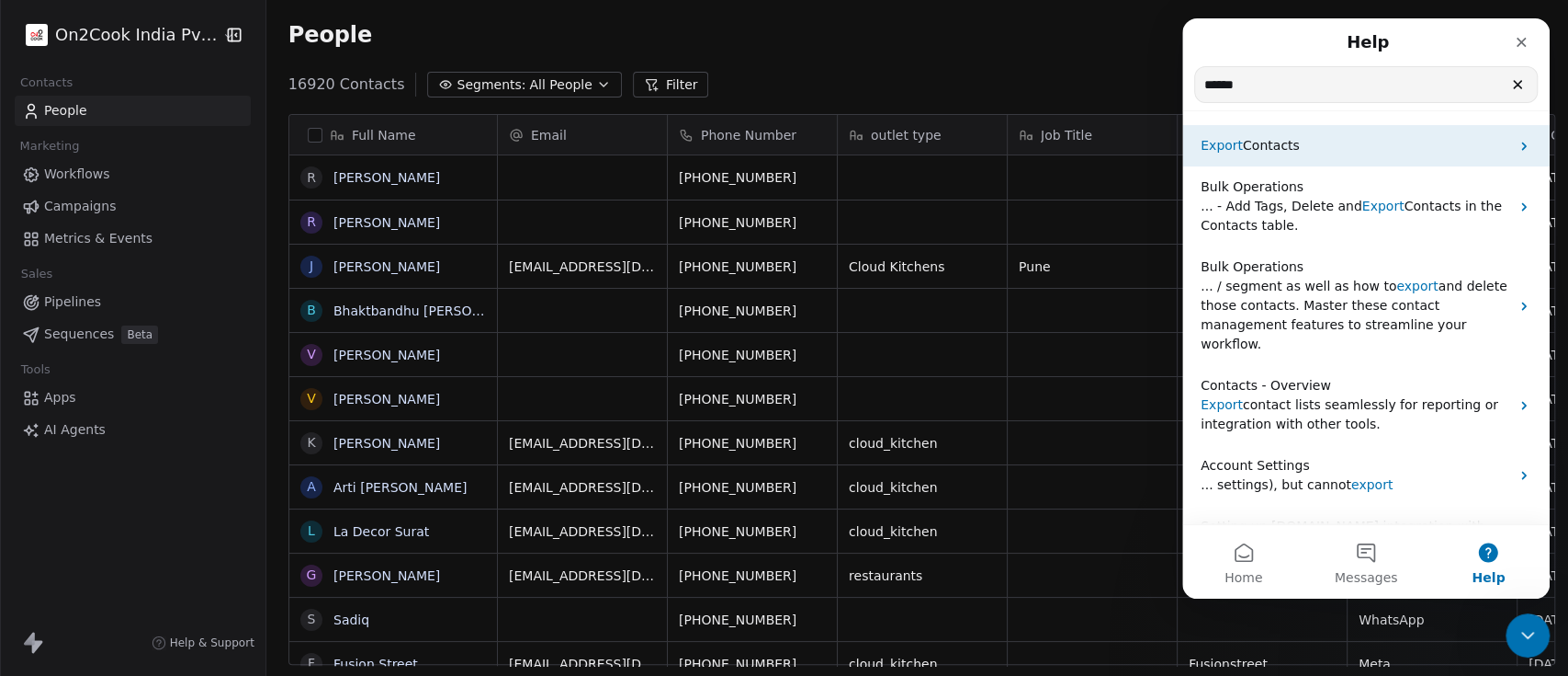
click at [1286, 138] on span "Contacts" at bounding box center [1272, 145] width 57 height 14
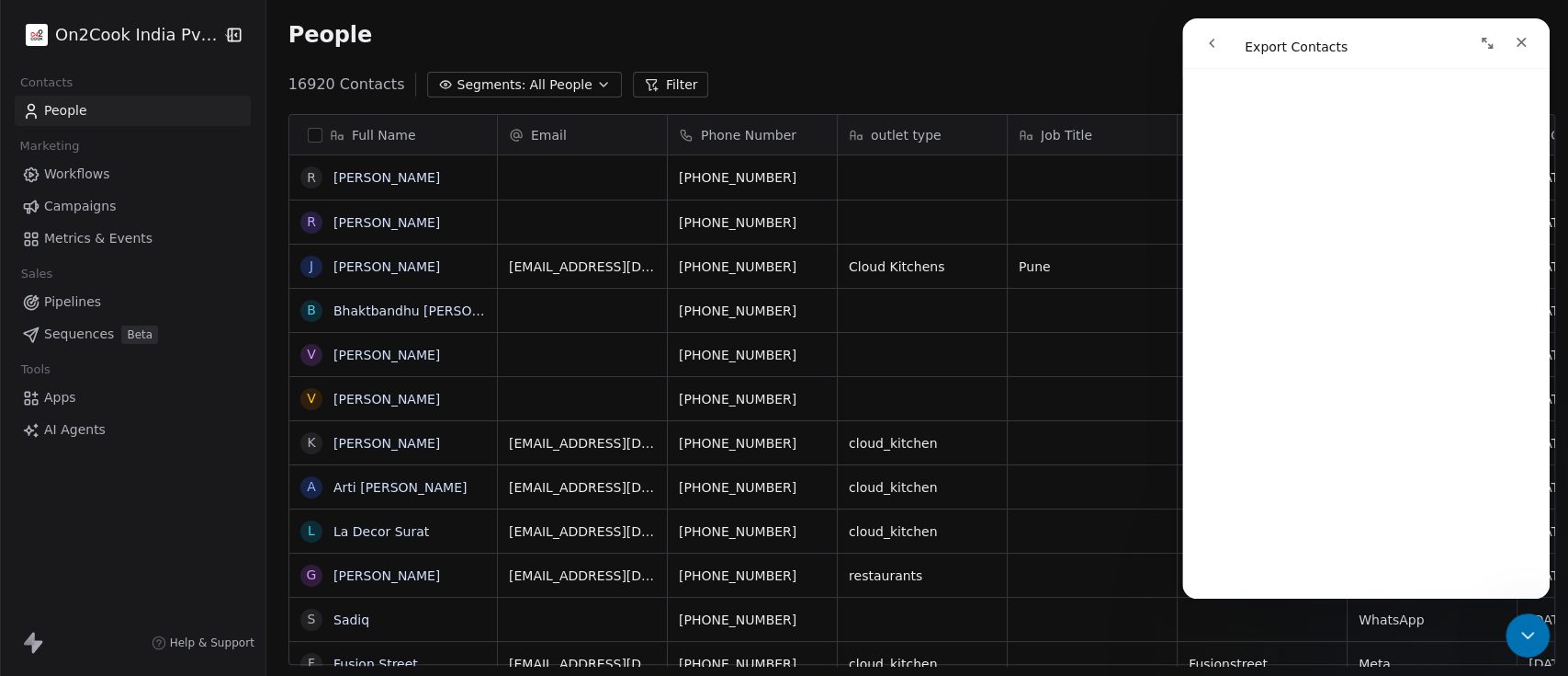
scroll to position [407, 0]
click at [314, 121] on div "Full Name" at bounding box center [394, 133] width 208 height 39
click at [296, 130] on html "On2Cook India Pvt. Ltd. Contacts People Marketing Workflows Campaigns Metrics &…" at bounding box center [784, 338] width 1568 height 676
click at [310, 136] on button "button" at bounding box center [315, 134] width 14 height 14
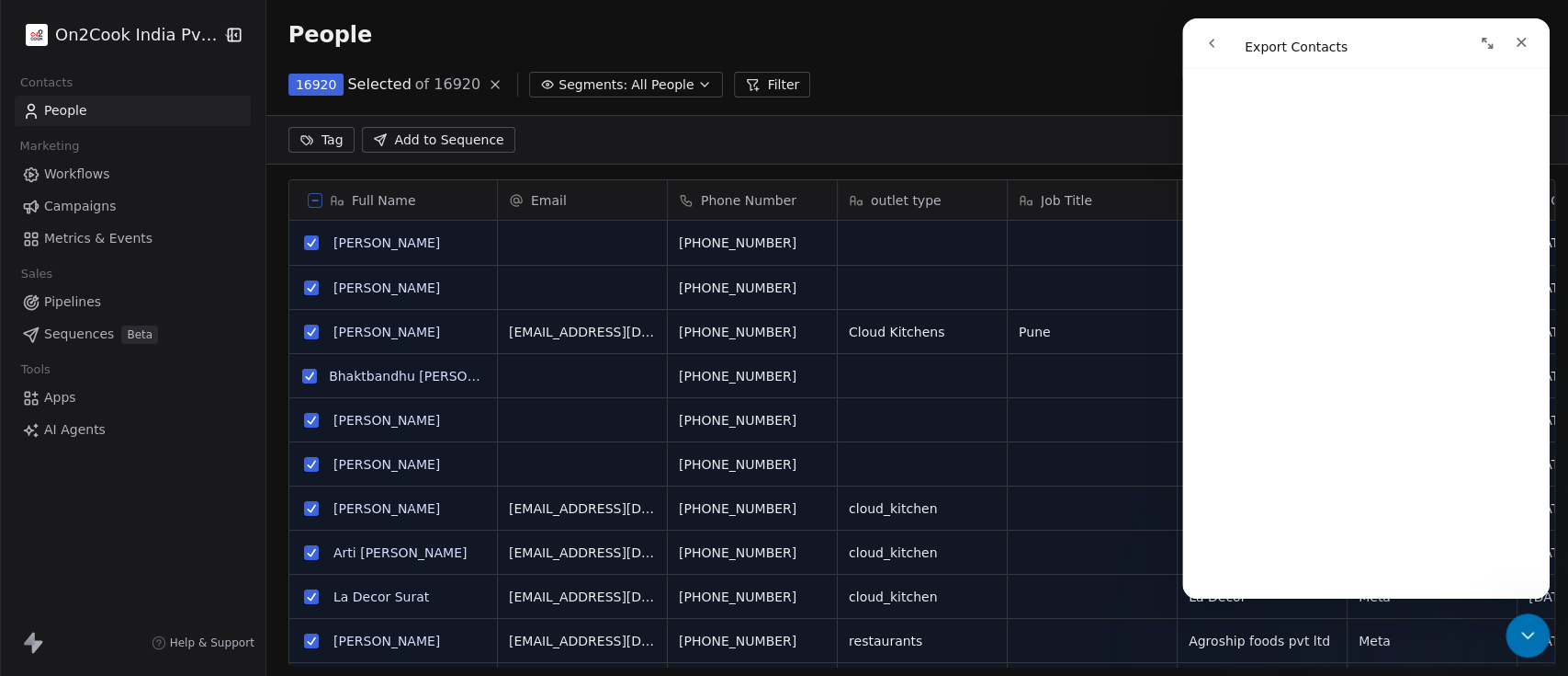
scroll to position [511, 1292]
click at [741, 76] on button "Filter" at bounding box center [772, 84] width 76 height 26
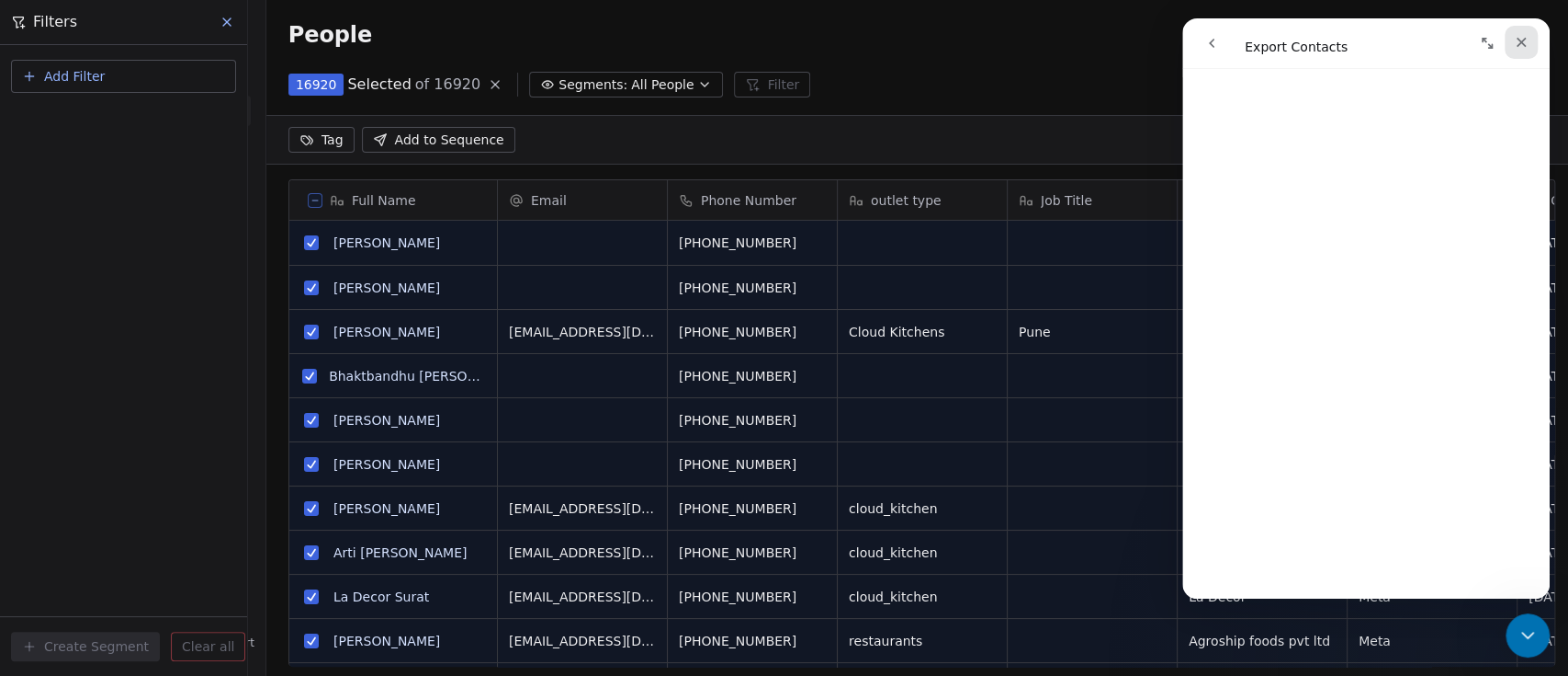
click at [1523, 42] on icon "Close" at bounding box center [1521, 42] width 14 height 14
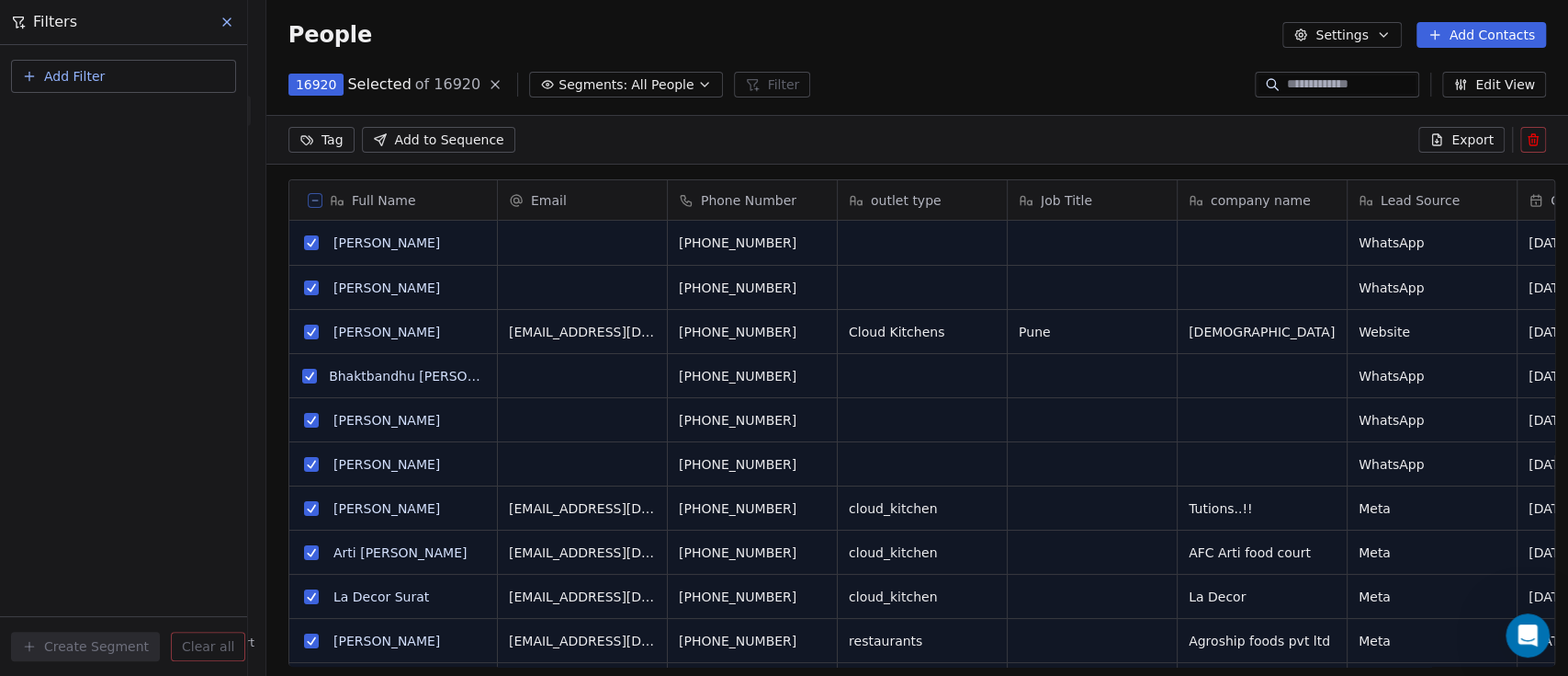
scroll to position [0, 0]
click at [105, 84] on button "Add Filter" at bounding box center [124, 76] width 225 height 33
click at [112, 114] on span "Contact properties" at bounding box center [90, 119] width 119 height 19
type input "****"
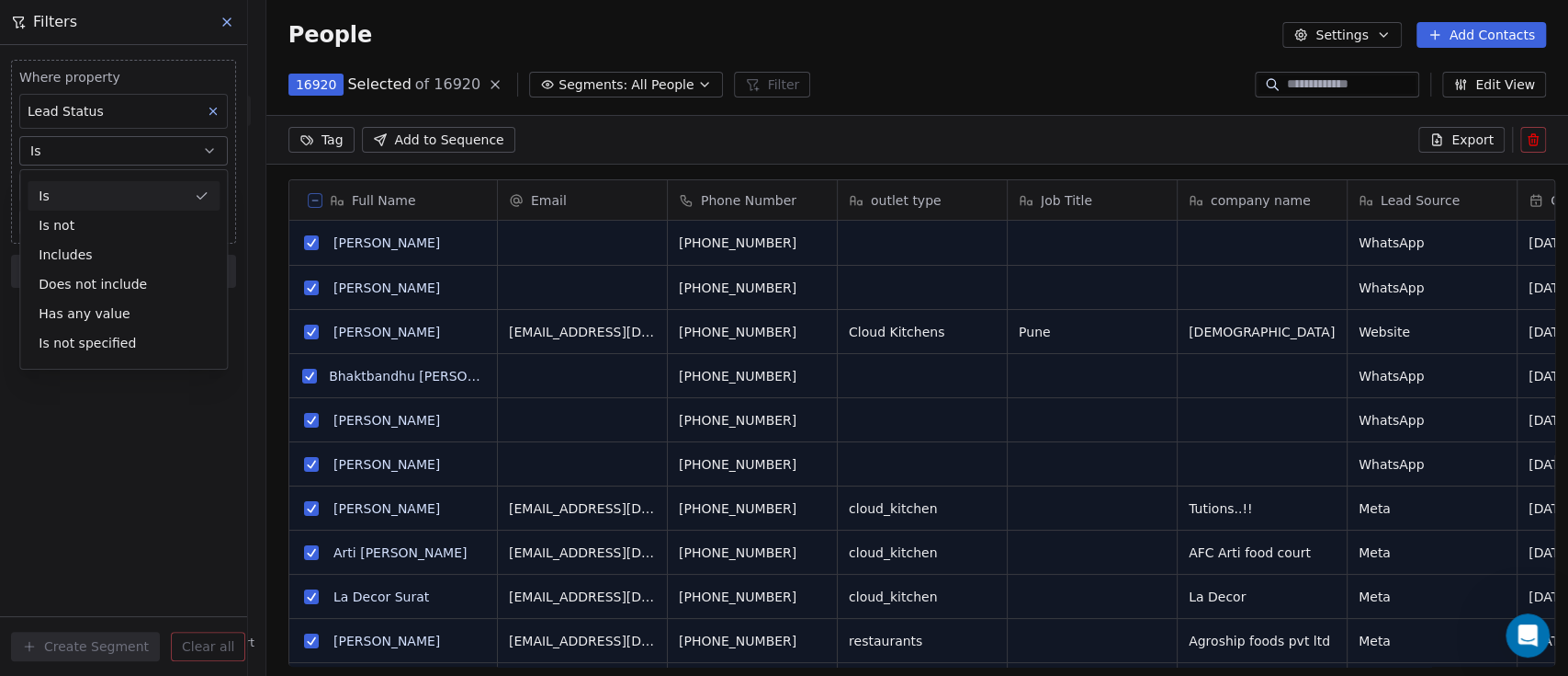
click at [100, 183] on div "Is" at bounding box center [123, 195] width 192 height 30
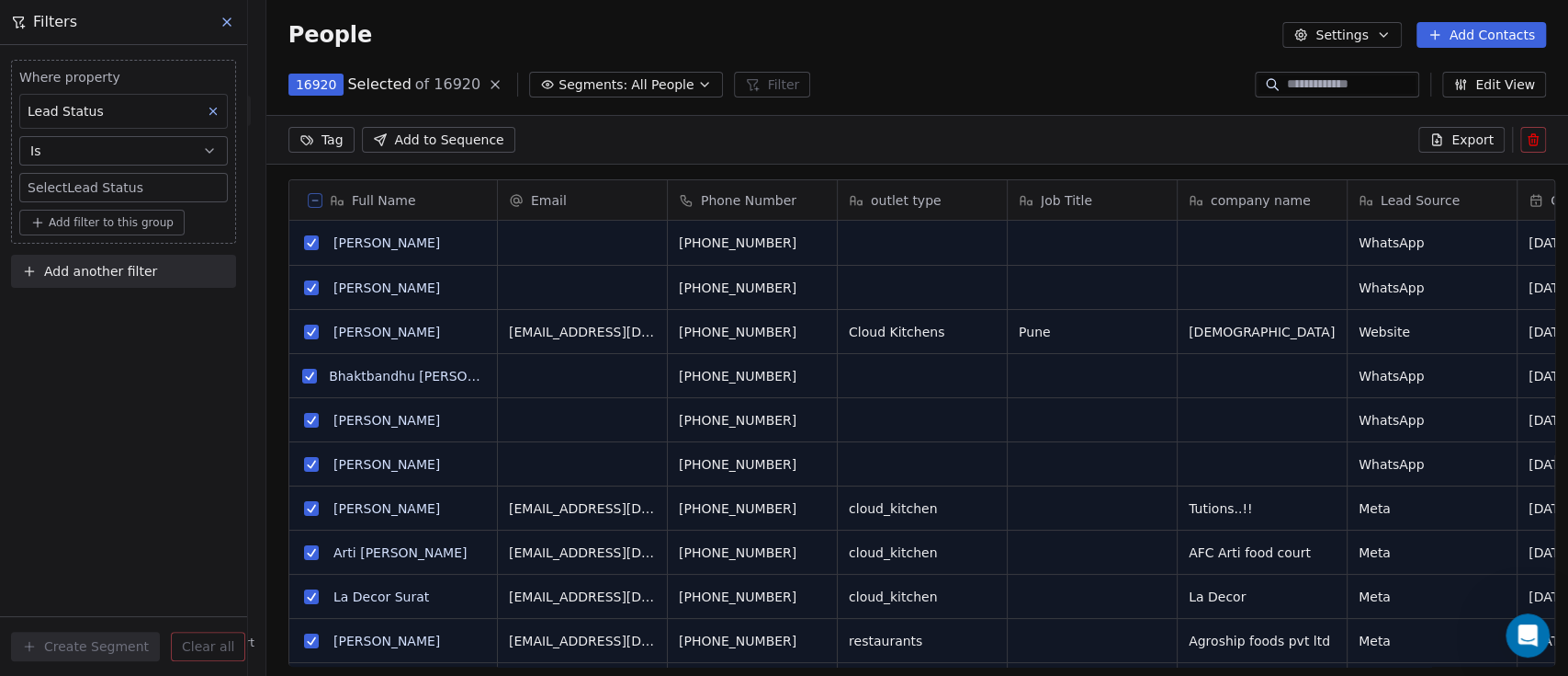
click at [100, 183] on body "On2Cook India Pvt. Ltd. Contacts People Marketing Workflows Campaigns Metrics &…" at bounding box center [784, 338] width 1568 height 676
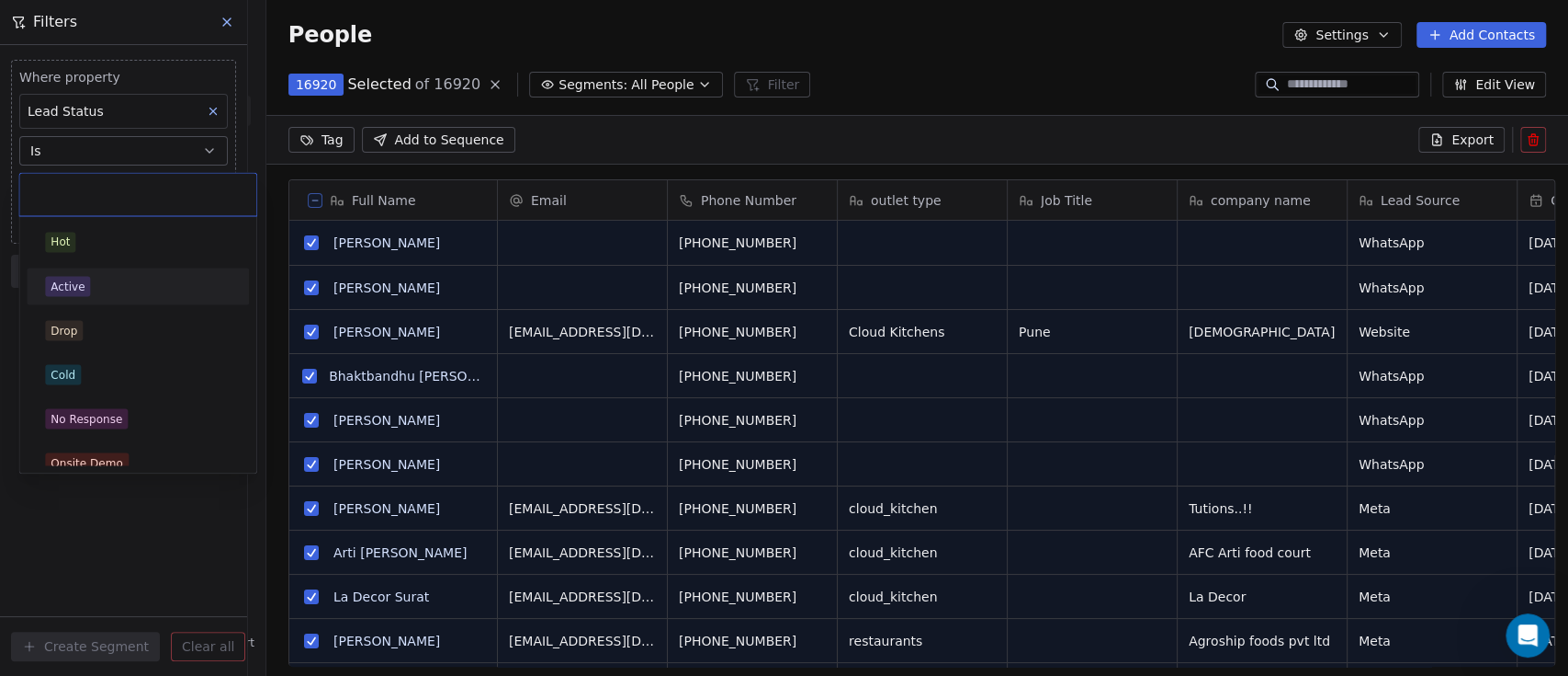
click at [64, 294] on span "Active" at bounding box center [67, 285] width 45 height 20
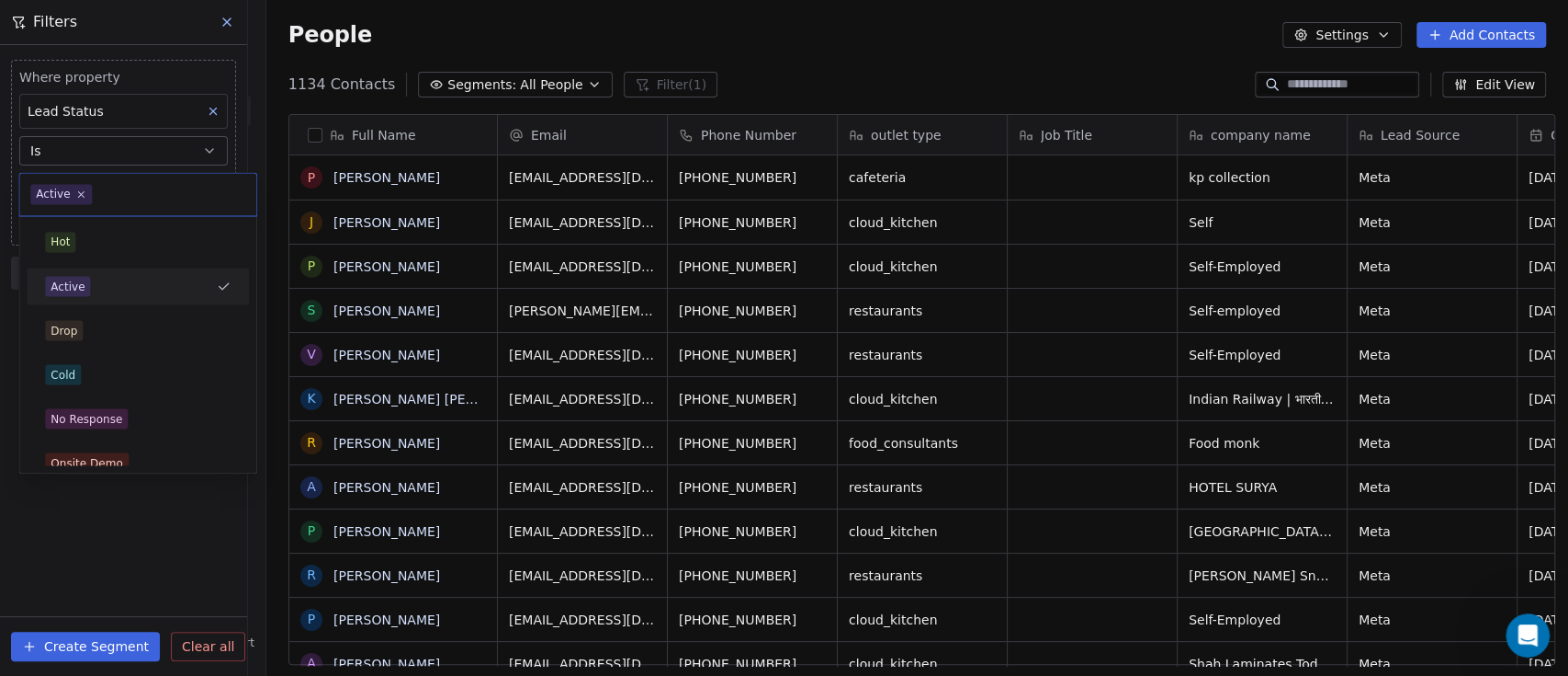
scroll to position [575, 1292]
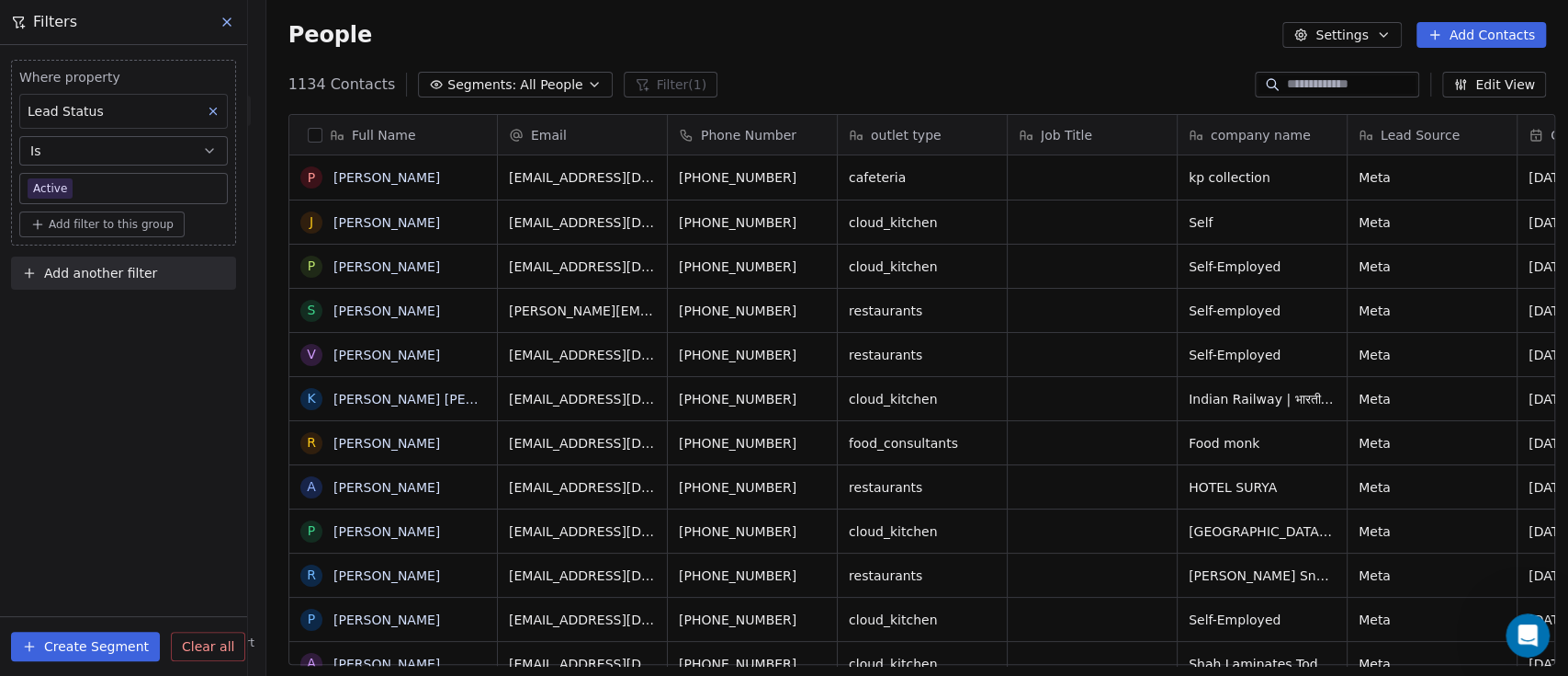
click at [308, 129] on button "button" at bounding box center [315, 134] width 14 height 14
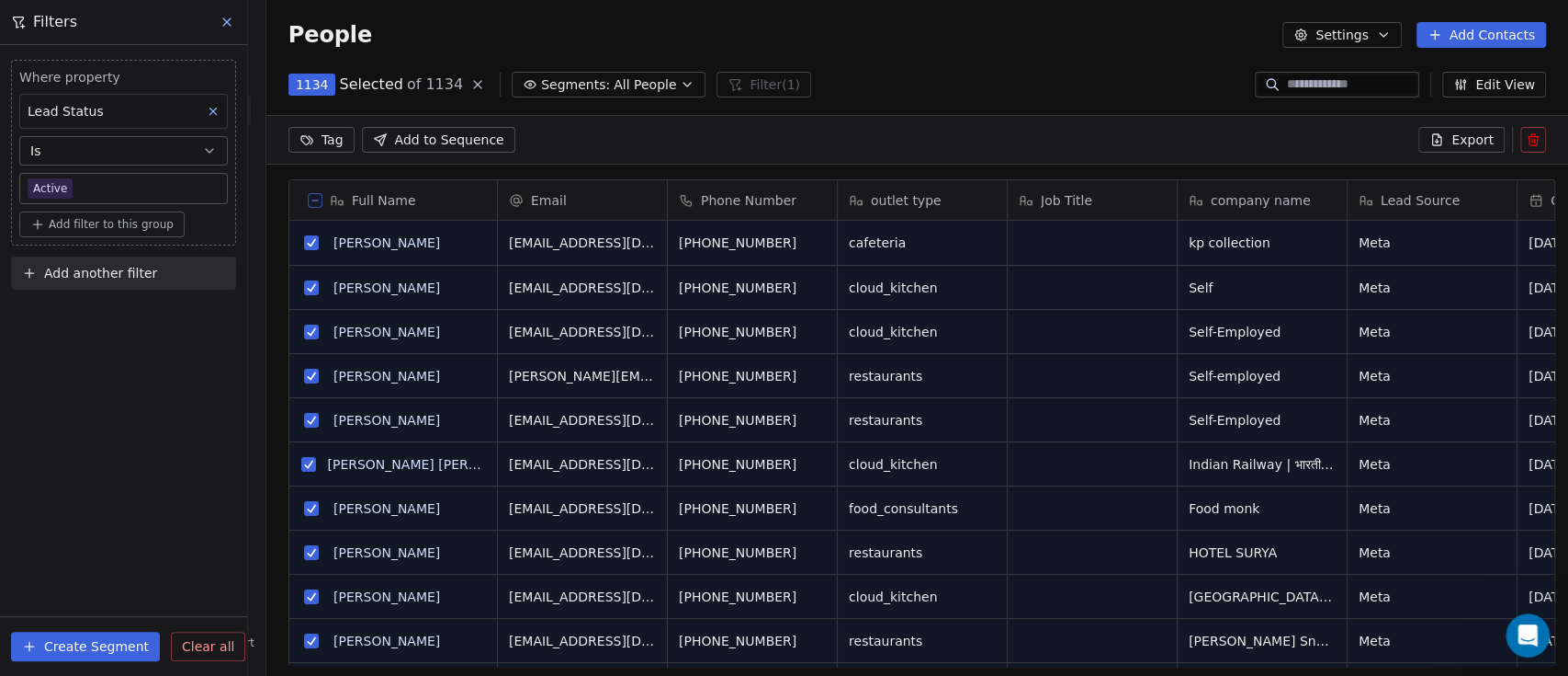
scroll to position [511, 1292]
click at [1367, 33] on button "Settings" at bounding box center [1342, 34] width 118 height 26
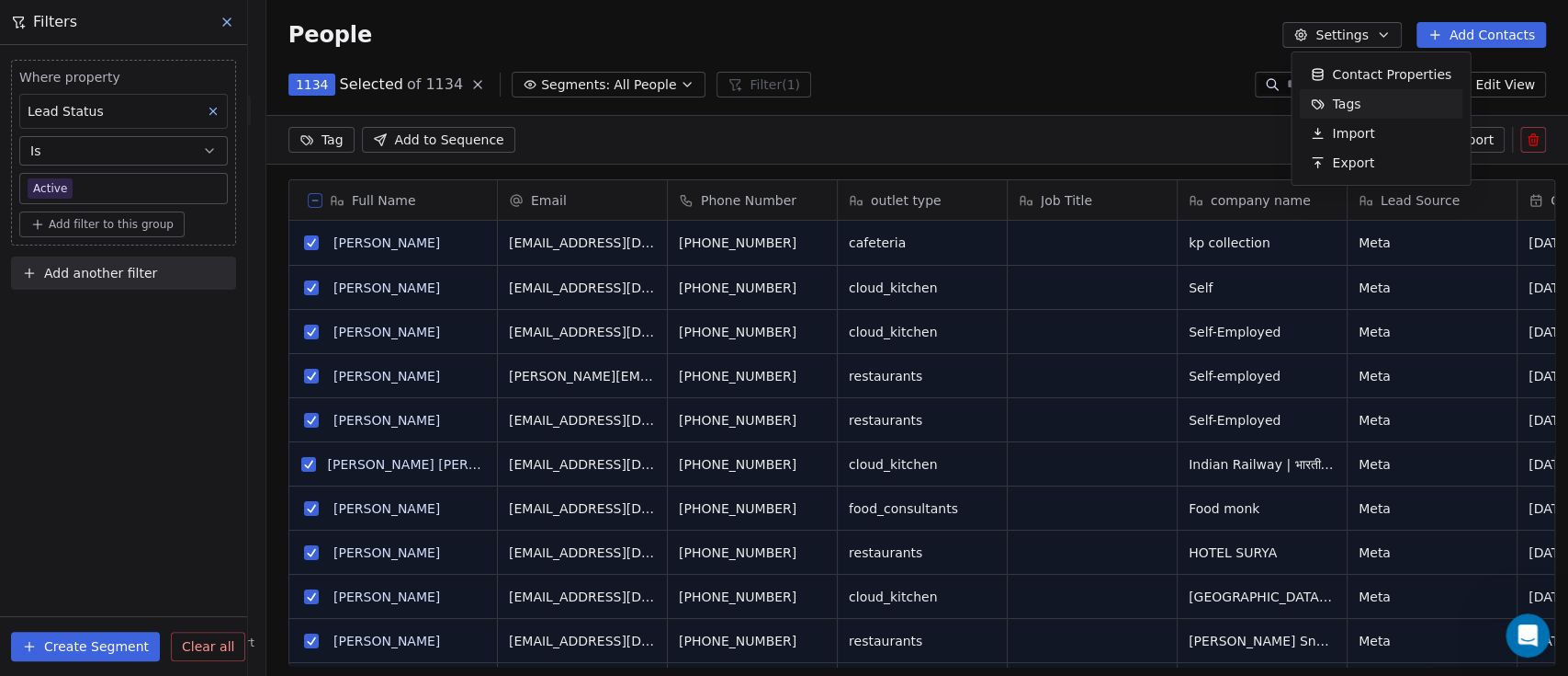
click at [1113, 52] on html "On2Cook India Pvt. Ltd. Contacts People Marketing Workflows Campaigns Metrics &…" at bounding box center [784, 338] width 1568 height 676
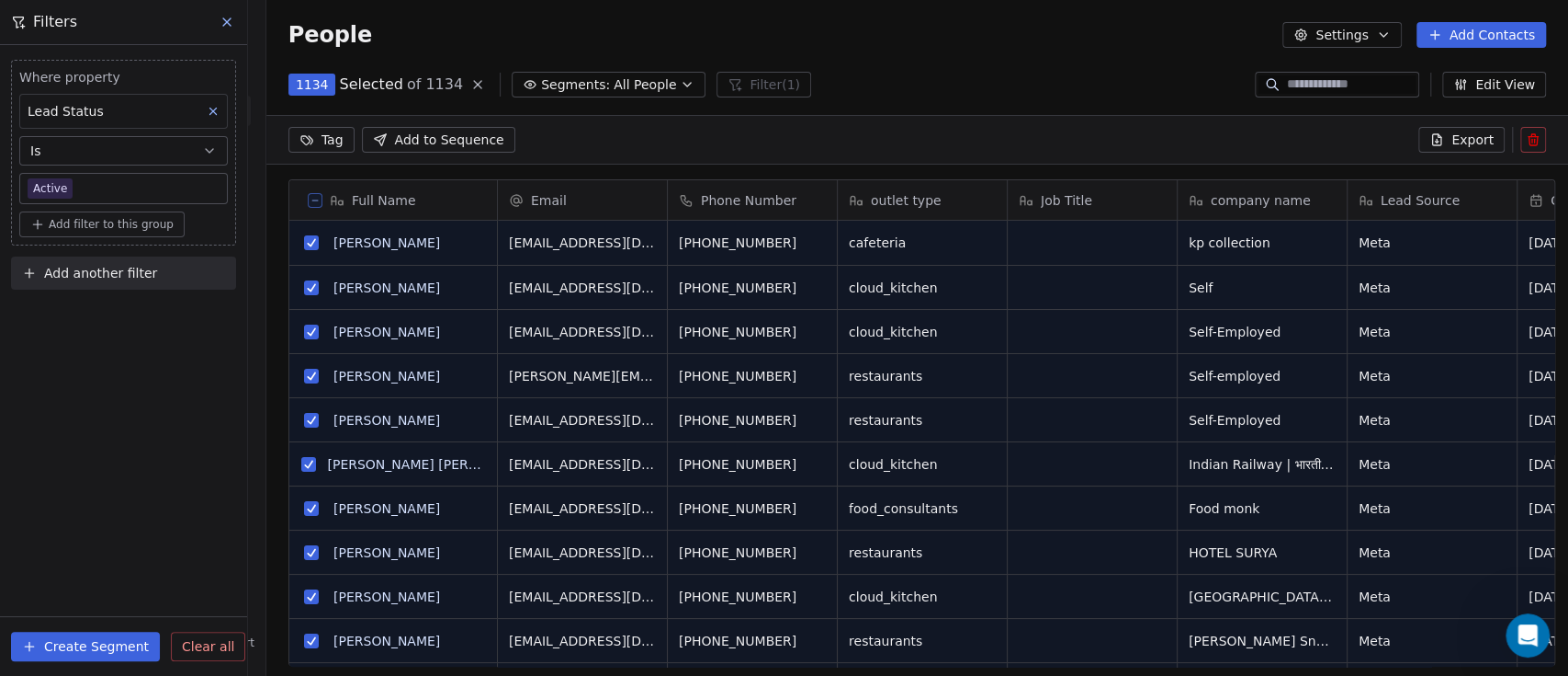
click at [1460, 131] on span "Export" at bounding box center [1473, 139] width 42 height 18
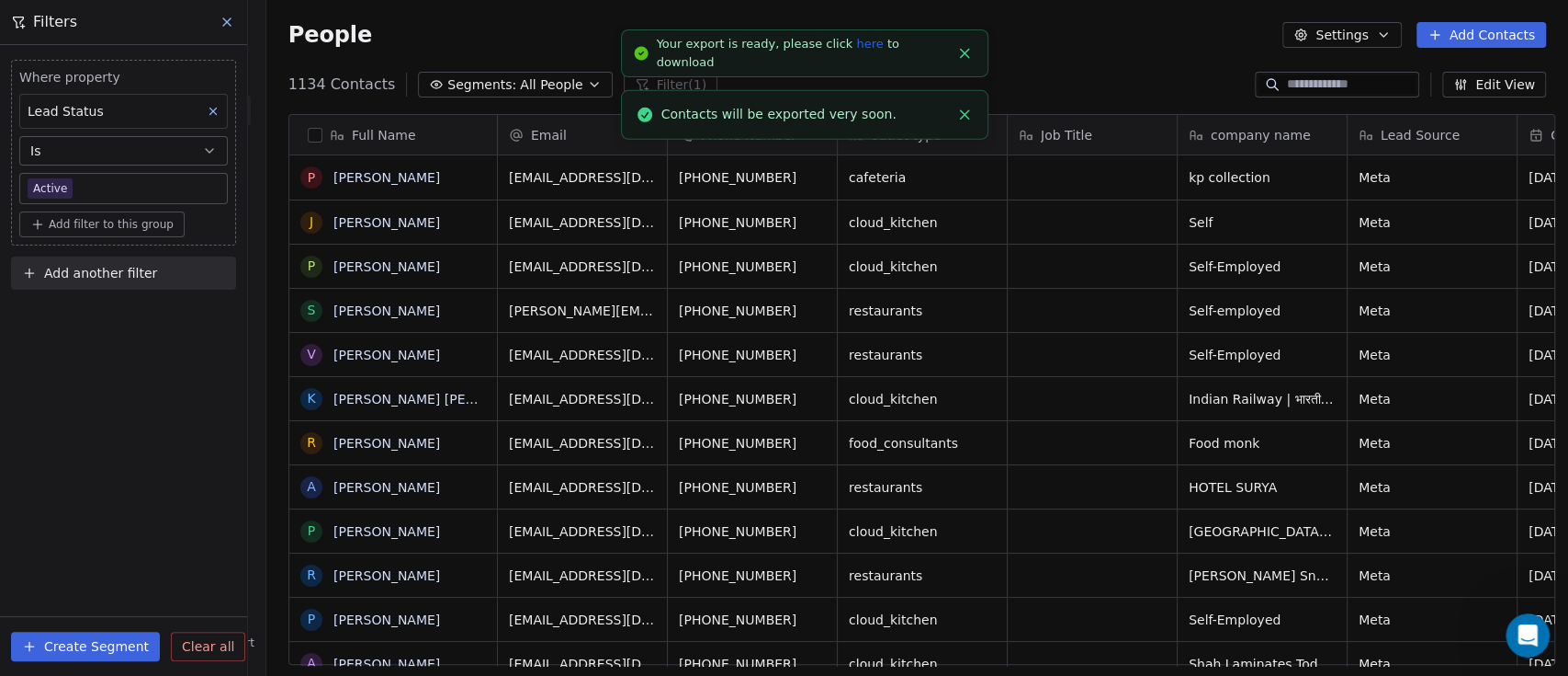
click at [856, 51] on link "here" at bounding box center [869, 44] width 27 height 13
